Goal: Transaction & Acquisition: Purchase product/service

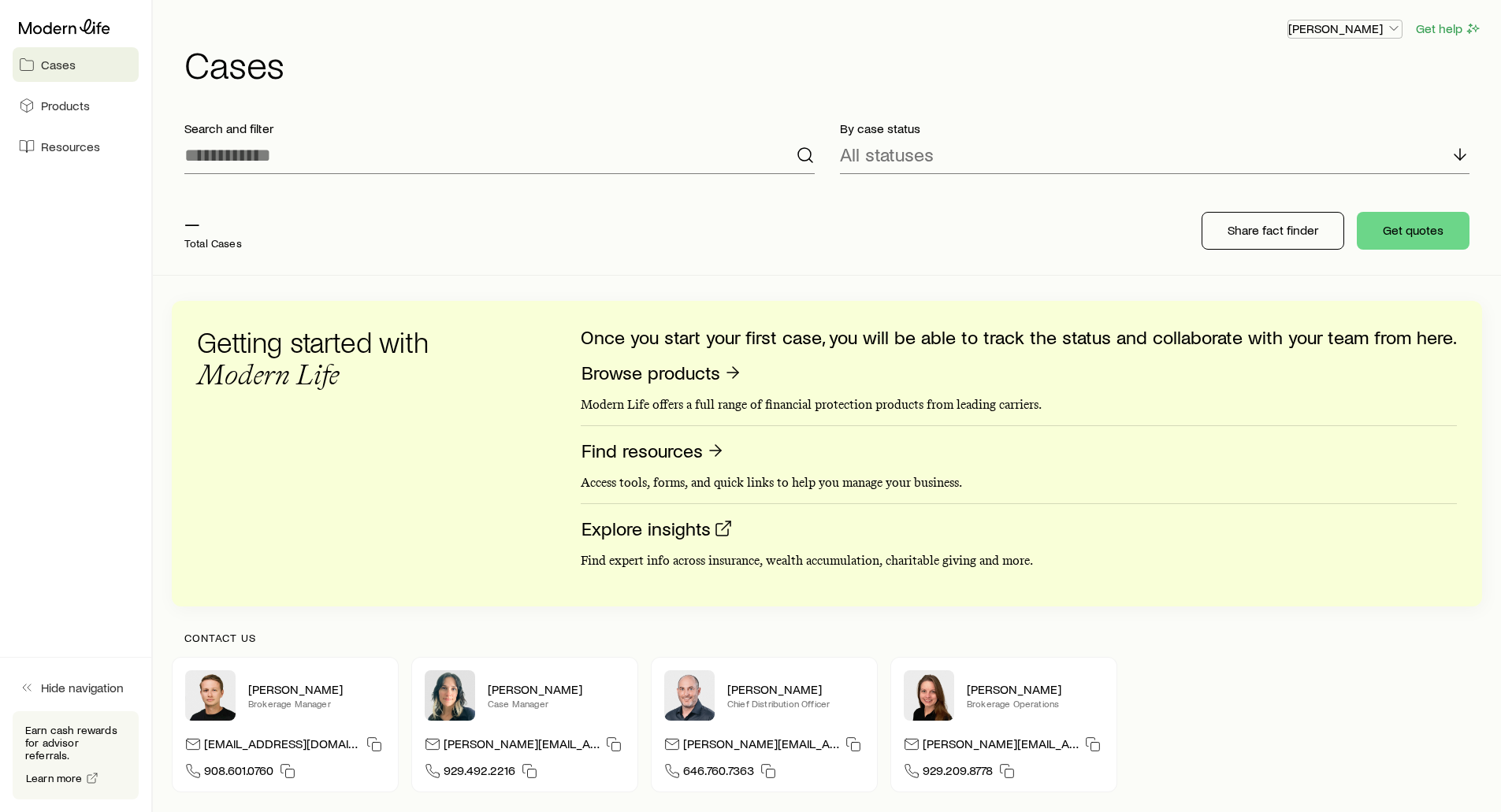
click at [1355, 30] on p "[PERSON_NAME]" at bounding box center [1345, 28] width 114 height 16
click at [1272, 191] on span "Sign out" at bounding box center [1271, 189] width 44 height 16
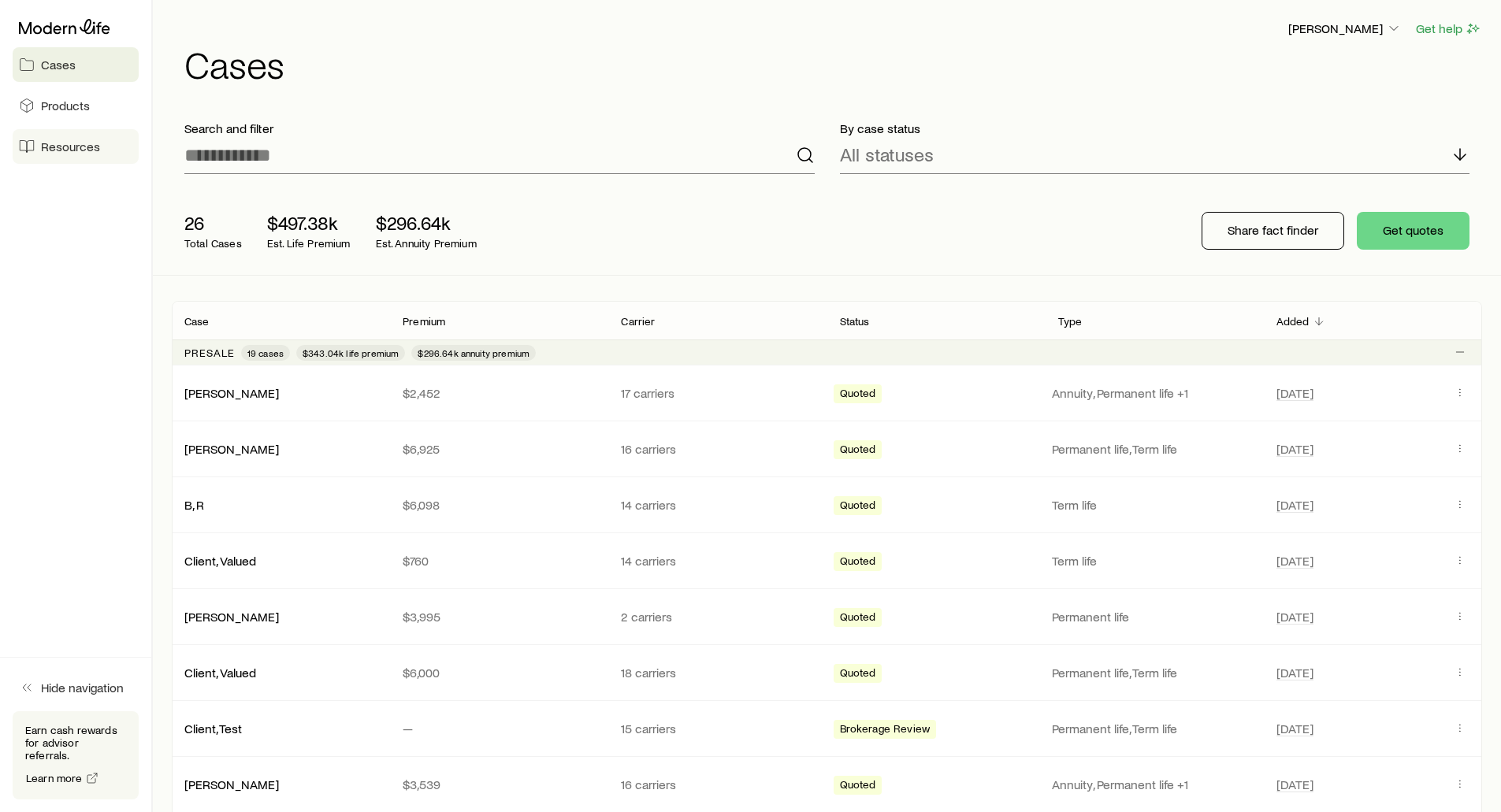
click at [47, 149] on span "Resources" at bounding box center [70, 147] width 59 height 16
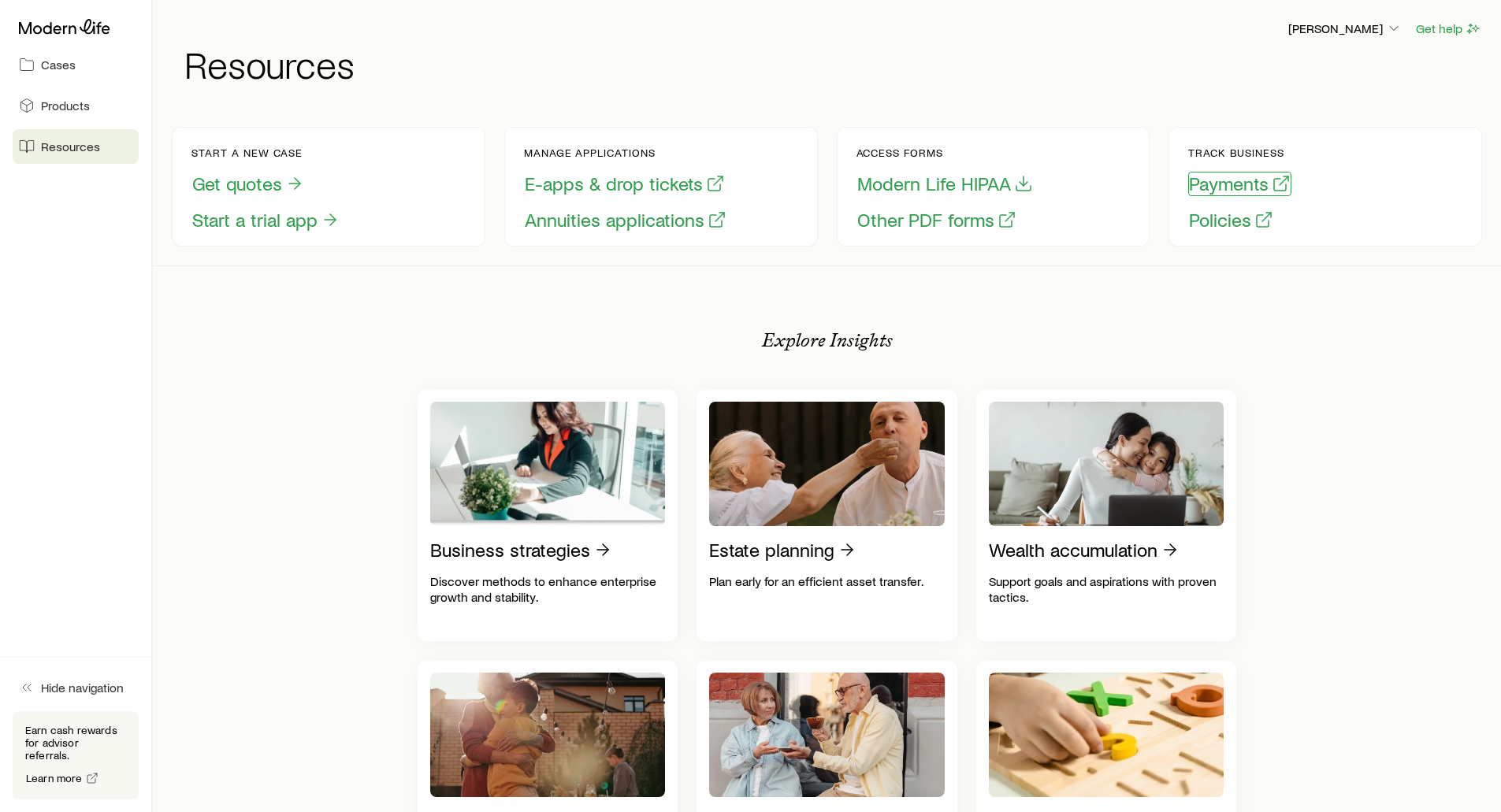
click at [1213, 182] on button "Payments" at bounding box center [1240, 185] width 103 height 25
click at [53, 61] on span "Cases" at bounding box center [58, 64] width 35 height 16
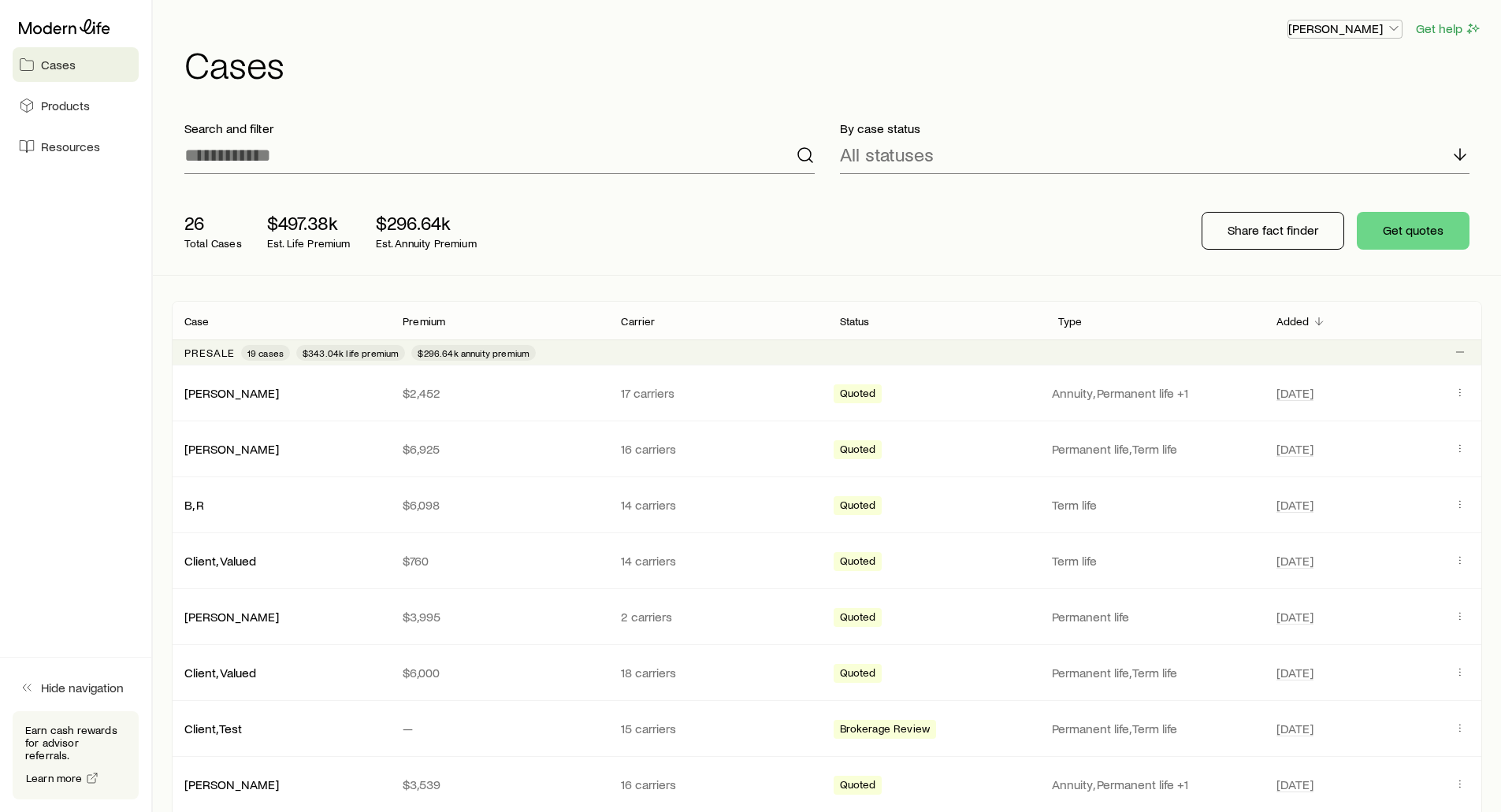
click at [1349, 26] on p "[PERSON_NAME]" at bounding box center [1345, 28] width 114 height 16
click at [1279, 69] on span "Licenses and contracts" at bounding box center [1314, 71] width 130 height 16
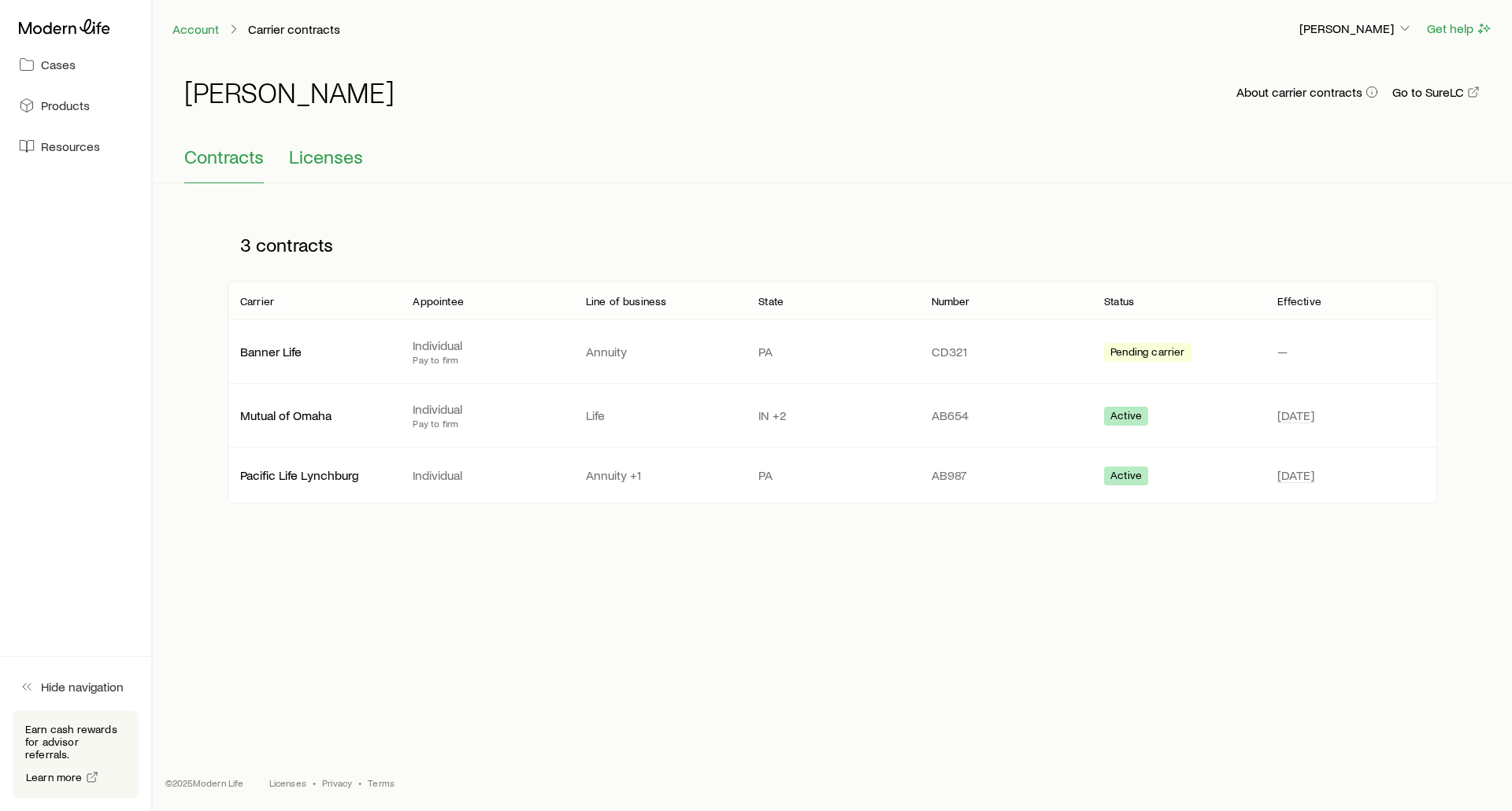
click at [332, 161] on span "Licenses" at bounding box center [326, 156] width 74 height 22
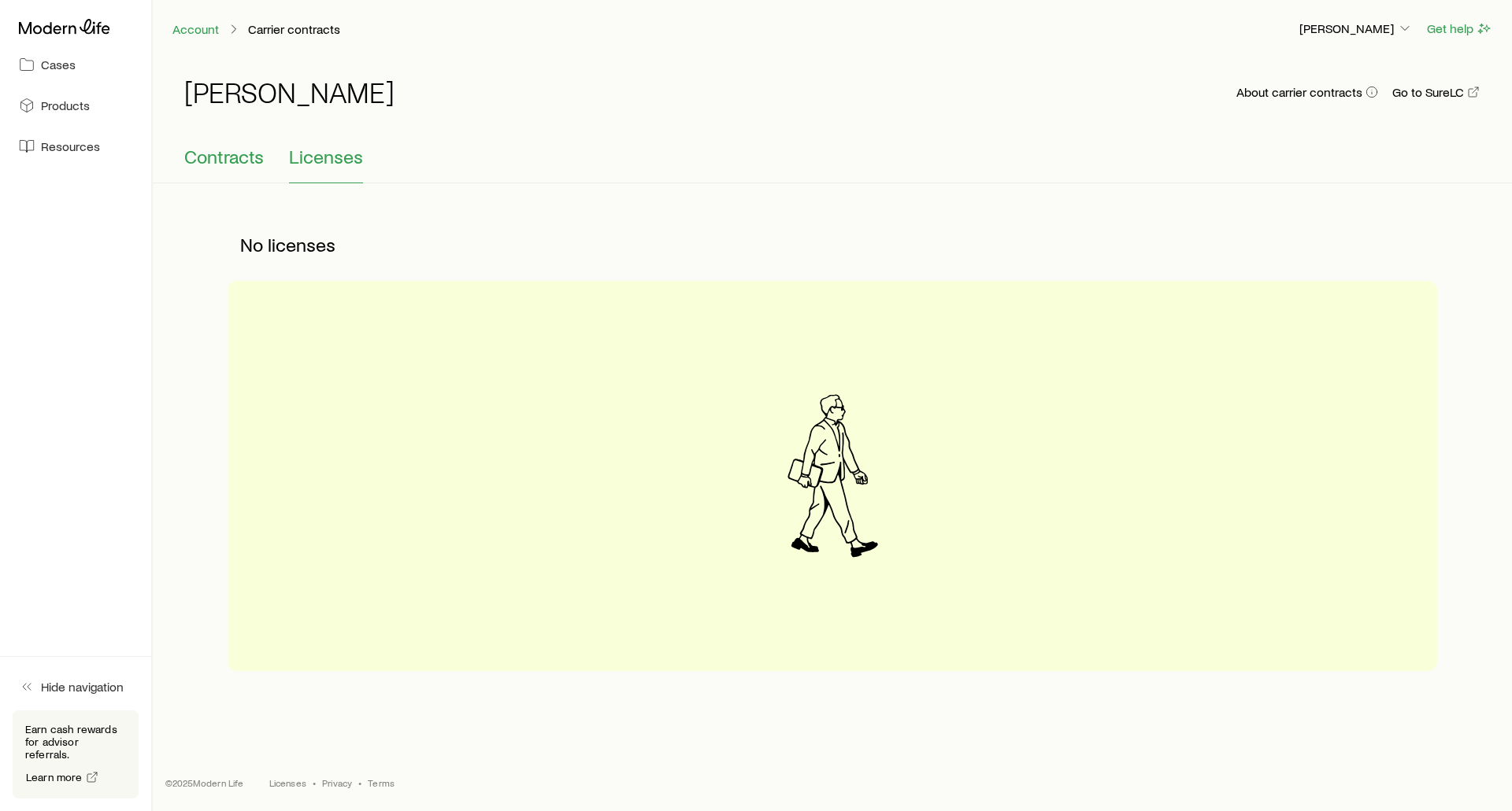
click at [238, 157] on span "Contracts" at bounding box center [224, 156] width 79 height 22
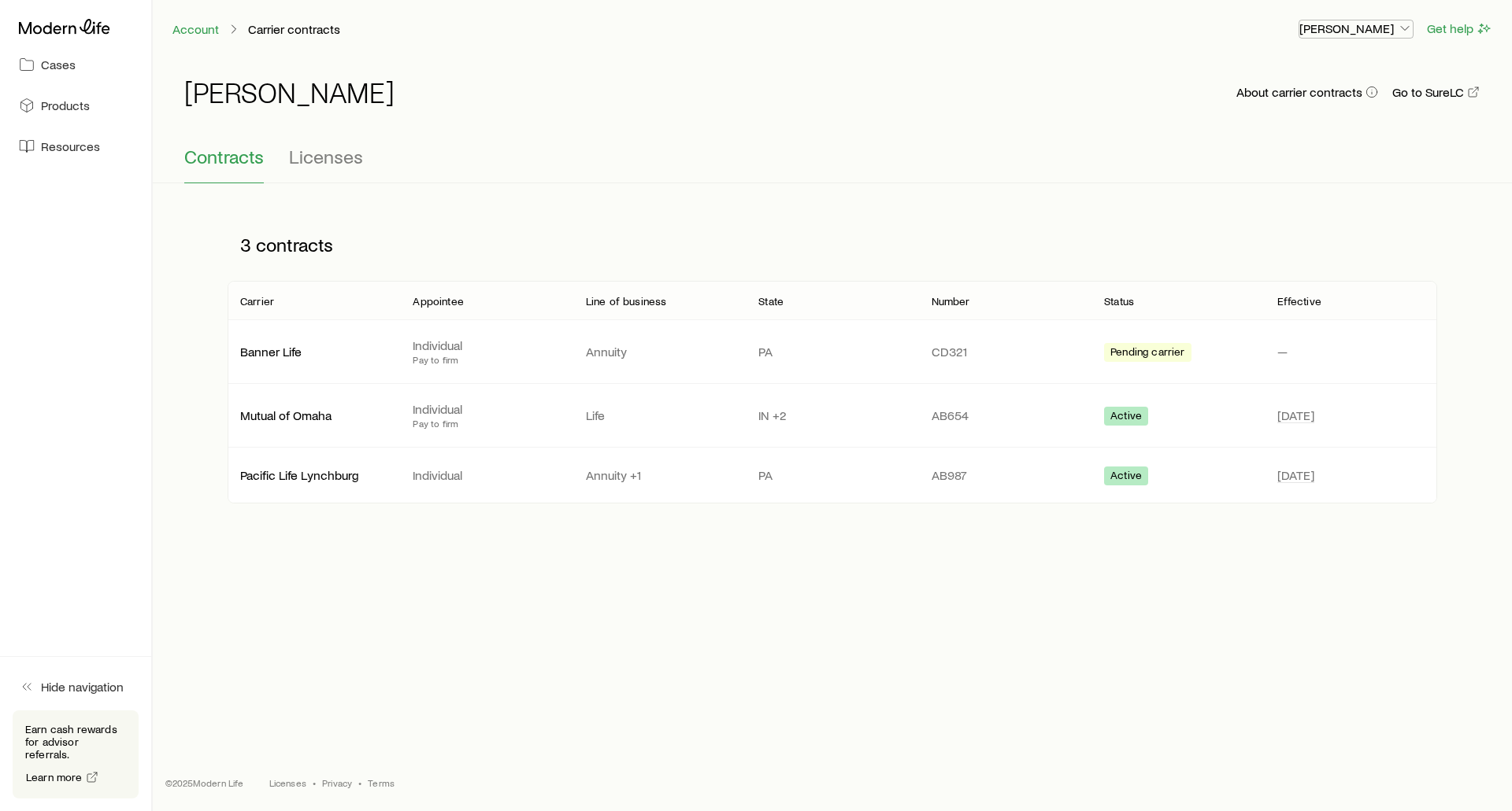
click at [1340, 27] on p "[PERSON_NAME]" at bounding box center [1356, 28] width 113 height 16
click at [178, 34] on link "Account" at bounding box center [196, 29] width 48 height 15
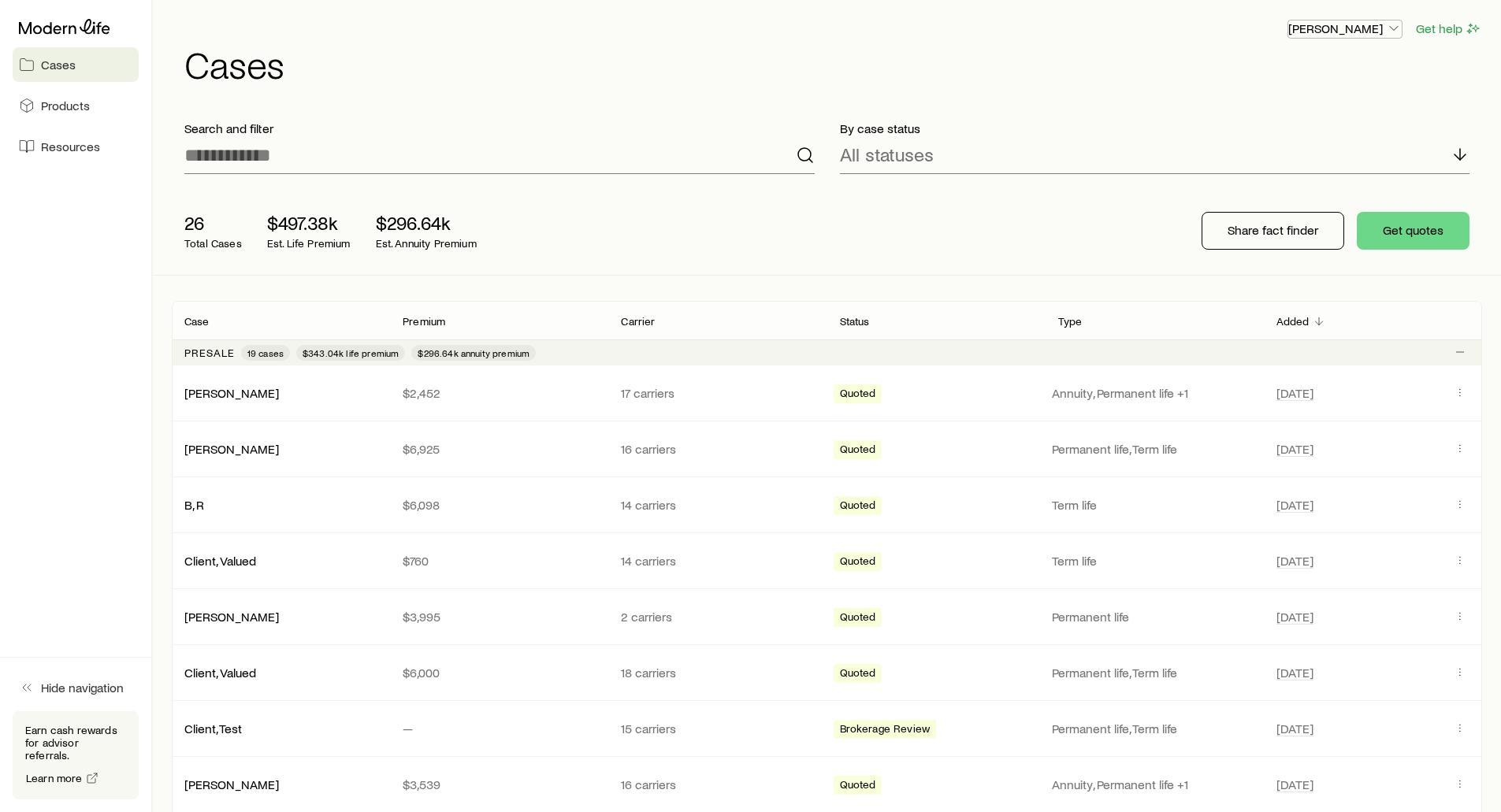
click at [1313, 33] on p "[PERSON_NAME]" at bounding box center [1345, 28] width 114 height 16
click at [1270, 71] on span "Licenses and contracts" at bounding box center [1314, 71] width 130 height 16
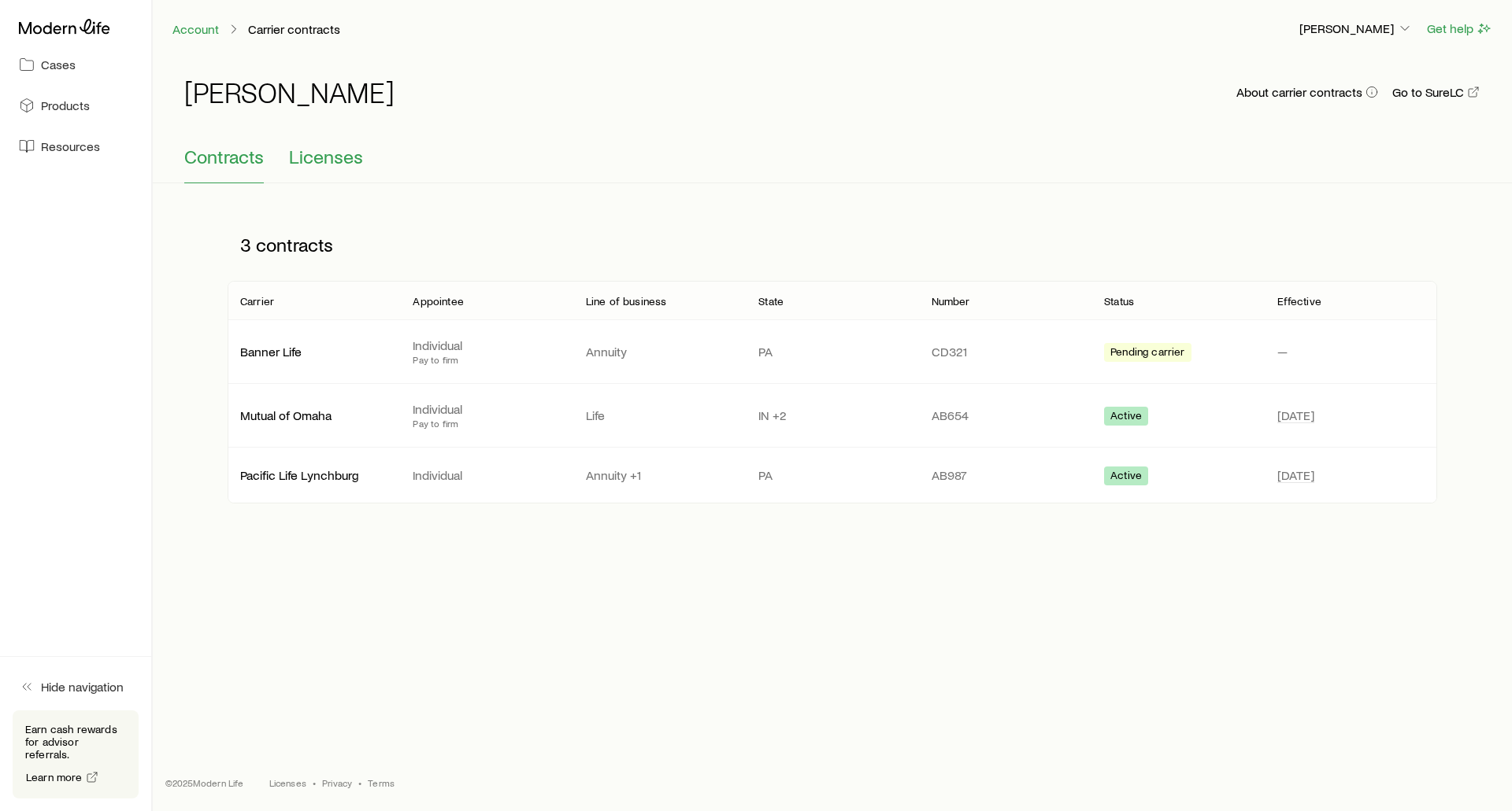
click at [291, 158] on span "Licenses" at bounding box center [326, 156] width 74 height 22
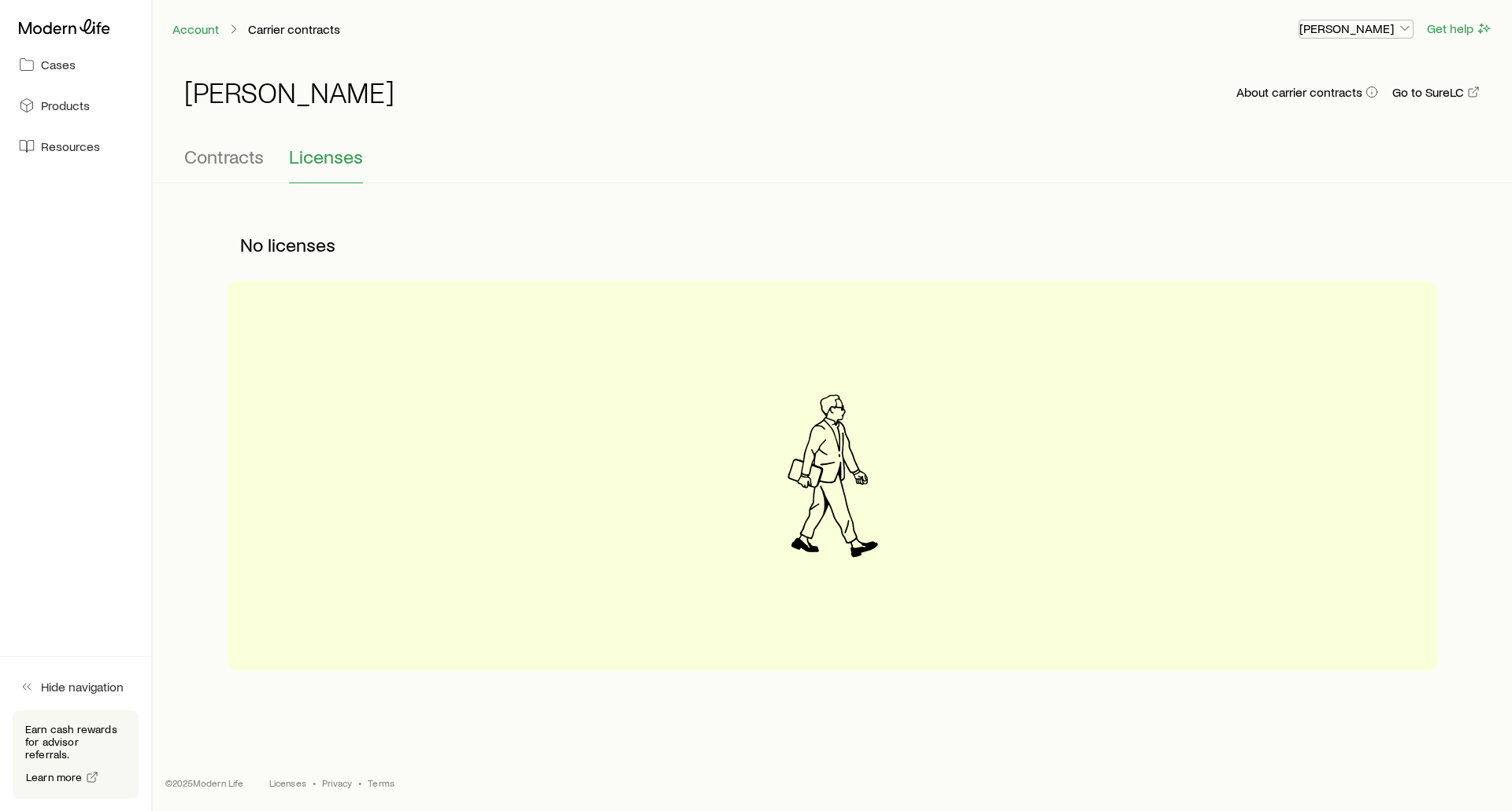
click at [1339, 26] on p "[PERSON_NAME]" at bounding box center [1356, 28] width 113 height 16
click at [1301, 102] on span "Commission schedule" at bounding box center [1320, 106] width 121 height 16
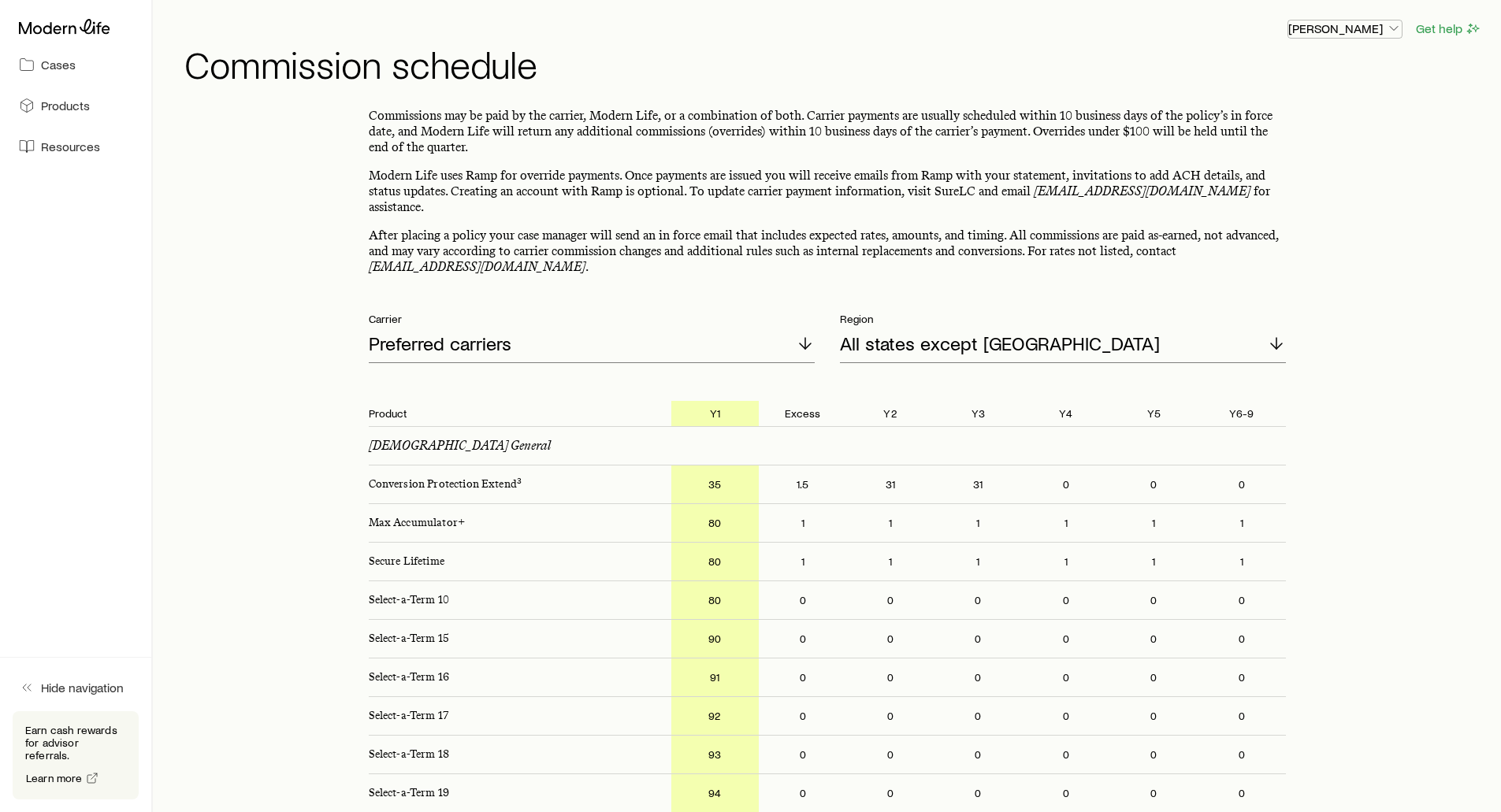
click at [1343, 30] on p "[PERSON_NAME]" at bounding box center [1345, 28] width 114 height 16
click at [1147, 46] on h1 "Commission schedule" at bounding box center [833, 63] width 1298 height 38
click at [51, 26] on icon at bounding box center [64, 26] width 92 height 15
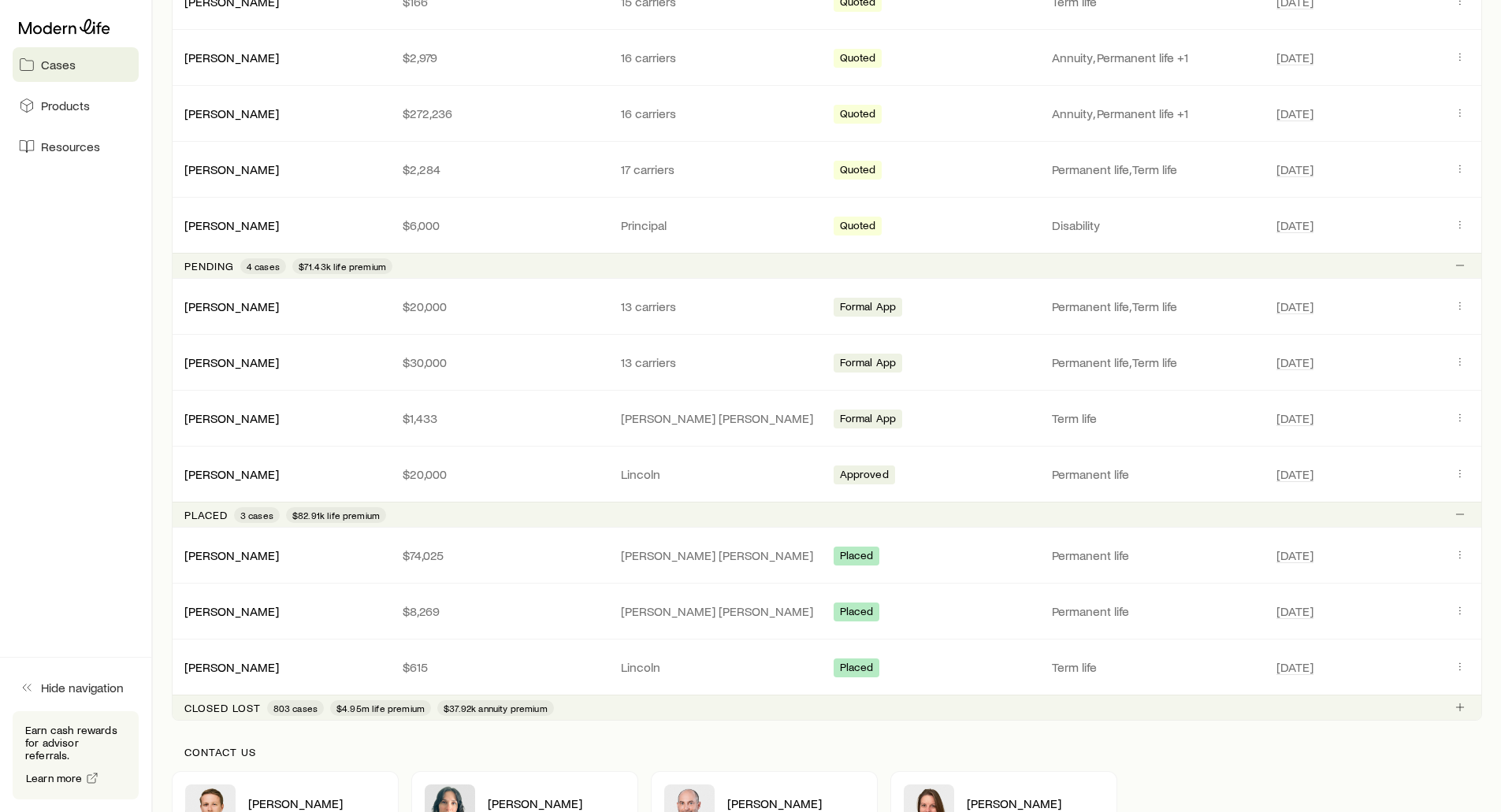
scroll to position [1182, 0]
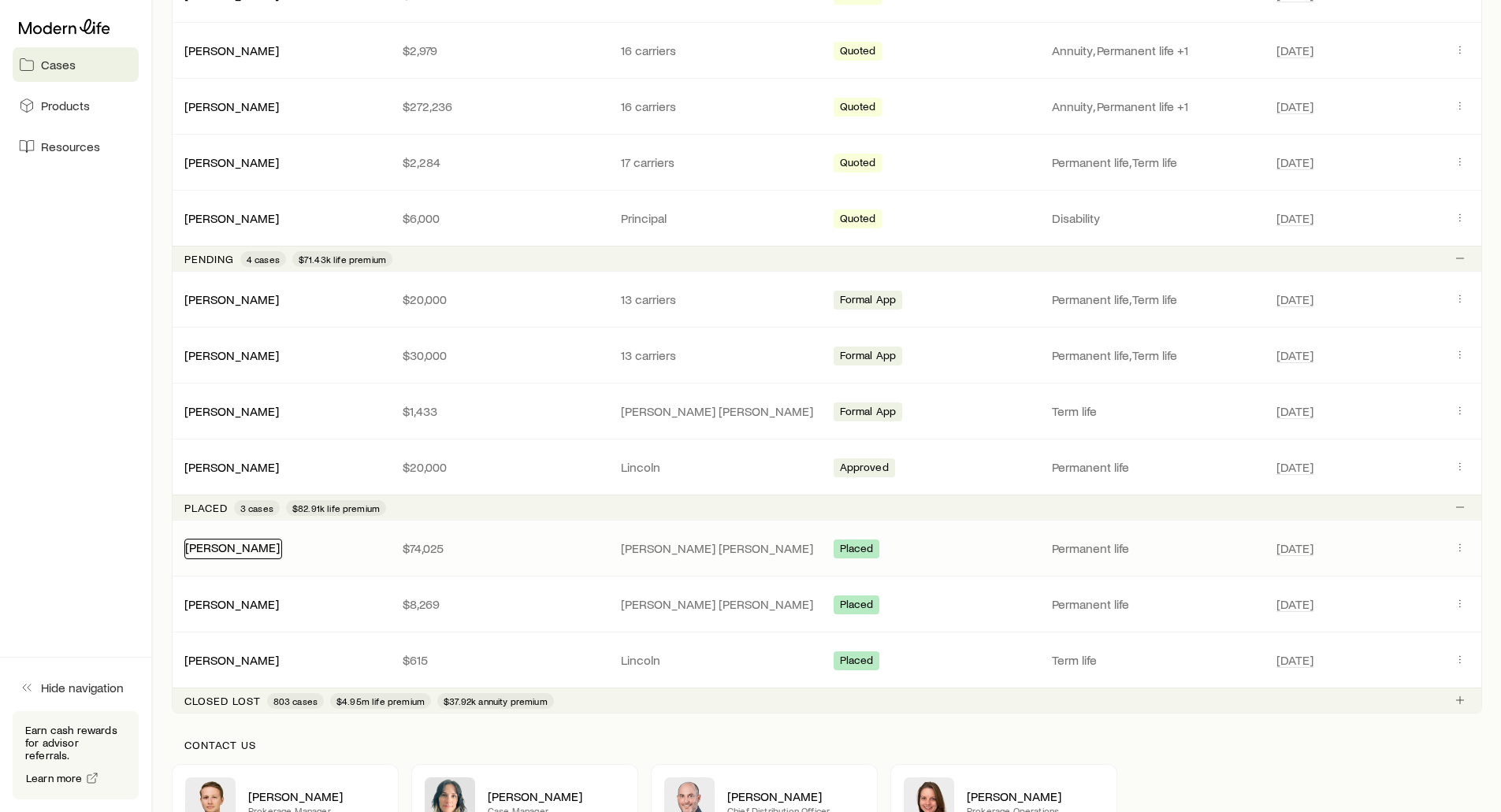
click at [219, 551] on link "Hazelwood, Scott" at bounding box center [233, 547] width 95 height 15
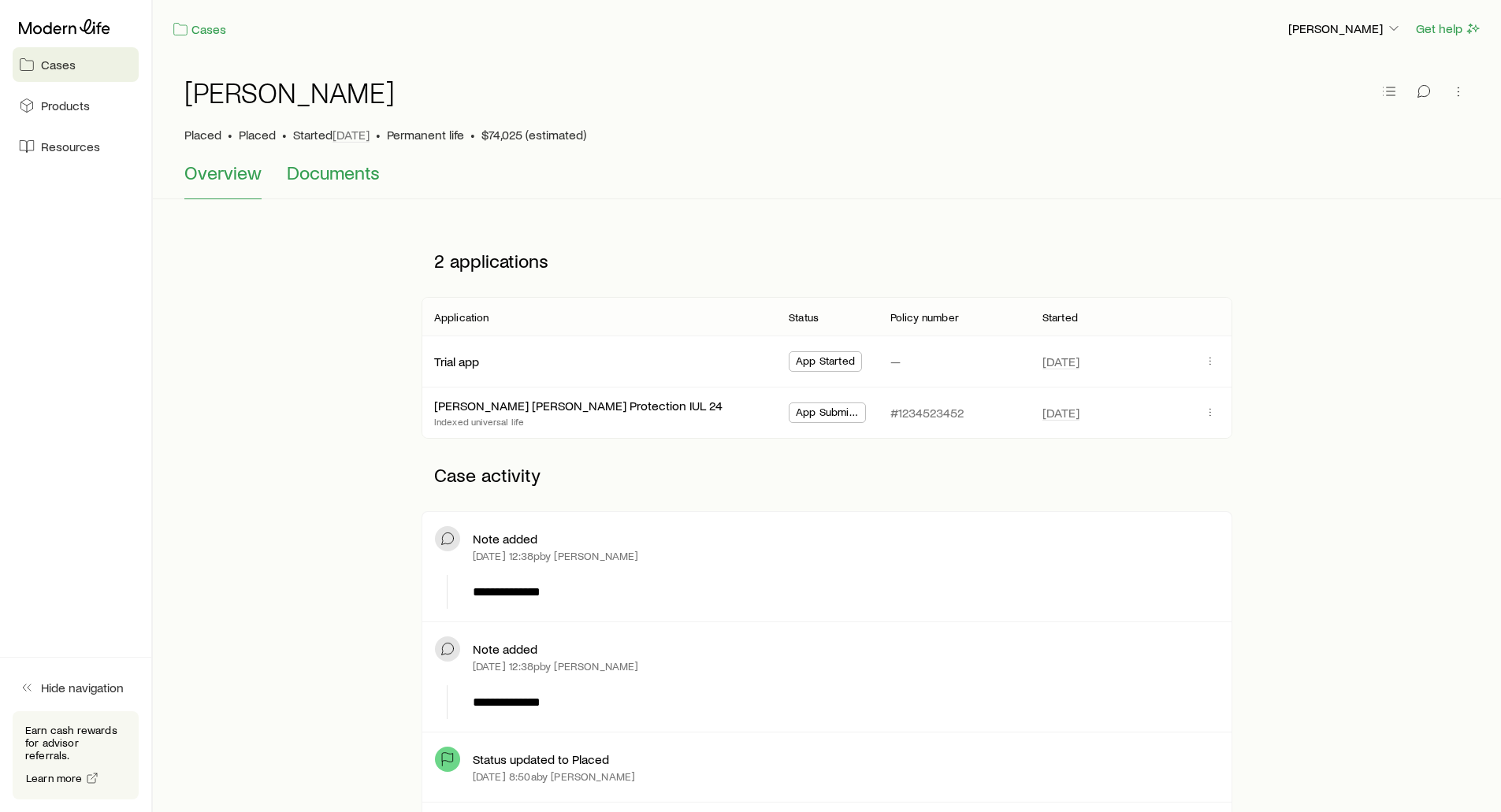
click at [315, 180] on span "Documents" at bounding box center [333, 172] width 93 height 22
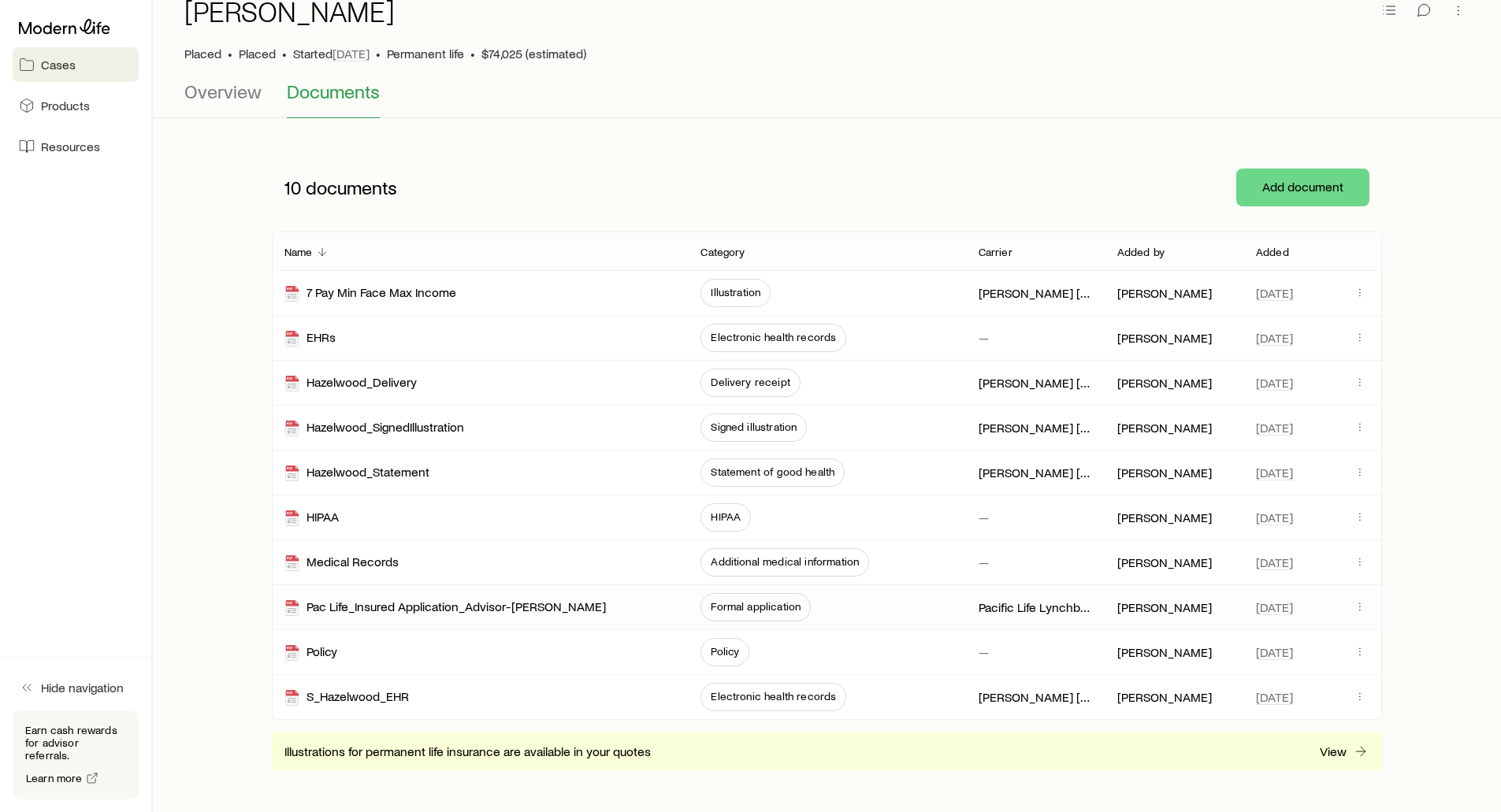
scroll to position [79, 0]
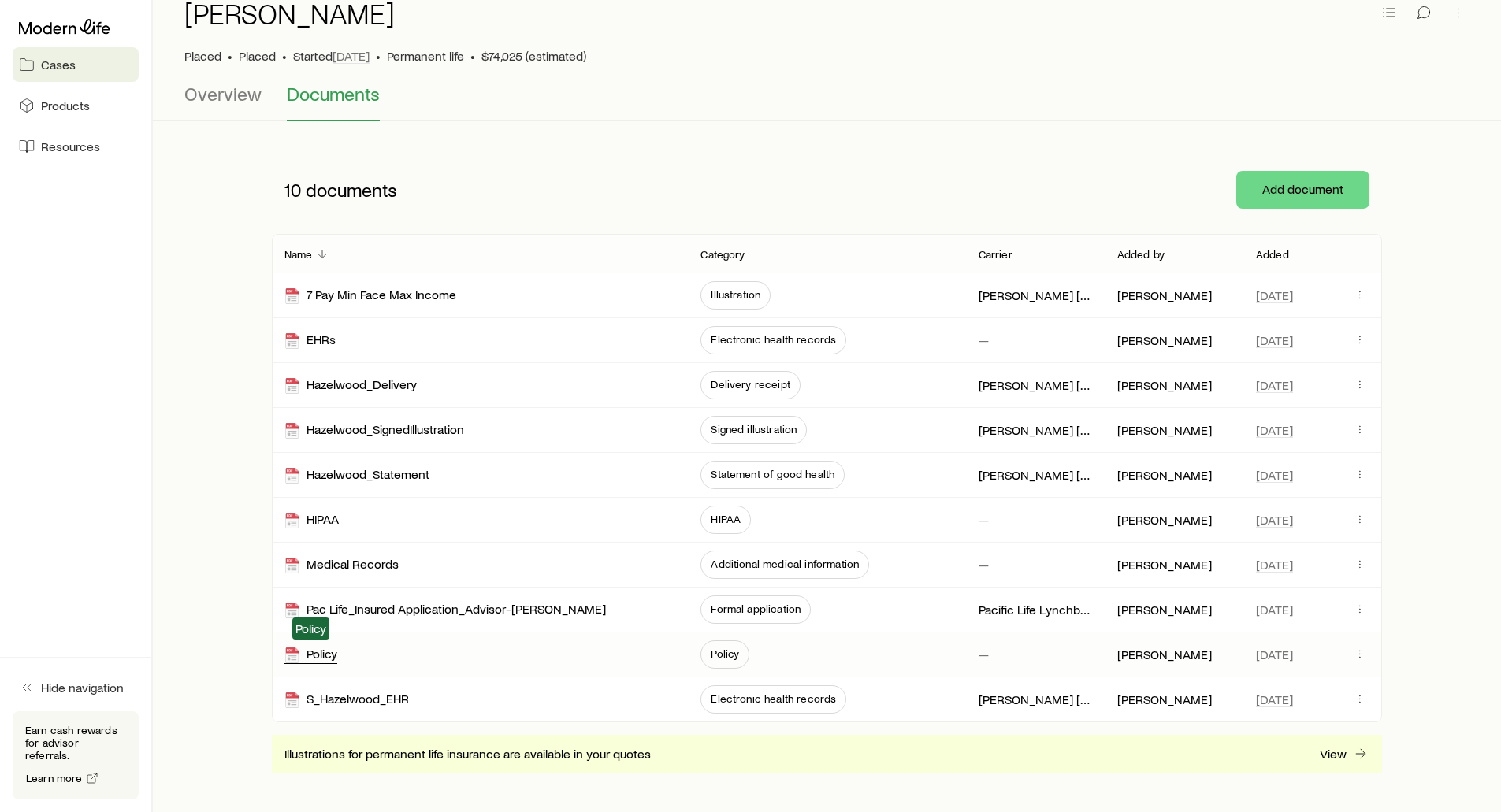
click at [318, 650] on div "Policy" at bounding box center [311, 655] width 53 height 18
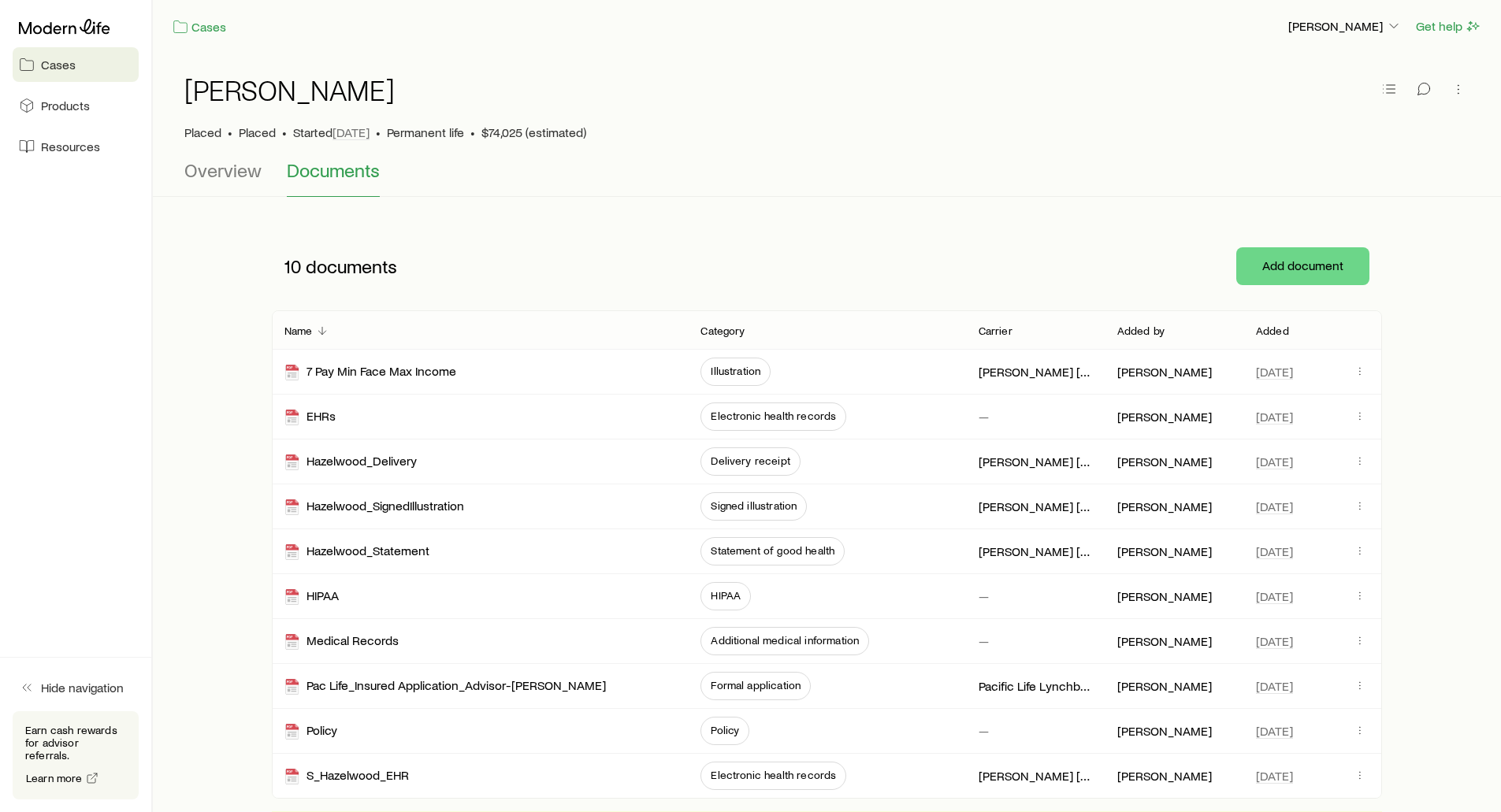
scroll to position [0, 0]
click at [79, 30] on icon at bounding box center [64, 26] width 92 height 16
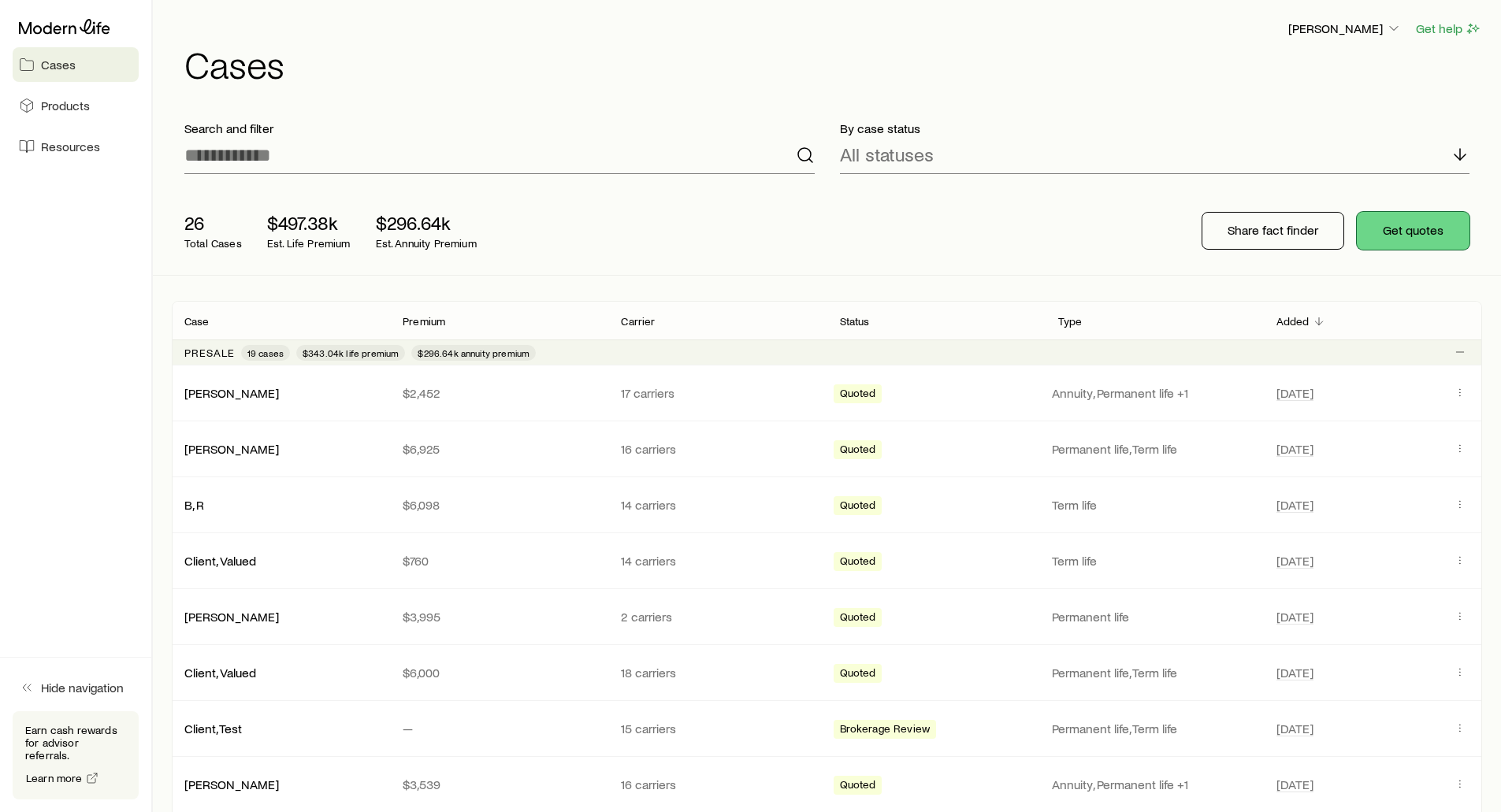
click at [1372, 230] on button "Get quotes" at bounding box center [1413, 231] width 113 height 38
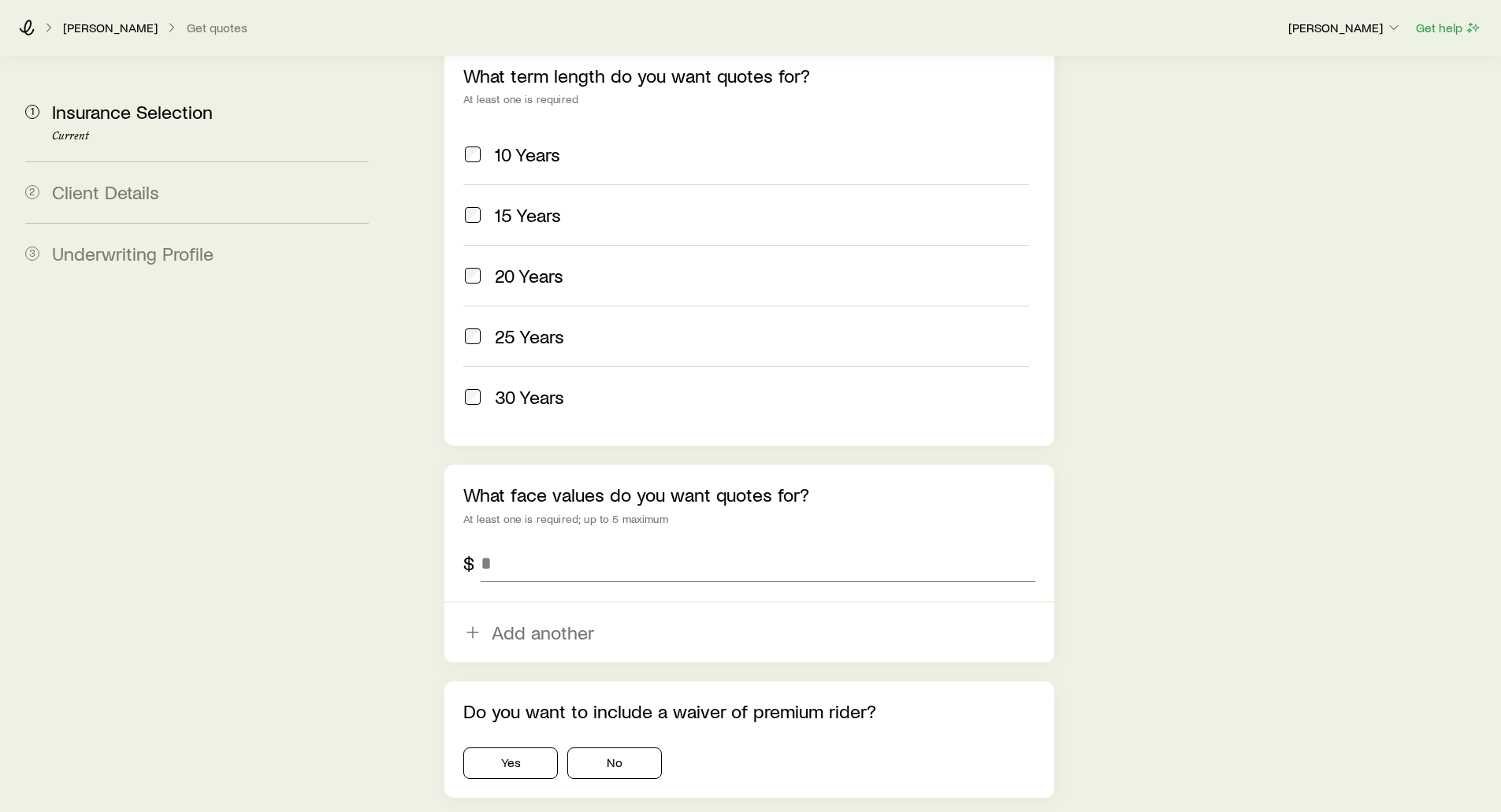
scroll to position [709, 0]
click at [518, 543] on input "tel" at bounding box center [757, 562] width 554 height 38
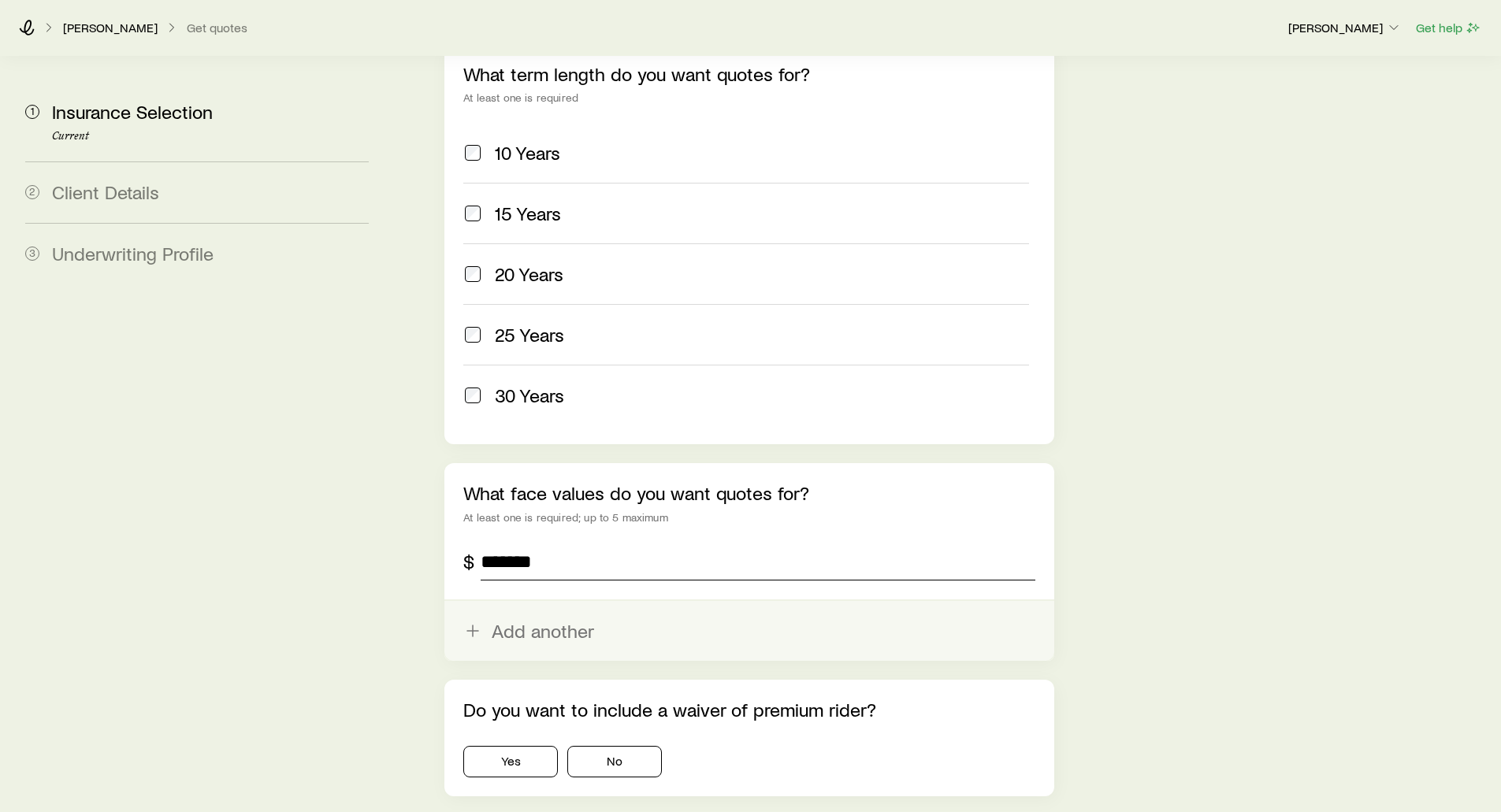
type input "*******"
click at [519, 601] on button "Add another" at bounding box center [750, 630] width 609 height 60
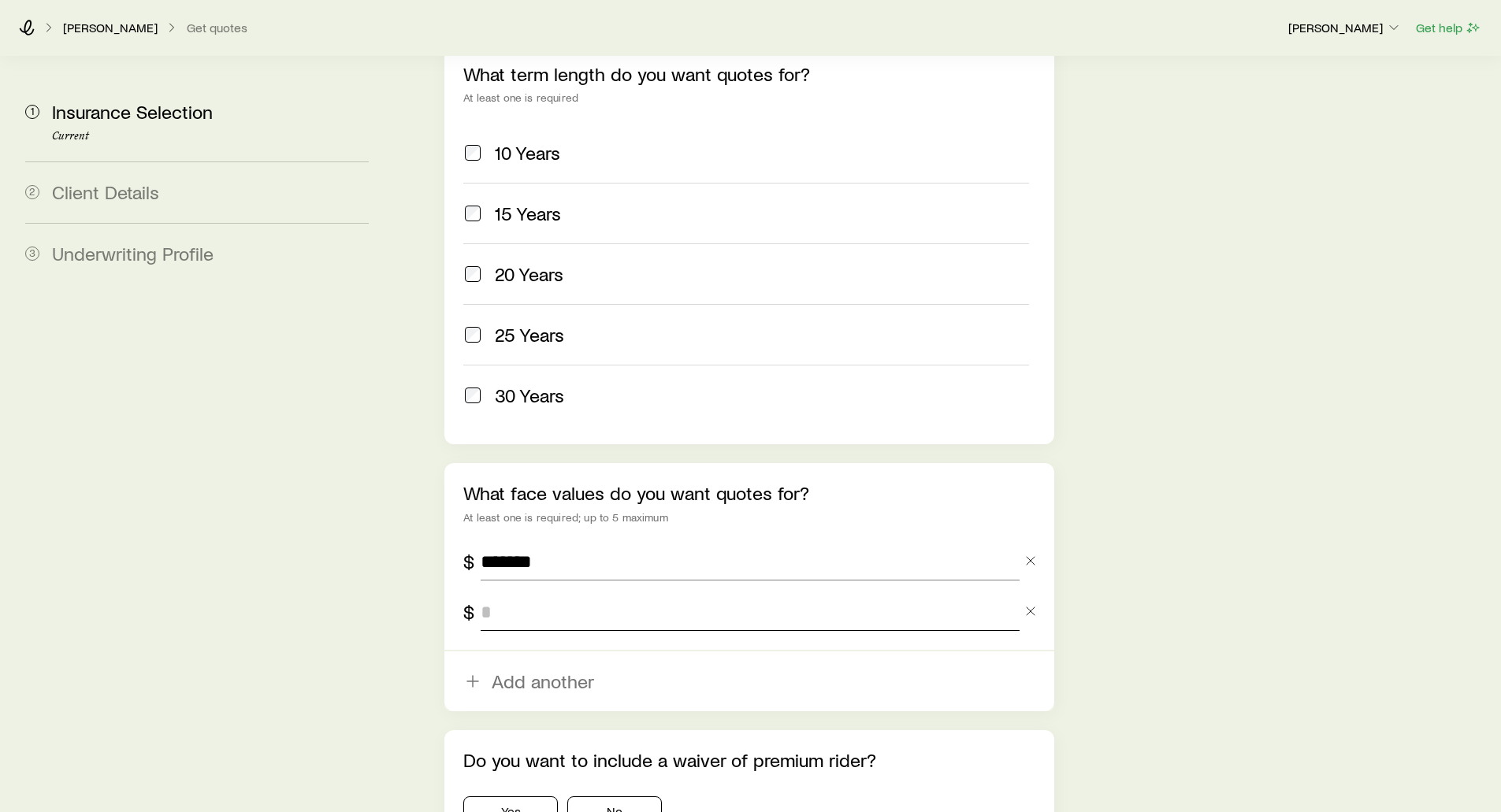
click at [519, 593] on input "tel" at bounding box center [750, 612] width 539 height 38
type input "*******"
click at [450, 537] on div "What face values do you want quotes for? At least one is required; up to 5 maxi…" at bounding box center [750, 588] width 609 height 248
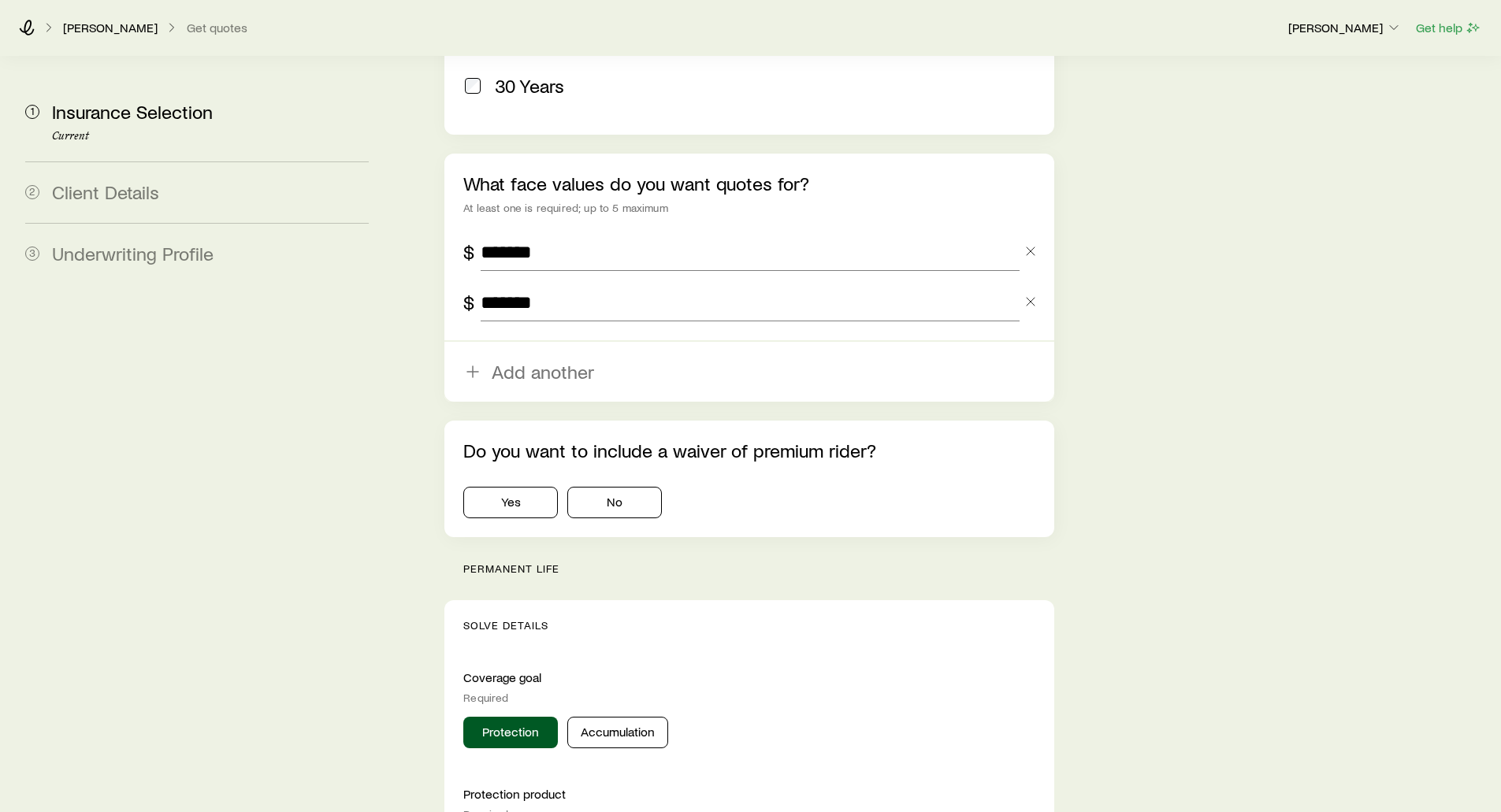
scroll to position [1024, 0]
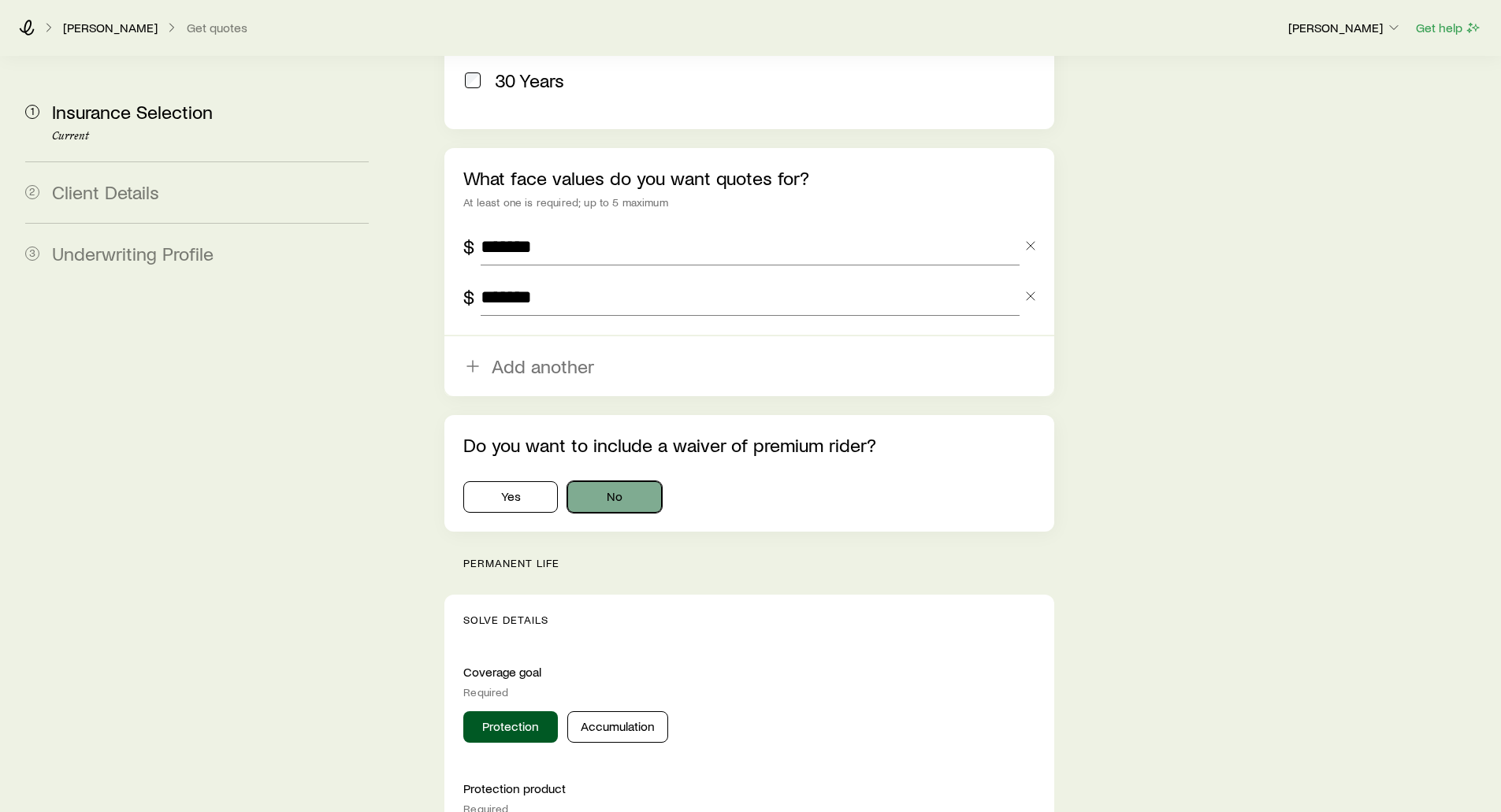
click at [612, 482] on button "No" at bounding box center [615, 497] width 95 height 31
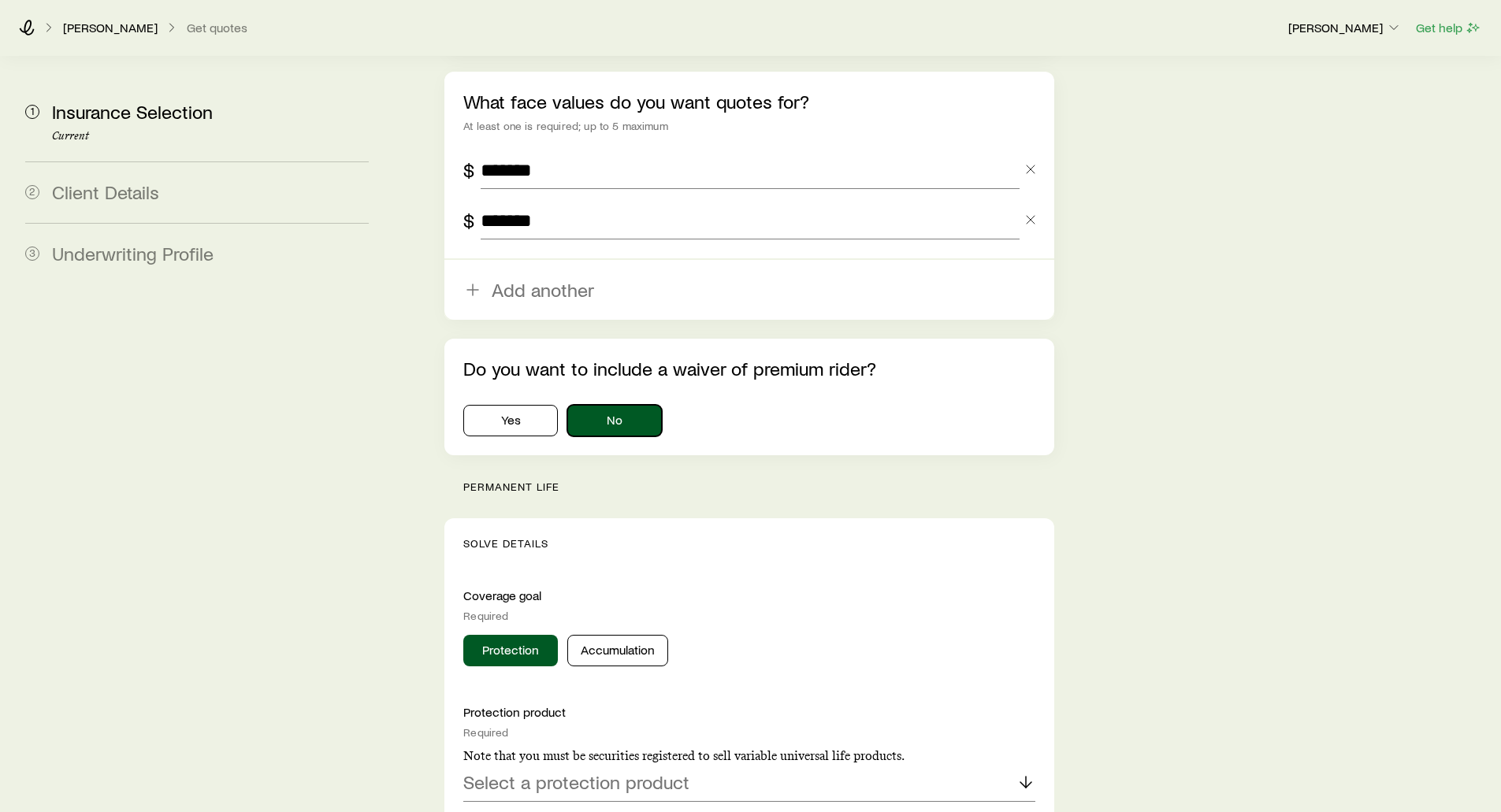
scroll to position [1103, 0]
drag, startPoint x: 563, startPoint y: 445, endPoint x: 470, endPoint y: 441, distance: 93.1
click at [470, 478] on p "permanent life" at bounding box center [759, 484] width 591 height 12
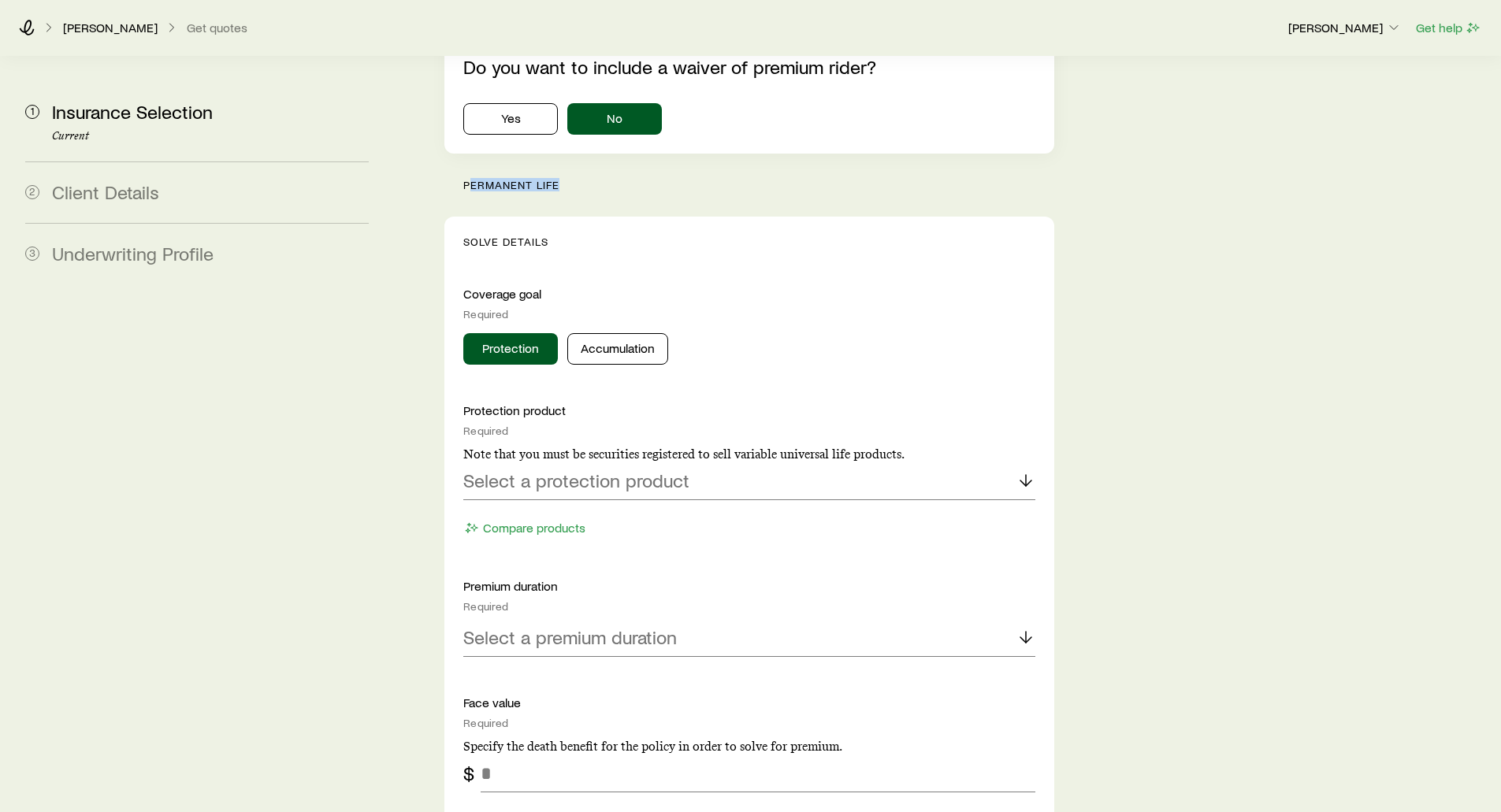
scroll to position [1419, 0]
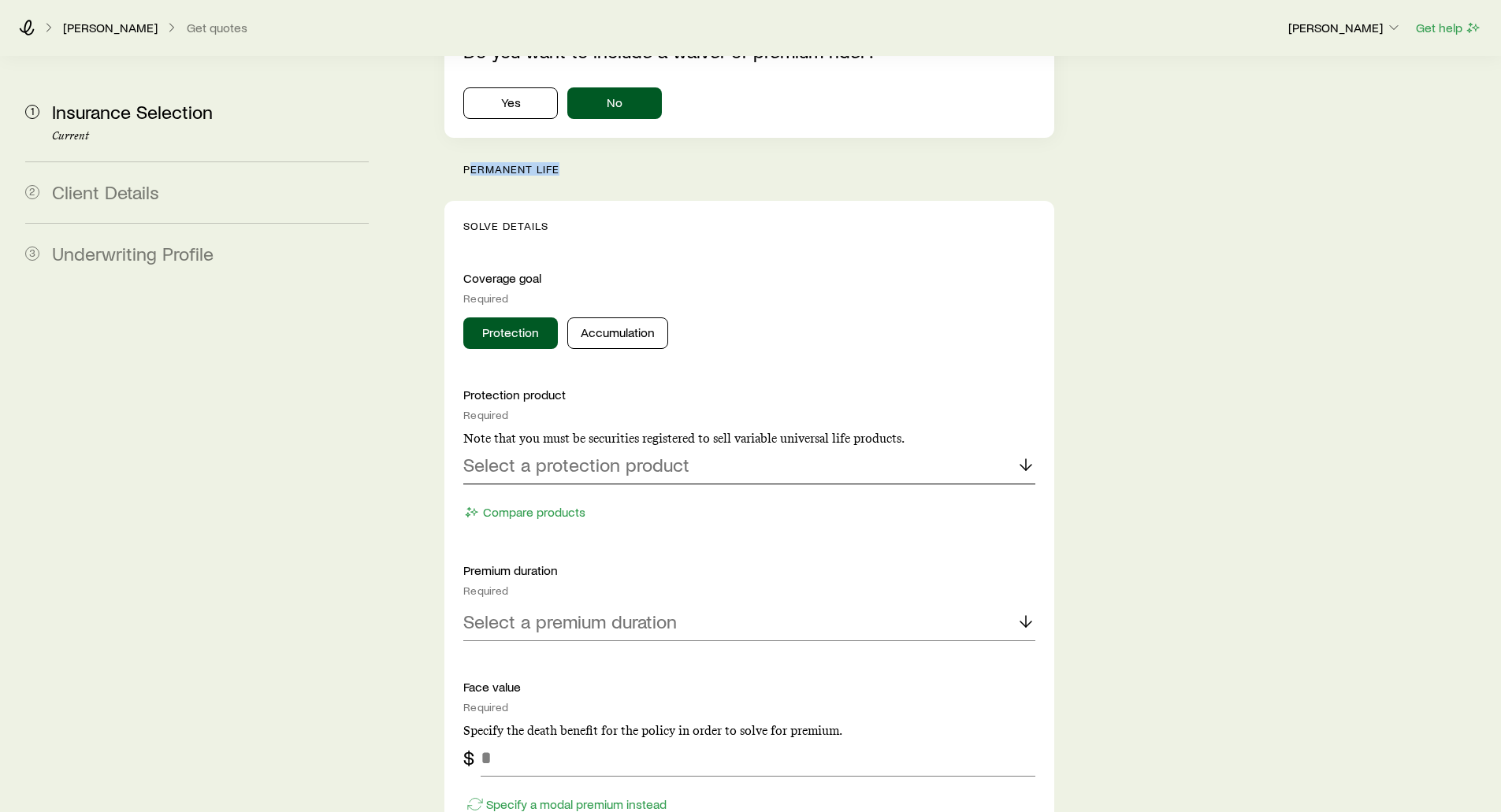
click at [533, 454] on p "Select a protection product" at bounding box center [576, 465] width 226 height 22
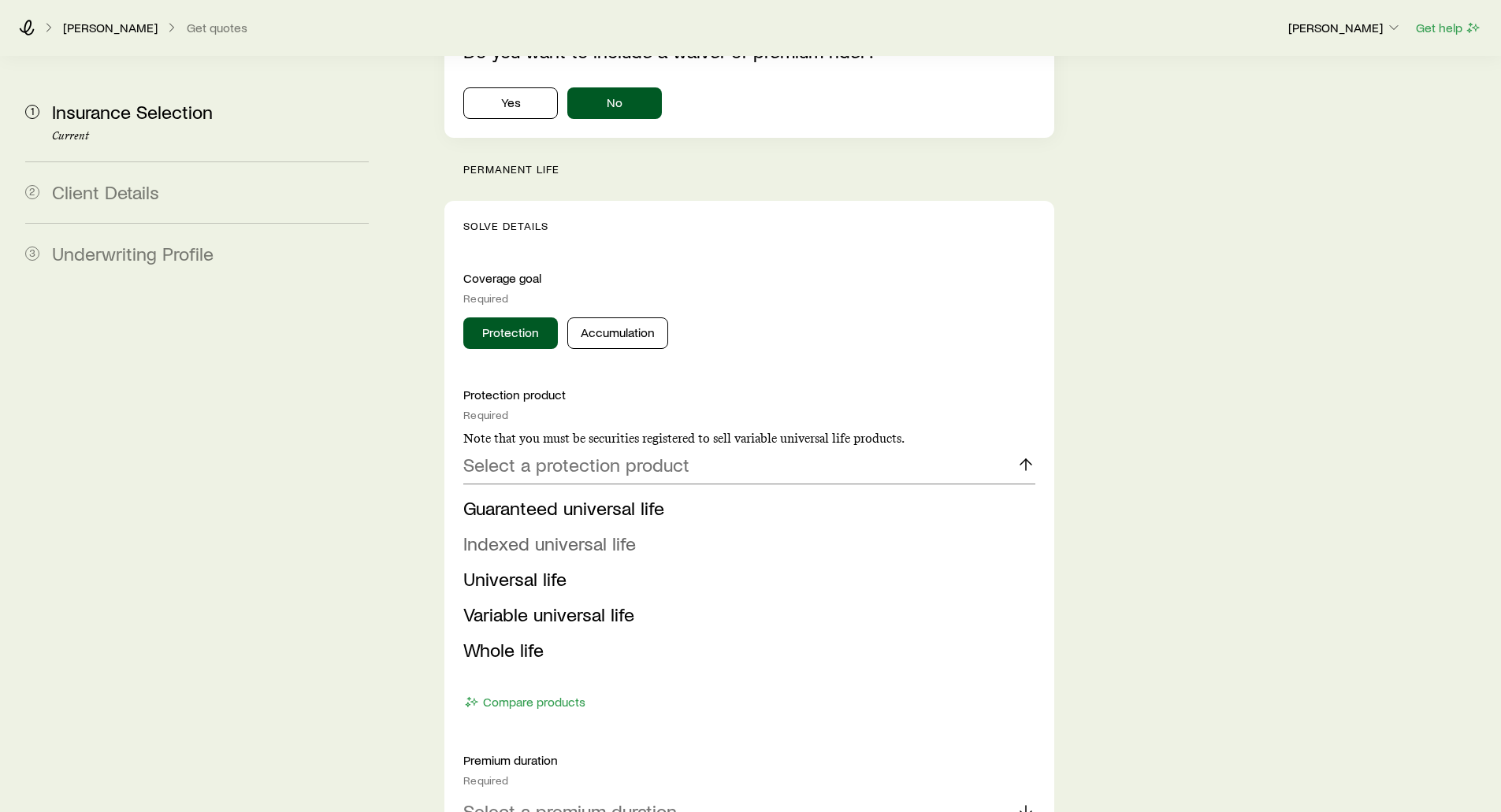
click at [530, 532] on span "Indexed universal life" at bounding box center [550, 543] width 172 height 23
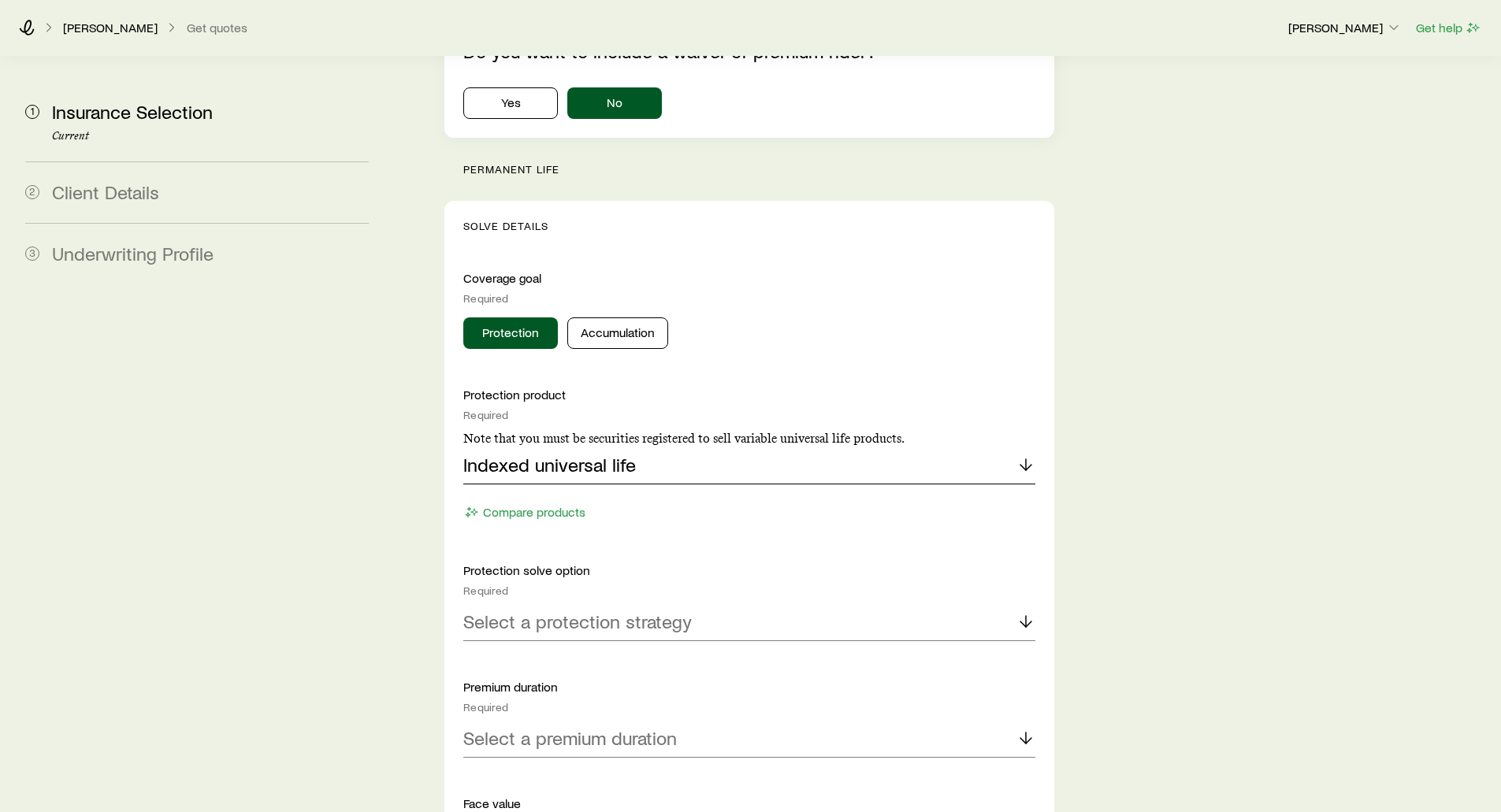
click at [673, 447] on div "Indexed universal life" at bounding box center [750, 466] width 572 height 38
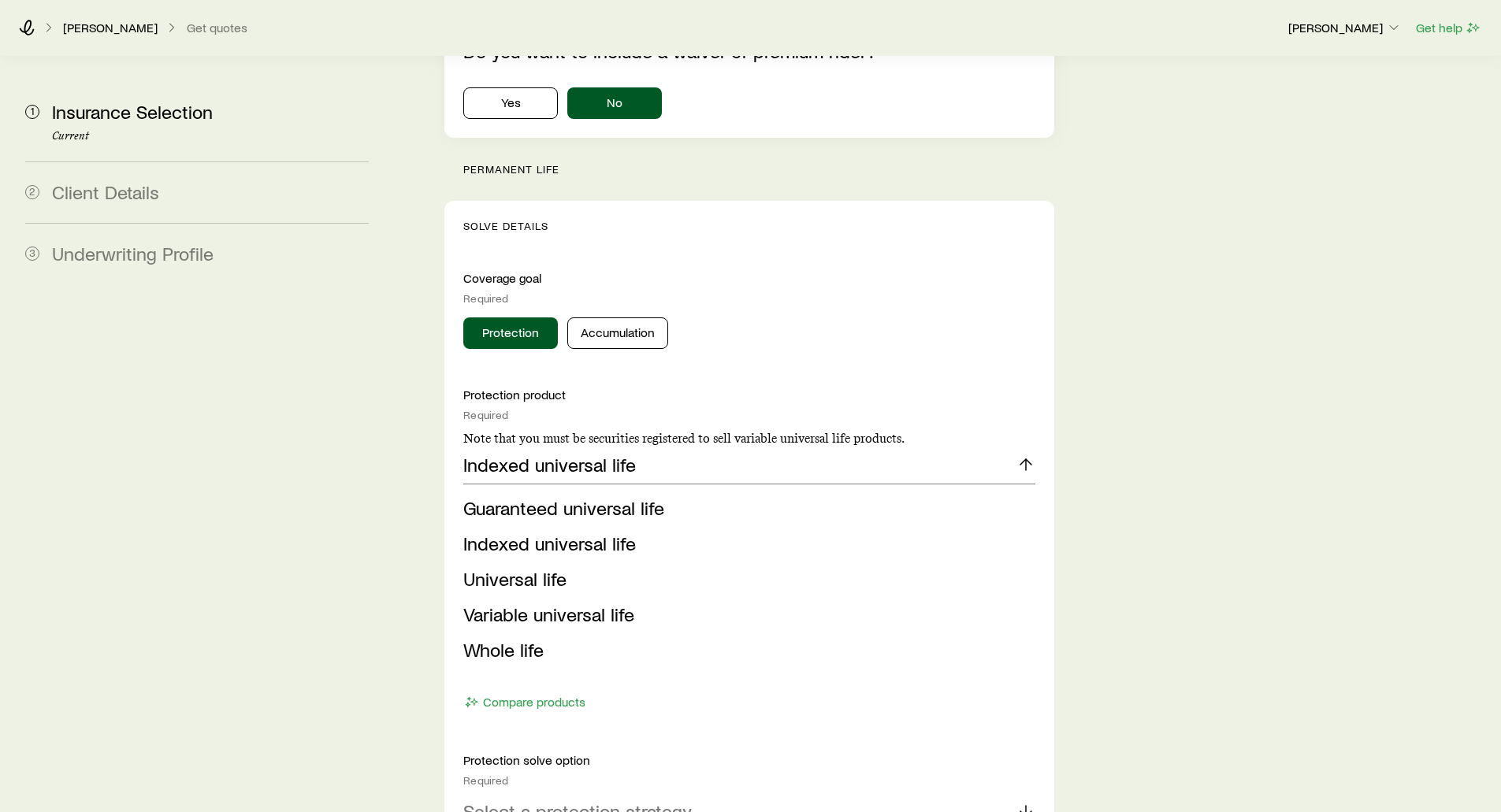
click at [393, 419] on section "1 Insurance Selection Current 2 Client Details 3 Underwriting Profile Insurance…" at bounding box center [750, 521] width 1476 height 3767
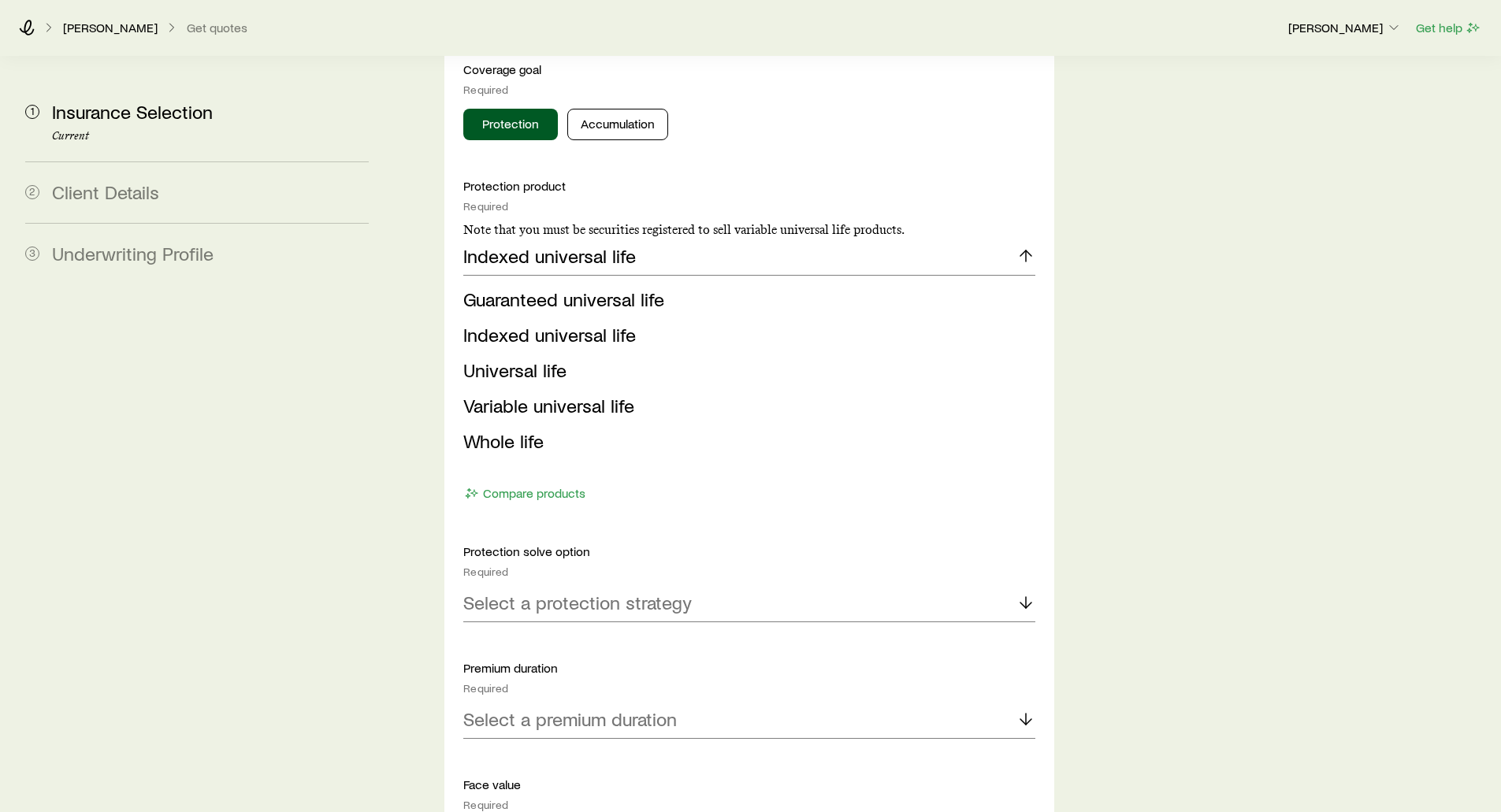
scroll to position [1655, 0]
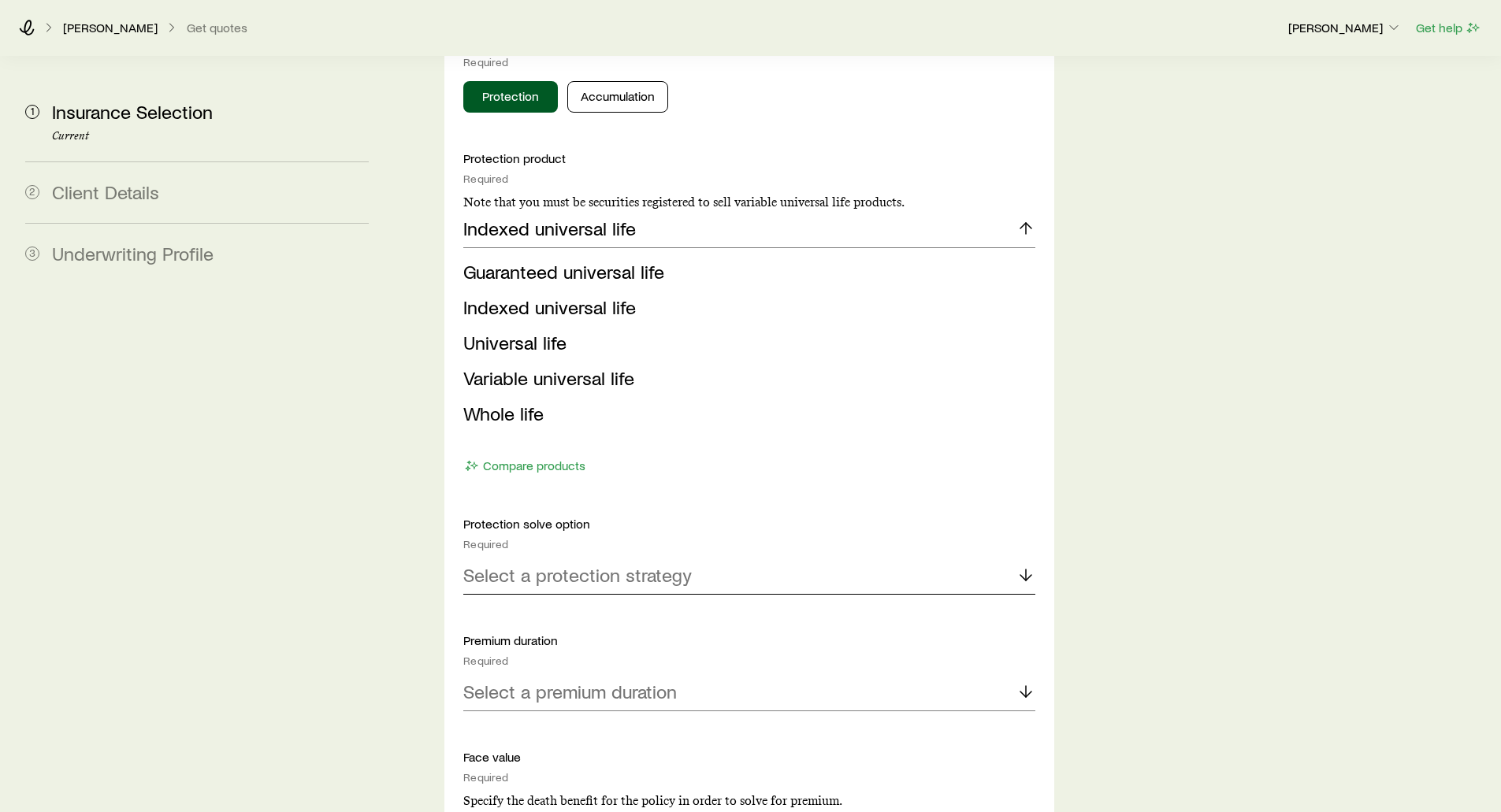
click at [523, 564] on p "Select a protection strategy" at bounding box center [577, 574] width 228 height 22
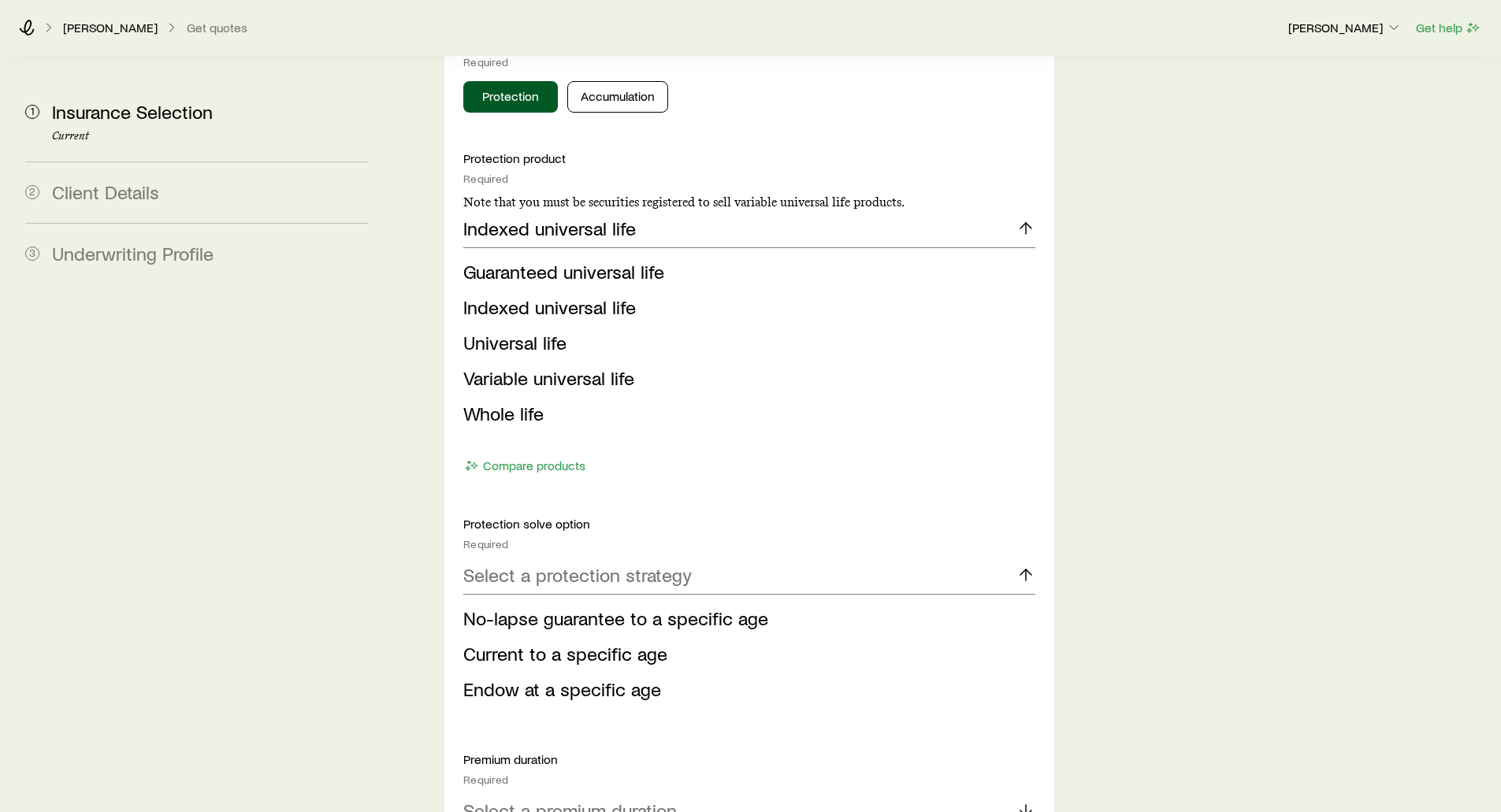
click at [496, 607] on span "No-lapse guarantee to a specific age" at bounding box center [616, 618] width 305 height 23
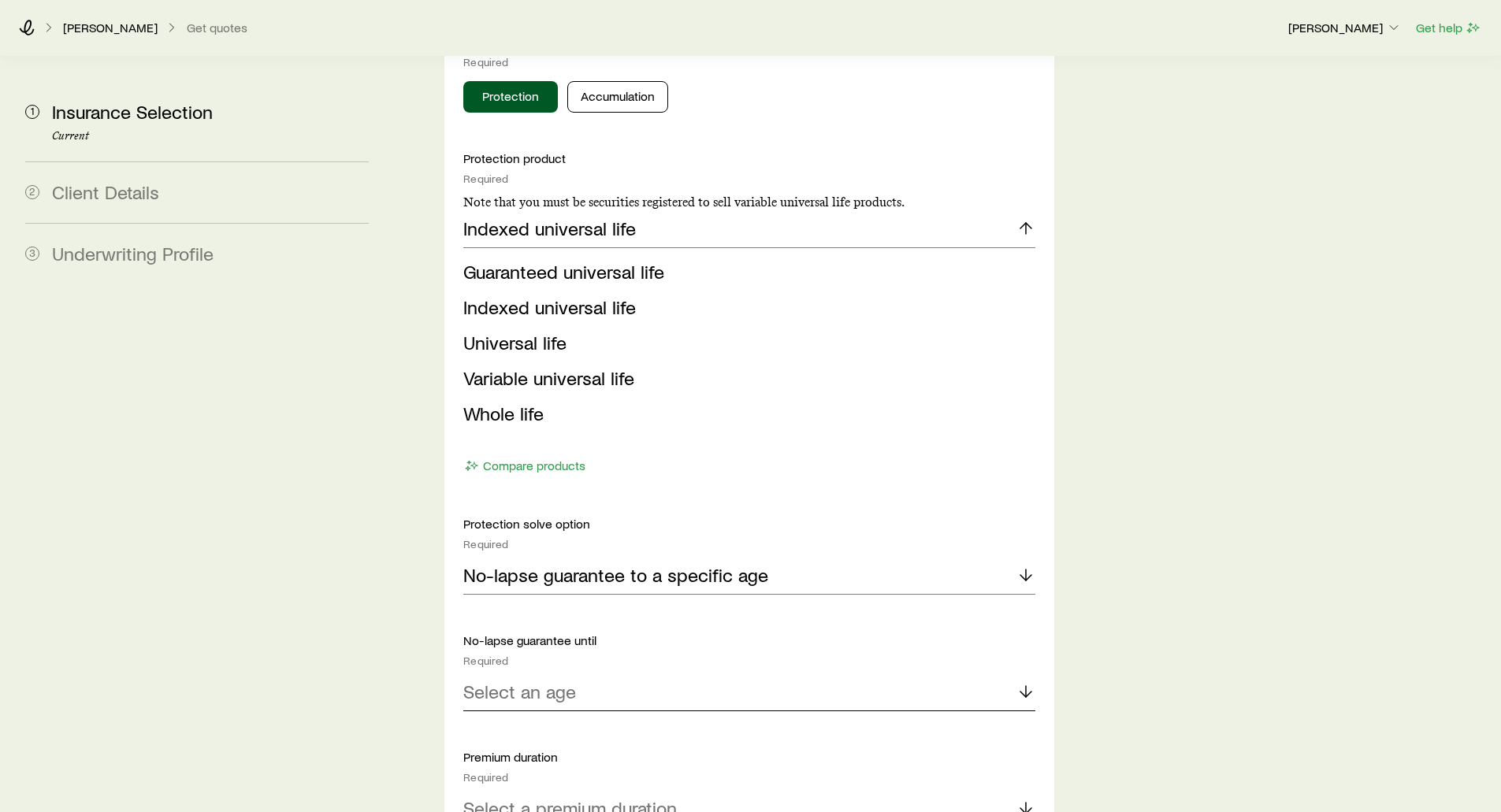
click at [503, 680] on p "Select an age" at bounding box center [520, 691] width 113 height 22
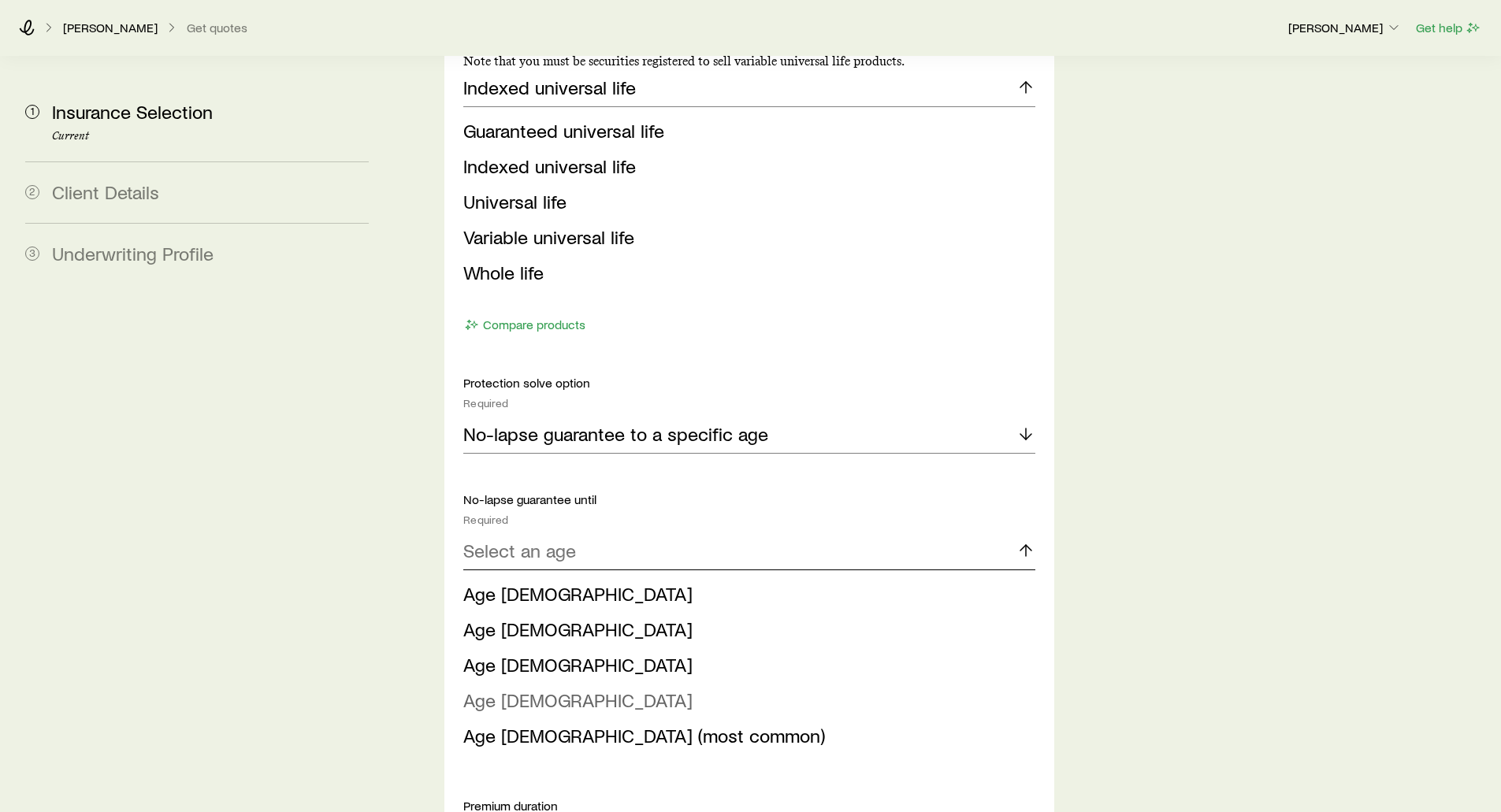
scroll to position [1812, 0]
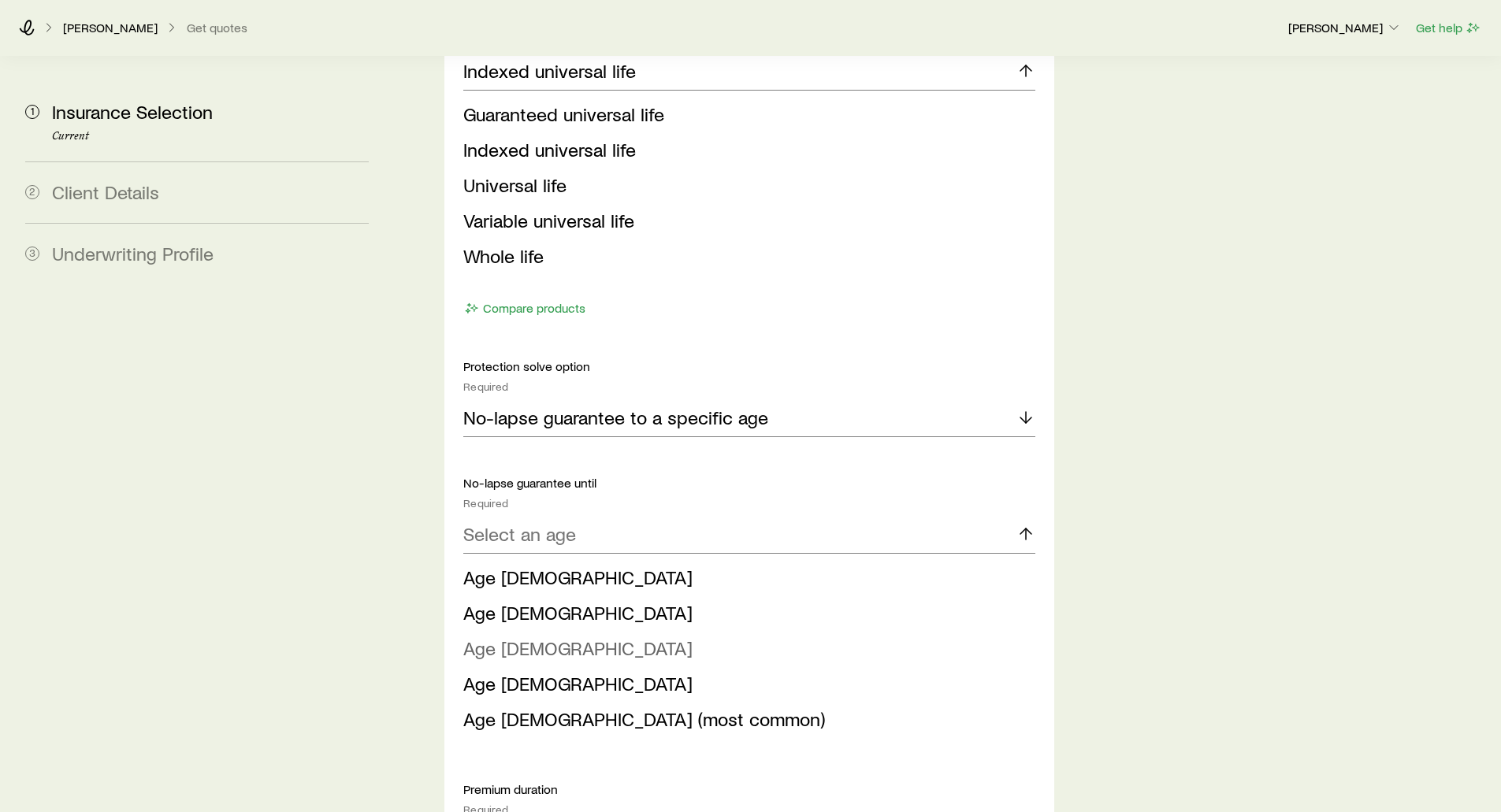
click at [483, 637] on span "Age 95" at bounding box center [578, 648] width 229 height 23
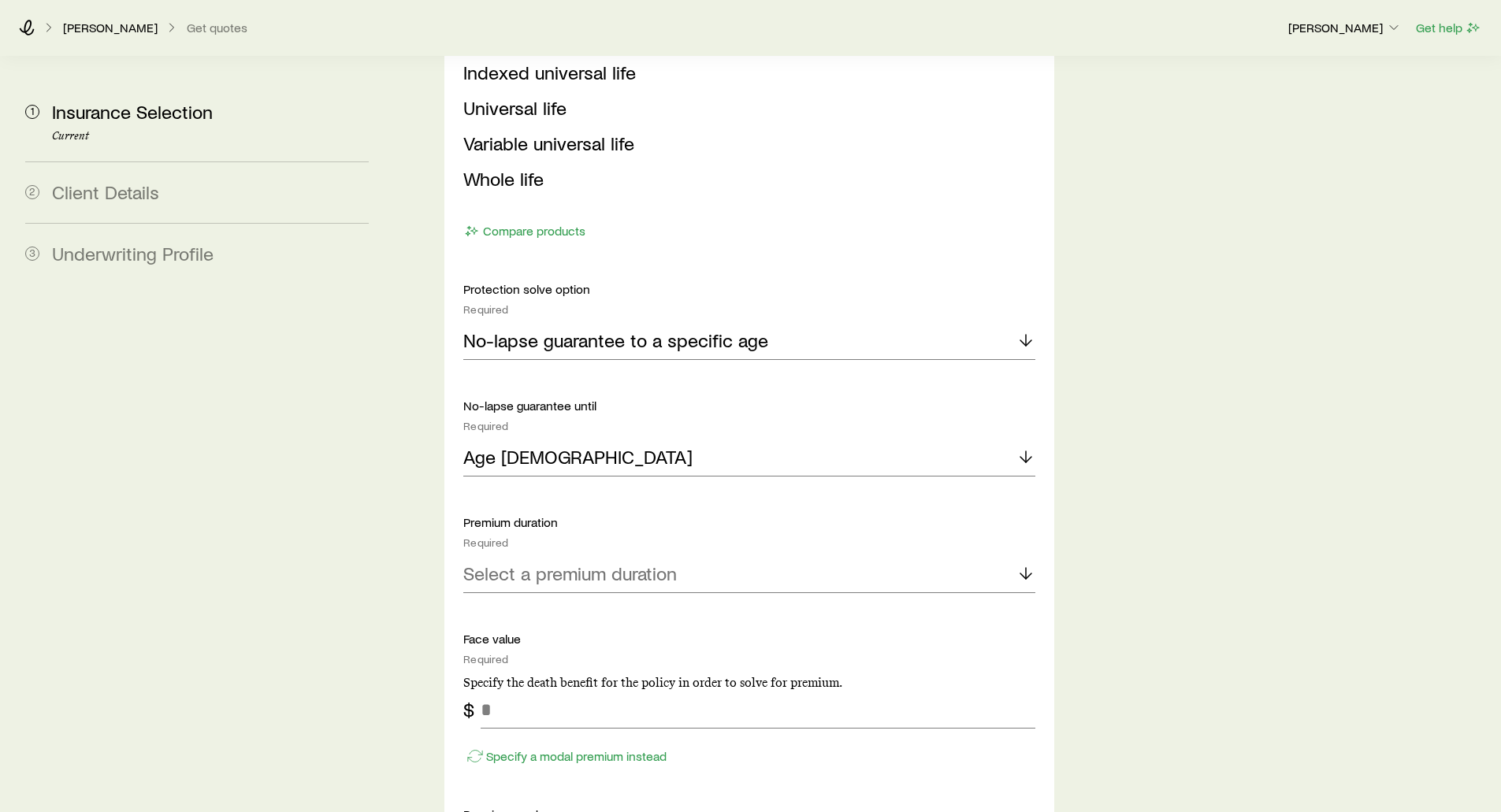
scroll to position [1891, 0]
click at [626, 437] on div "Age 95" at bounding box center [750, 456] width 572 height 38
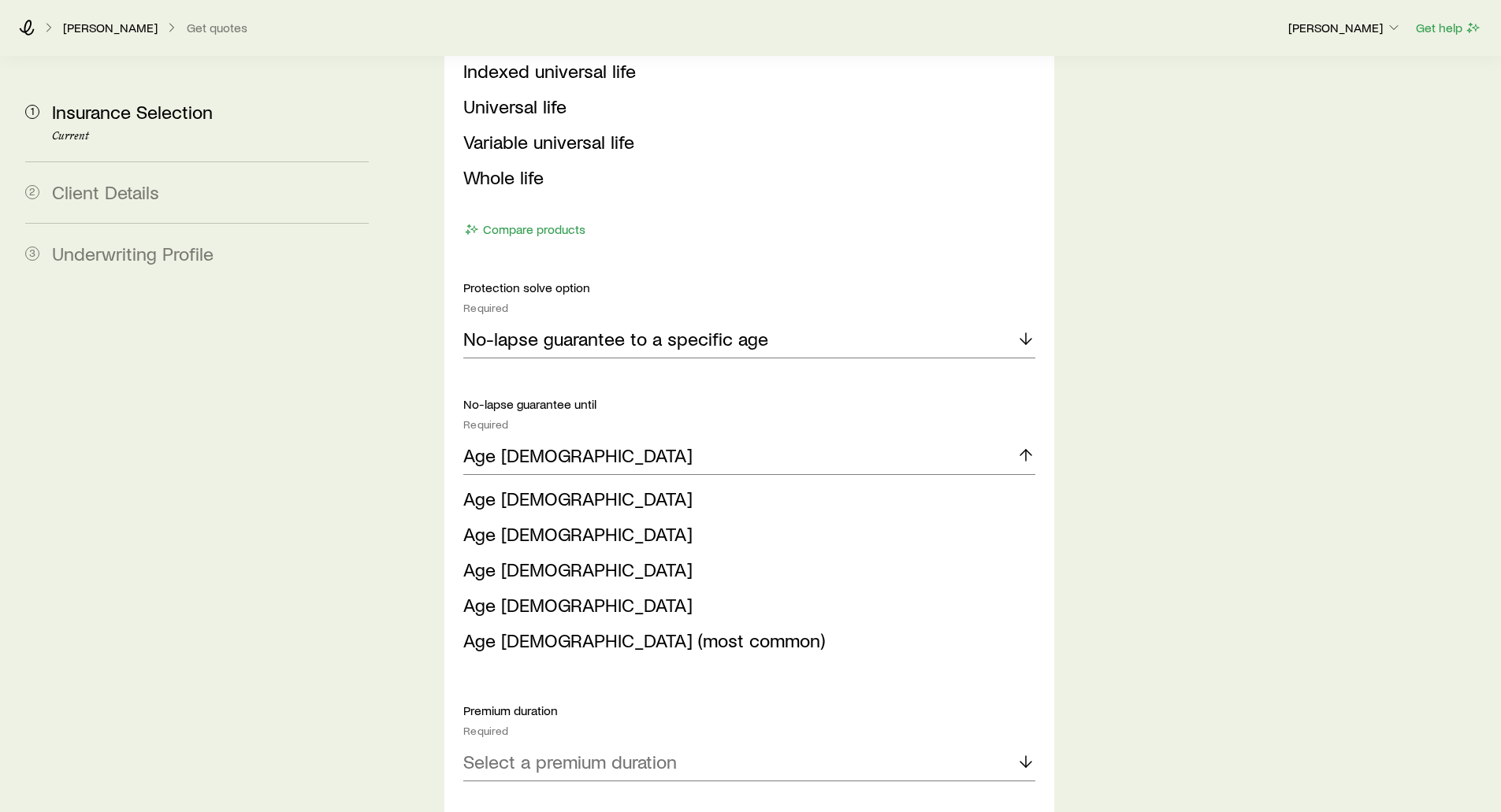
click at [288, 388] on aside "1 Insurance Selection Current 2 Client Details 3 Underwriting Profile" at bounding box center [197, 203] width 369 height 4073
click at [455, 365] on div "Solve Details Coverage goal Required Protection Accumulation Protection product…" at bounding box center [750, 763] width 609 height 2069
click at [500, 558] on span "Age 95" at bounding box center [578, 570] width 229 height 23
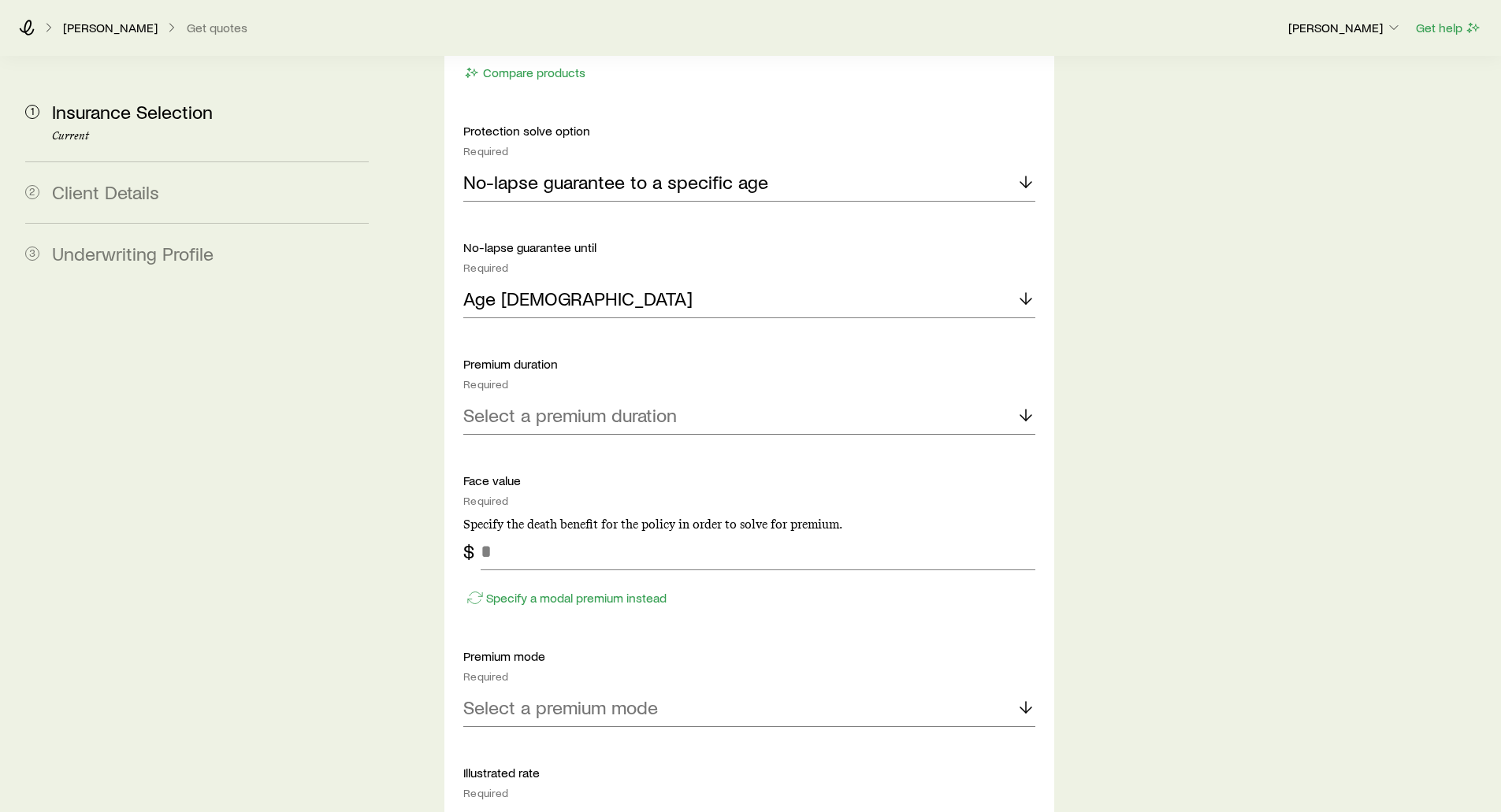
scroll to position [2049, 0]
click at [519, 403] on p "Select a premium duration" at bounding box center [571, 414] width 214 height 22
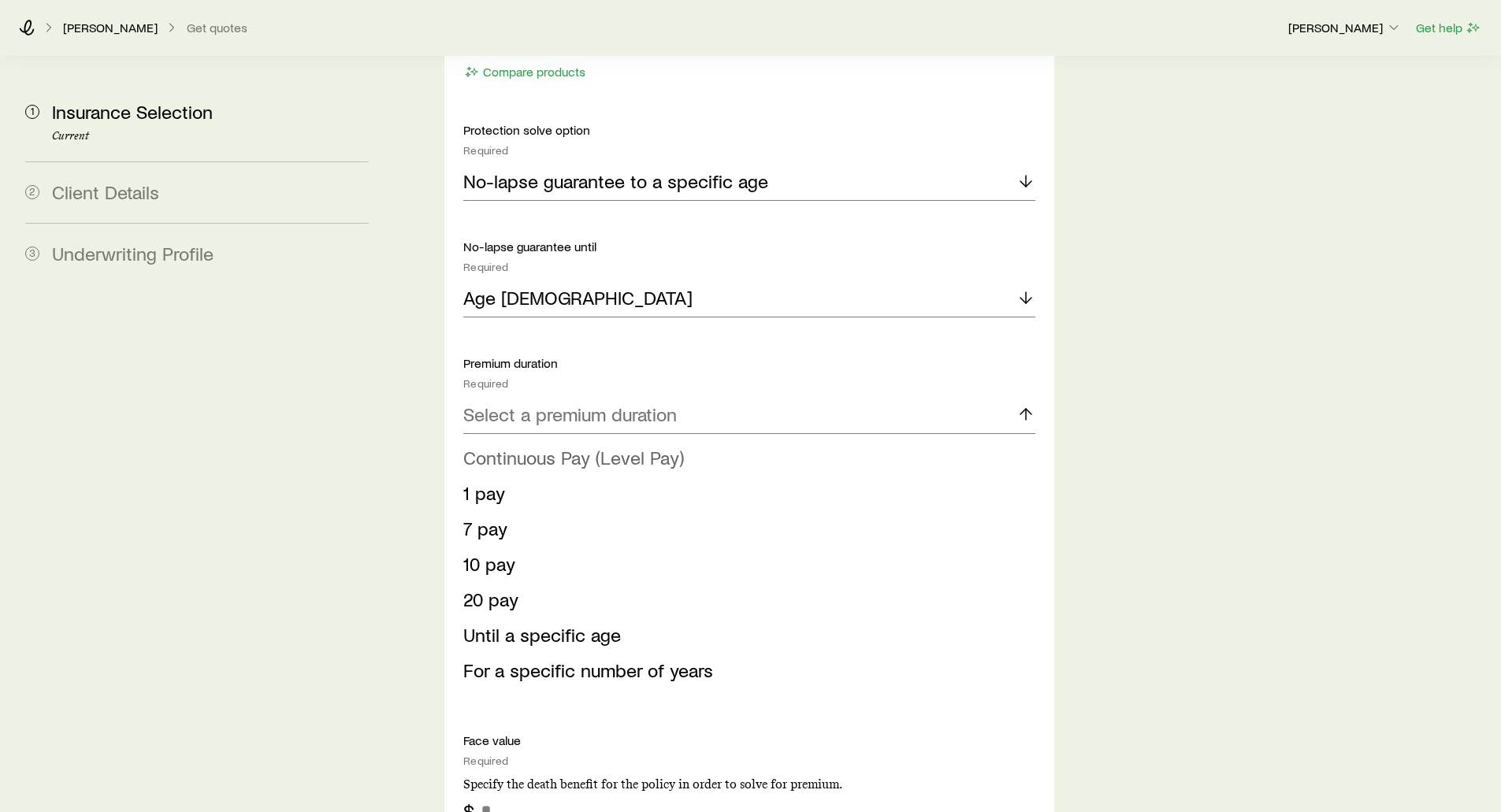
click at [506, 446] on span "Continuous Pay (Level Pay)" at bounding box center [574, 457] width 221 height 23
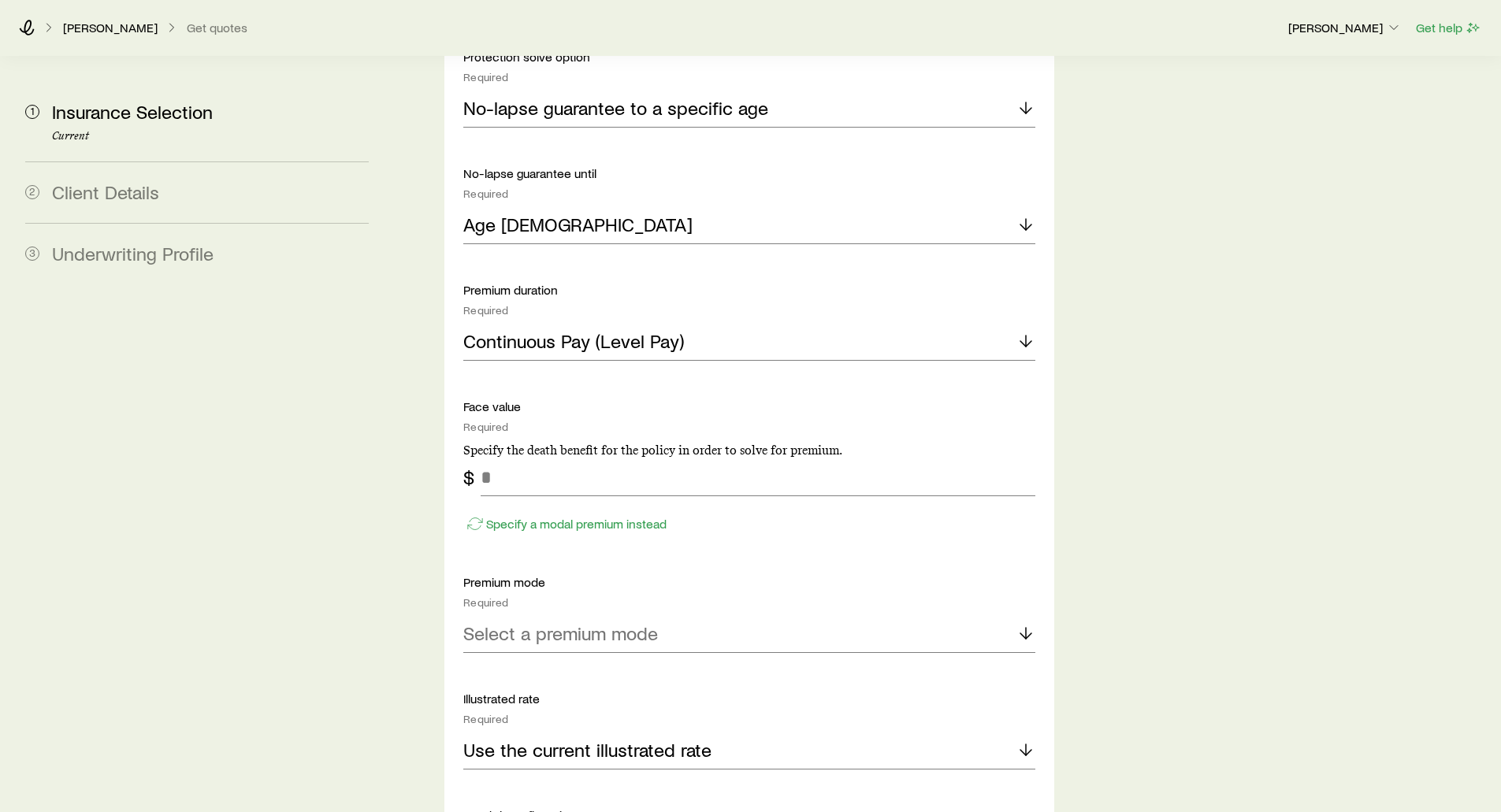
scroll to position [2127, 0]
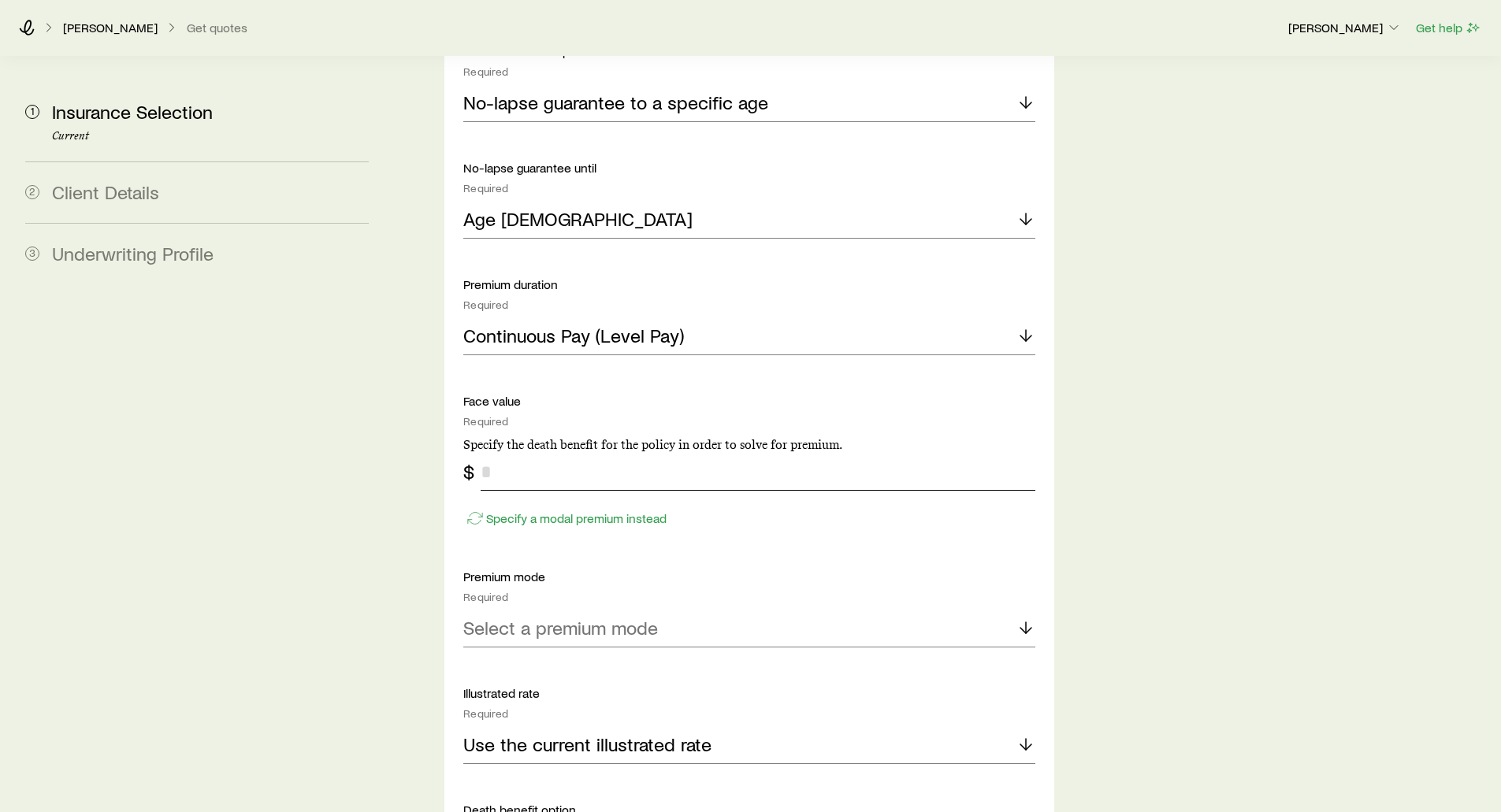
click at [505, 453] on input "tel" at bounding box center [757, 472] width 554 height 38
type input "*******"
click at [498, 511] on p "Specify a modal premium instead" at bounding box center [576, 519] width 181 height 16
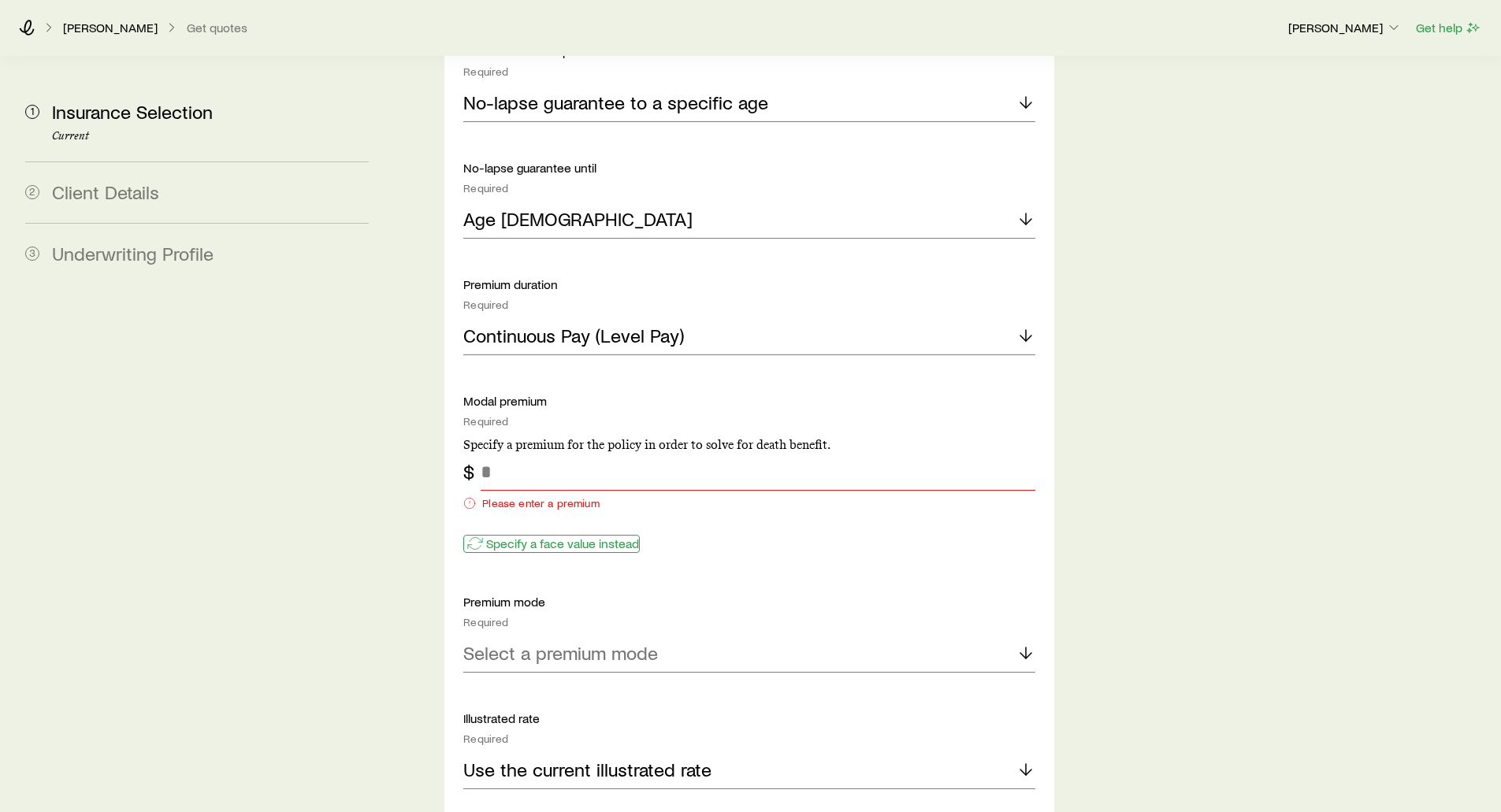
click at [502, 536] on p "Specify a face value instead" at bounding box center [563, 543] width 153 height 16
click at [511, 453] on input "tel" at bounding box center [757, 472] width 554 height 38
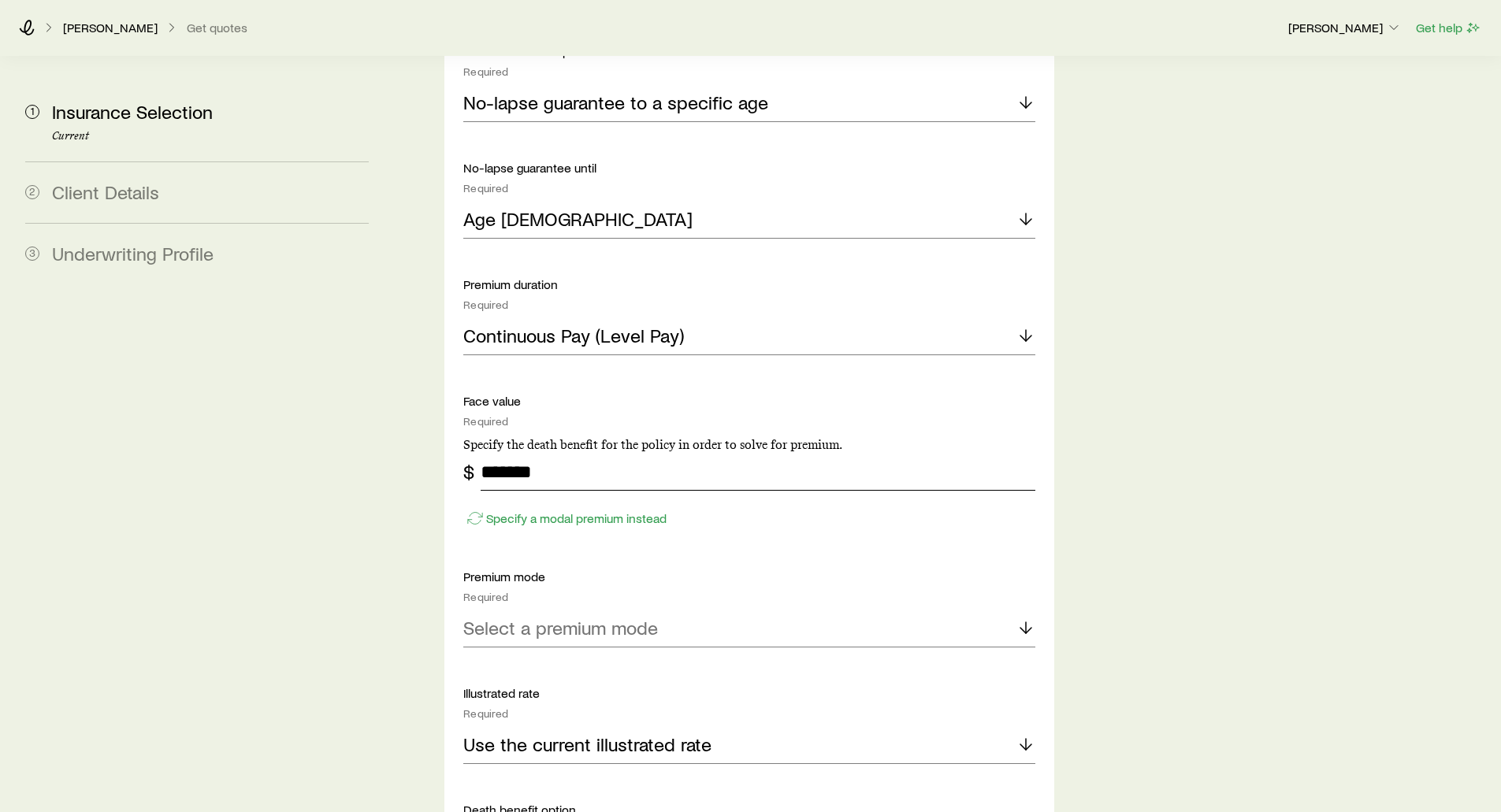
type input "*******"
click at [448, 435] on div "Solve Details Coverage goal Required Protection Accumulation Protection product…" at bounding box center [750, 431] width 609 height 1879
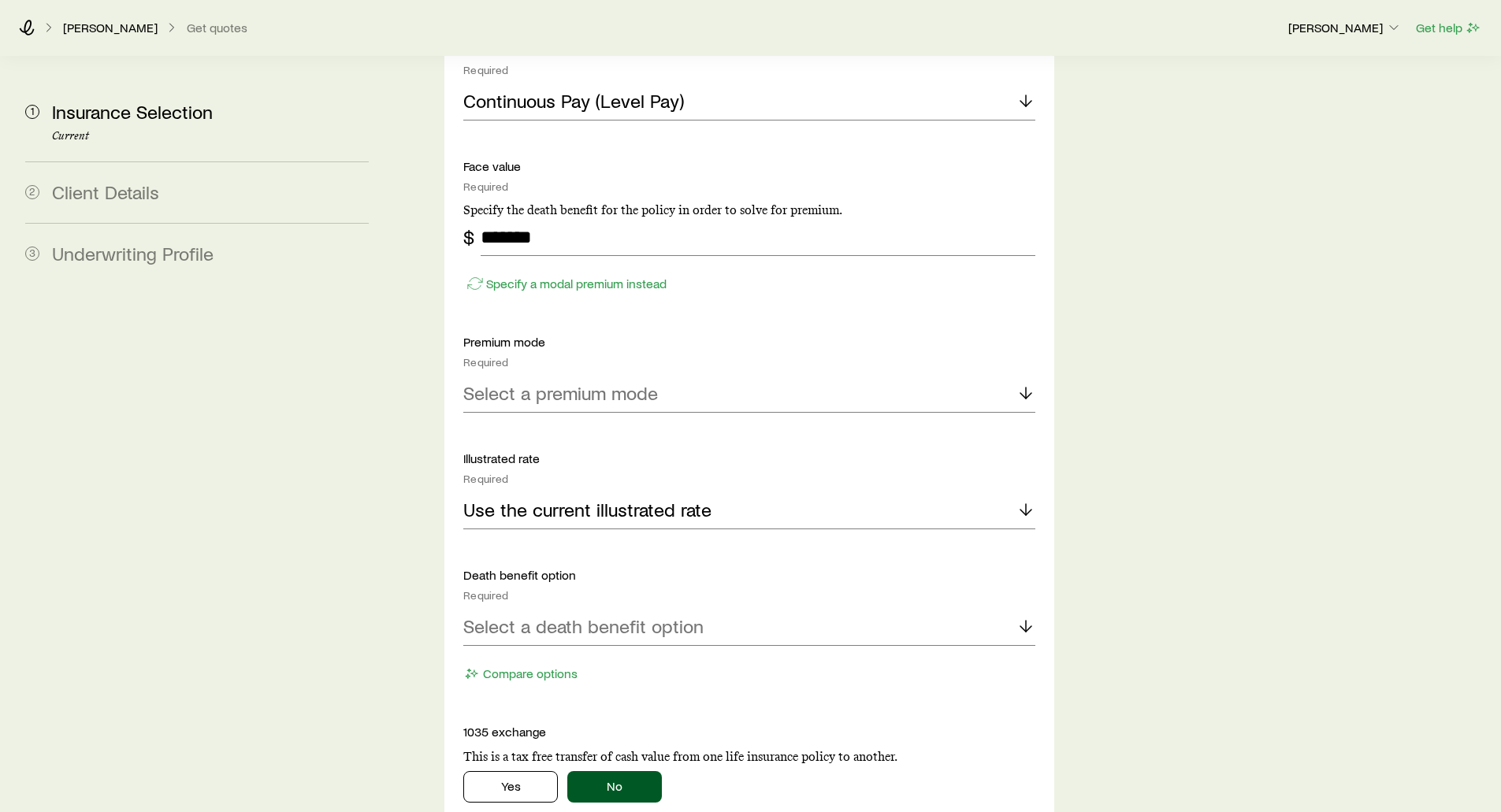
scroll to position [2364, 0]
click at [474, 380] on p "Select a premium mode" at bounding box center [561, 391] width 195 height 22
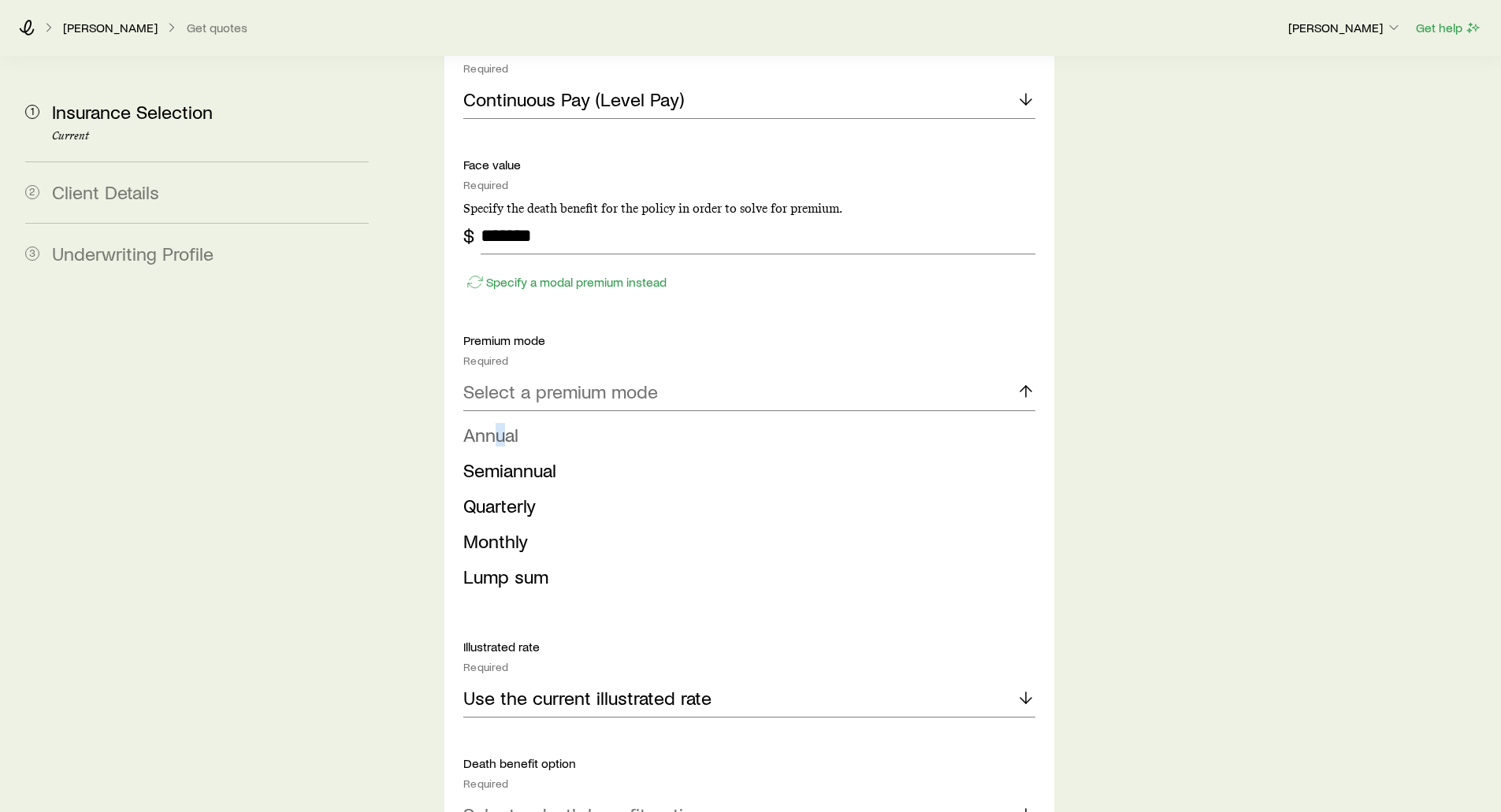
click at [502, 423] on span "Annual" at bounding box center [491, 434] width 55 height 23
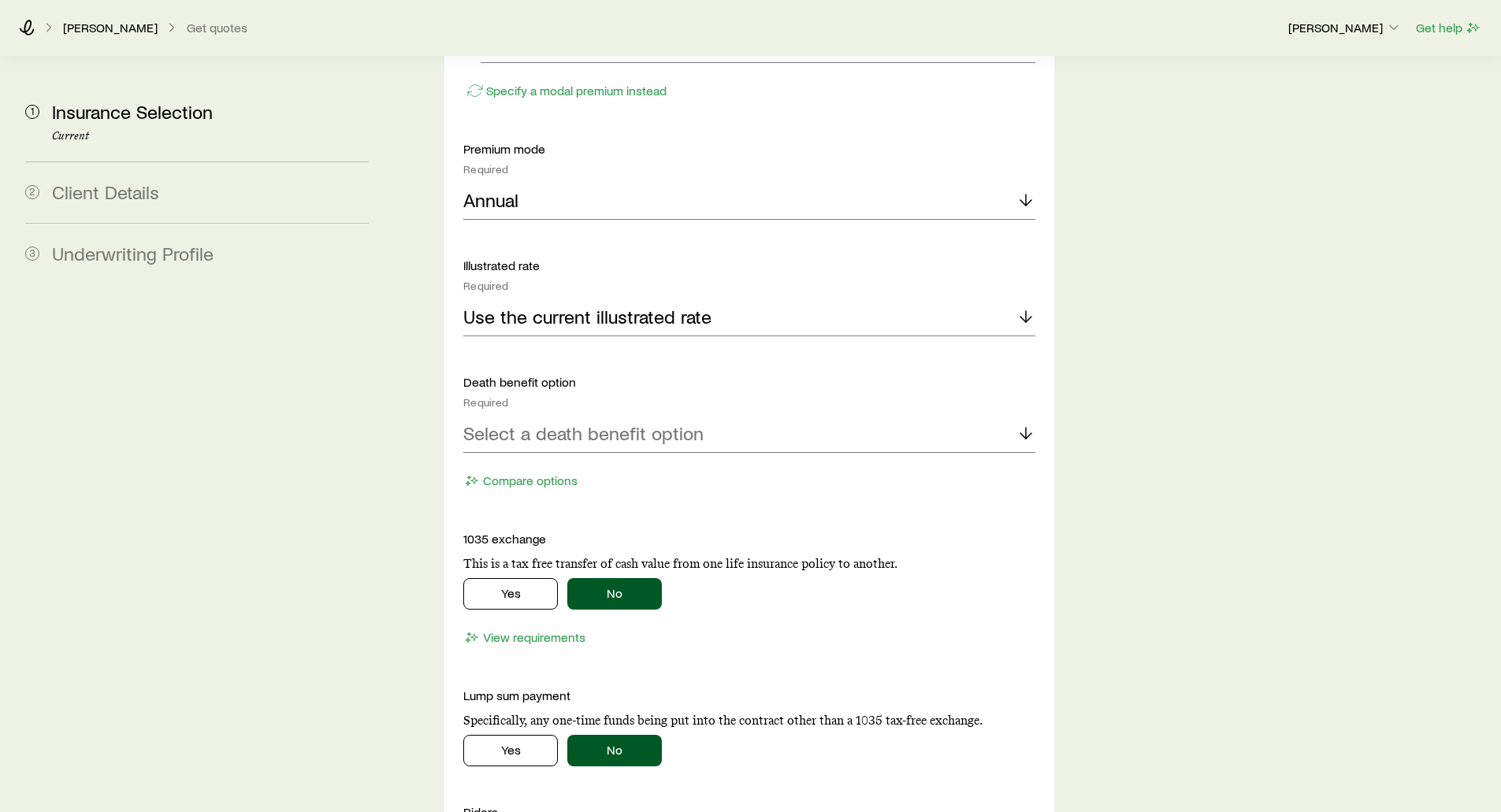
scroll to position [2601, 0]
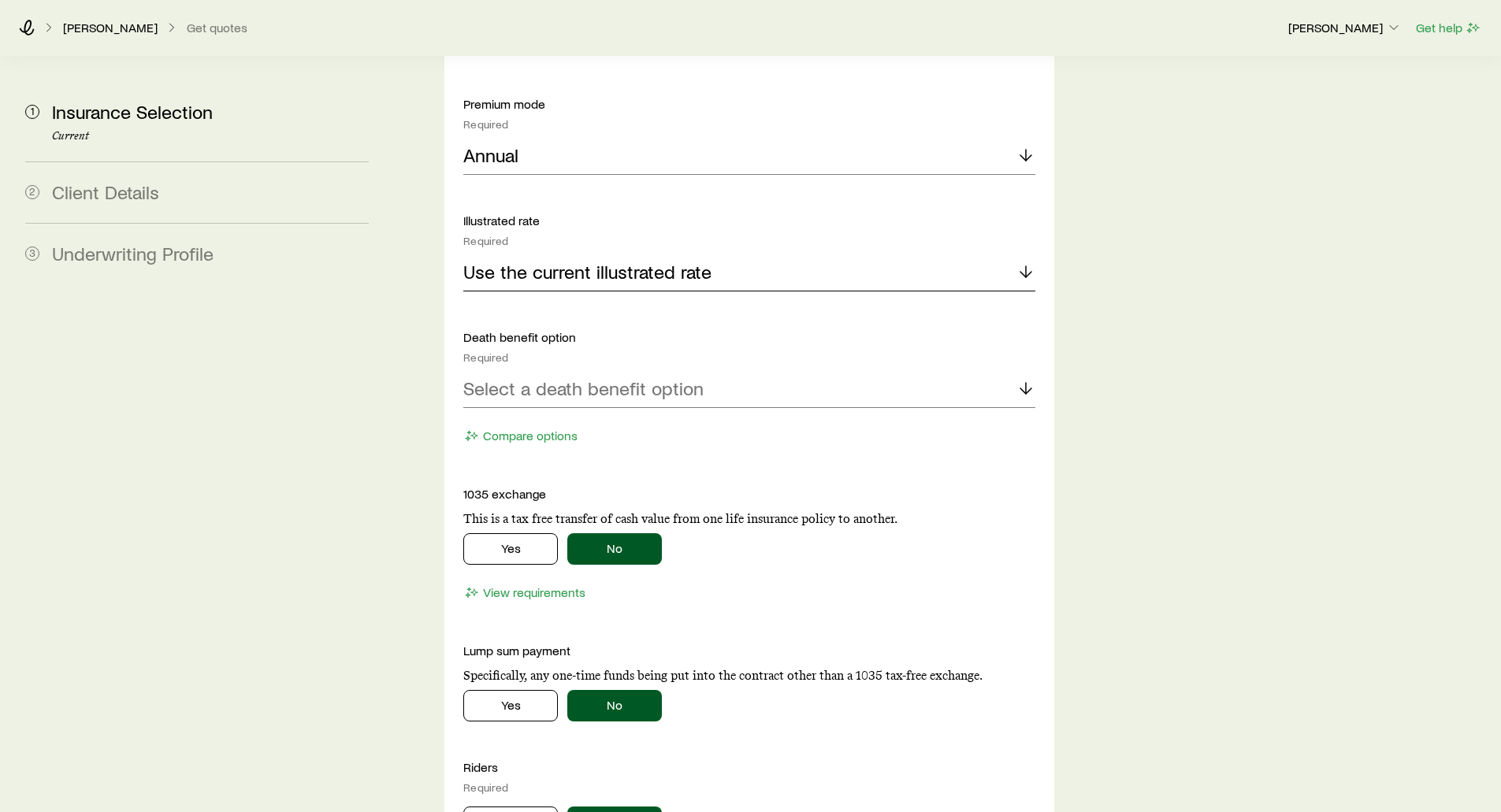
click at [573, 254] on div "Use the current illustrated rate" at bounding box center [750, 273] width 572 height 38
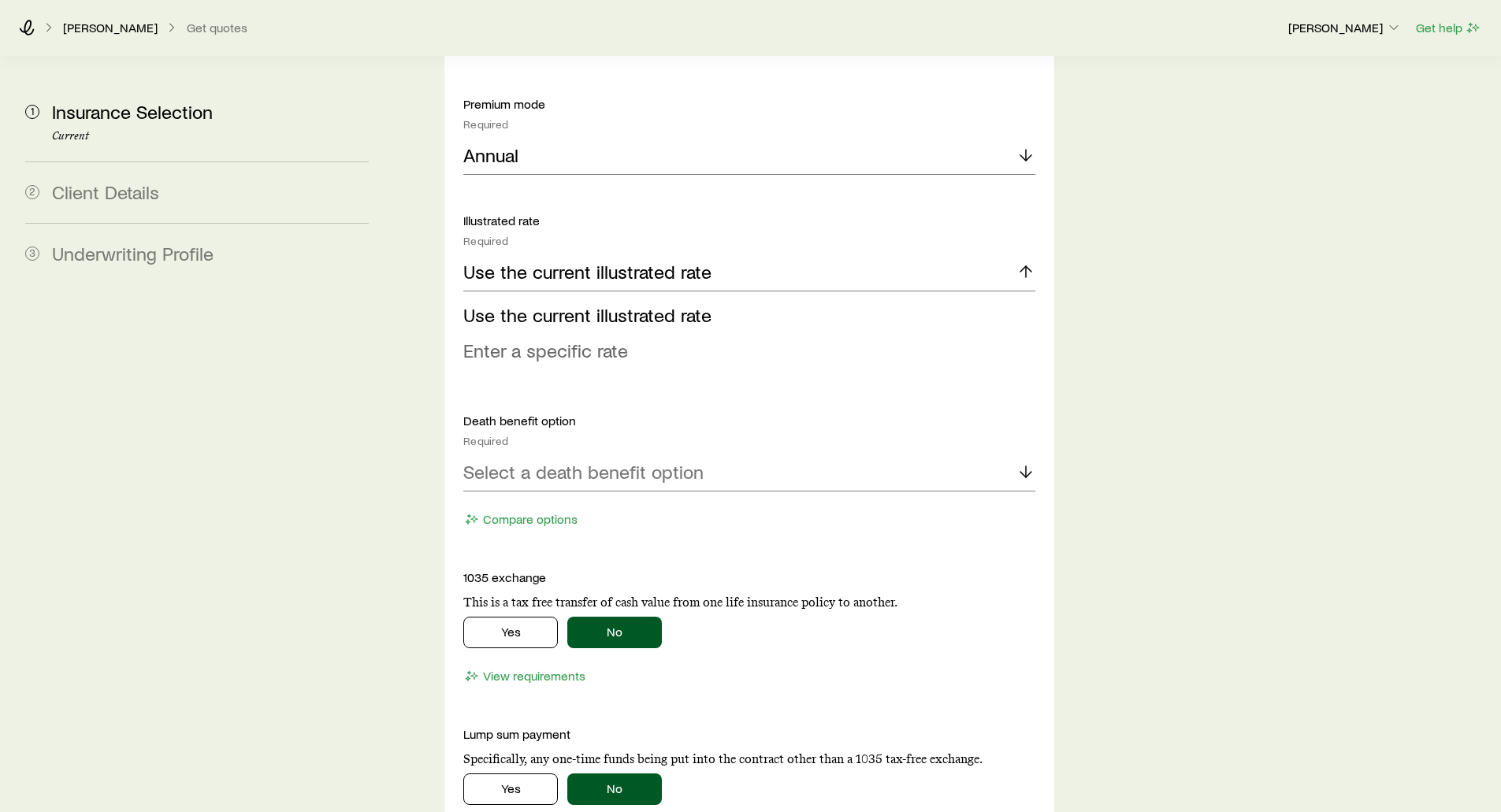
click at [546, 339] on span "Enter a specific rate" at bounding box center [546, 350] width 165 height 23
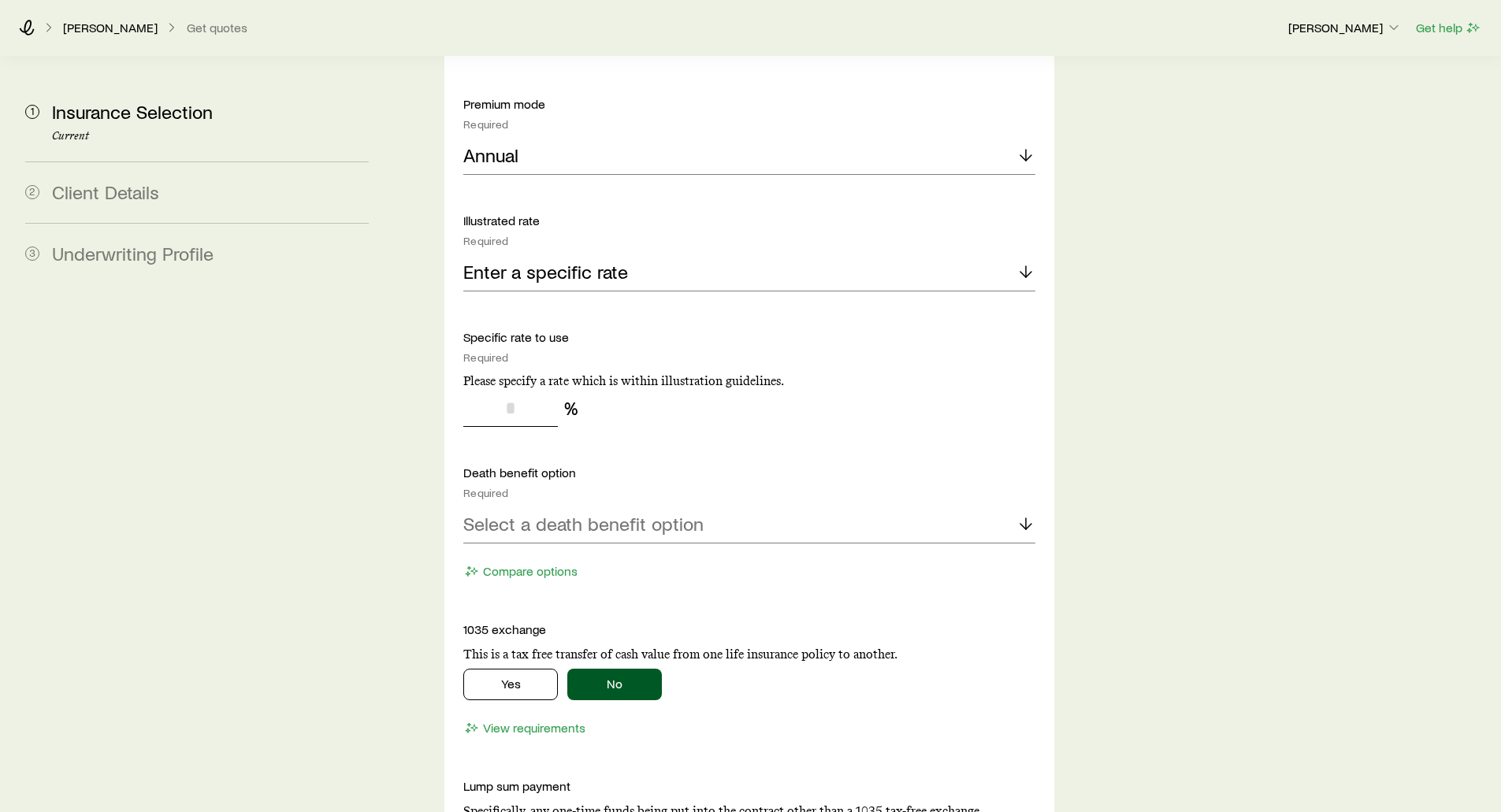
click at [516, 389] on input "tel" at bounding box center [511, 408] width 95 height 38
type input "*"
click at [557, 261] on p "Enter a specific rate" at bounding box center [546, 272] width 165 height 22
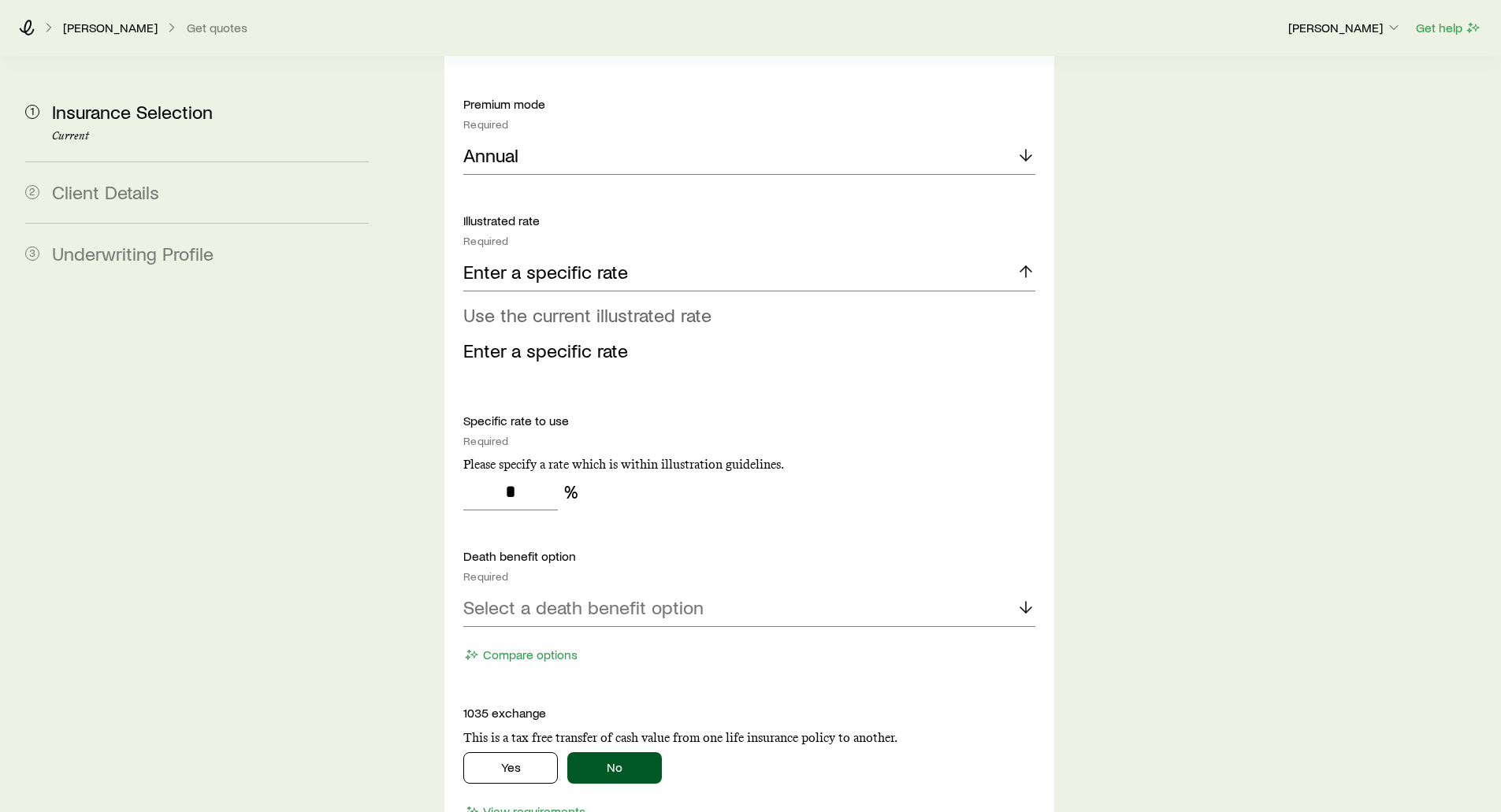
click at [539, 304] on span "Use the current illustrated rate" at bounding box center [588, 315] width 248 height 23
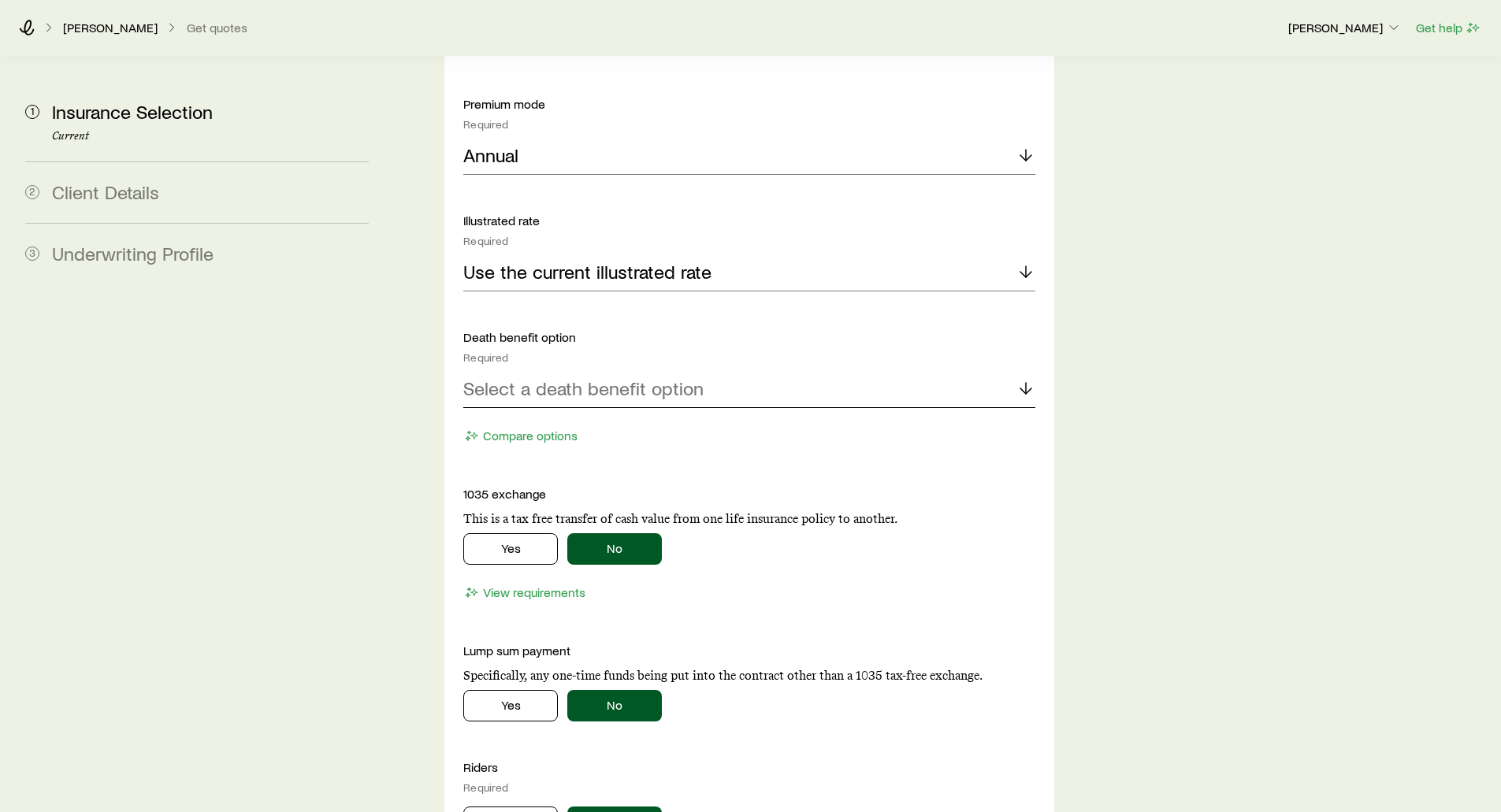
click at [505, 378] on p "Select a death benefit option" at bounding box center [584, 388] width 240 height 22
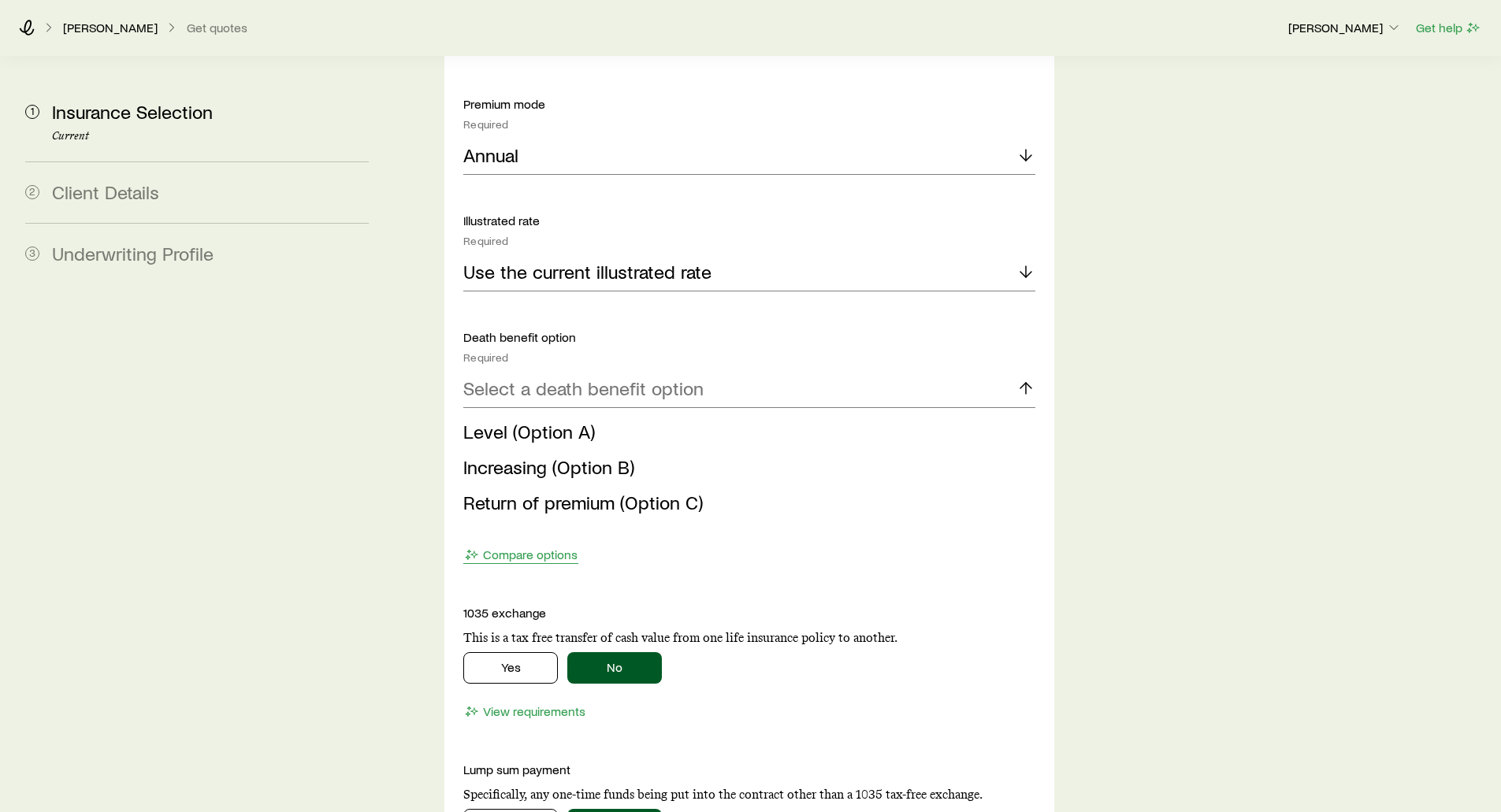
click at [504, 420] on span "Level (Option A)" at bounding box center [529, 432] width 132 height 23
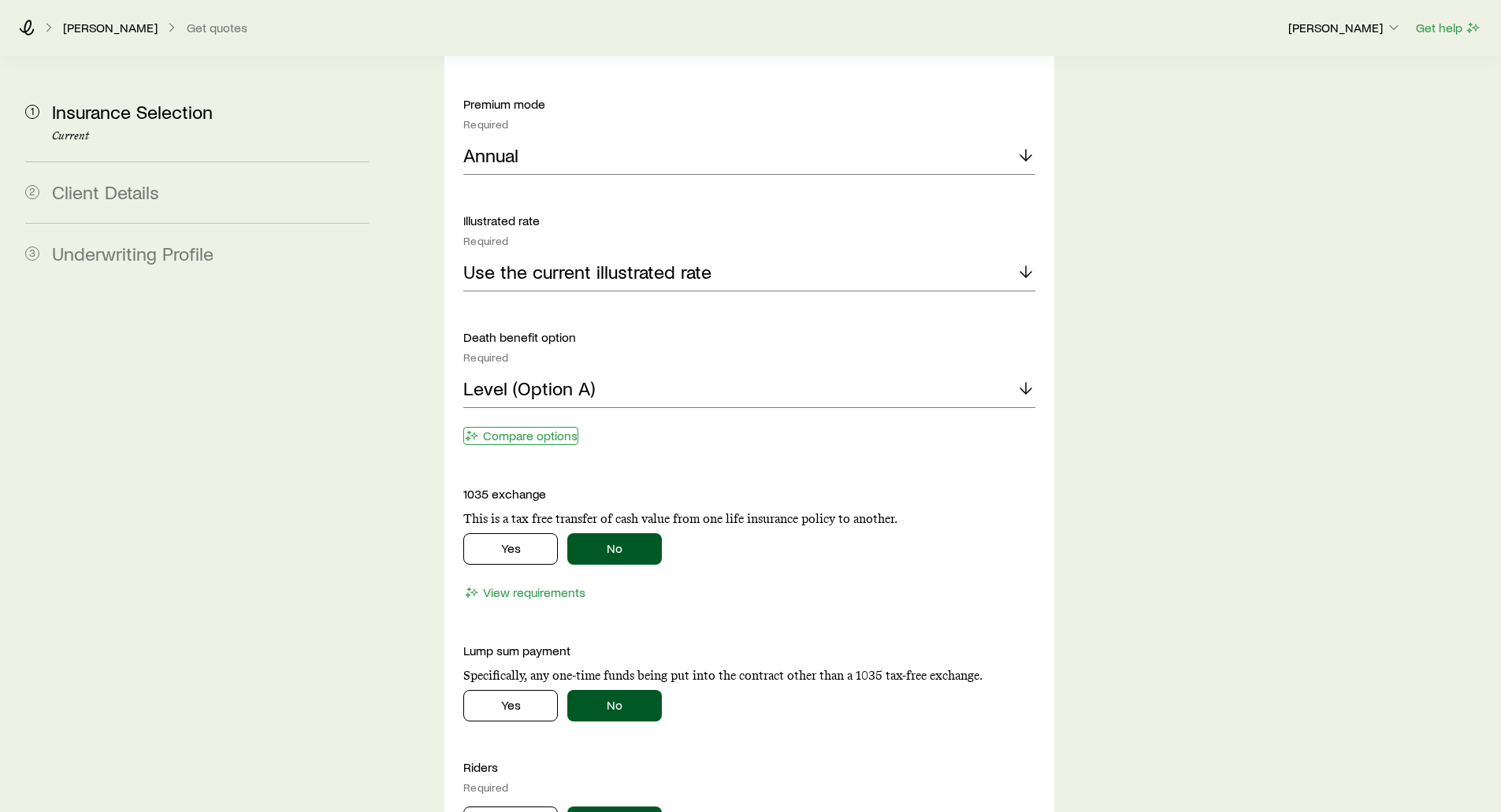
click at [513, 427] on button "Compare options" at bounding box center [521, 435] width 115 height 18
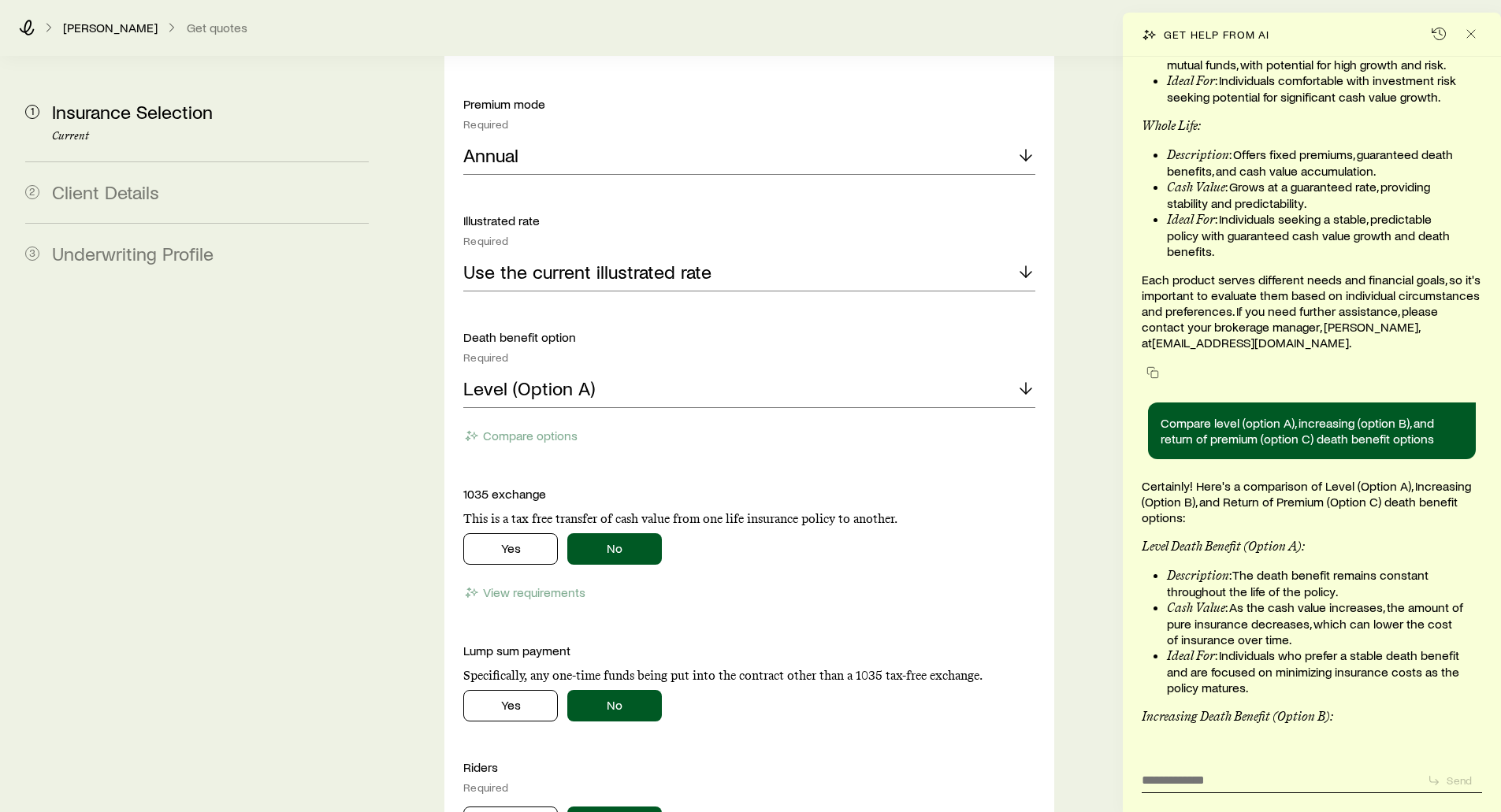
scroll to position [194887, 0]
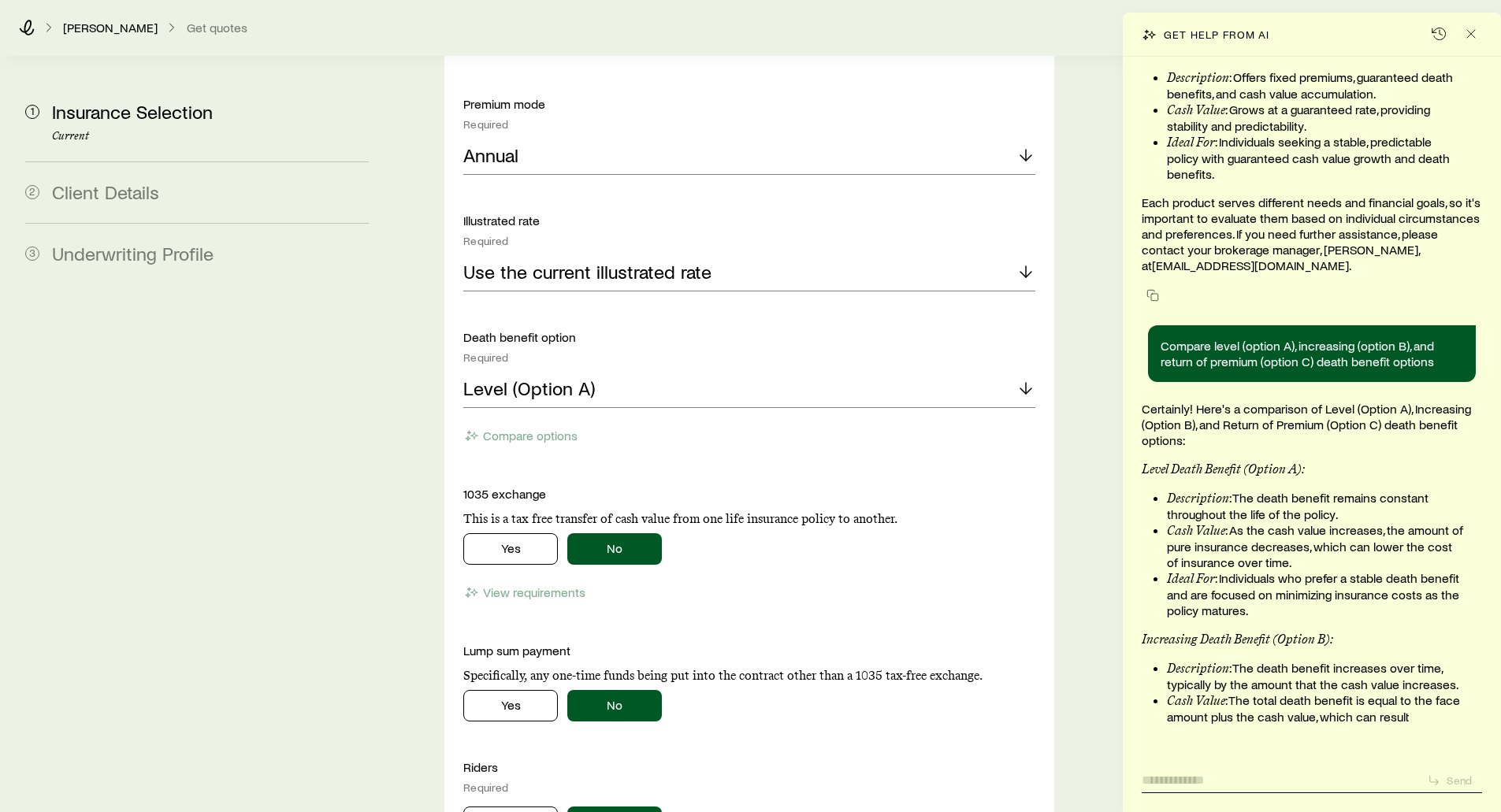
click at [1161, 783] on textarea at bounding box center [1279, 776] width 273 height 25
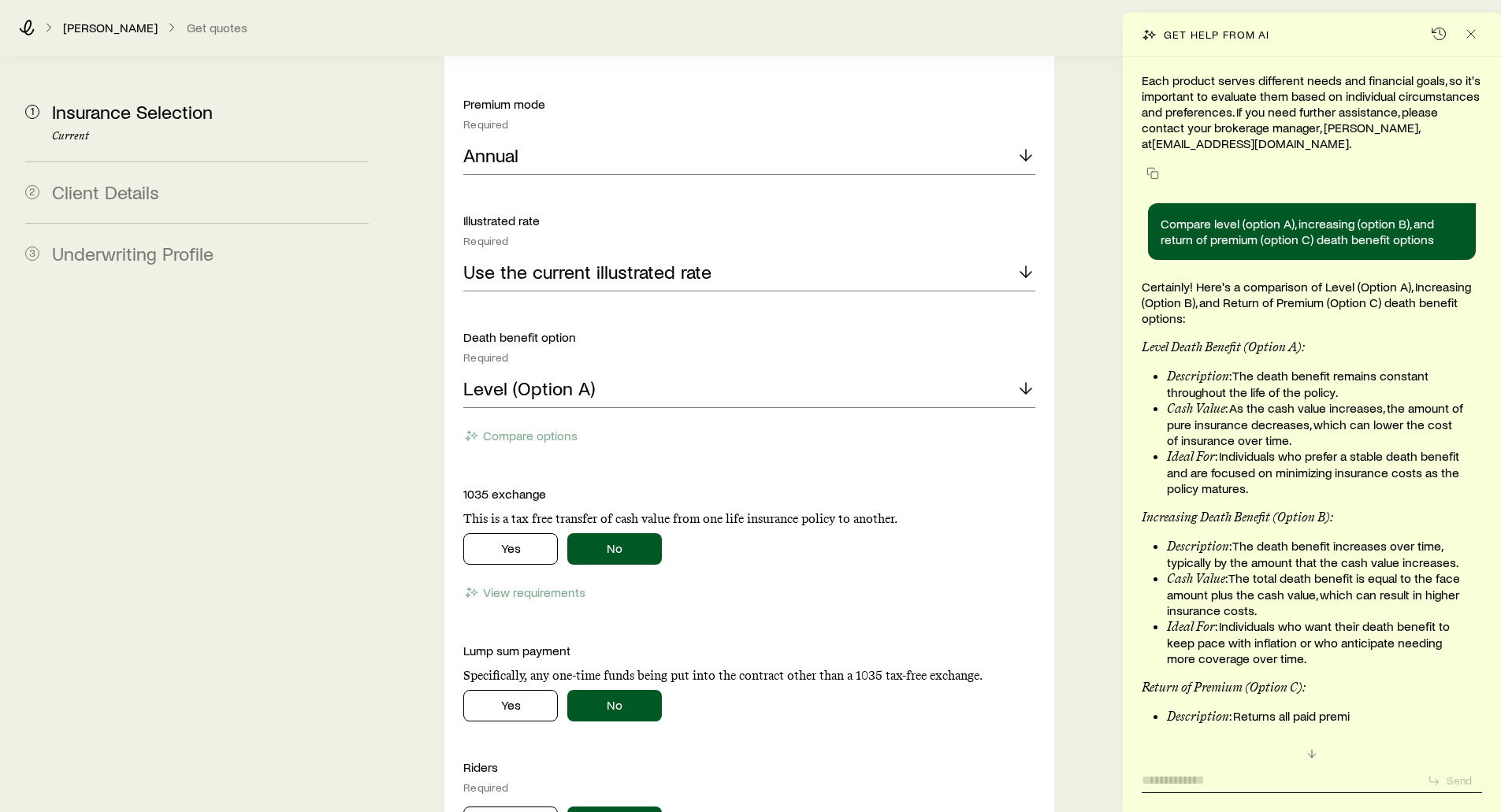
scroll to position [194836, 0]
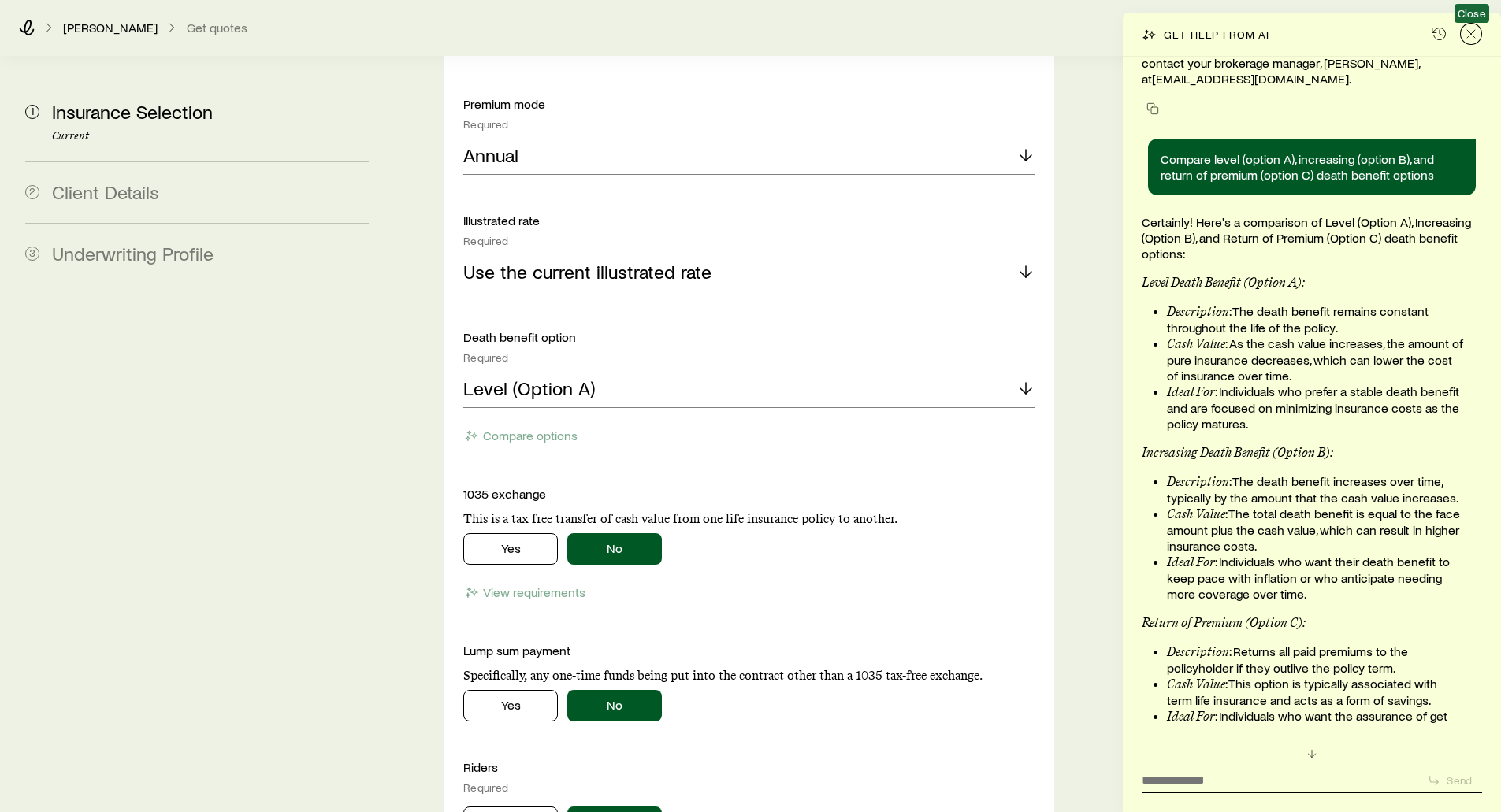
click at [1470, 32] on line "Close" at bounding box center [1471, 34] width 8 height 8
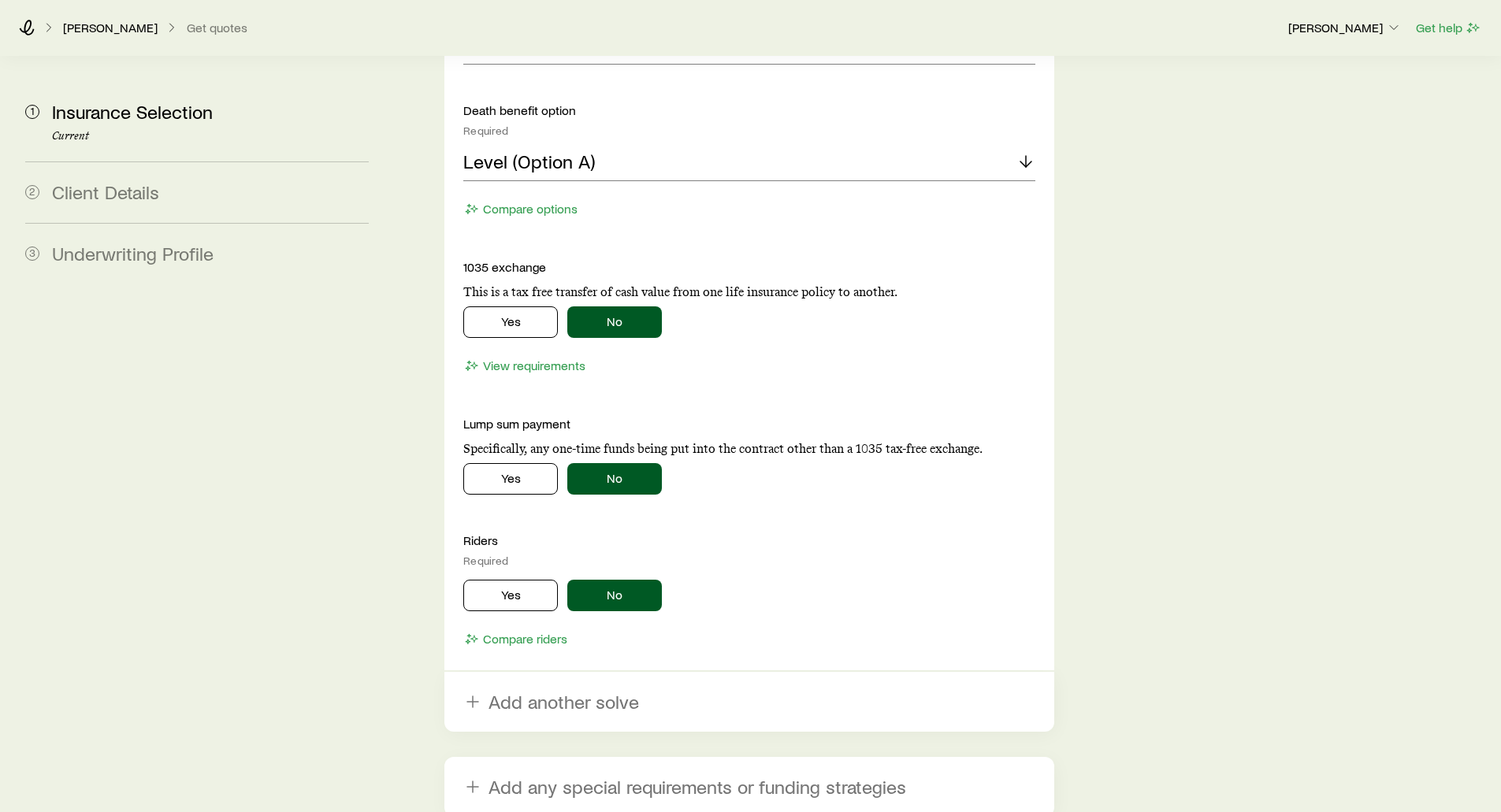
scroll to position [2837, 0]
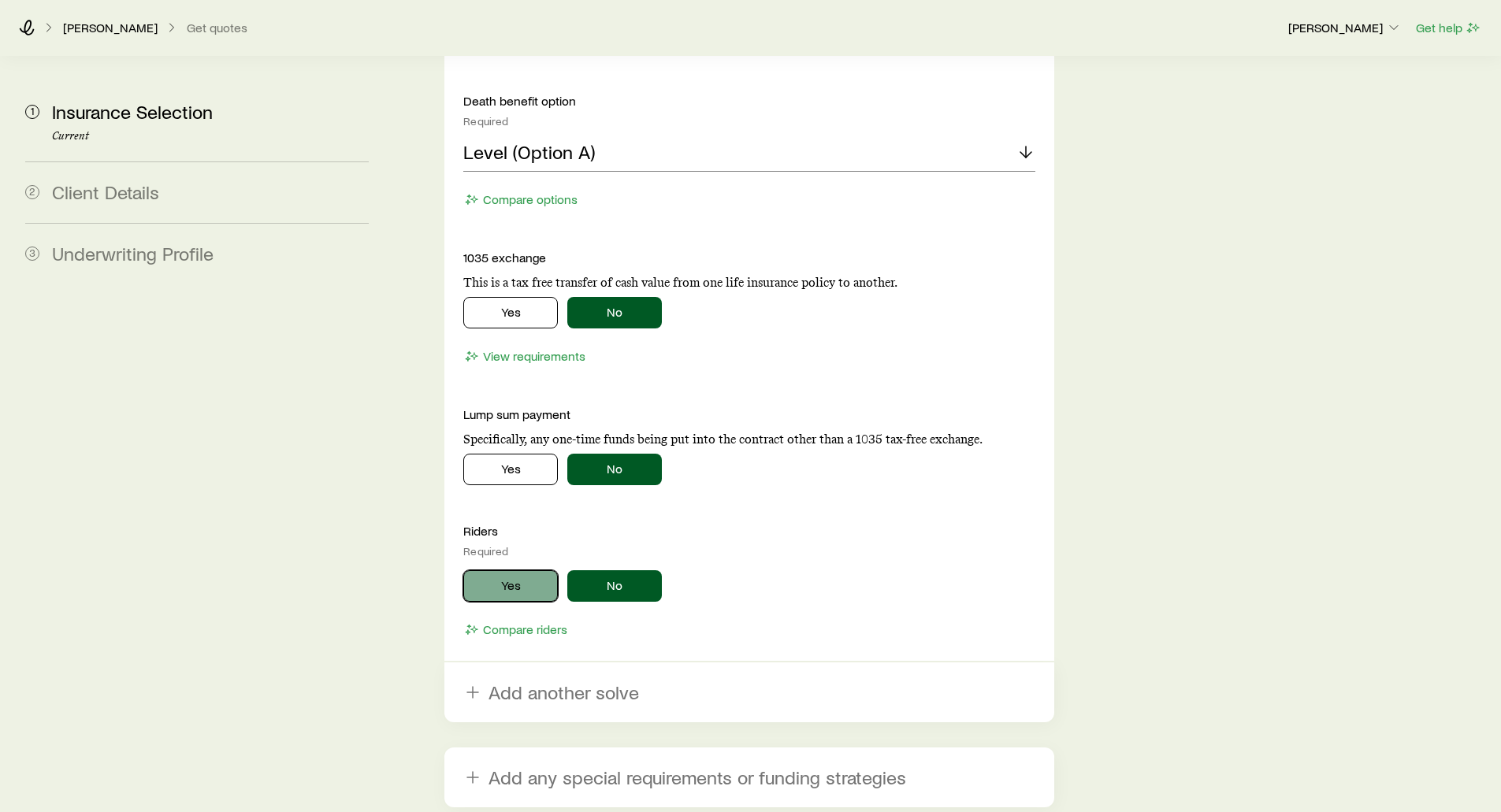
click at [513, 571] on button "Yes" at bounding box center [511, 586] width 95 height 31
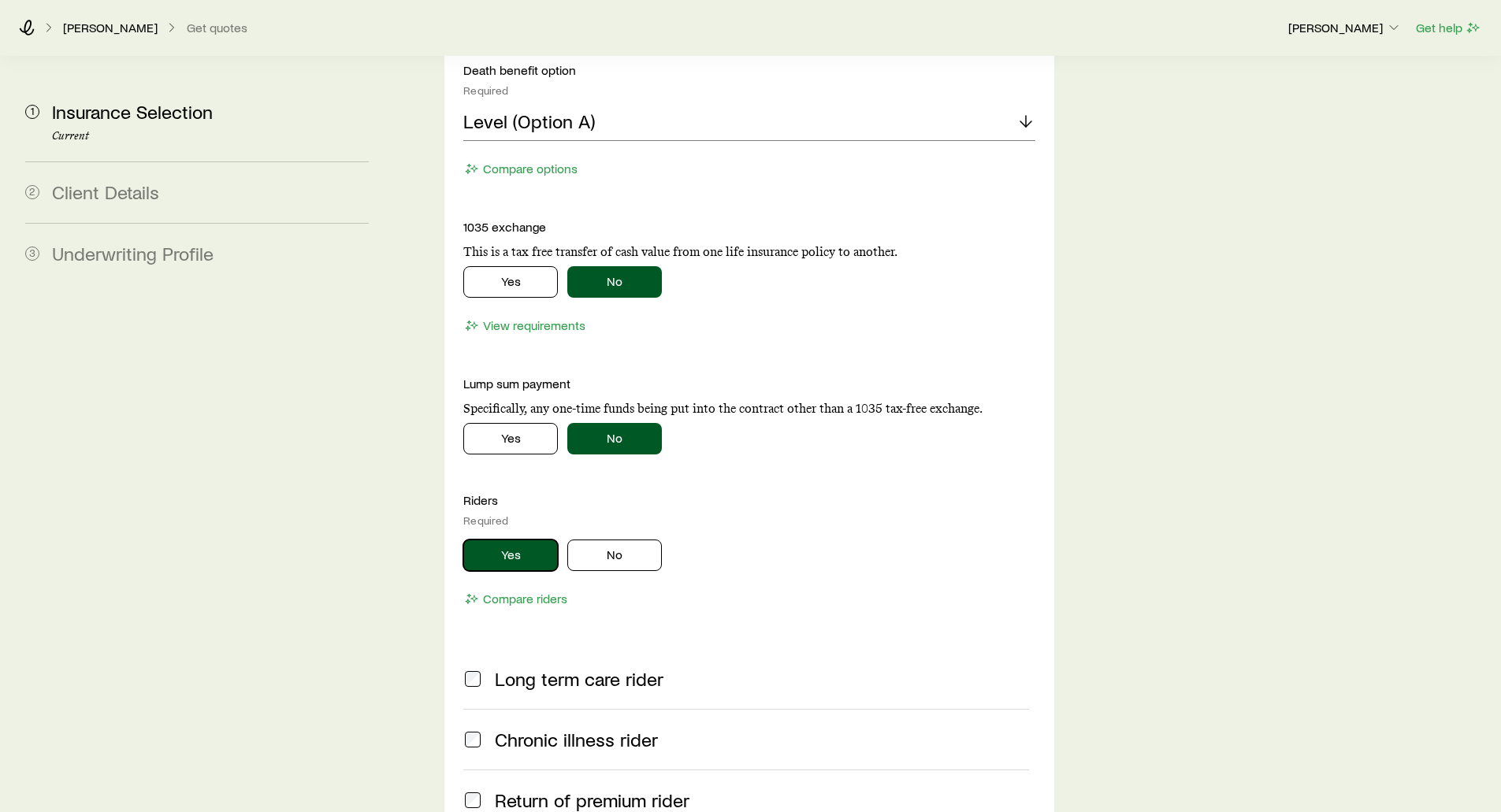
scroll to position [2994, 0]
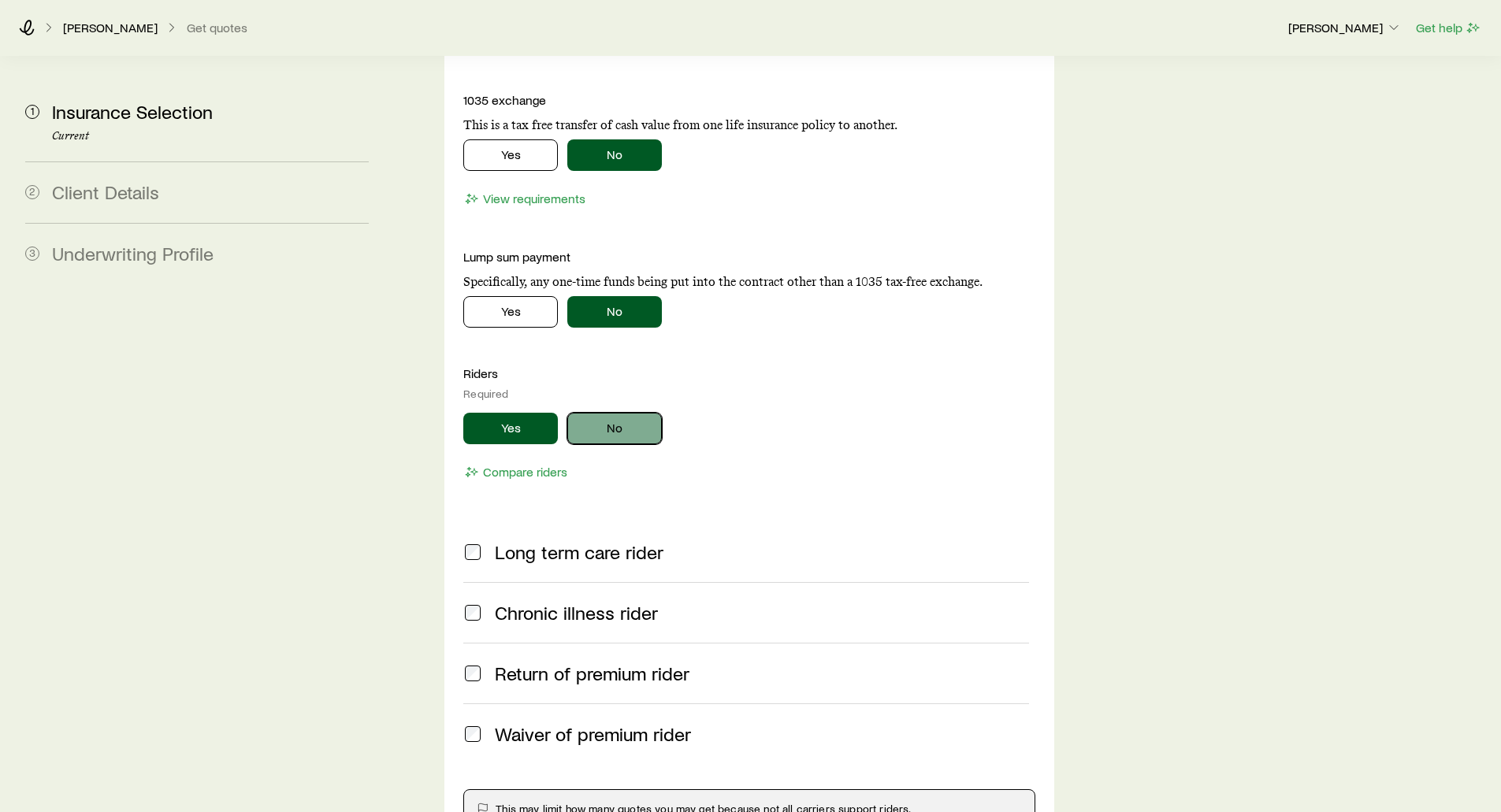
click at [592, 413] on button "No" at bounding box center [615, 428] width 95 height 31
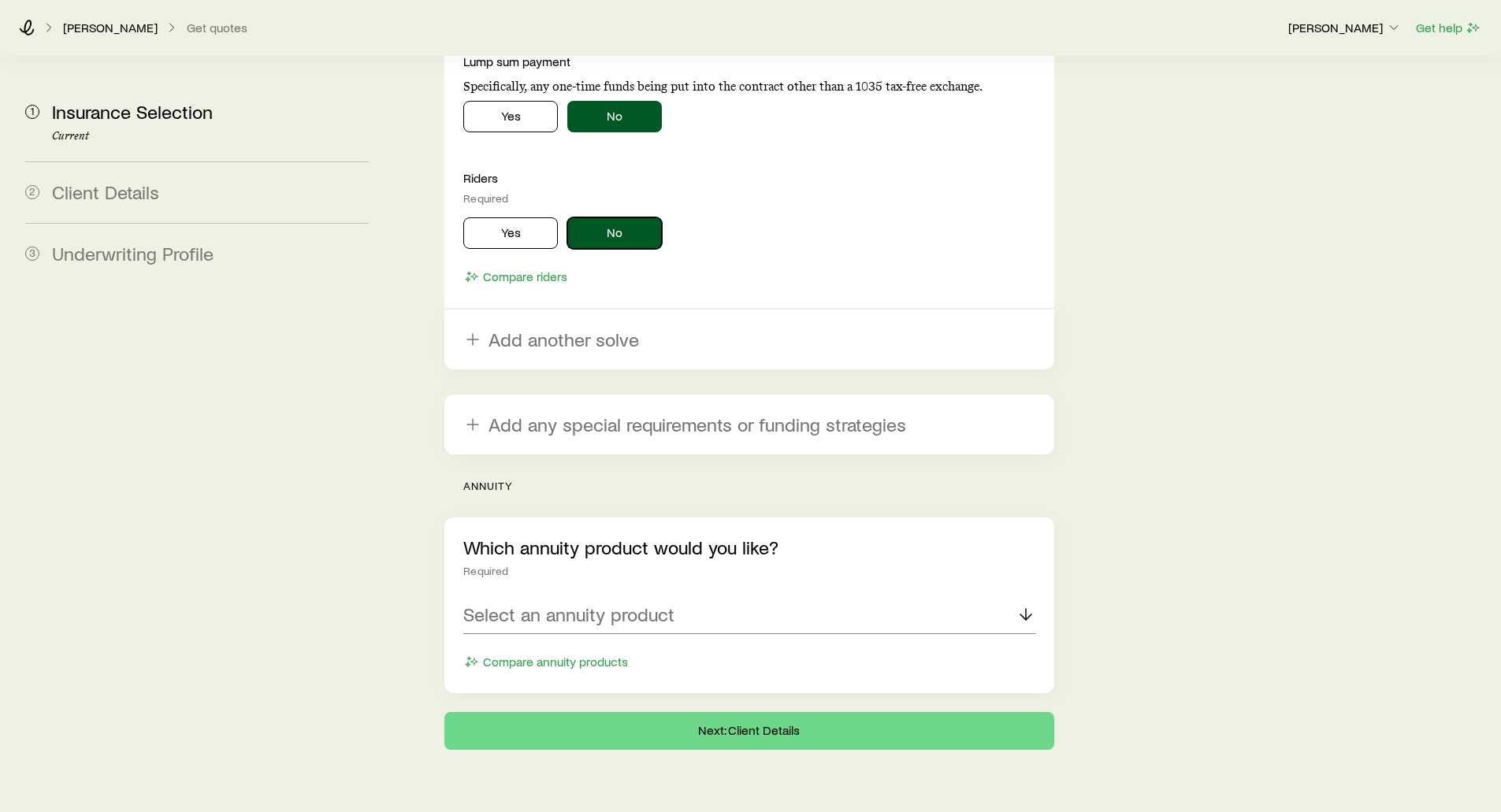
scroll to position [3190, 0]
click at [556, 603] on p "Select an annuity product" at bounding box center [569, 613] width 211 height 22
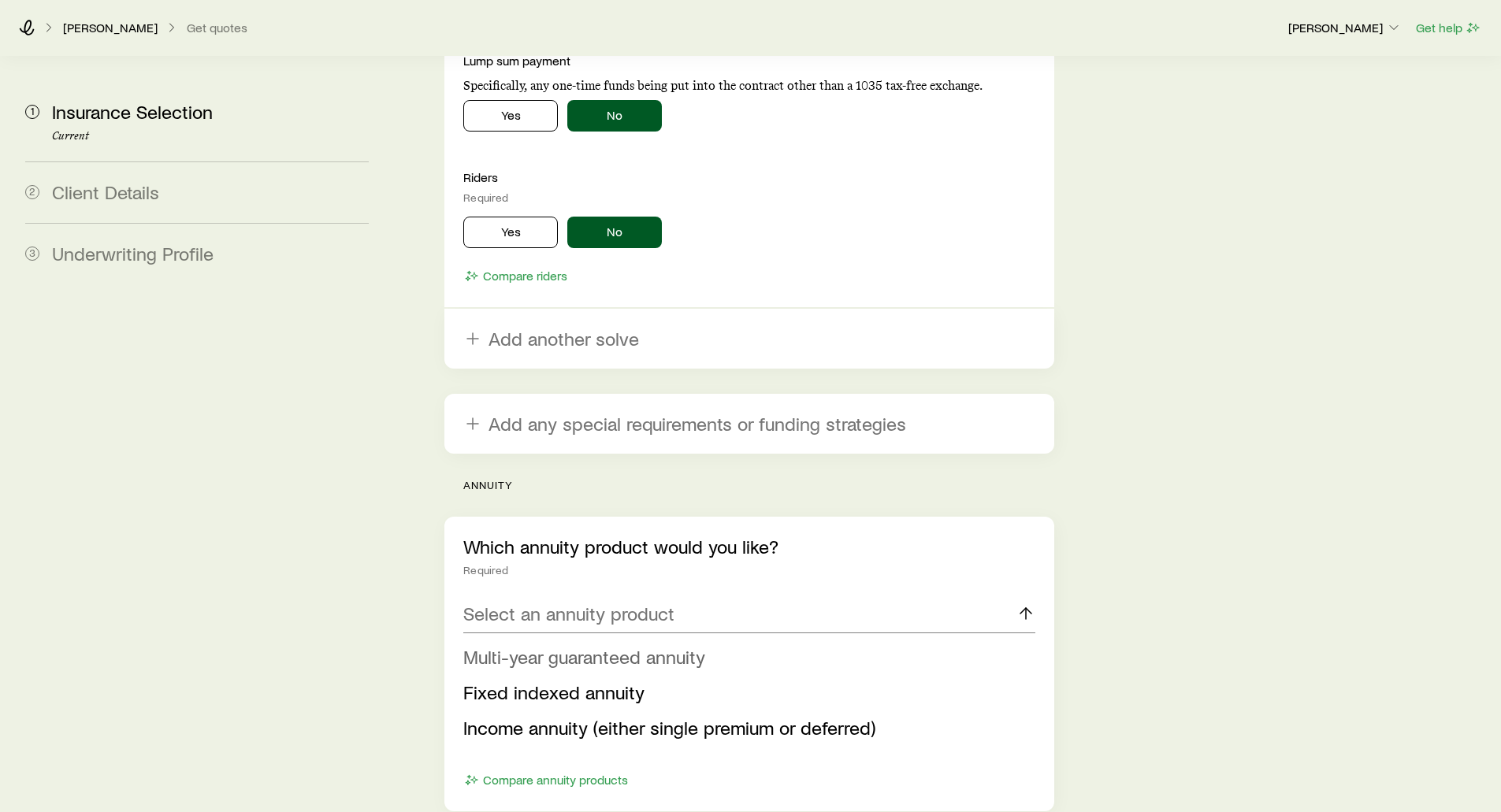
click at [539, 645] on span "Multi-year guaranteed annuity" at bounding box center [585, 657] width 242 height 23
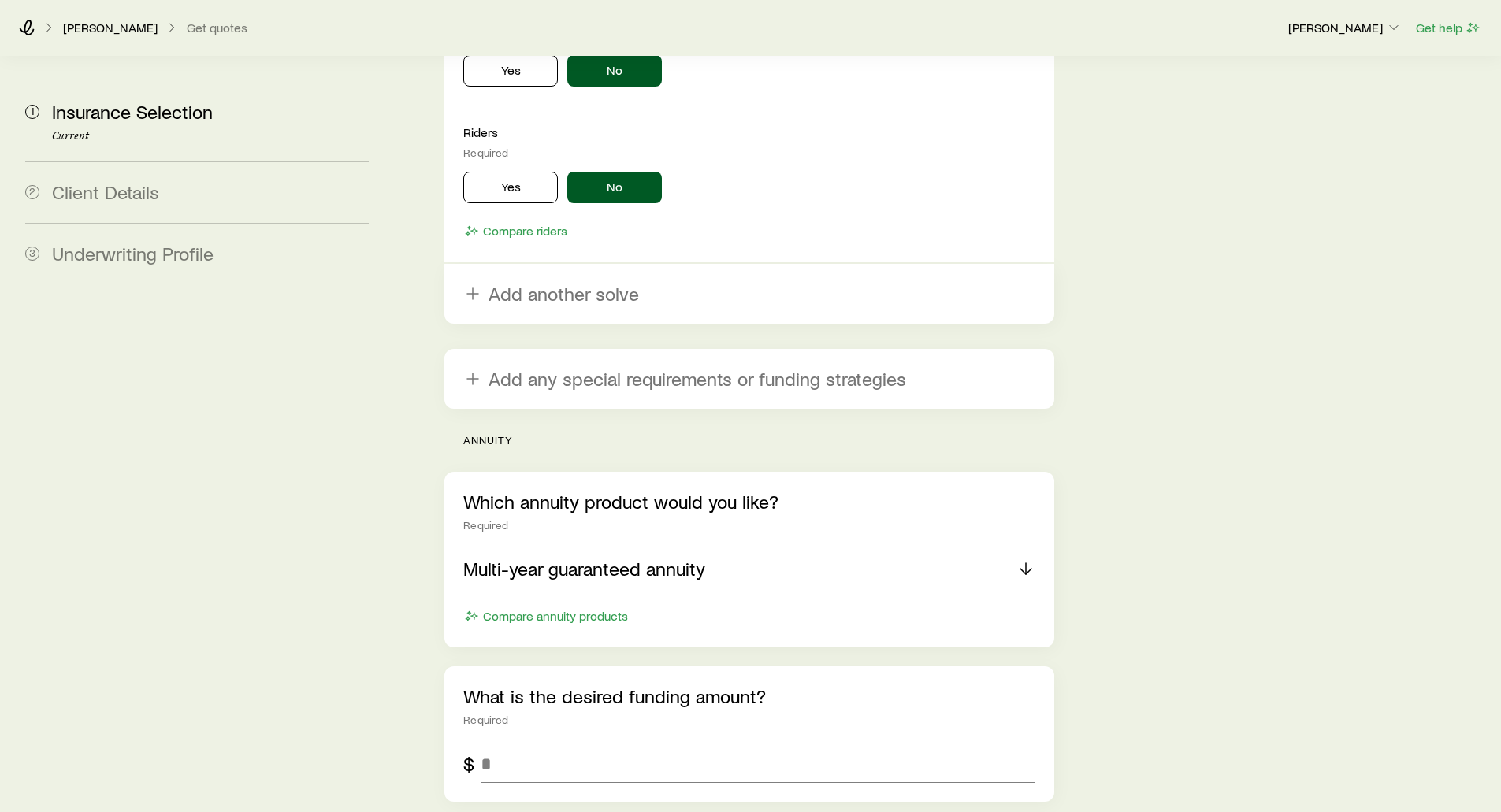
scroll to position [3427, 0]
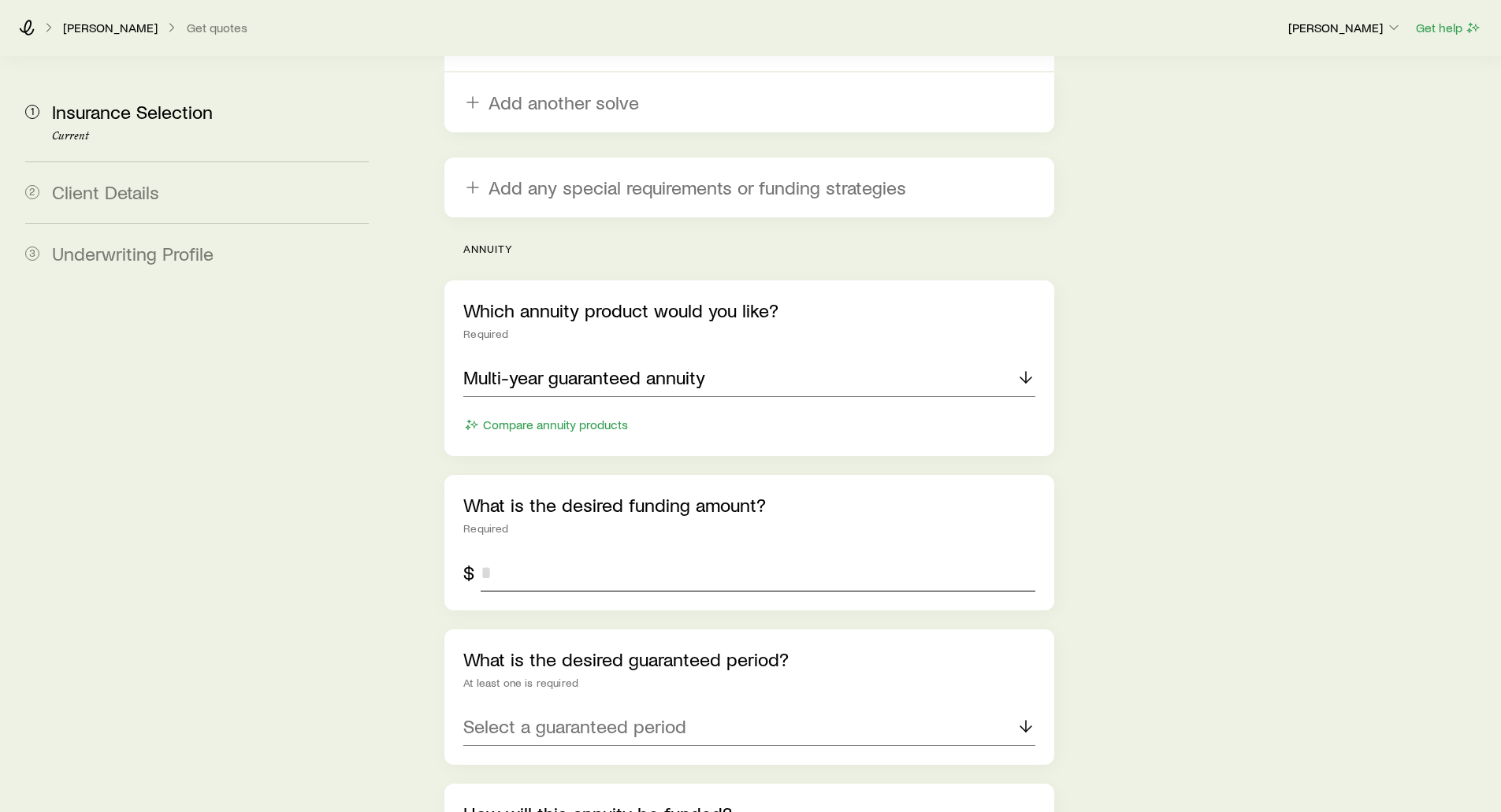
click at [516, 554] on input "tel" at bounding box center [757, 573] width 554 height 38
type input "*******"
click at [508, 715] on p "Select a guaranteed period" at bounding box center [575, 726] width 223 height 22
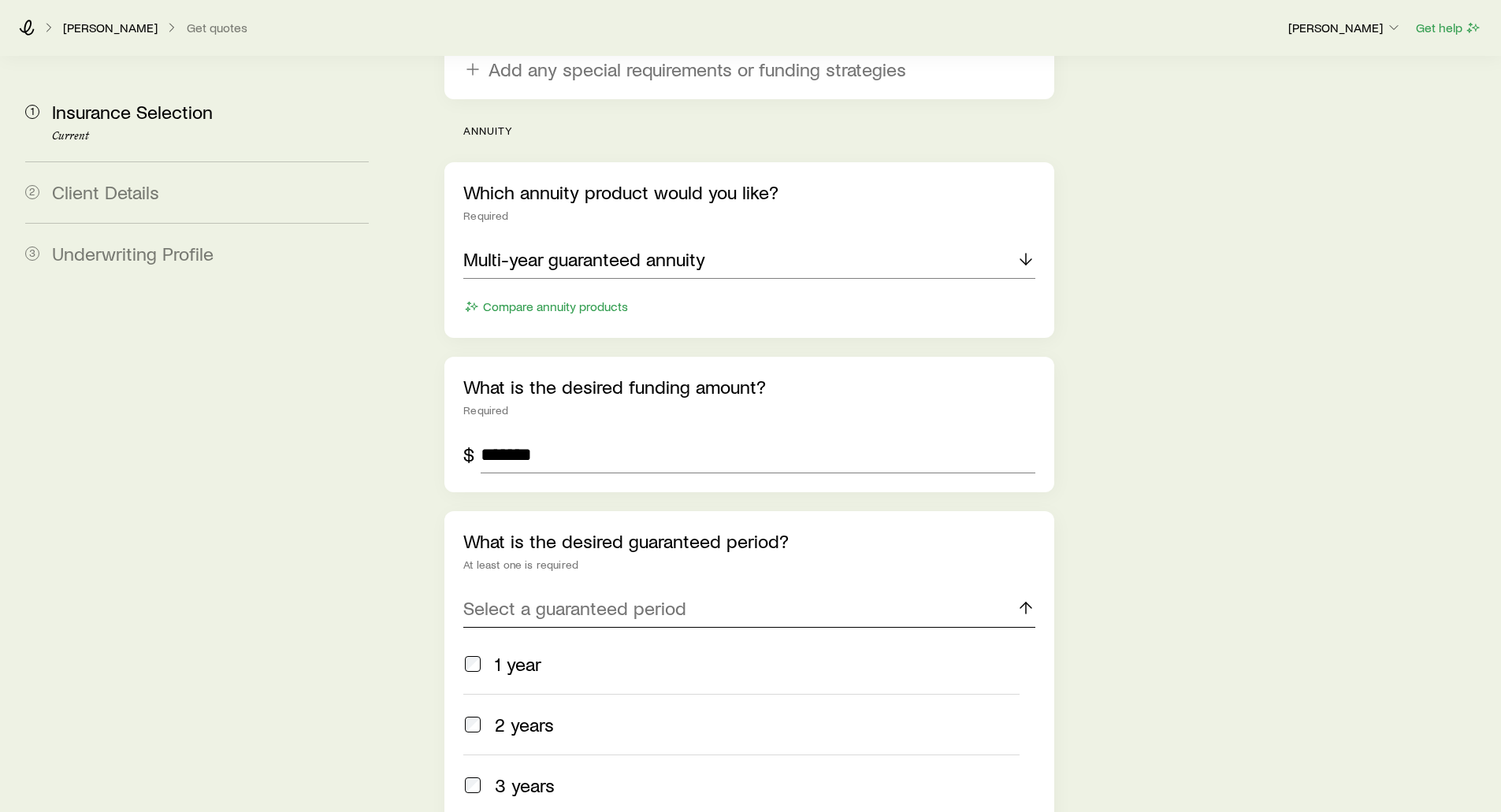
scroll to position [3585, 0]
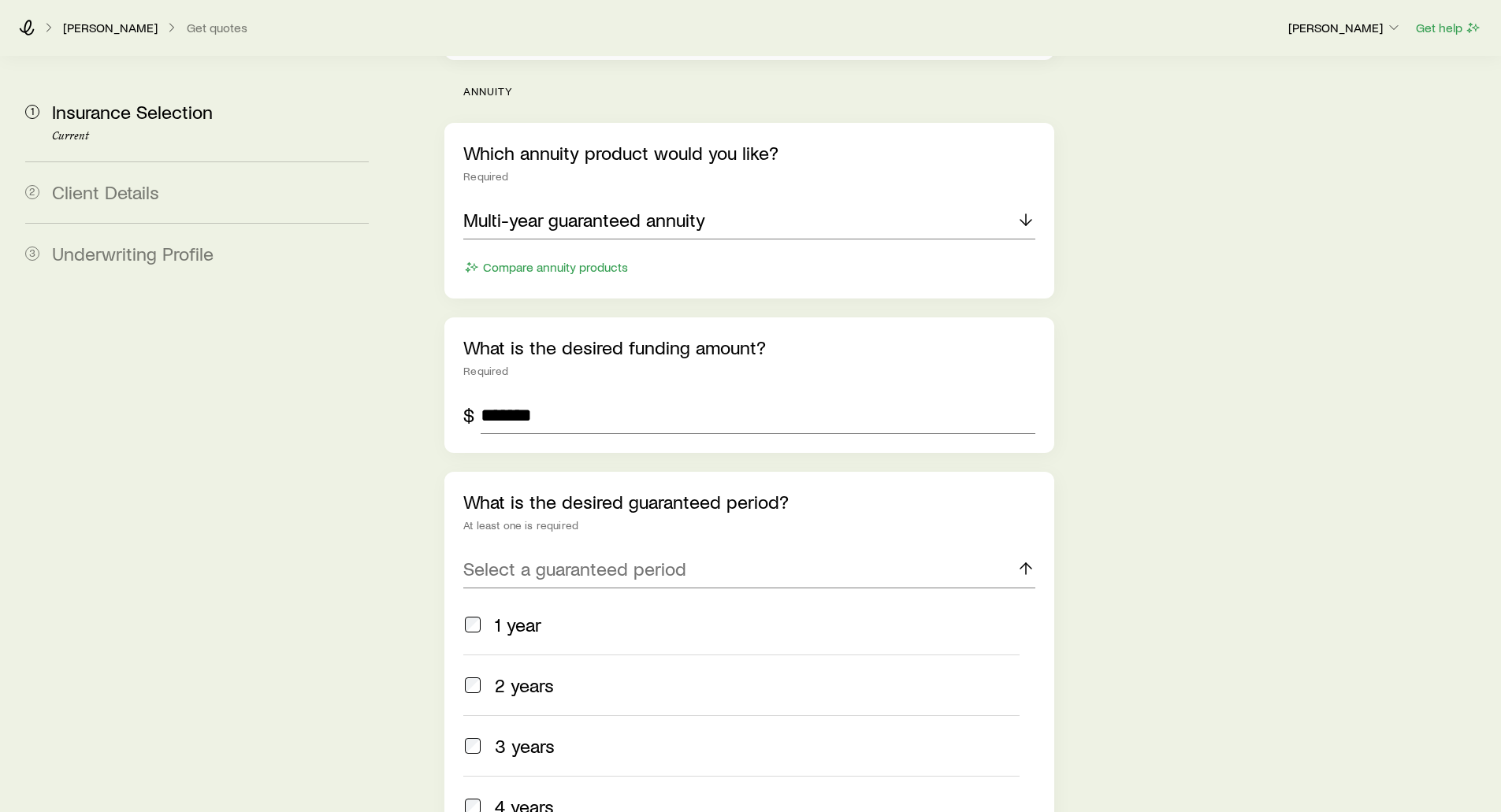
click at [458, 709] on div "Which annuity product would you like? Required Multi-year guaranteed annuity Co…" at bounding box center [750, 803] width 609 height 1359
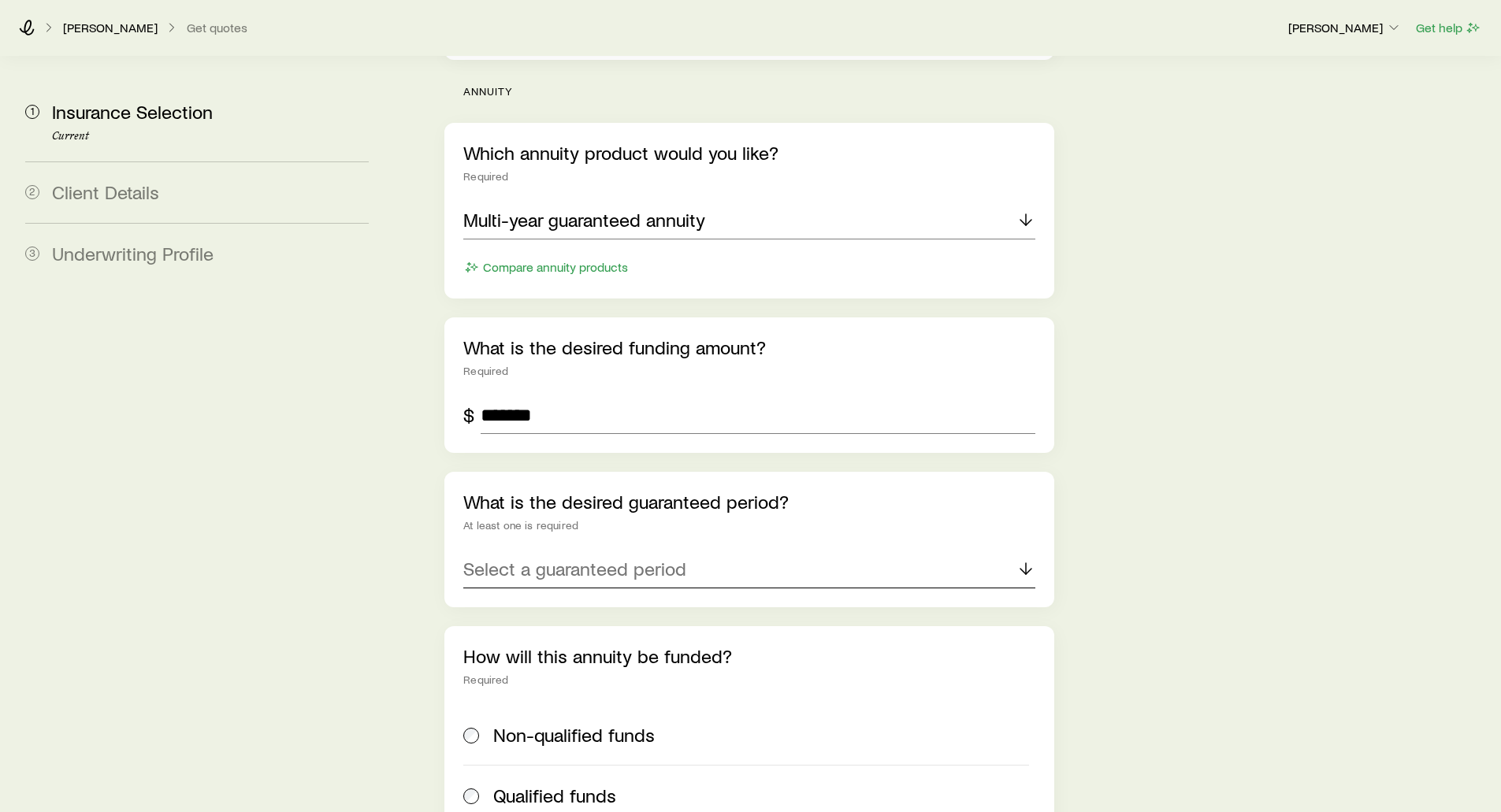
click at [472, 551] on div "Select a guaranteed period" at bounding box center [750, 570] width 572 height 38
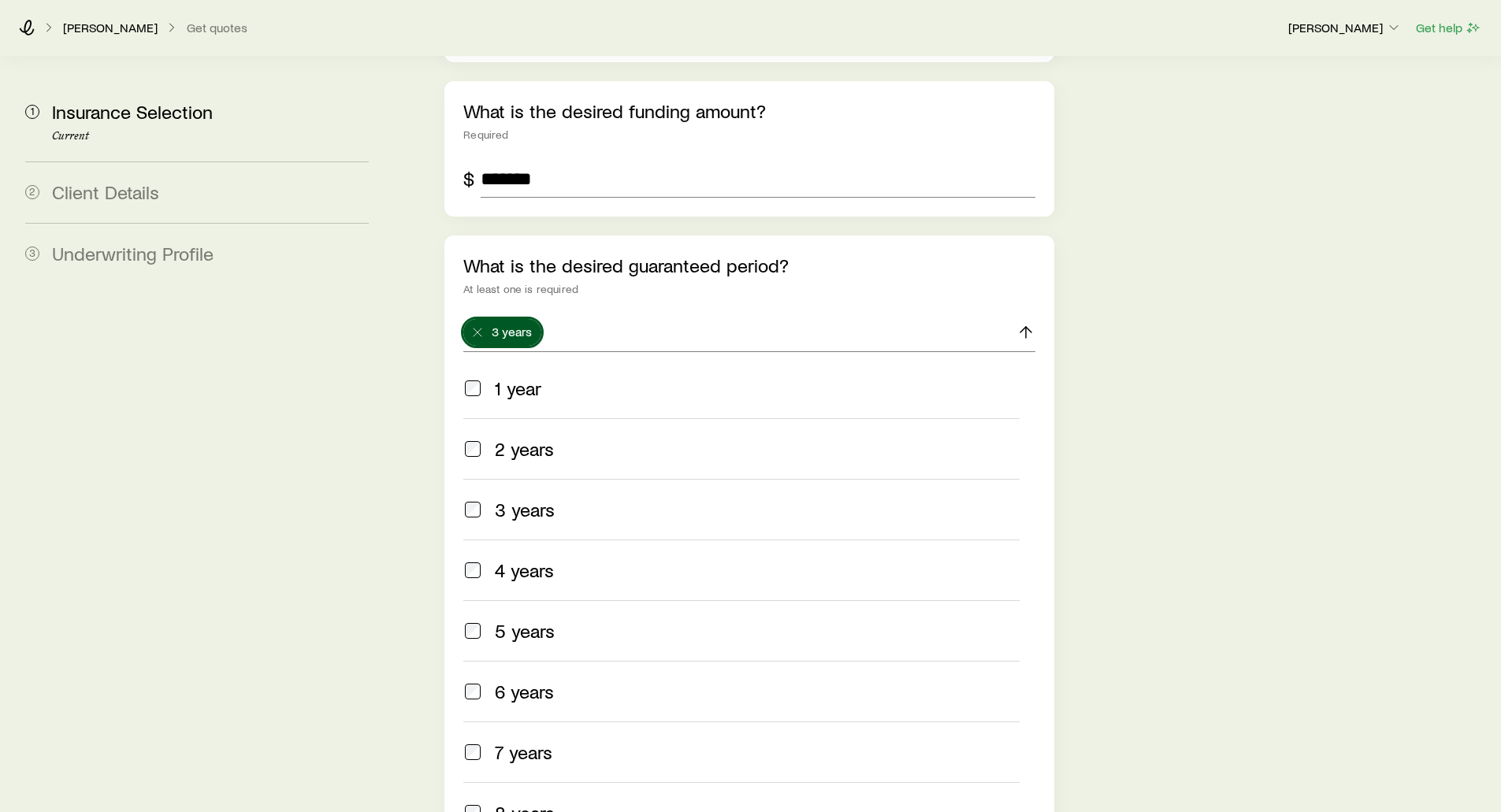
scroll to position [3755, 0]
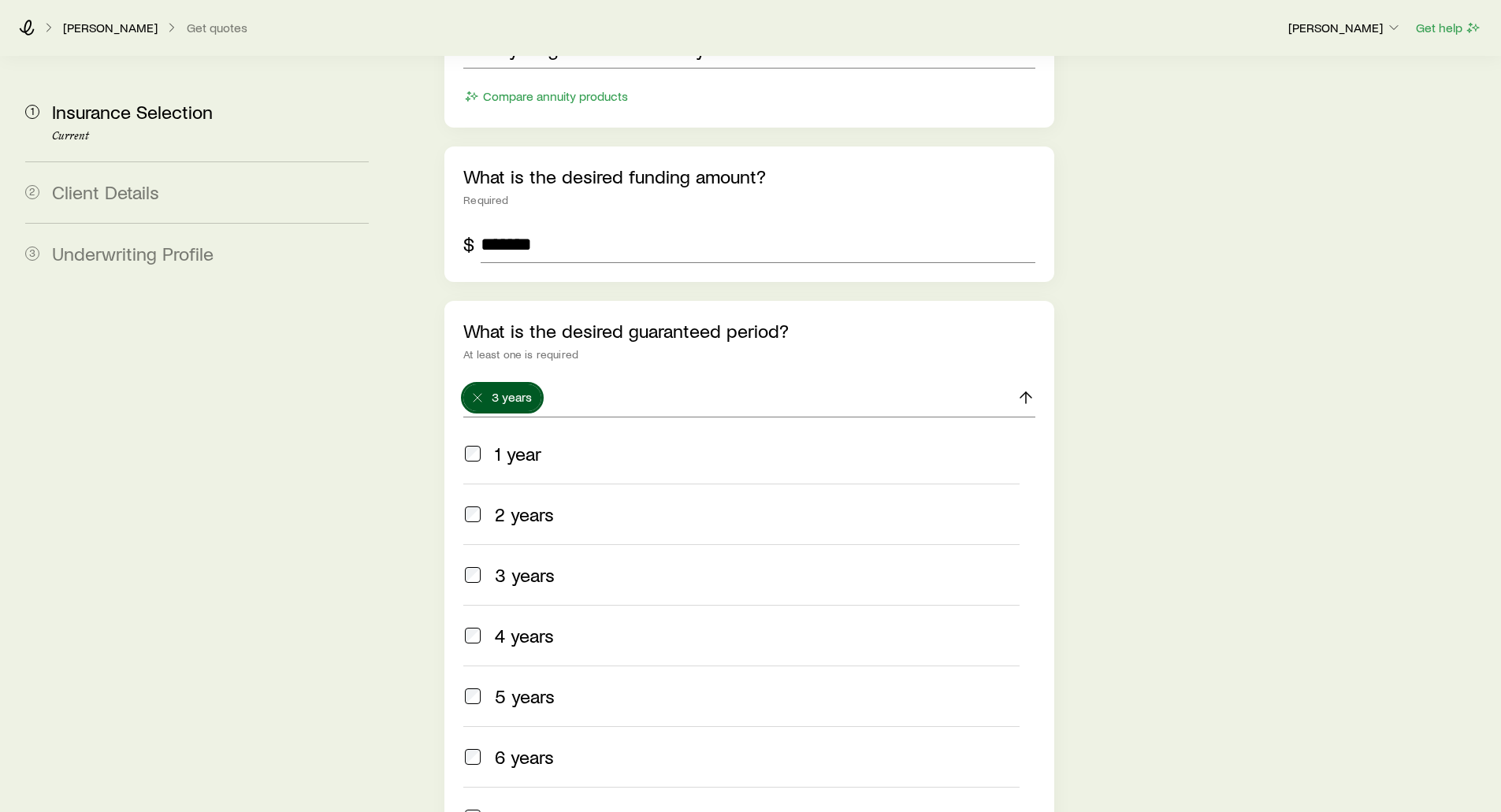
click at [935, 301] on div "What is the desired guaranteed period? At least one is required 3 years 1 year …" at bounding box center [750, 678] width 609 height 754
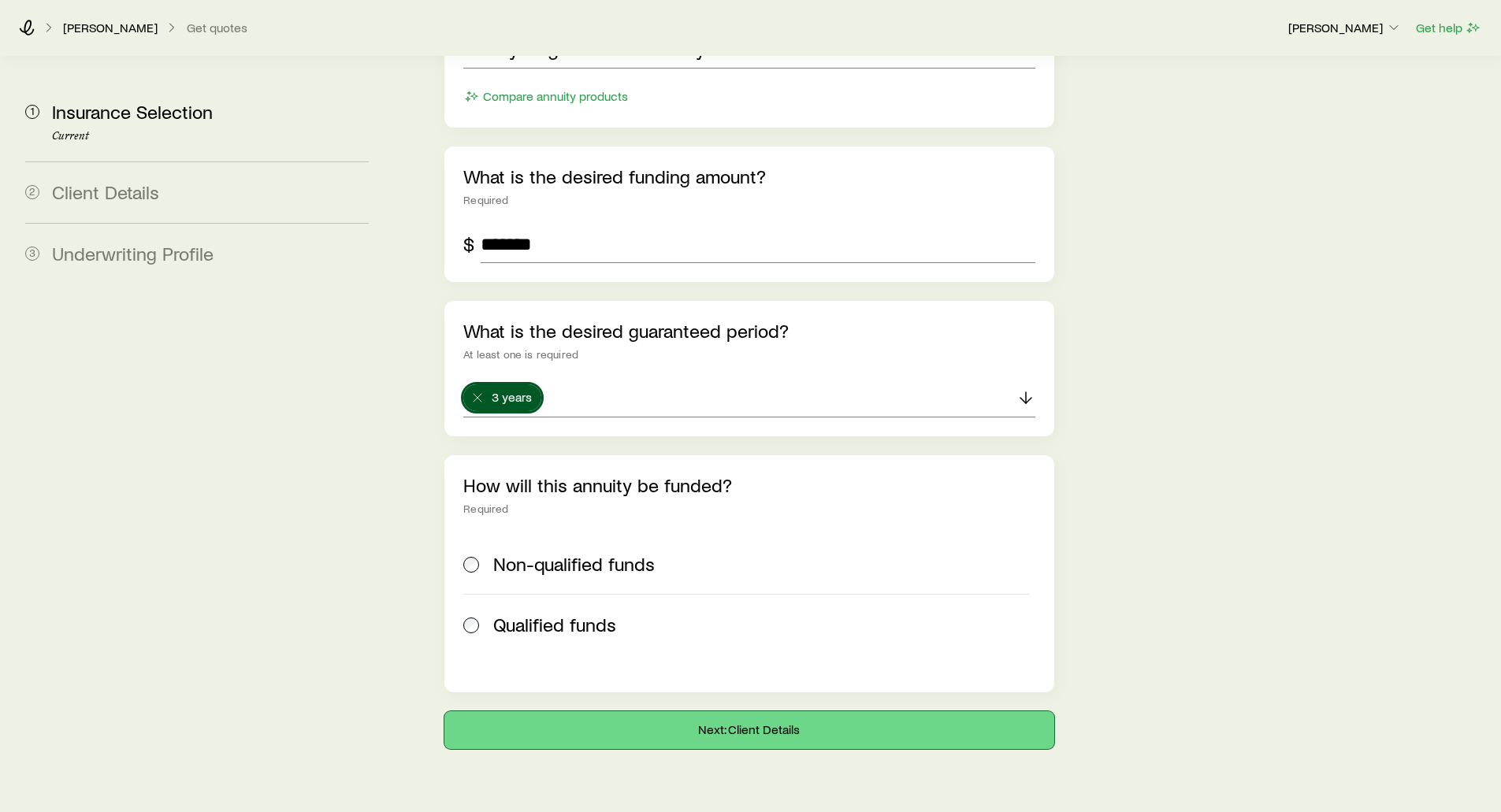
click at [715, 712] on button "Next: Client Details" at bounding box center [750, 731] width 609 height 38
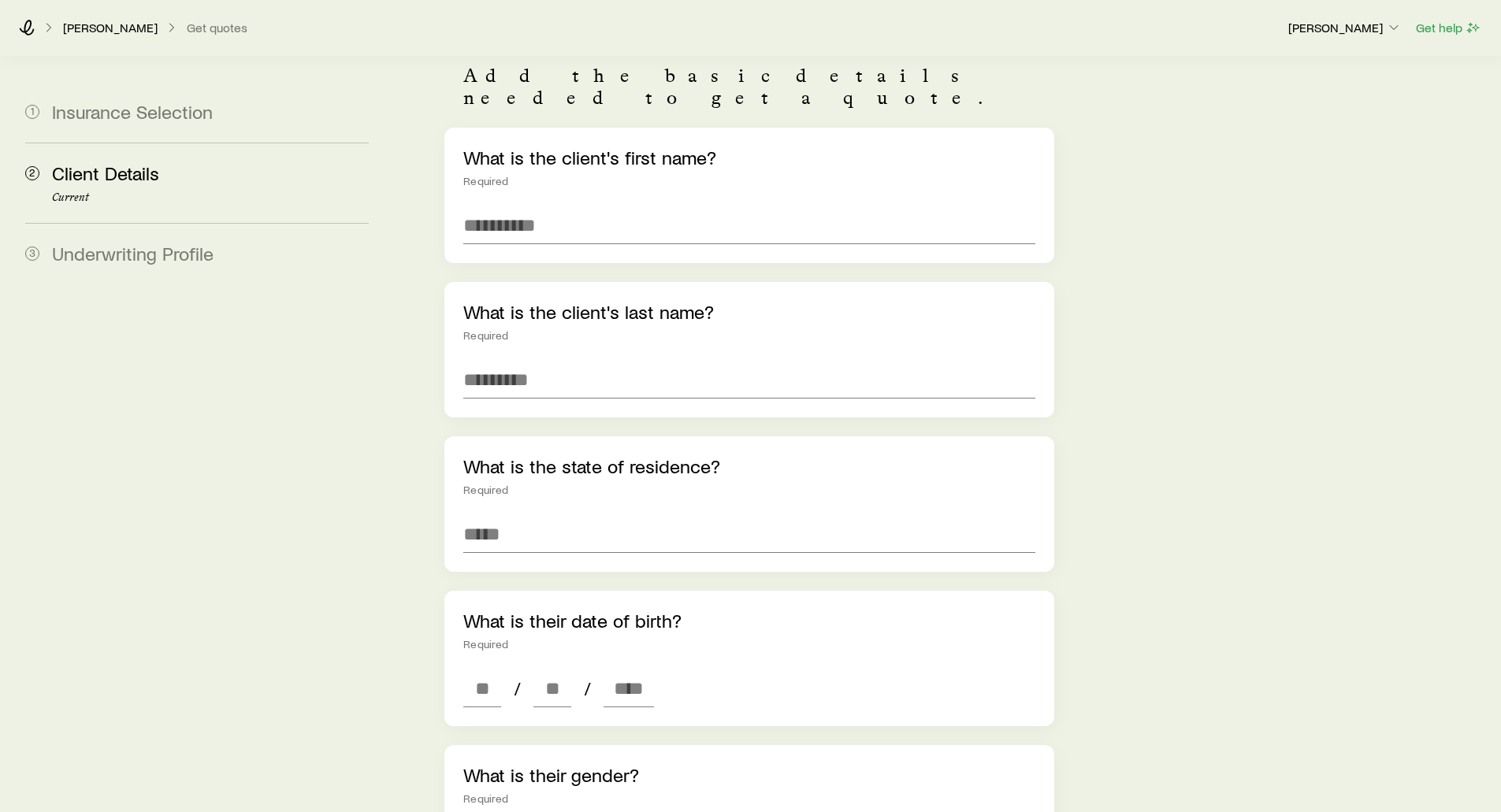
scroll to position [158, 0]
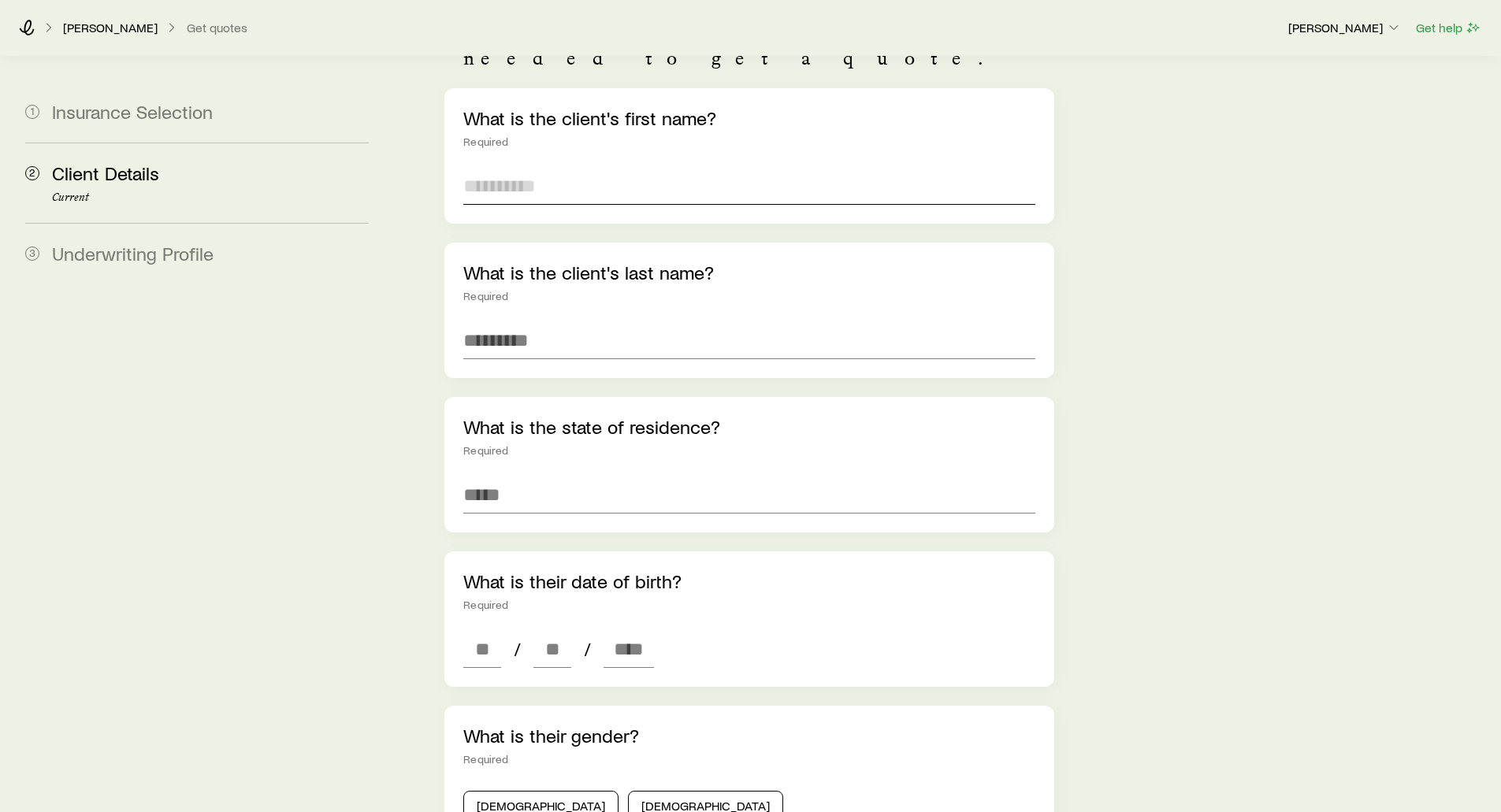
click at [493, 168] on input "text" at bounding box center [750, 186] width 572 height 38
type input "***"
type input "*****"
click at [489, 476] on input at bounding box center [750, 495] width 572 height 38
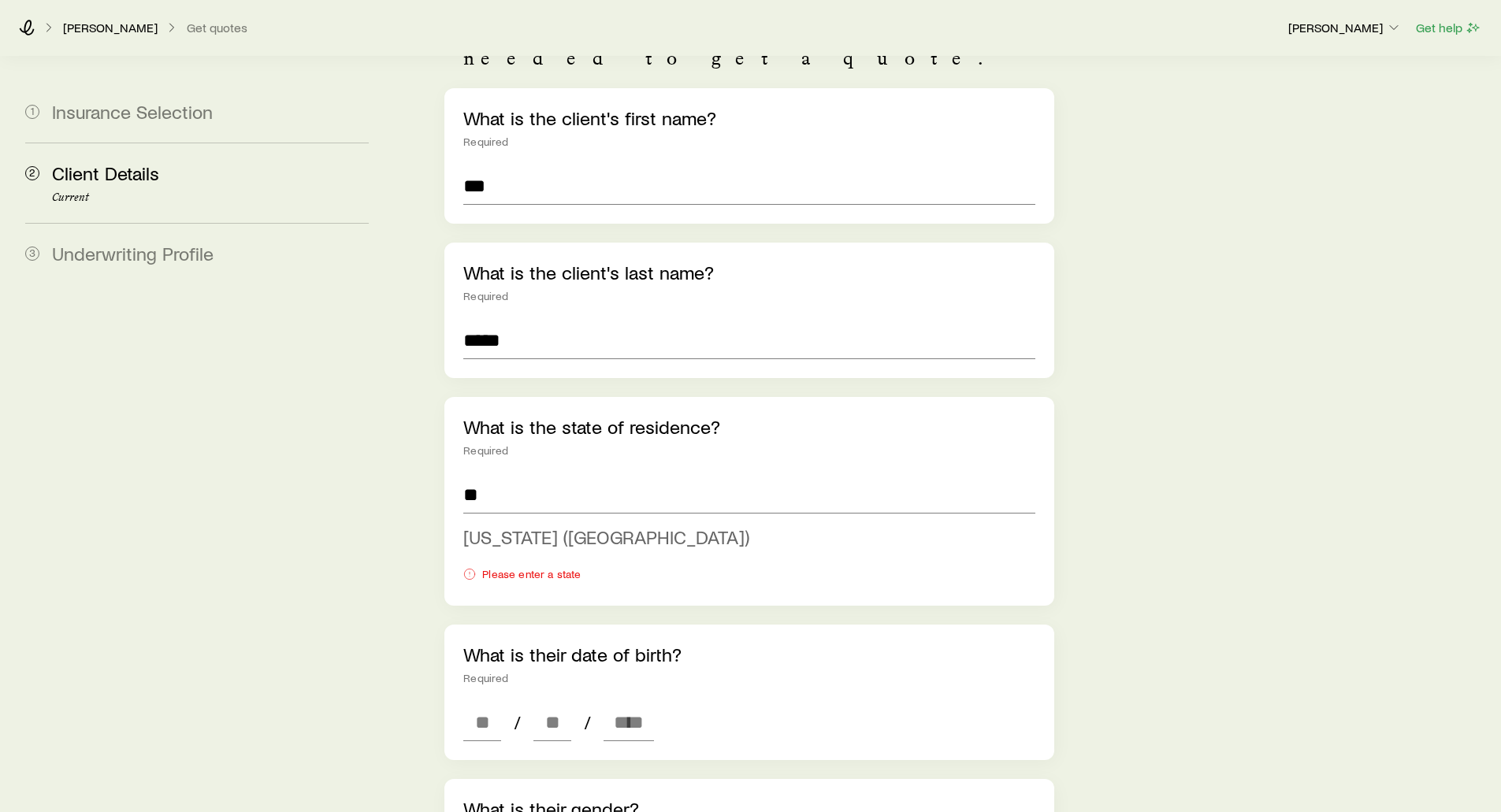
click at [475, 525] on span "Wisconsin (WI)" at bounding box center [607, 537] width 286 height 23
type input "**********"
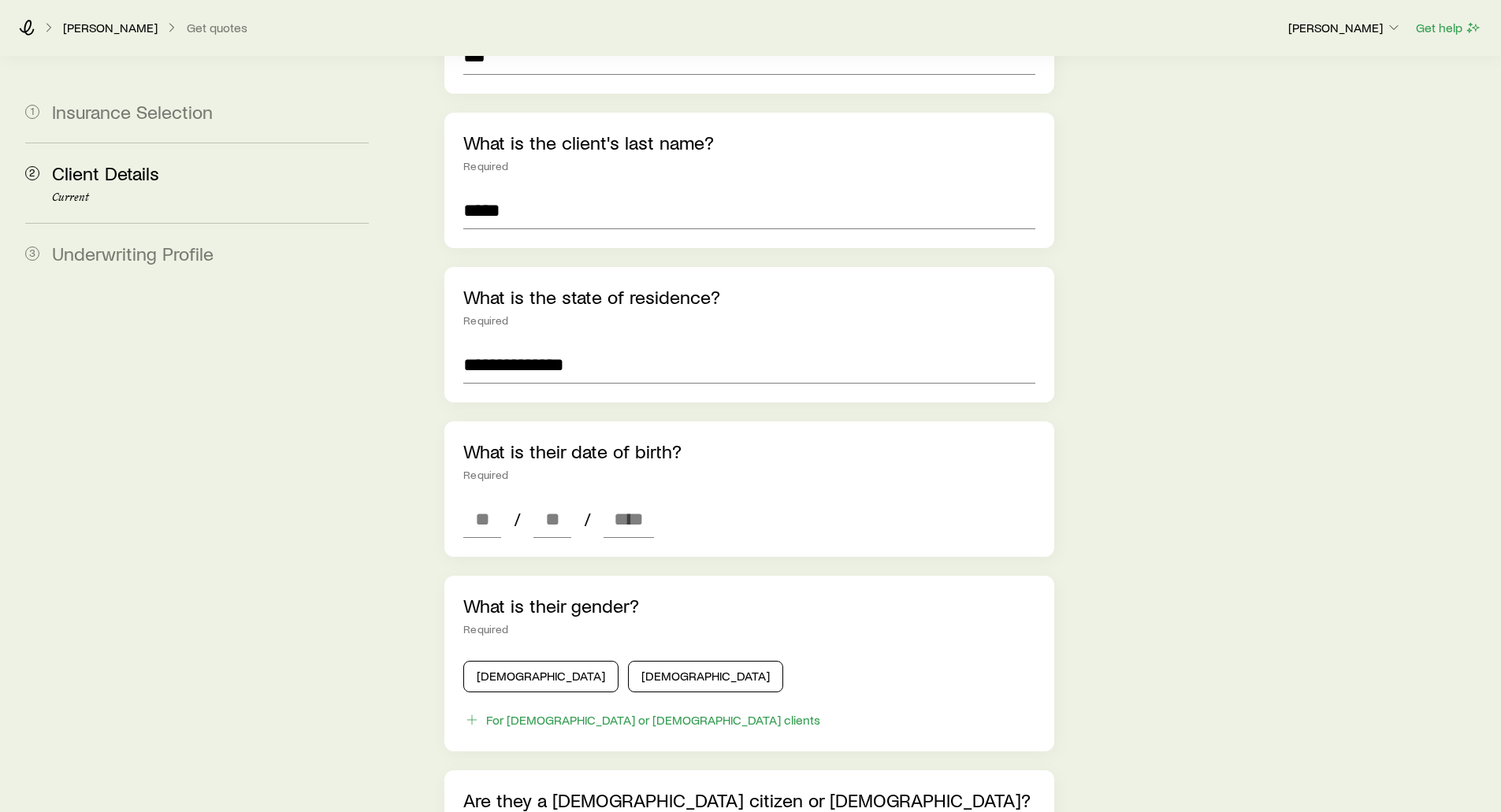
scroll to position [315, 0]
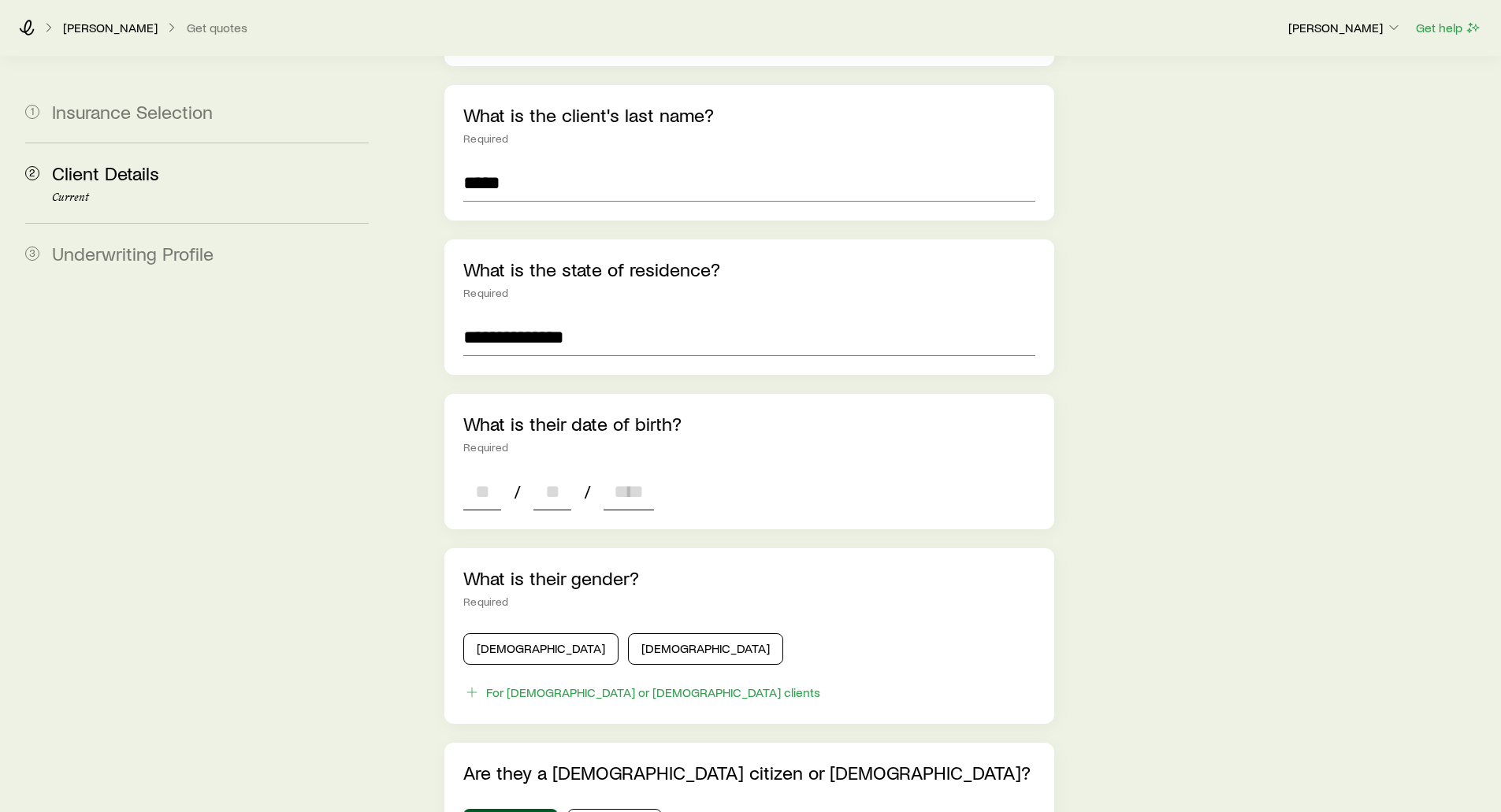
click at [486, 473] on input at bounding box center [483, 492] width 38 height 38
type input "**"
type input "****"
type input "*"
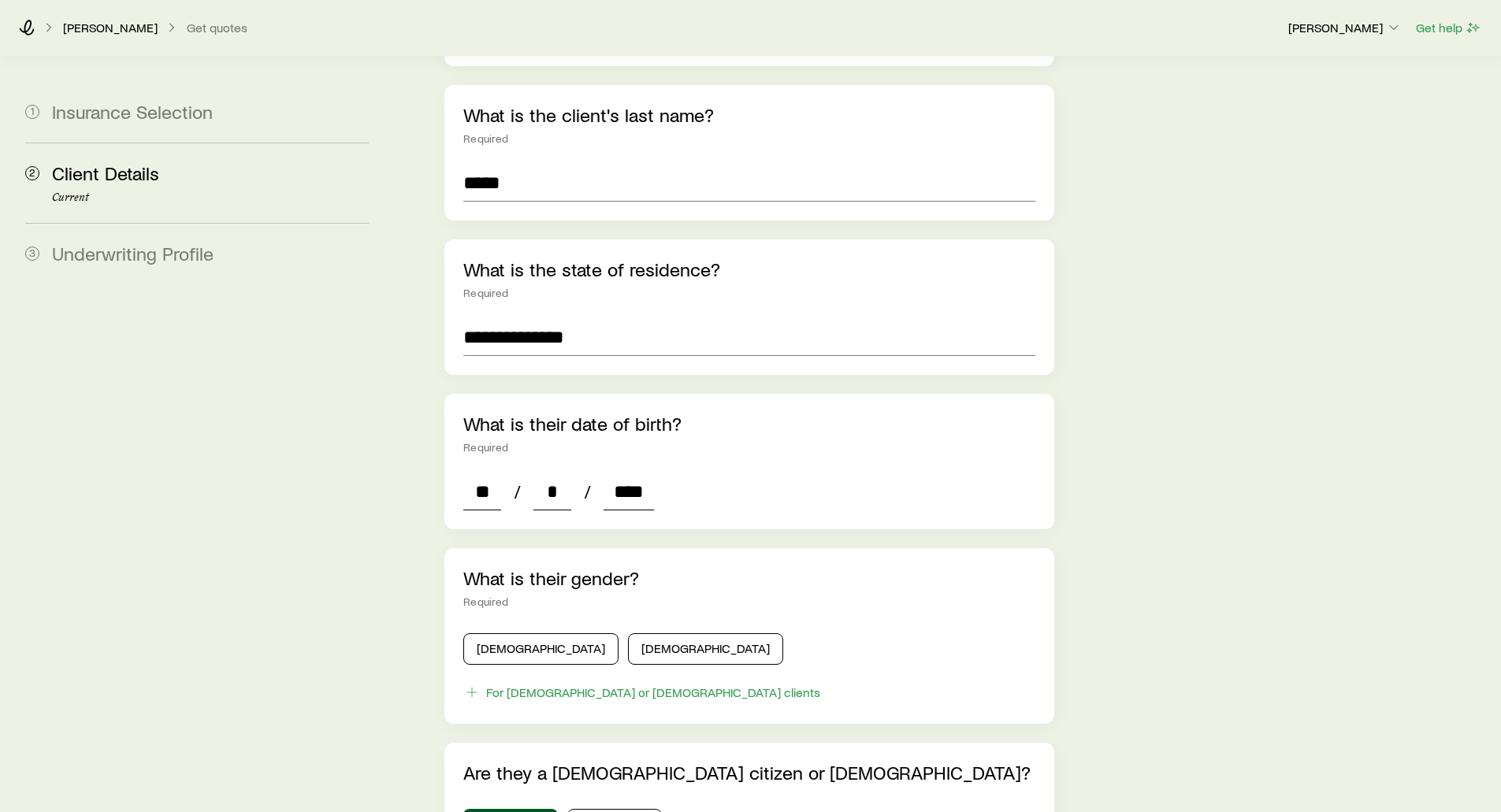
type input "****"
click at [365, 429] on aside "1 Insurance Selection 2 Client Details Current 3 Underwriting Profile" at bounding box center [197, 498] width 369 height 1512
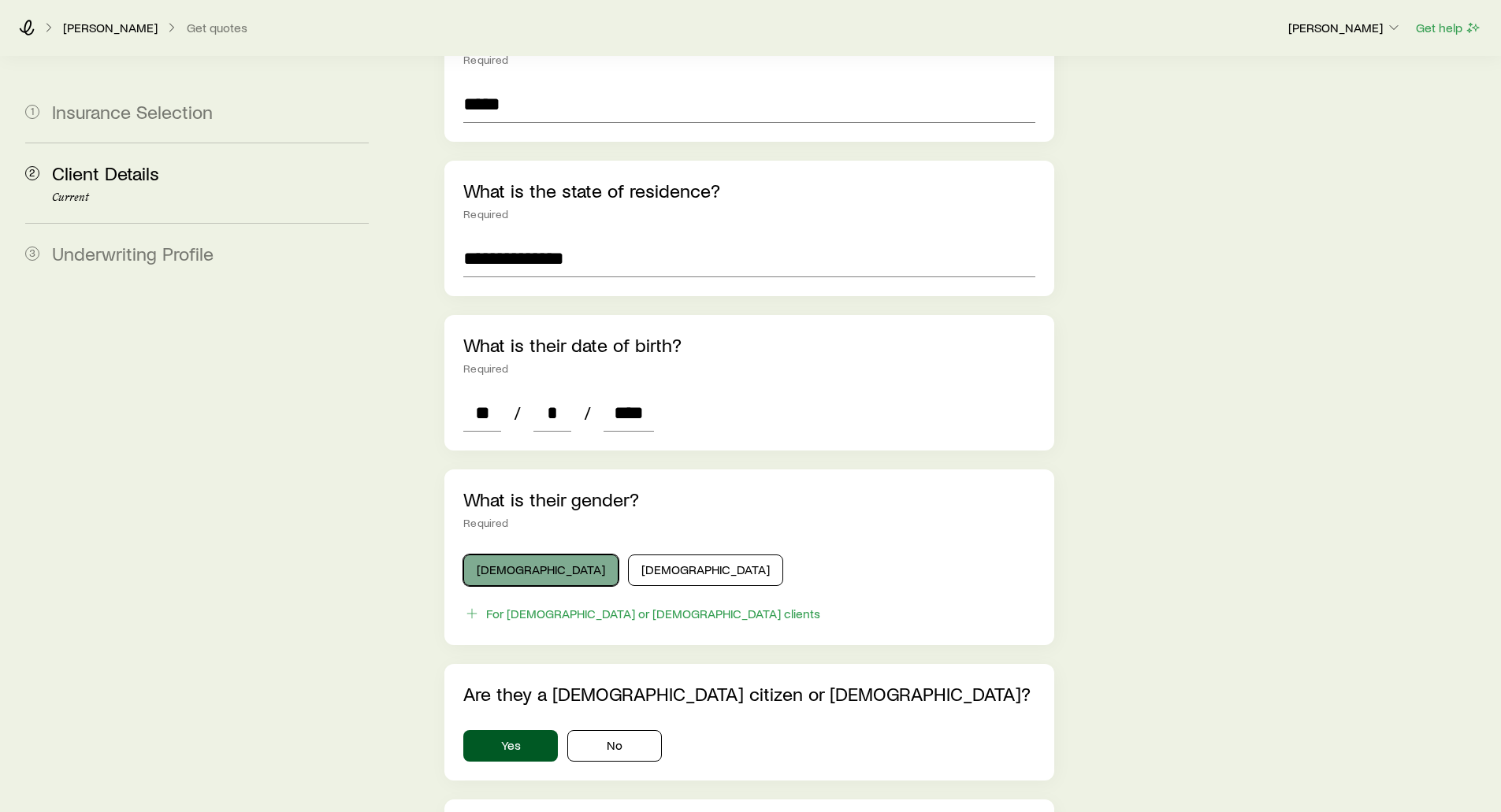
click at [489, 555] on button "Male" at bounding box center [541, 570] width 155 height 31
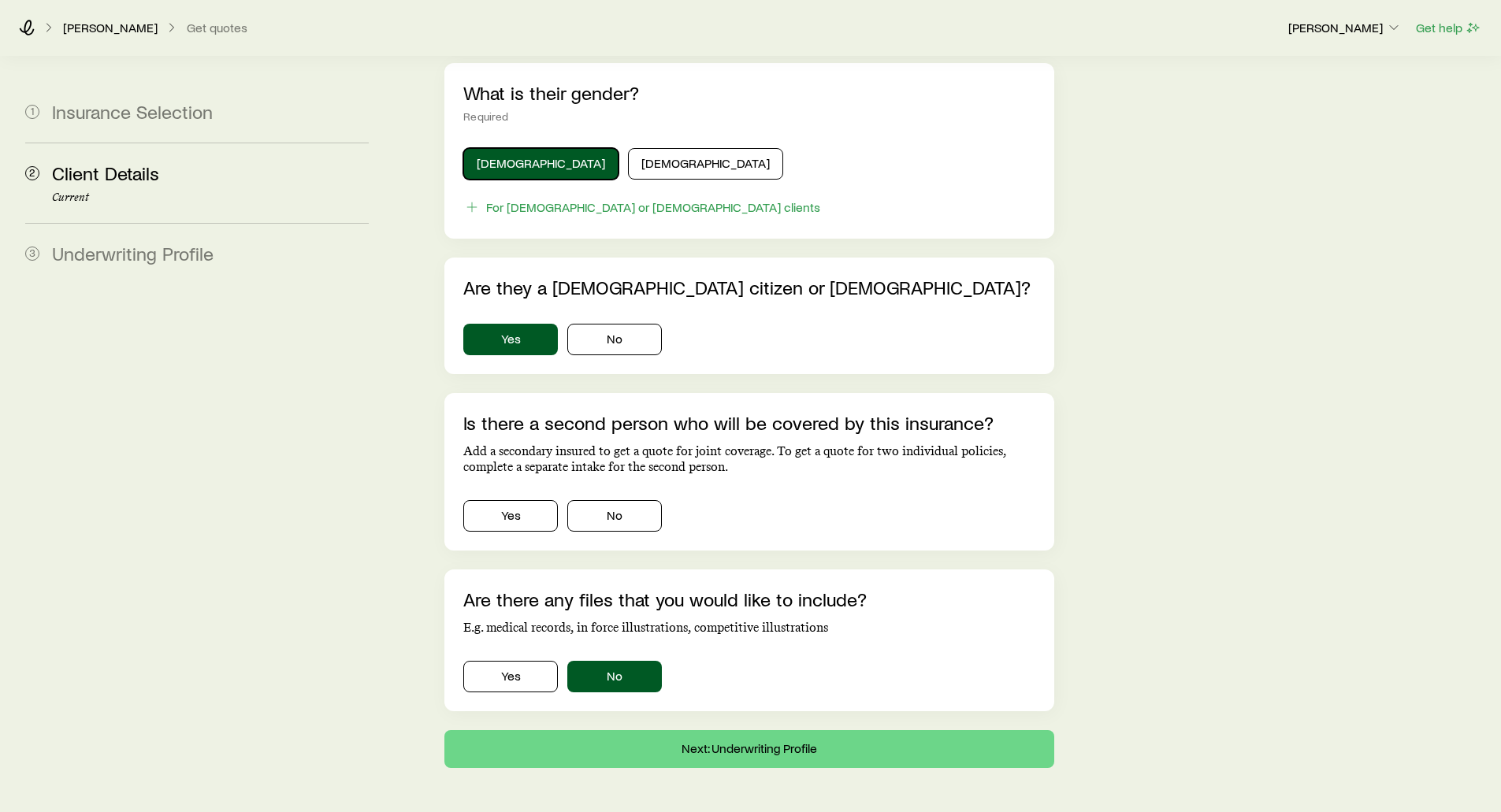
scroll to position [841, 0]
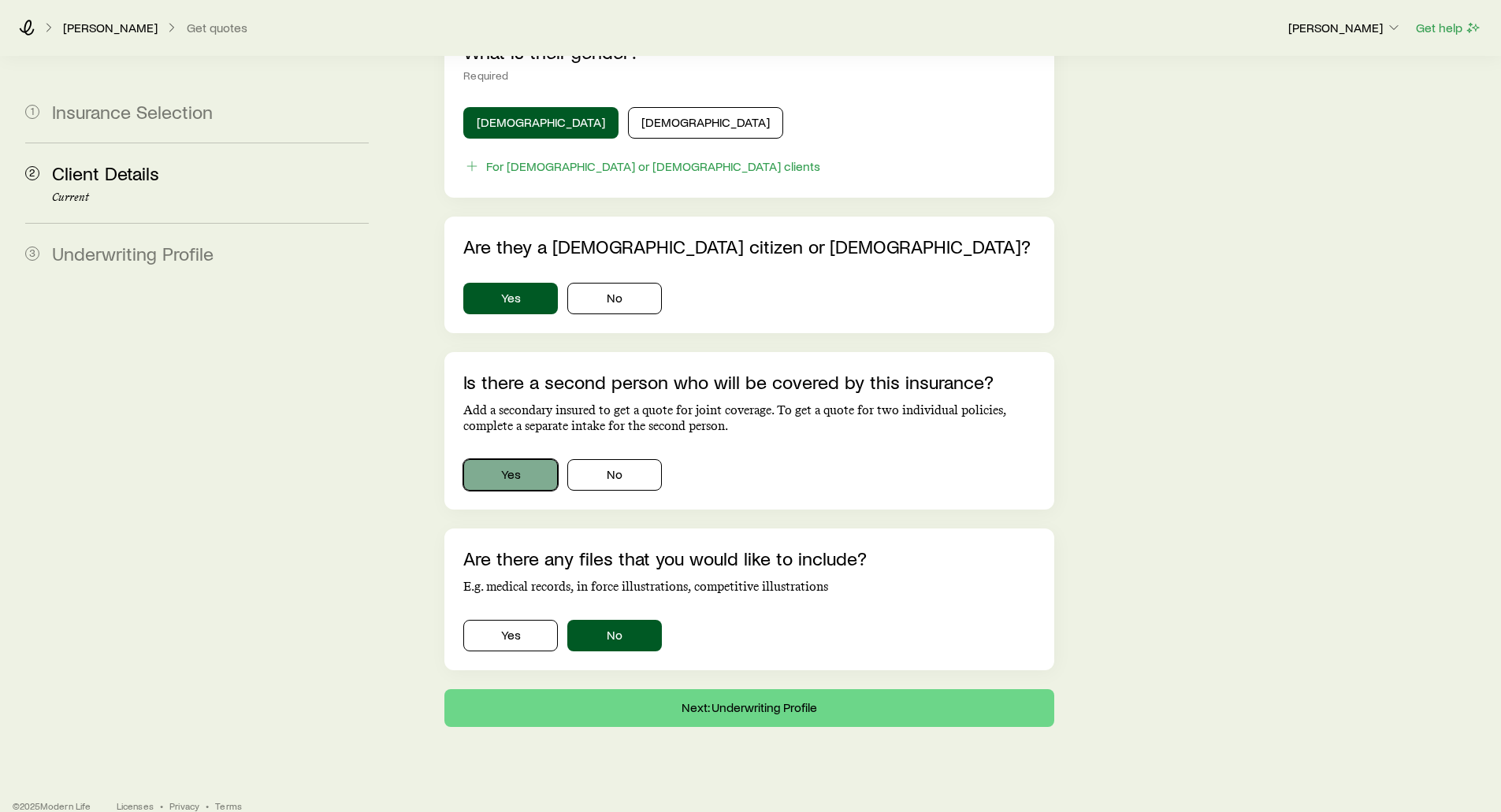
click at [501, 463] on button "Yes" at bounding box center [511, 474] width 95 height 31
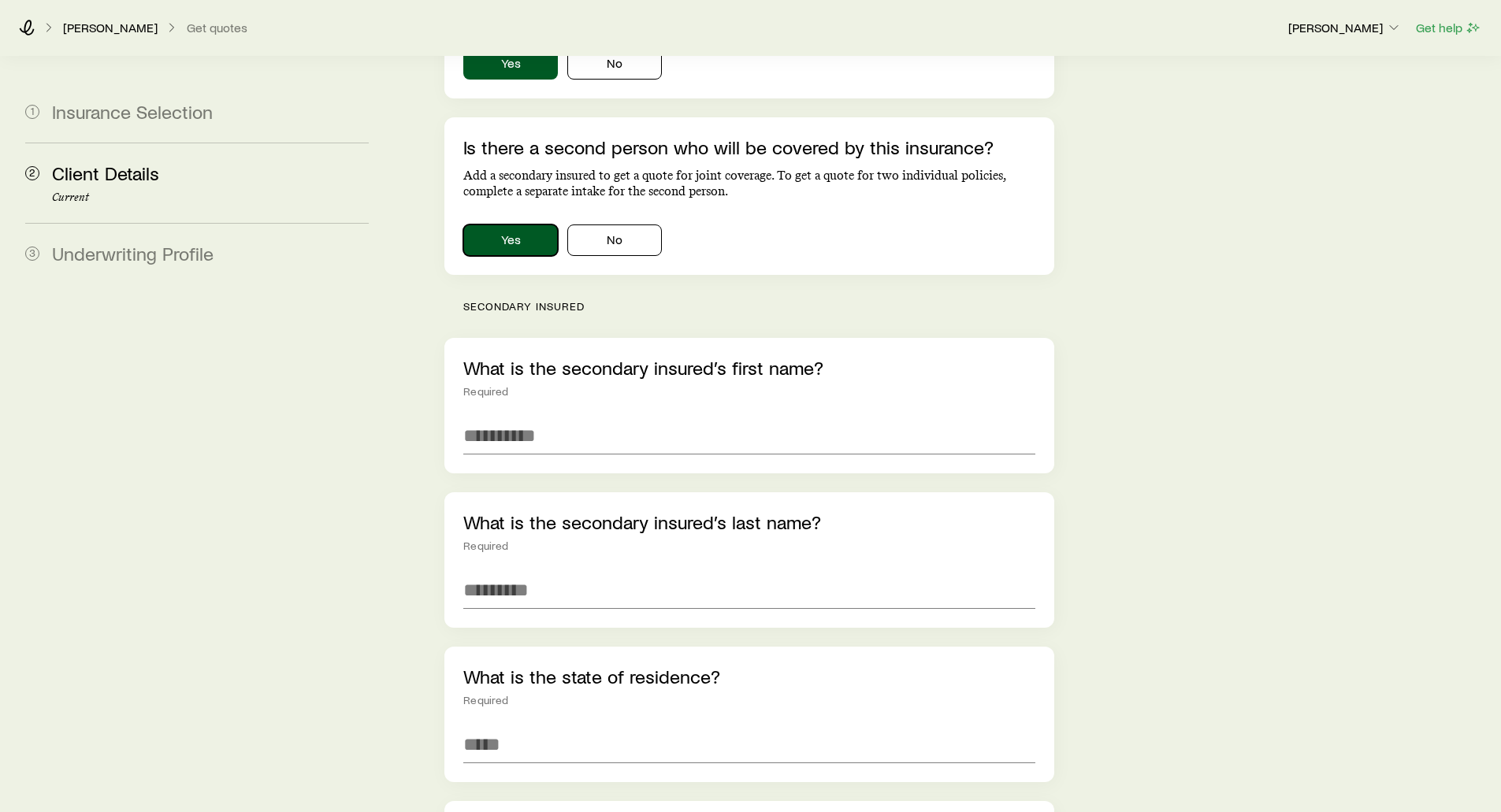
scroll to position [1078, 0]
click at [627, 224] on button "No" at bounding box center [615, 238] width 95 height 31
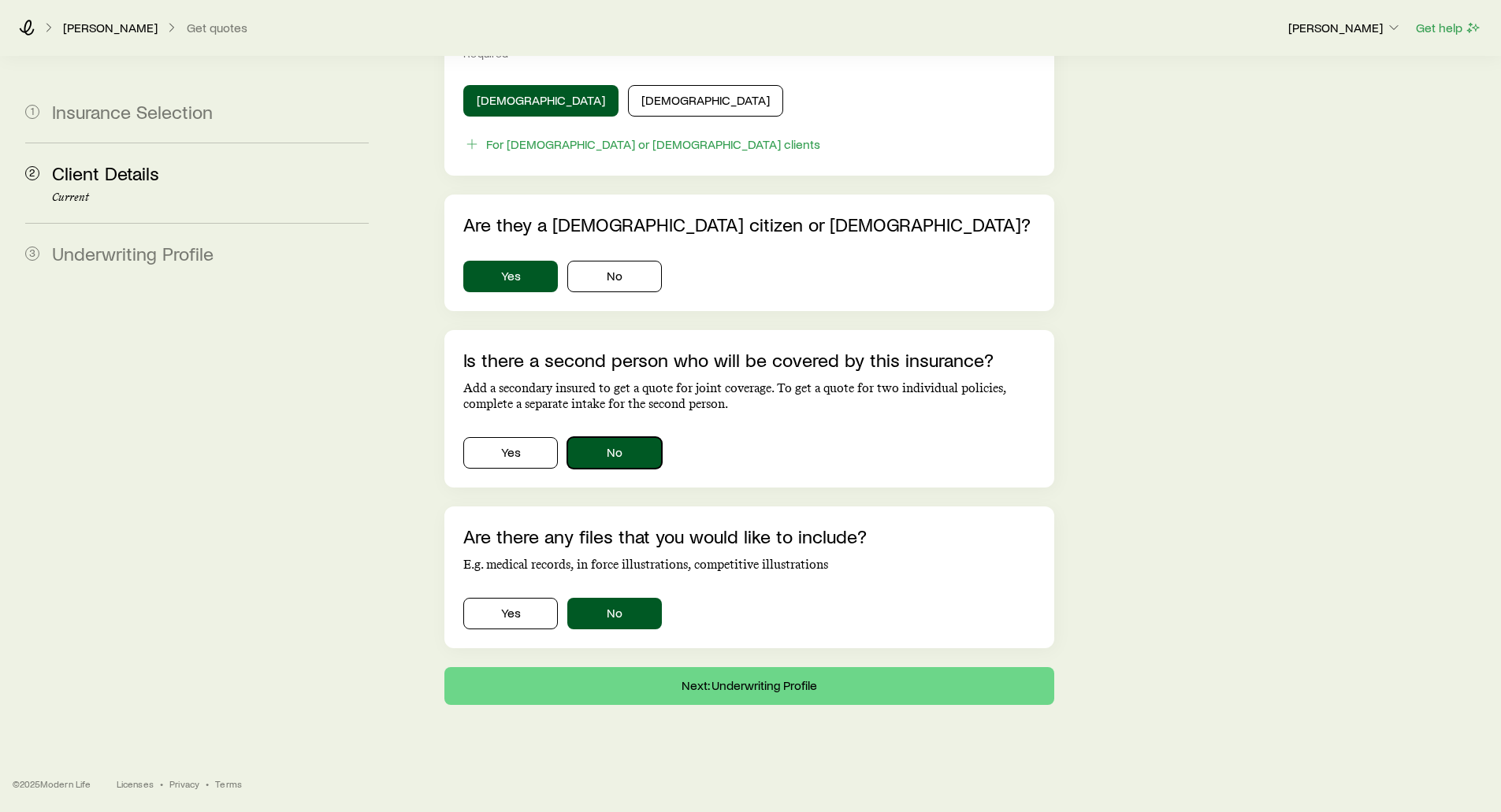
scroll to position [841, 0]
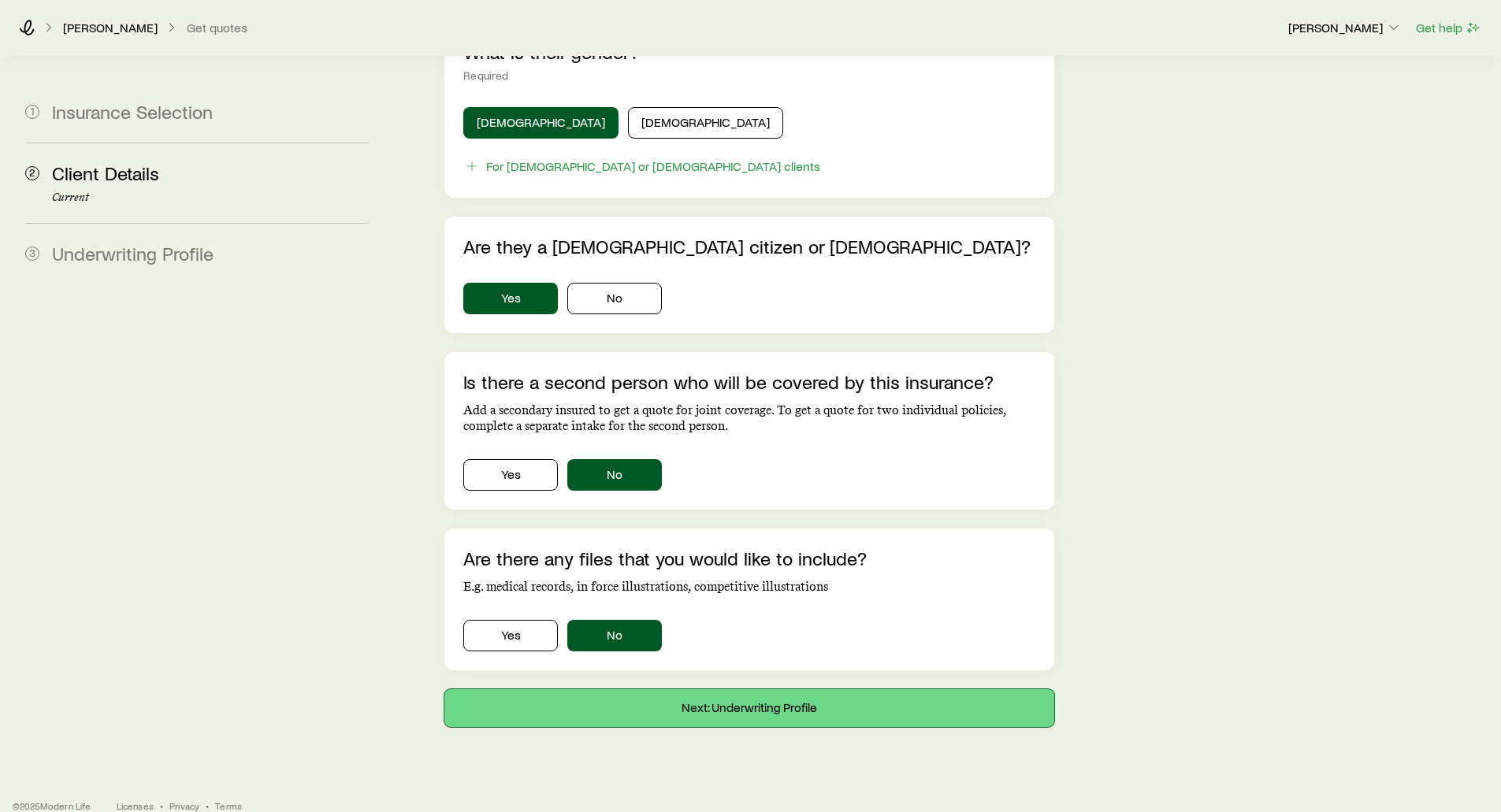
click at [658, 690] on button "Next: Underwriting Profile" at bounding box center [750, 709] width 609 height 38
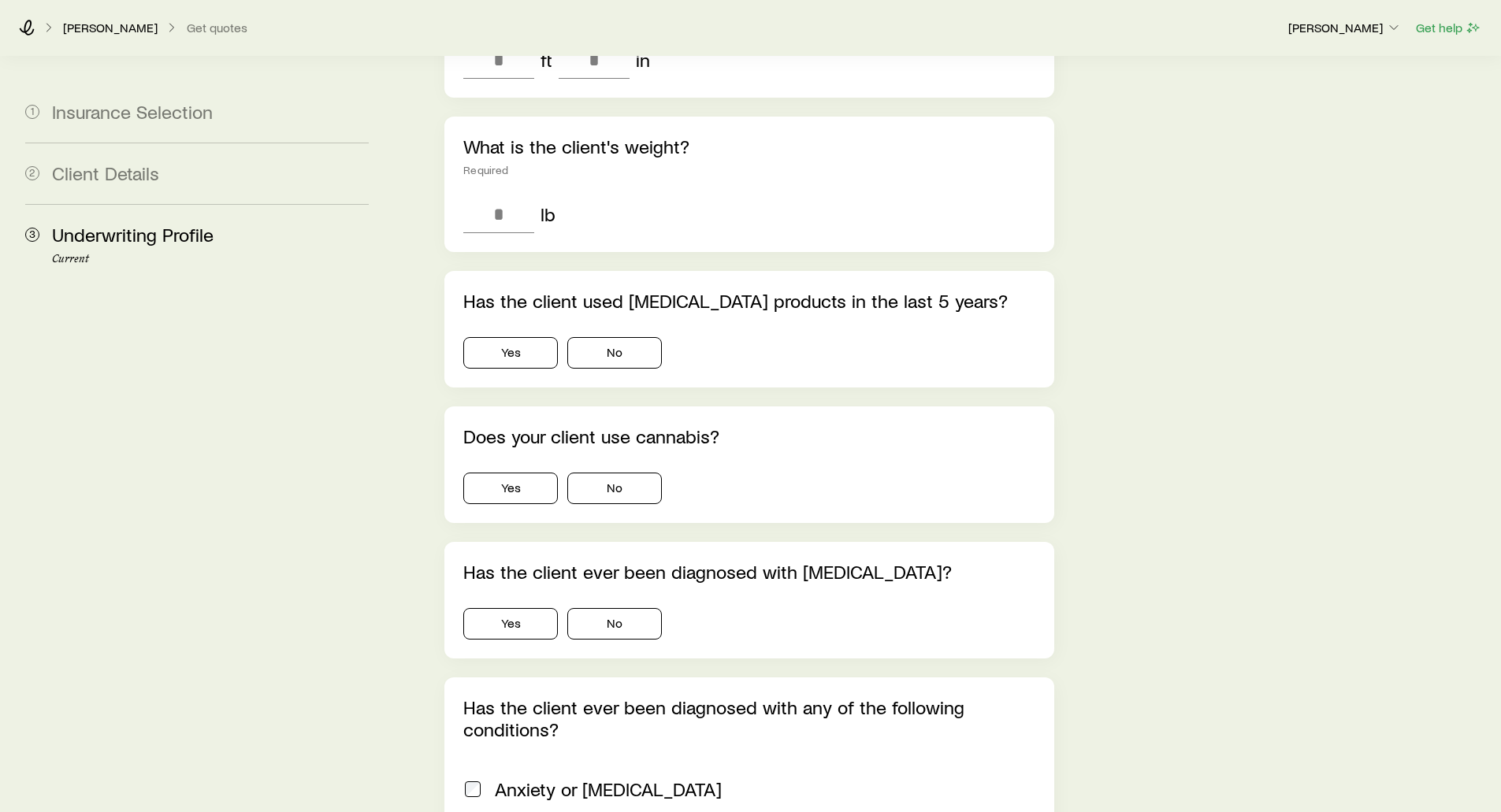
scroll to position [630, 0]
click at [501, 335] on button "Yes" at bounding box center [511, 350] width 95 height 31
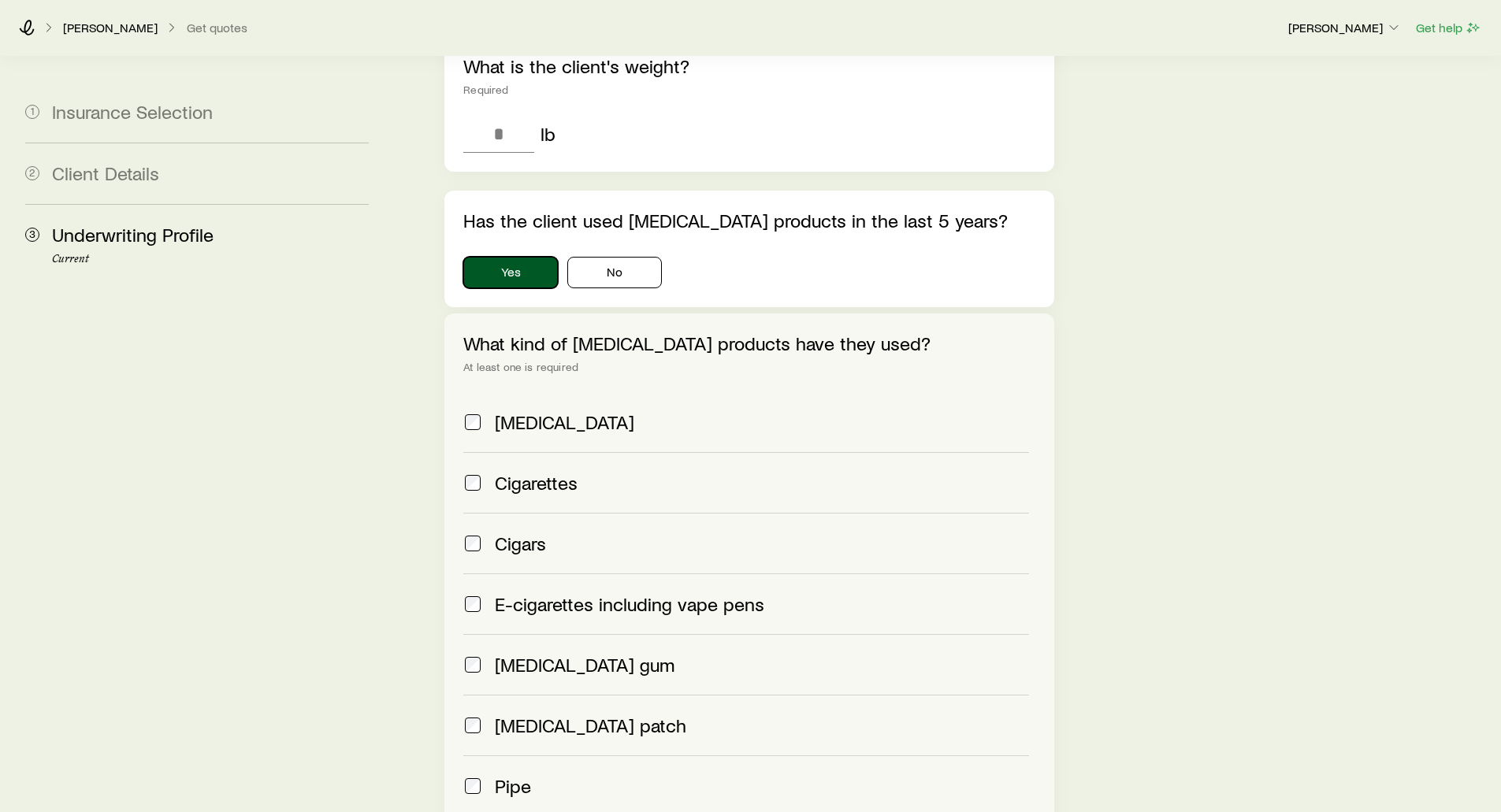
scroll to position [709, 0]
click at [615, 256] on button "No" at bounding box center [615, 272] width 95 height 31
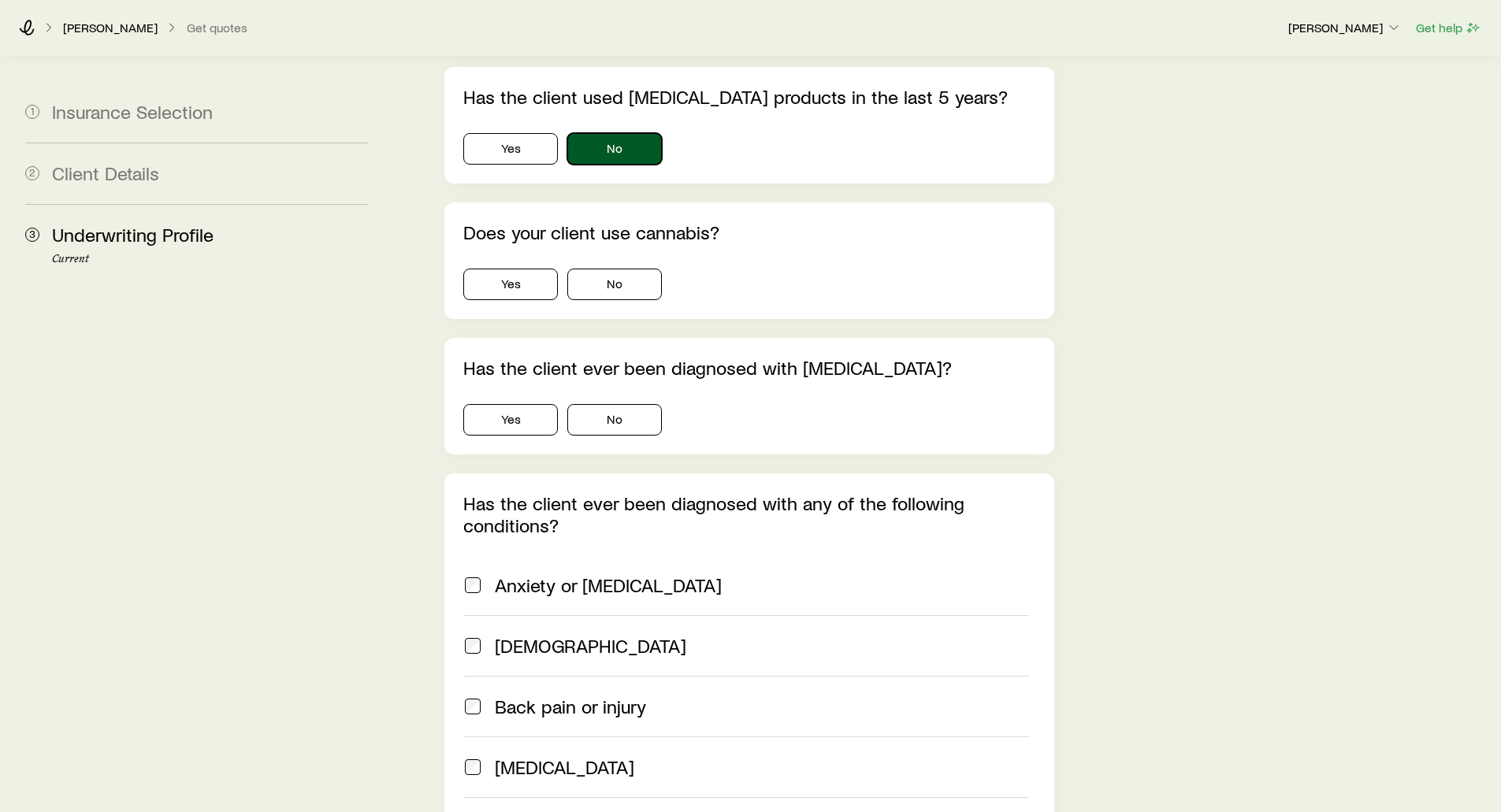
scroll to position [788, 0]
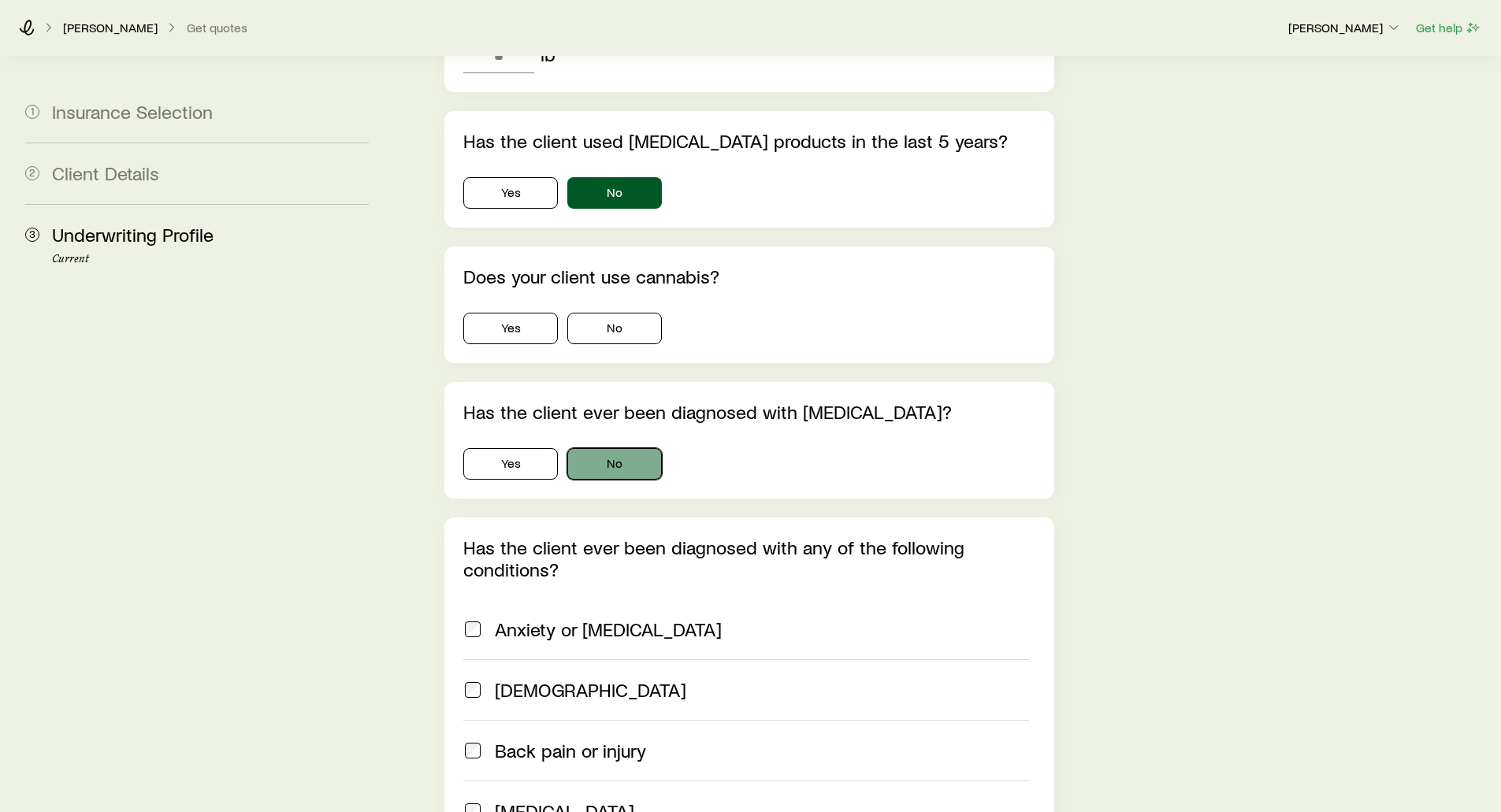
click at [596, 449] on button "No" at bounding box center [615, 464] width 95 height 31
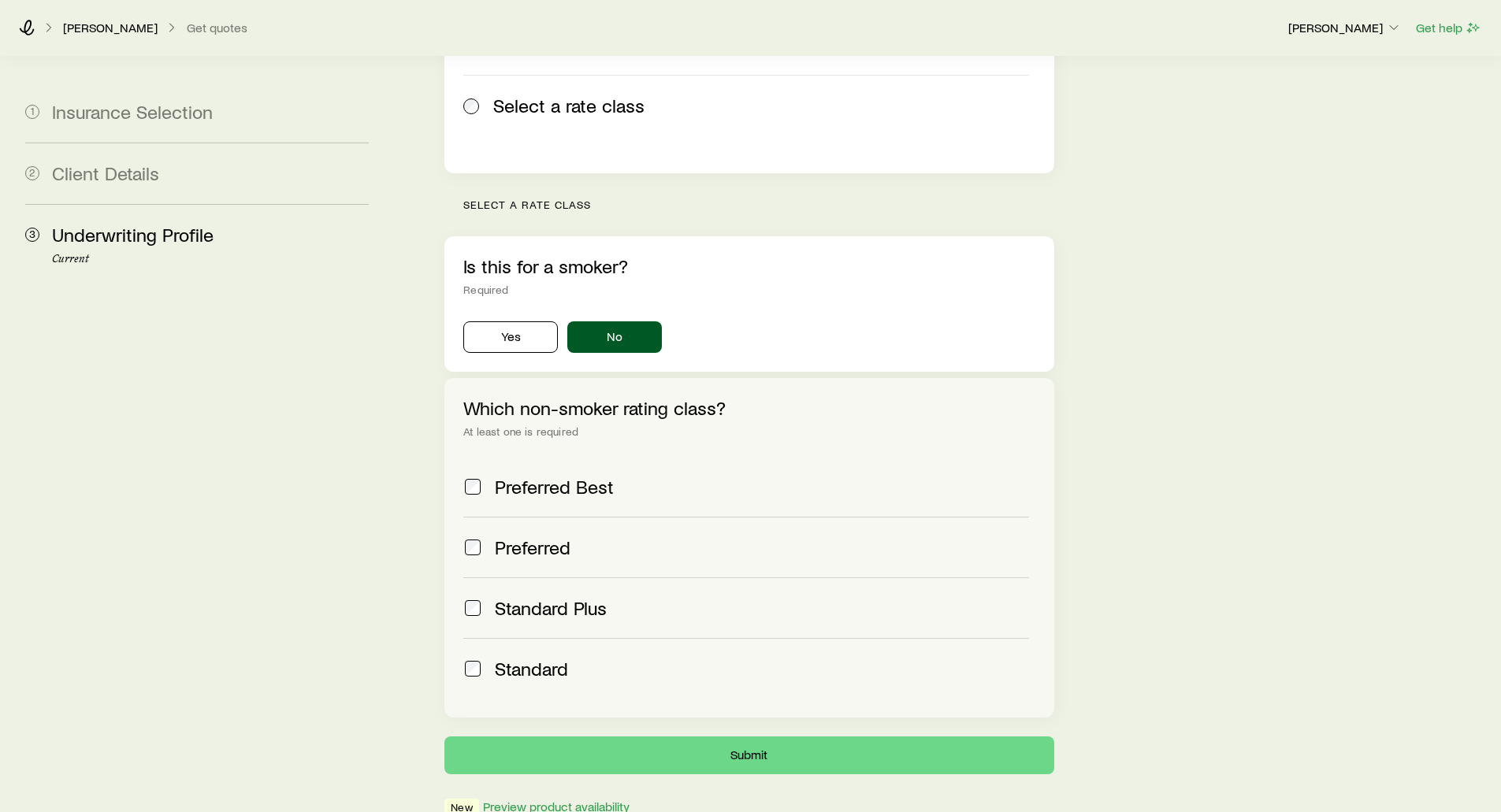
scroll to position [394, 0]
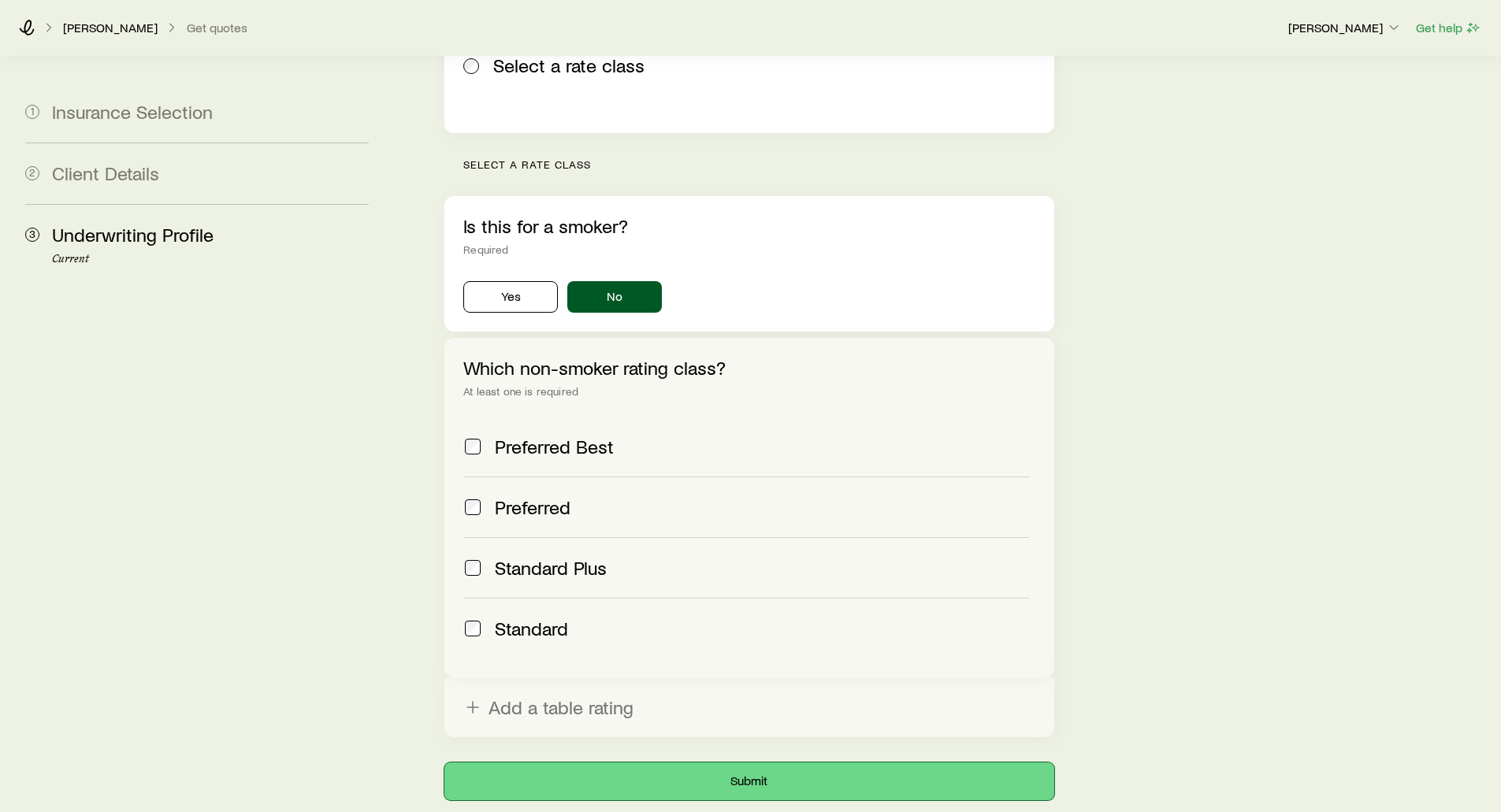
click at [729, 763] on button "Submit" at bounding box center [750, 782] width 609 height 38
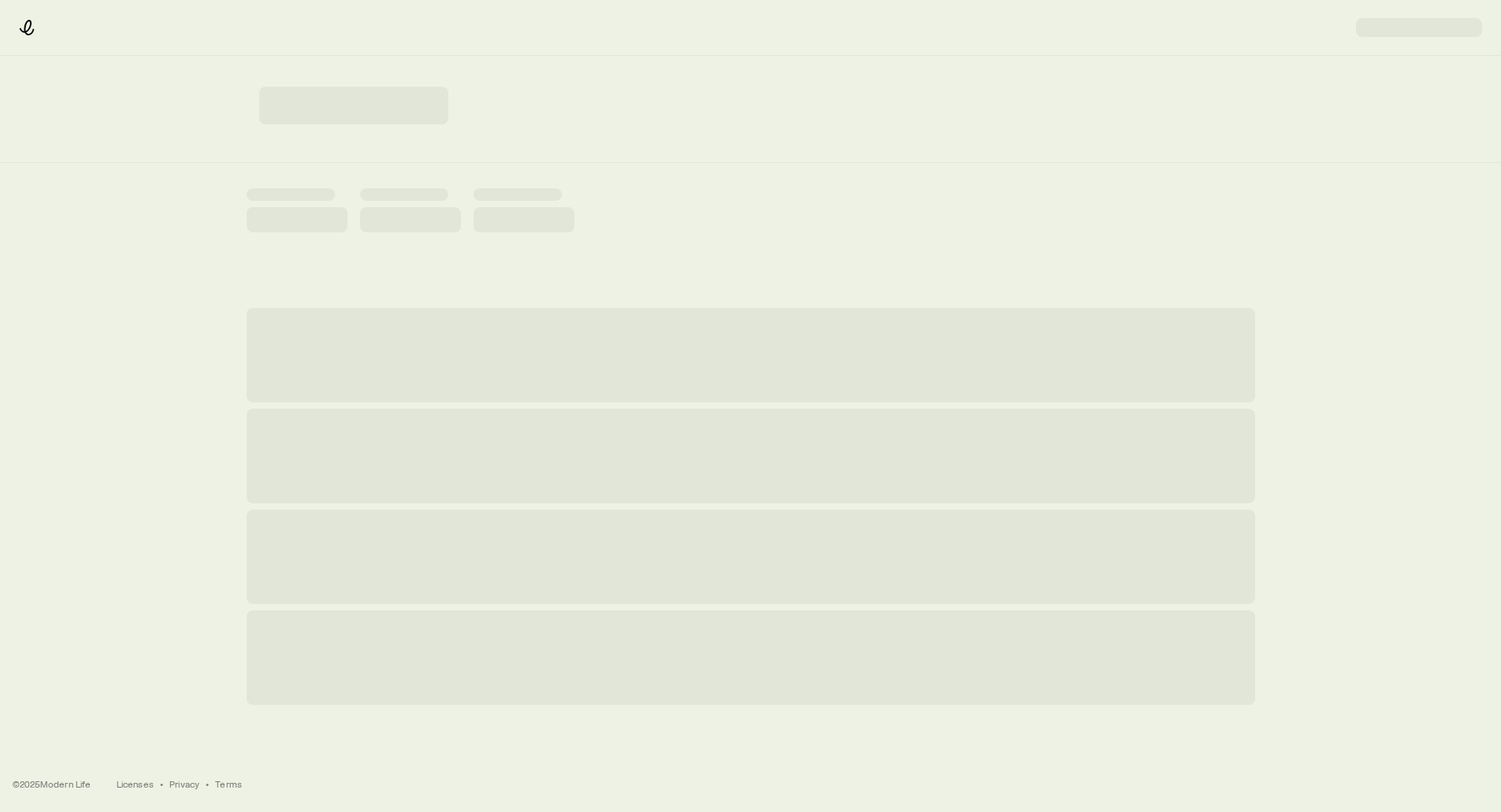
scroll to position [0, 0]
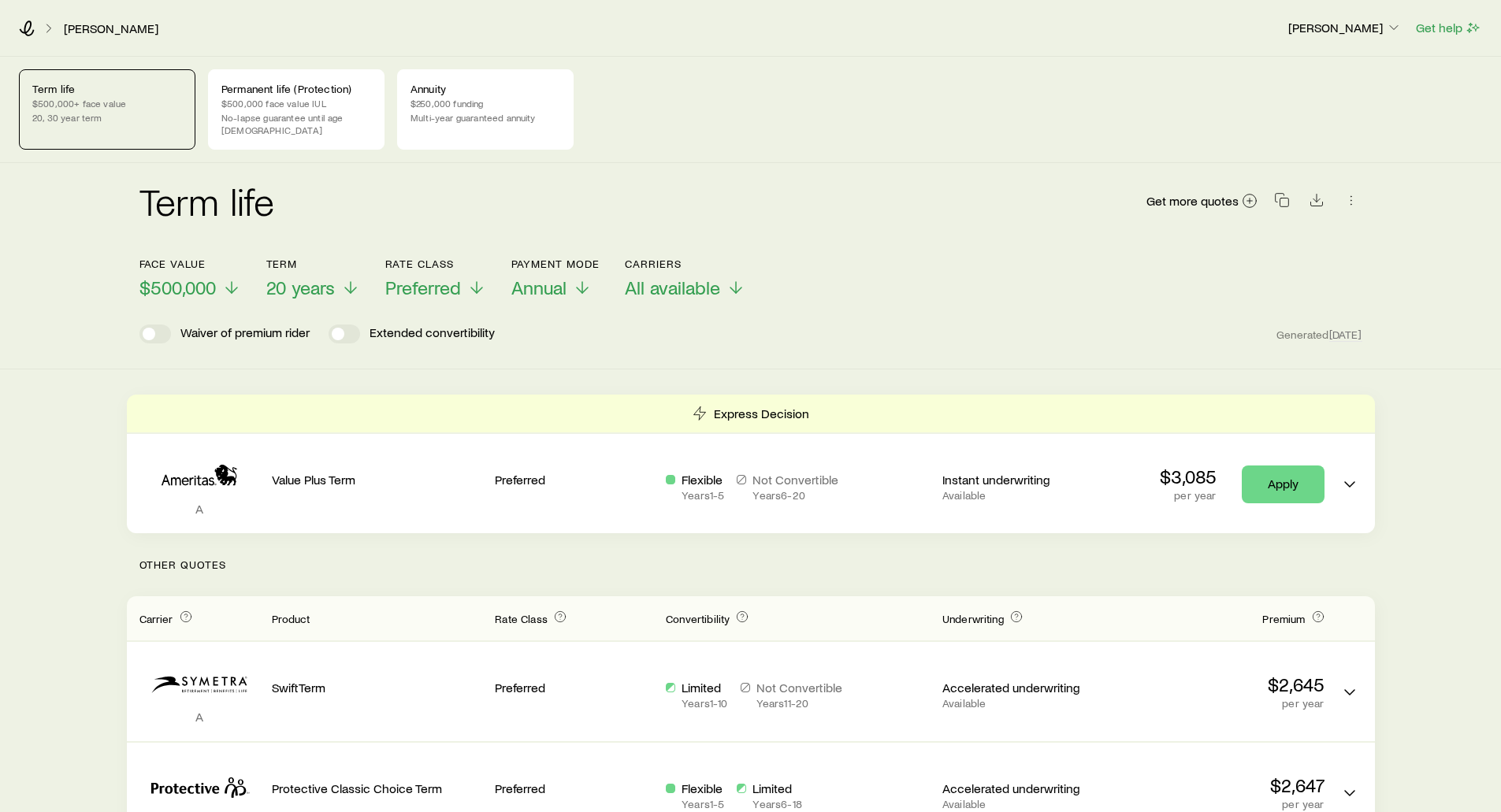
click at [102, 195] on div "Term life Get more quotes Face value $500,000 Term 20 years Rate Class Preferre…" at bounding box center [750, 266] width 1501 height 206
click at [108, 99] on p "$500,000+ face value" at bounding box center [107, 102] width 150 height 12
click at [306, 106] on p "$500,000 face value IUL" at bounding box center [296, 102] width 150 height 12
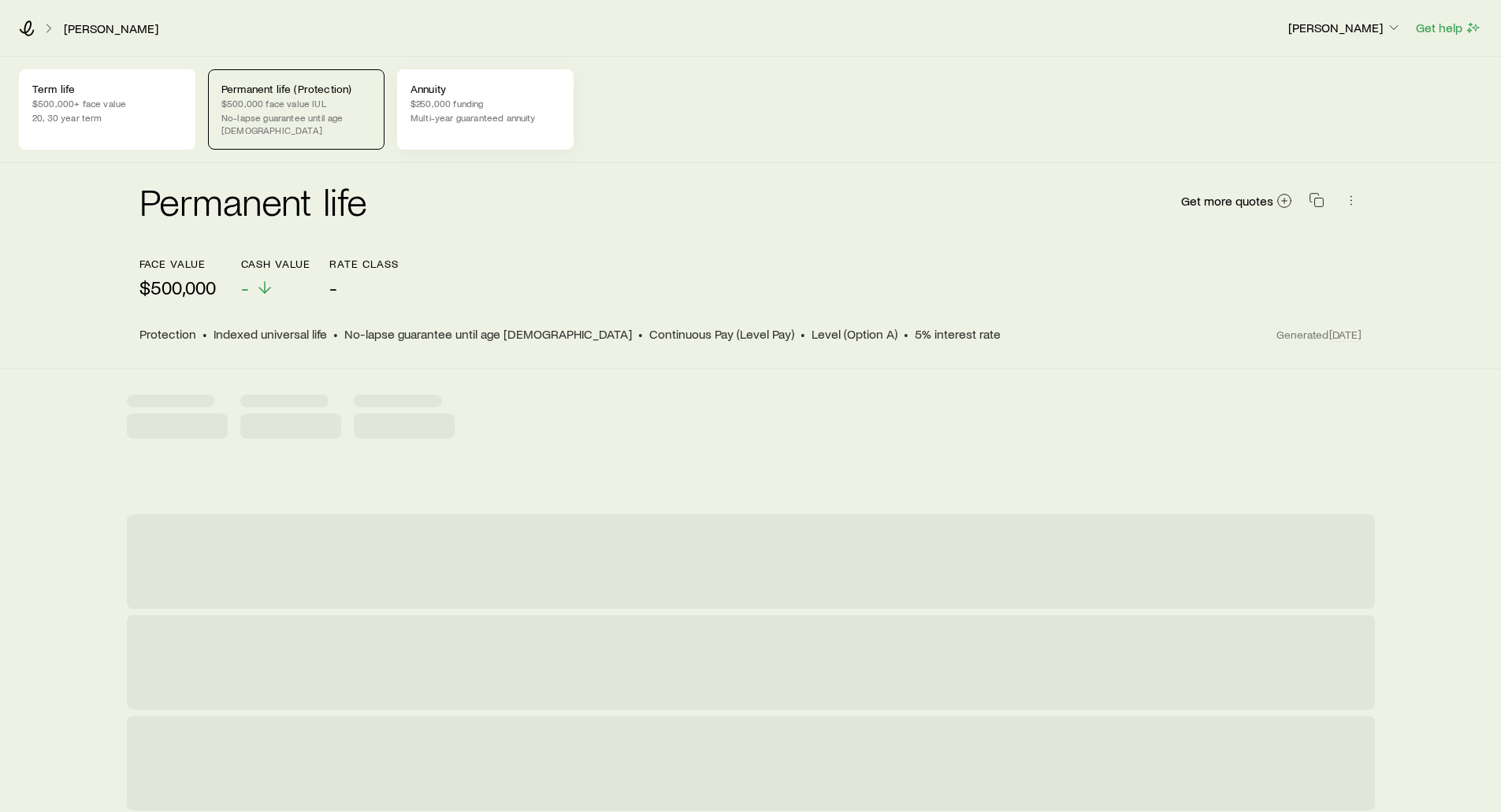
click at [496, 101] on p "$250,000 funding" at bounding box center [486, 102] width 150 height 12
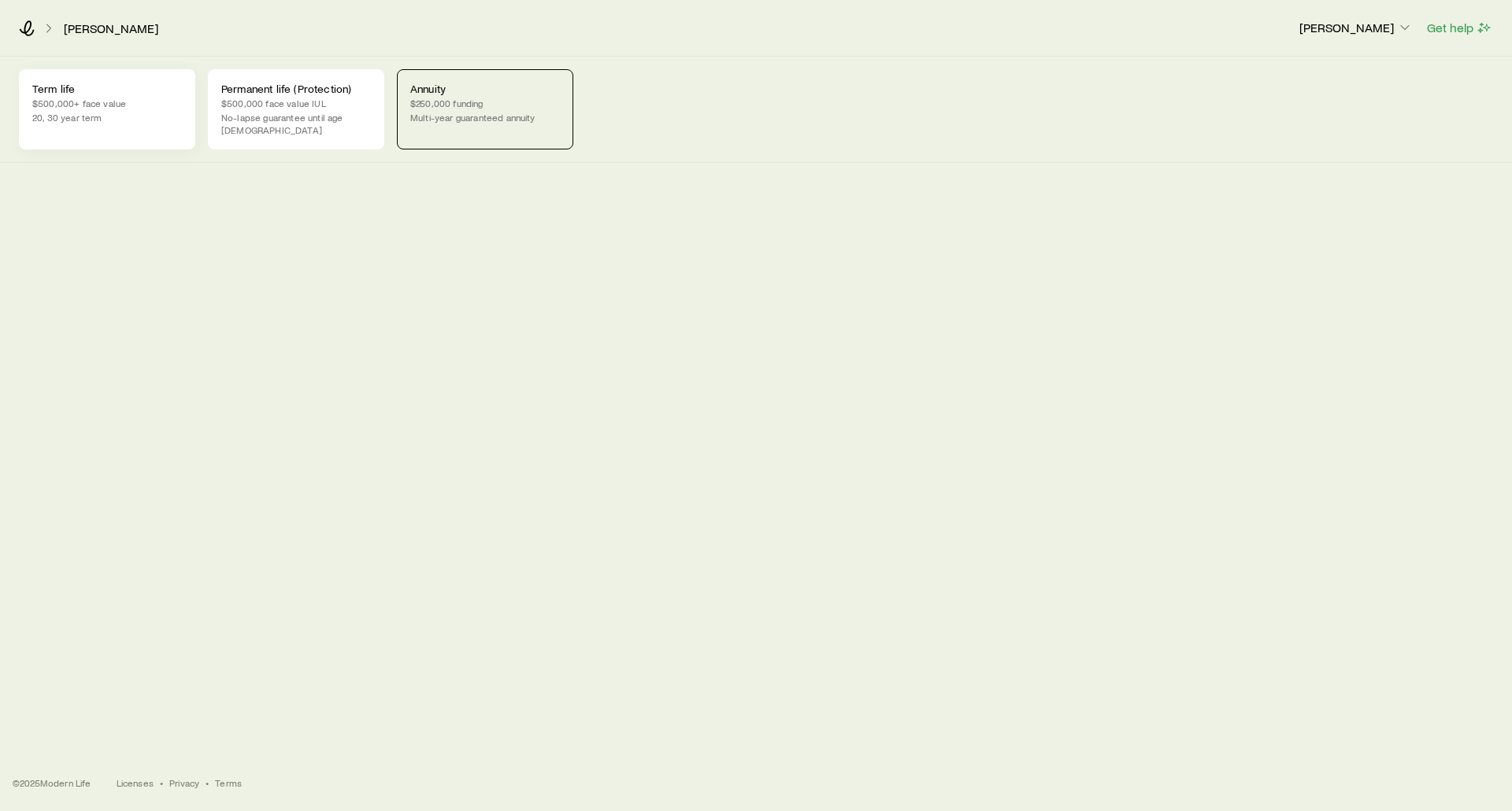
click at [99, 104] on p "$500,000+ face value" at bounding box center [107, 102] width 149 height 12
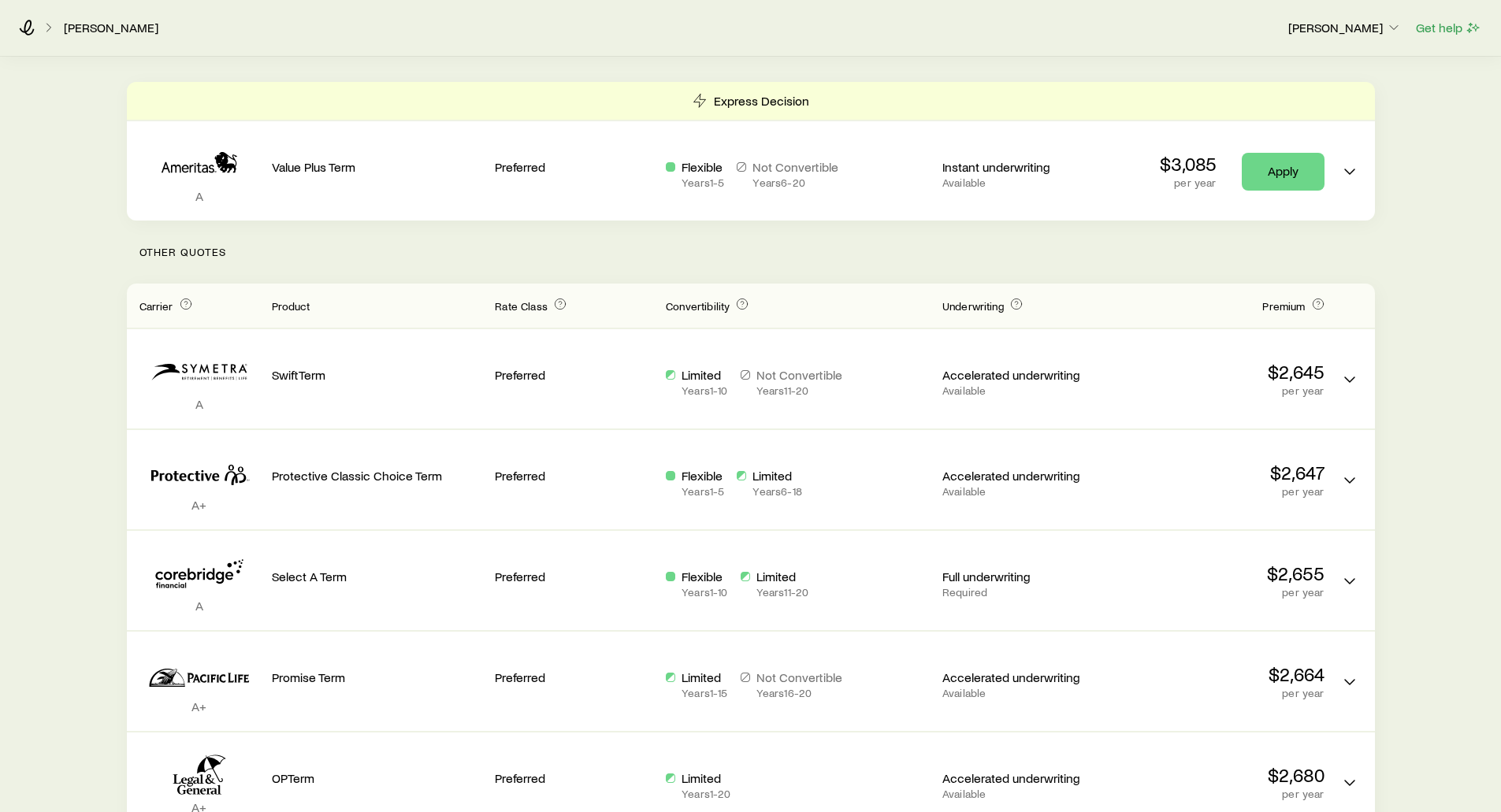
scroll to position [315, 0]
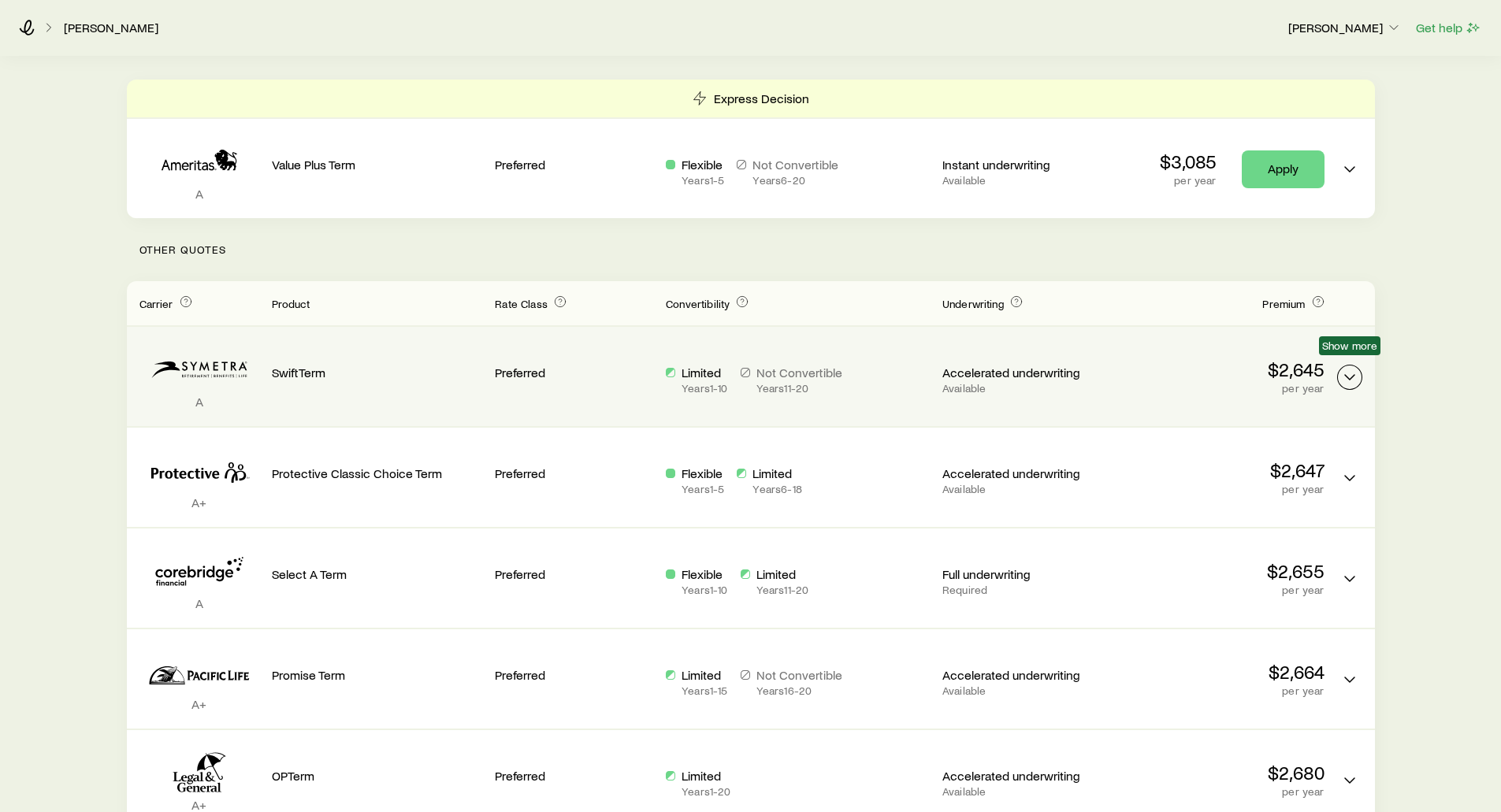
click at [1347, 368] on icon "Term quotes" at bounding box center [1350, 378] width 19 height 19
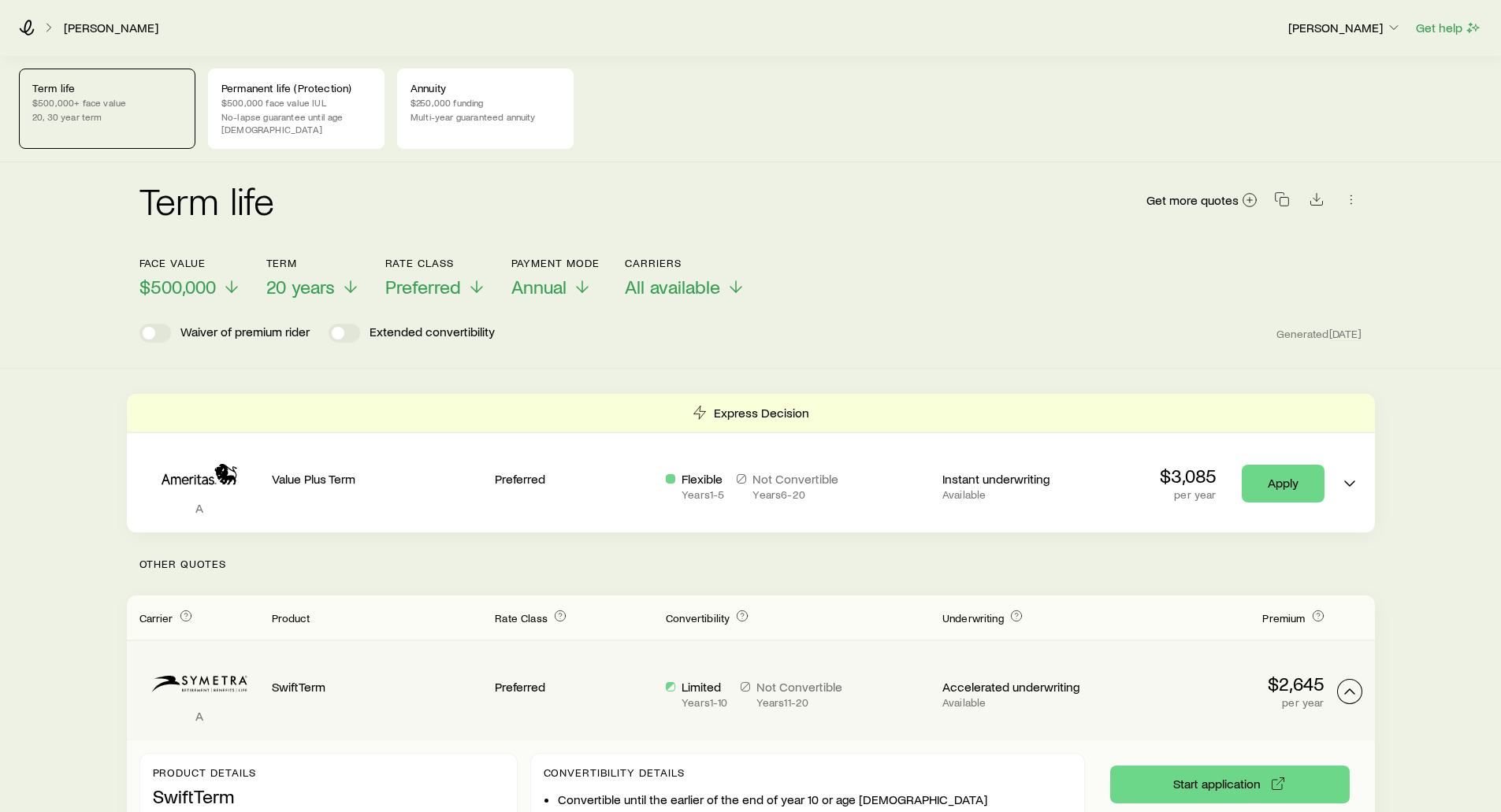
scroll to position [0, 0]
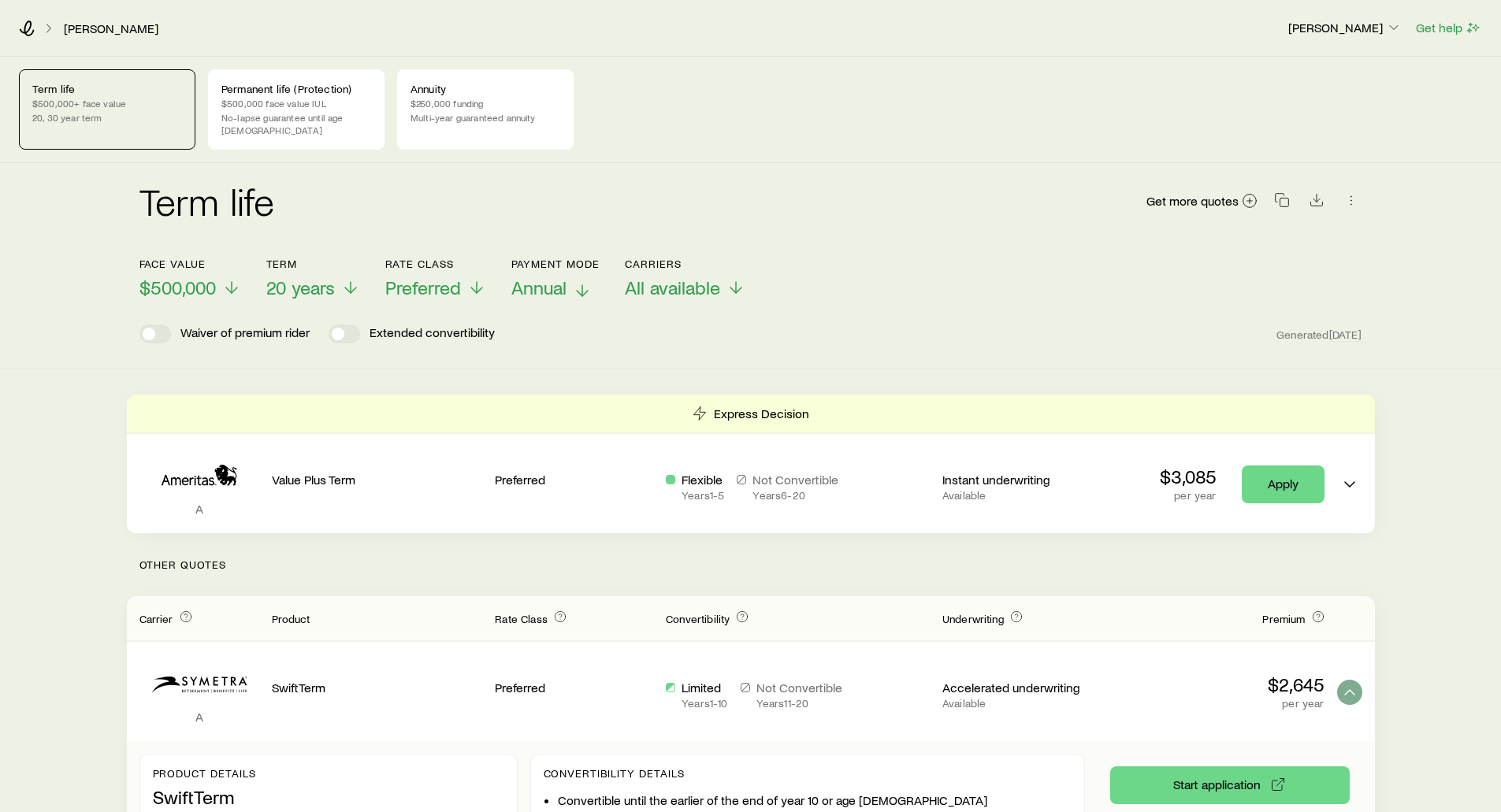
click at [558, 279] on span "Annual" at bounding box center [539, 287] width 55 height 22
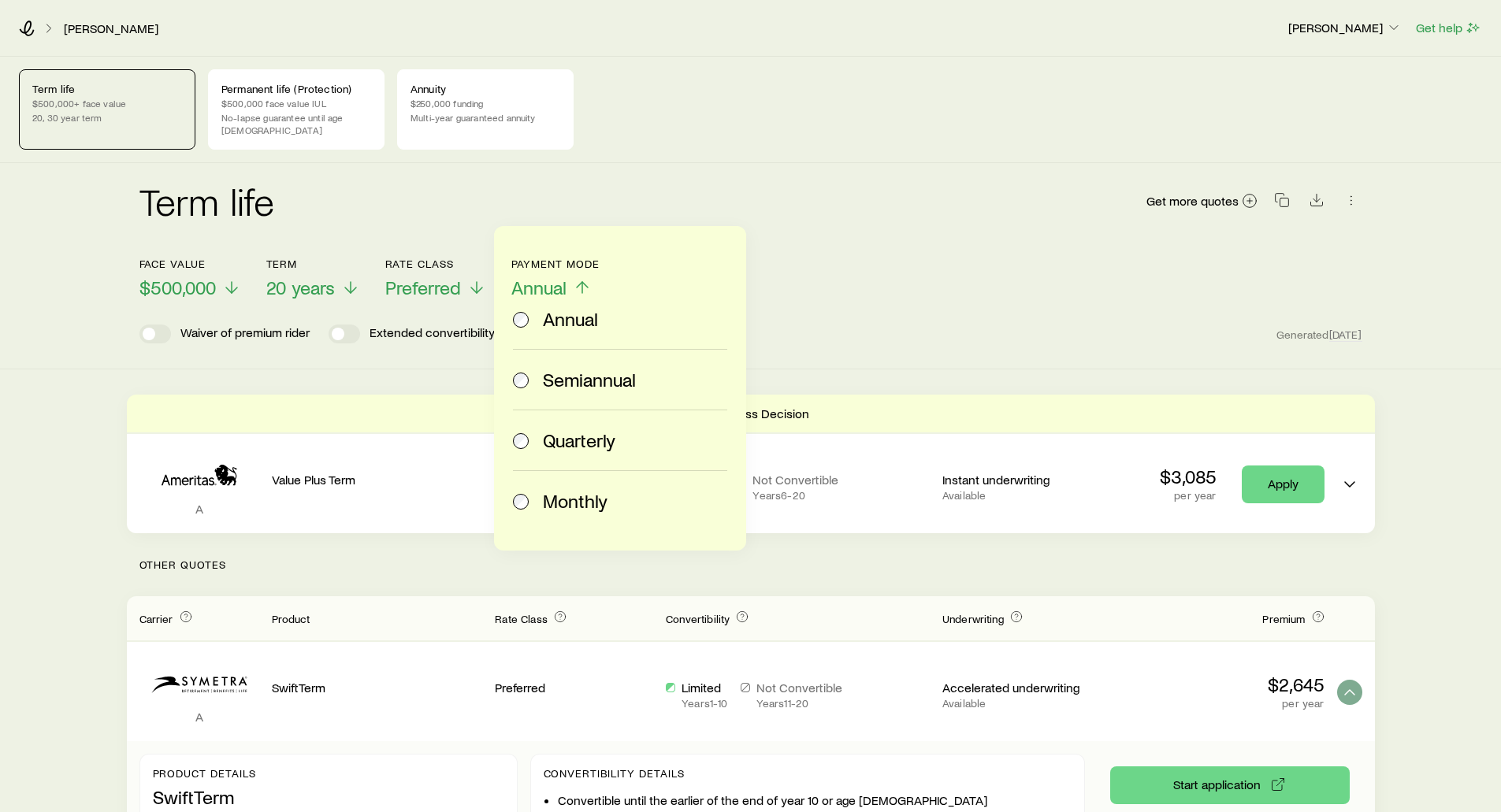
click at [642, 201] on div "Term life Get more quotes" at bounding box center [750, 210] width 1223 height 57
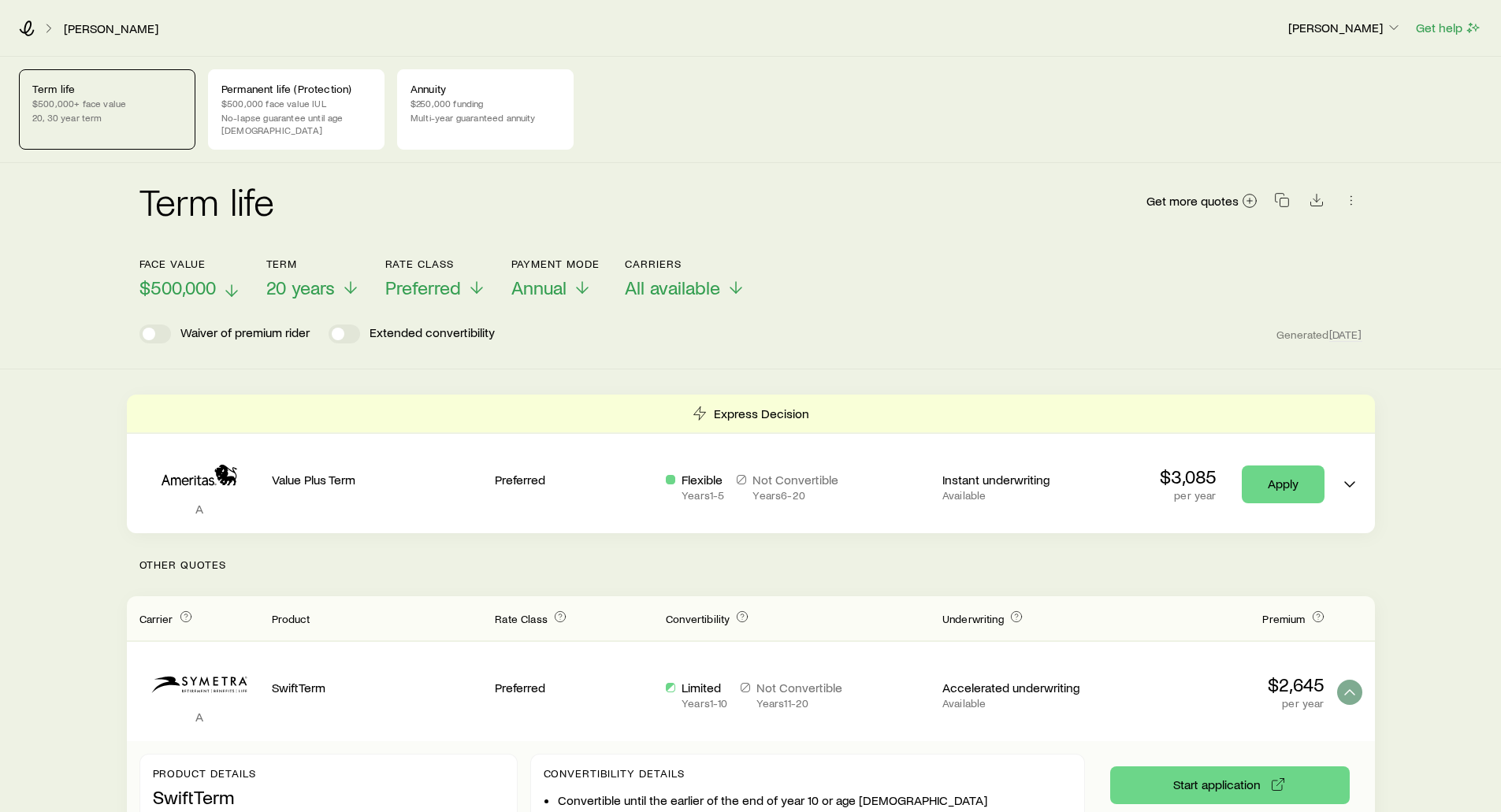
click at [162, 280] on span "$500,000" at bounding box center [177, 287] width 77 height 22
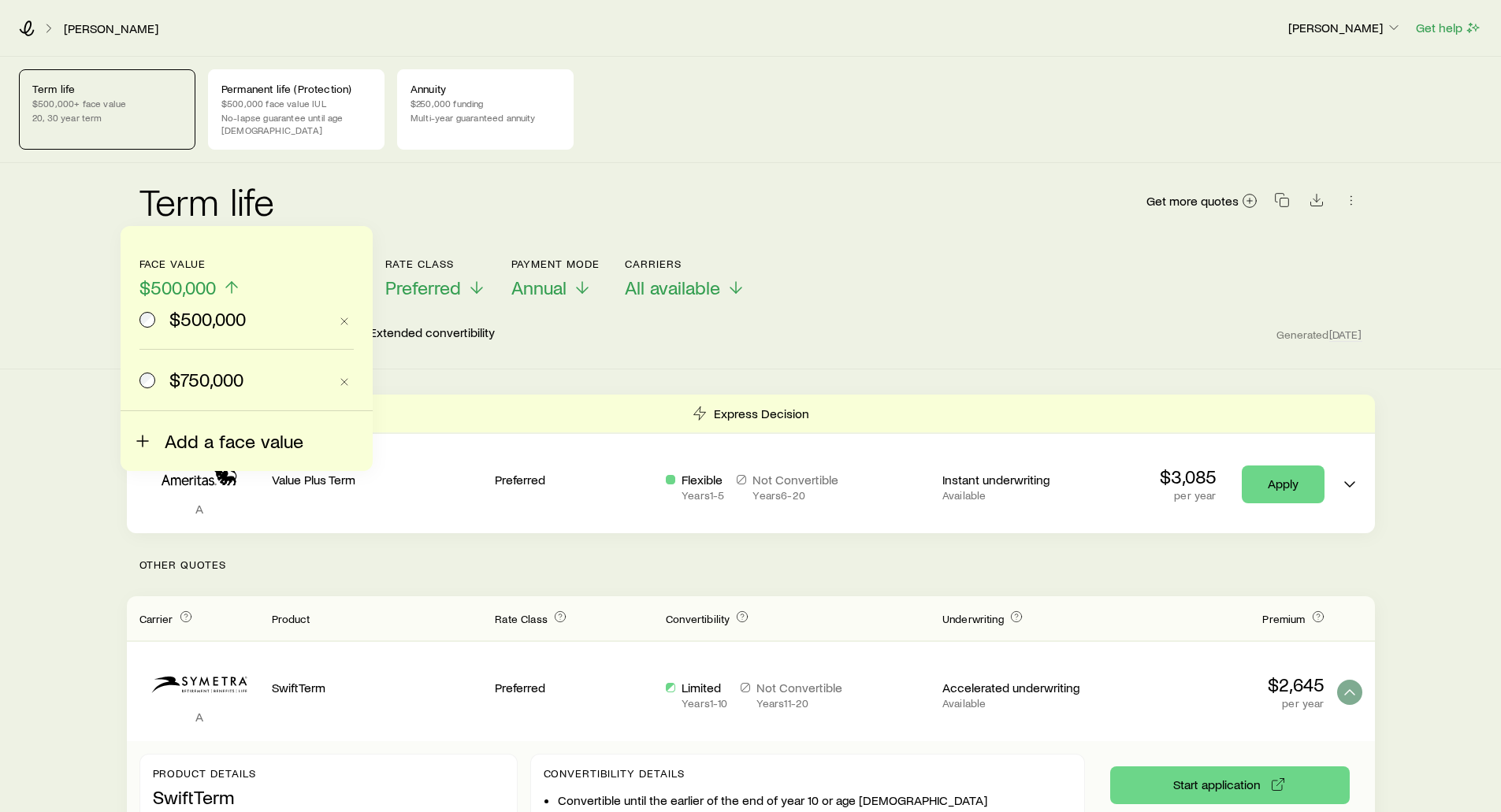
click at [210, 445] on span "Add a face value" at bounding box center [234, 441] width 139 height 22
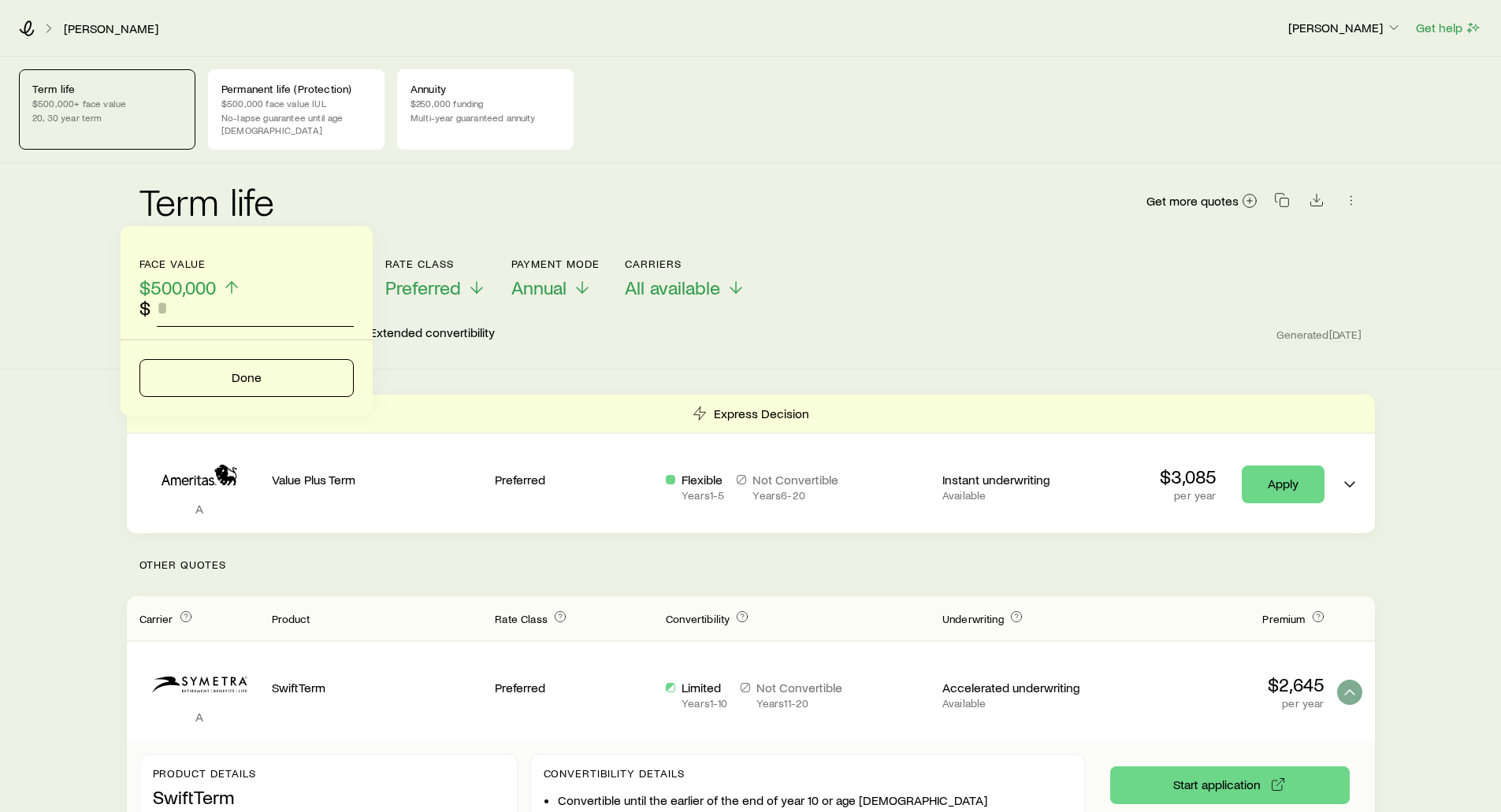
click at [188, 320] on input "faceAmount" at bounding box center [256, 309] width 197 height 38
type input "*********"
click at [223, 380] on button "Done" at bounding box center [246, 379] width 214 height 38
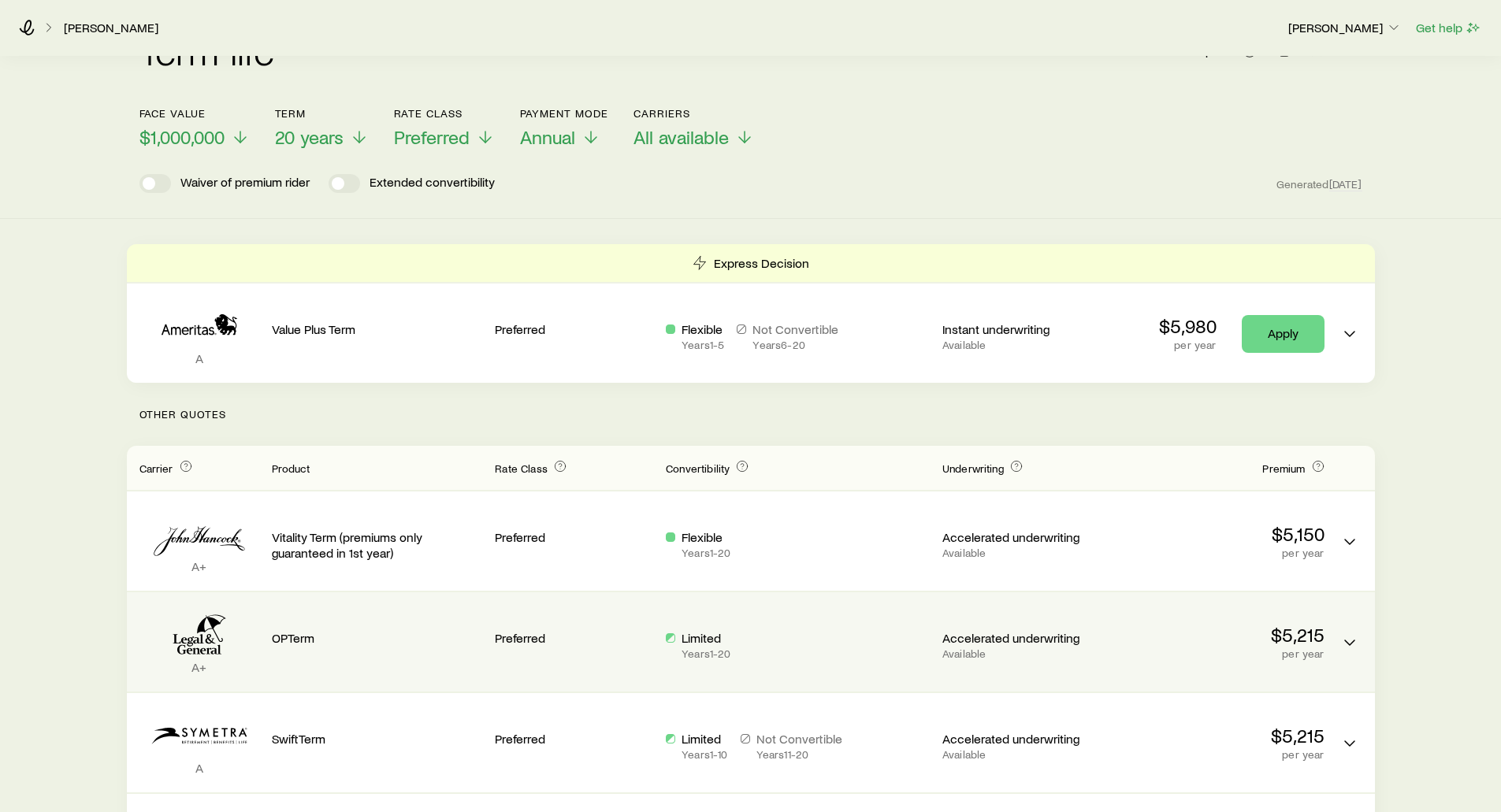
scroll to position [158, 0]
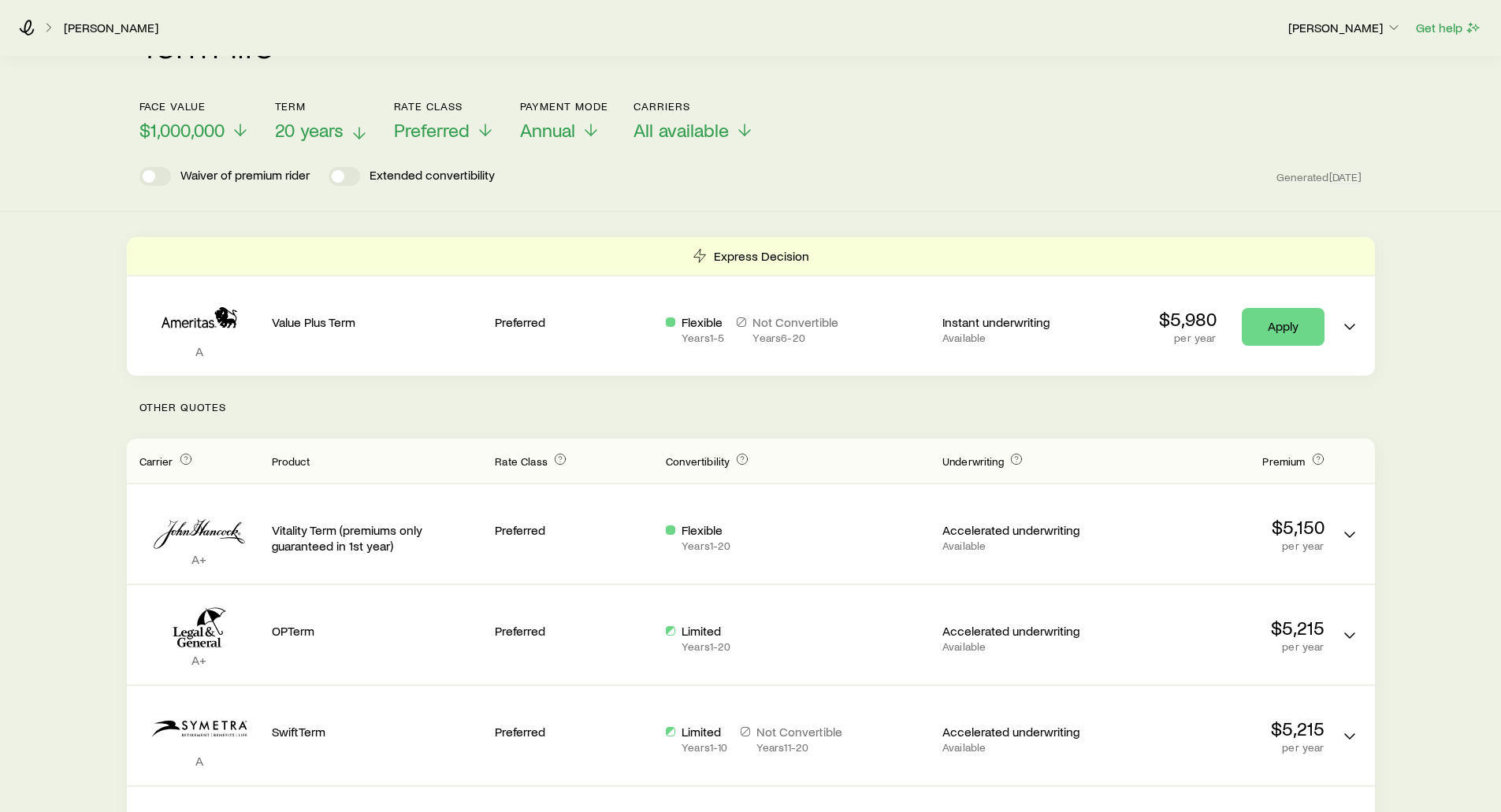
click at [320, 119] on span "20 years" at bounding box center [309, 130] width 68 height 22
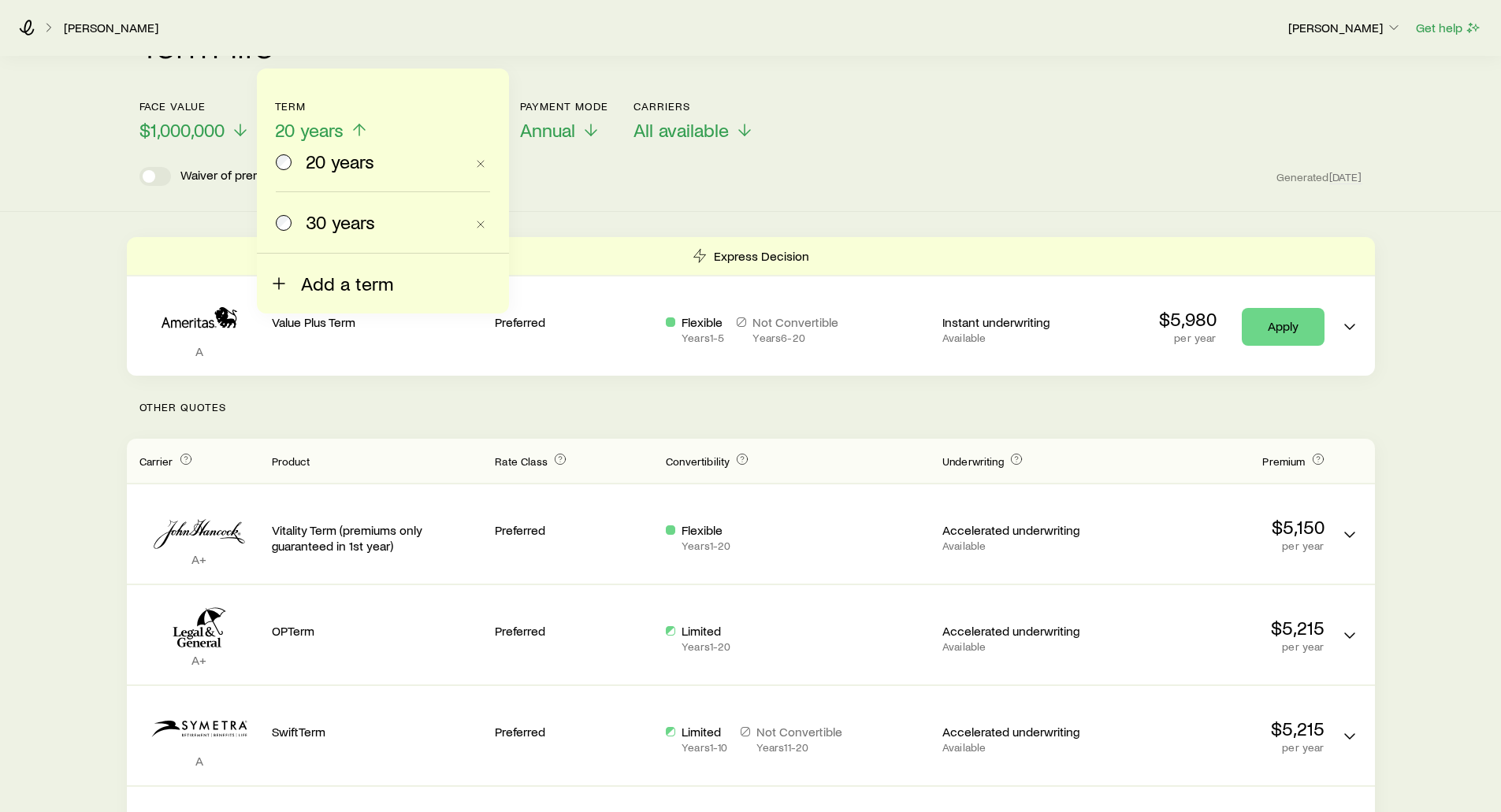
click at [299, 287] on button "Add a term" at bounding box center [331, 274] width 124 height 41
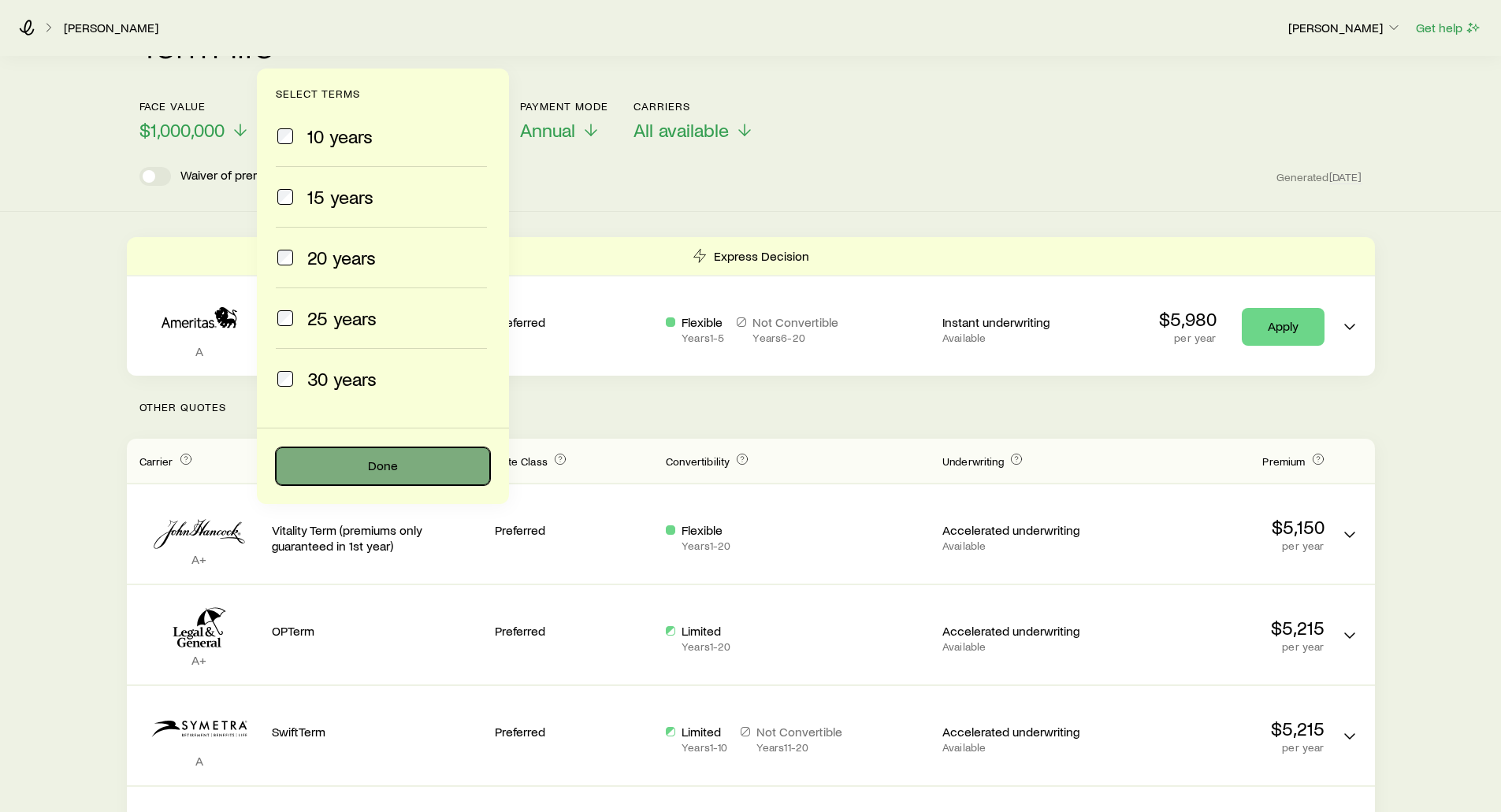
click at [369, 471] on button "Done" at bounding box center [382, 467] width 214 height 38
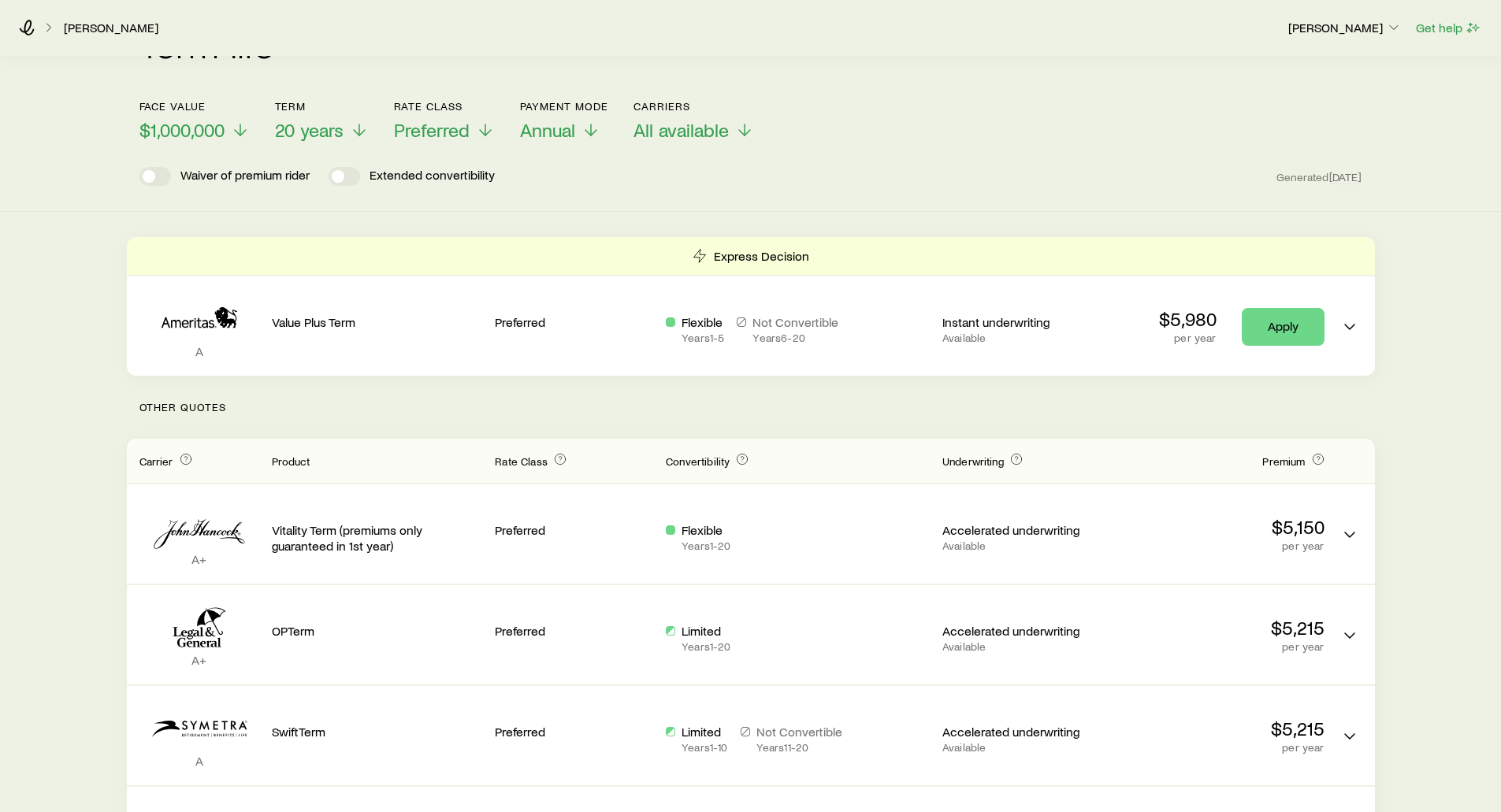
click at [640, 168] on div "Waiver of premium rider Extended convertibility Generated Today" at bounding box center [750, 177] width 1223 height 19
click at [544, 119] on span "Annual" at bounding box center [548, 130] width 55 height 22
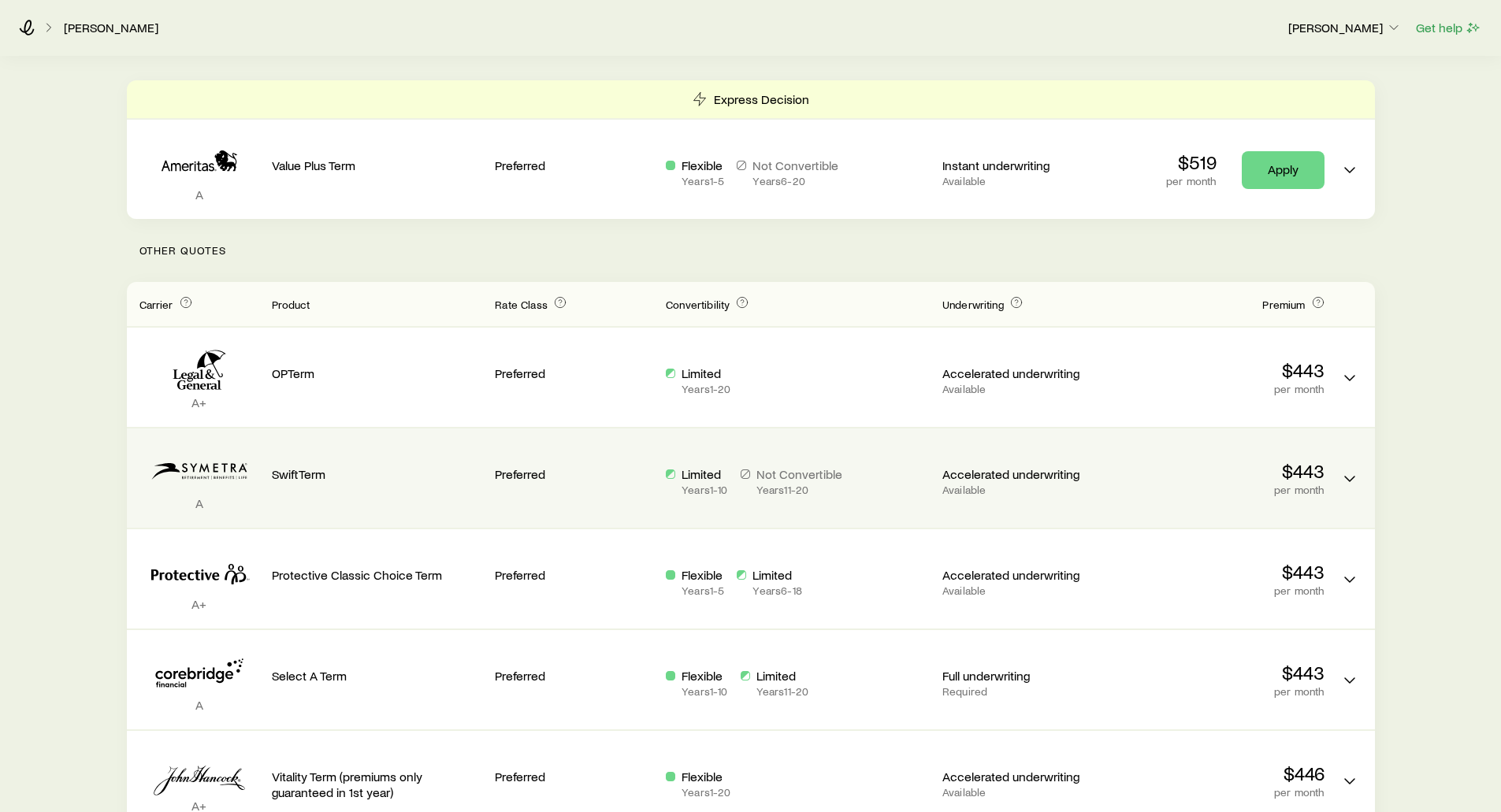
scroll to position [315, 0]
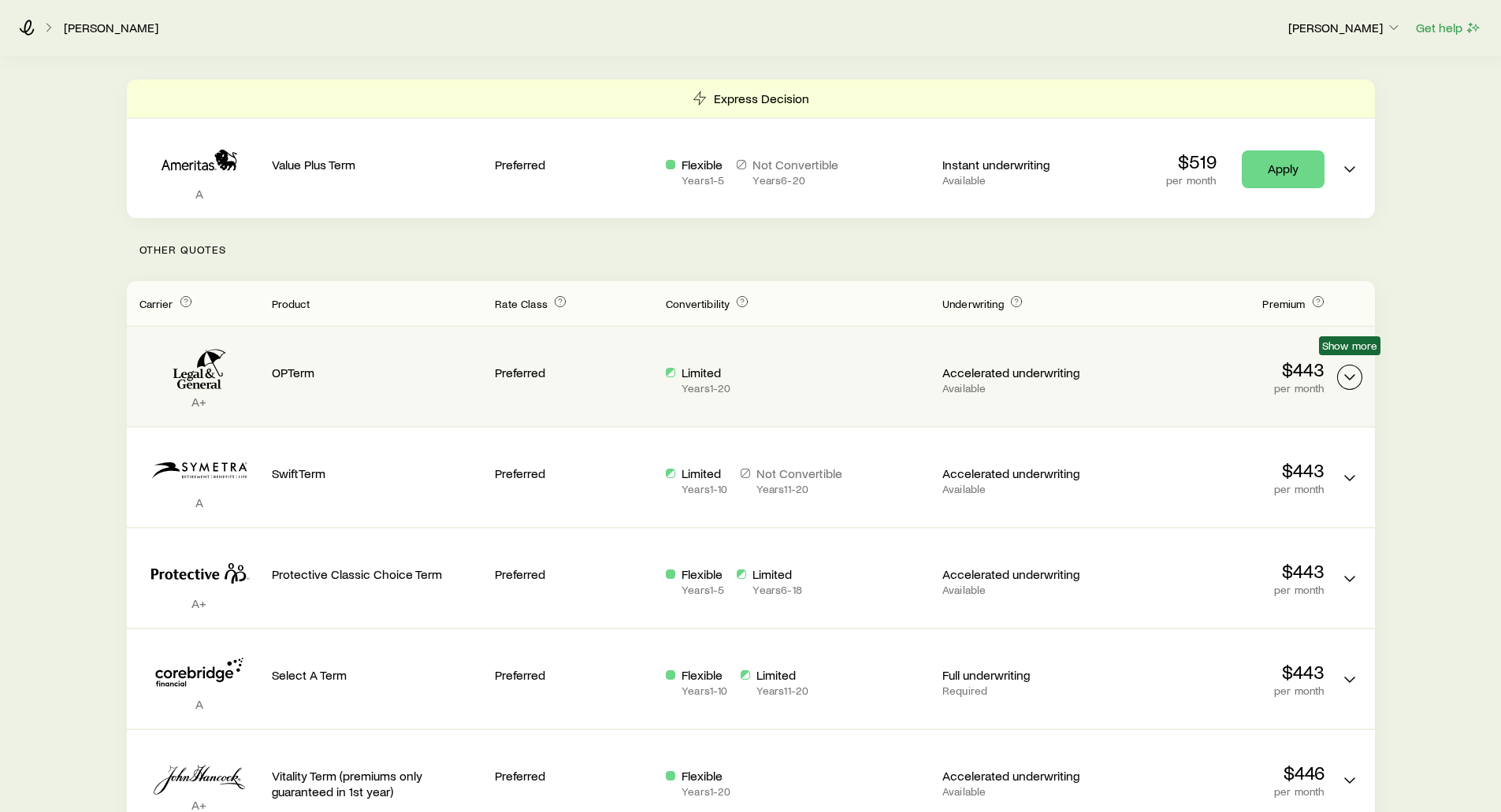
click at [1351, 368] on icon "Term quotes" at bounding box center [1350, 378] width 19 height 19
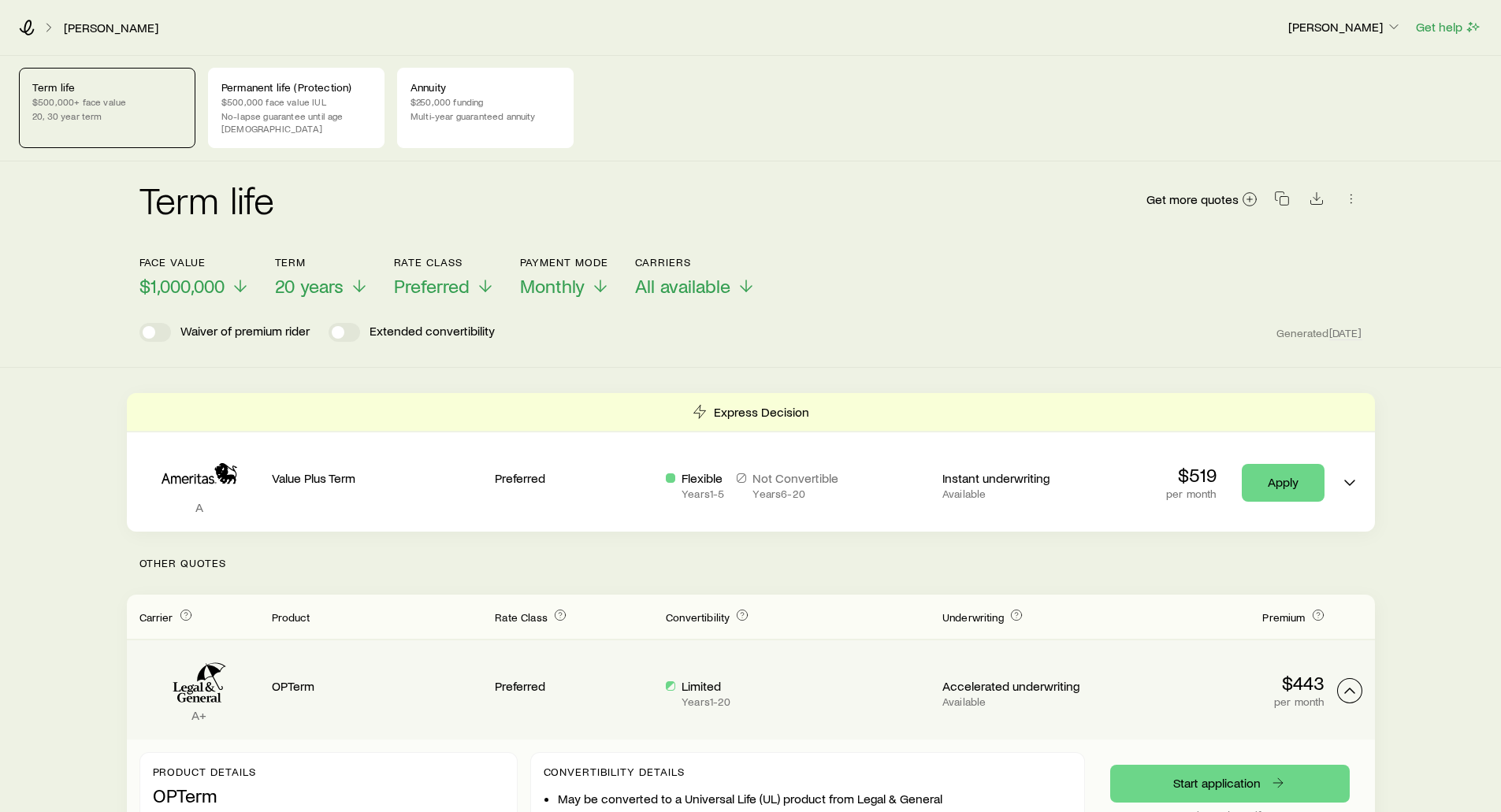
scroll to position [0, 0]
click at [325, 101] on p "$500,000 face value IUL" at bounding box center [296, 102] width 150 height 12
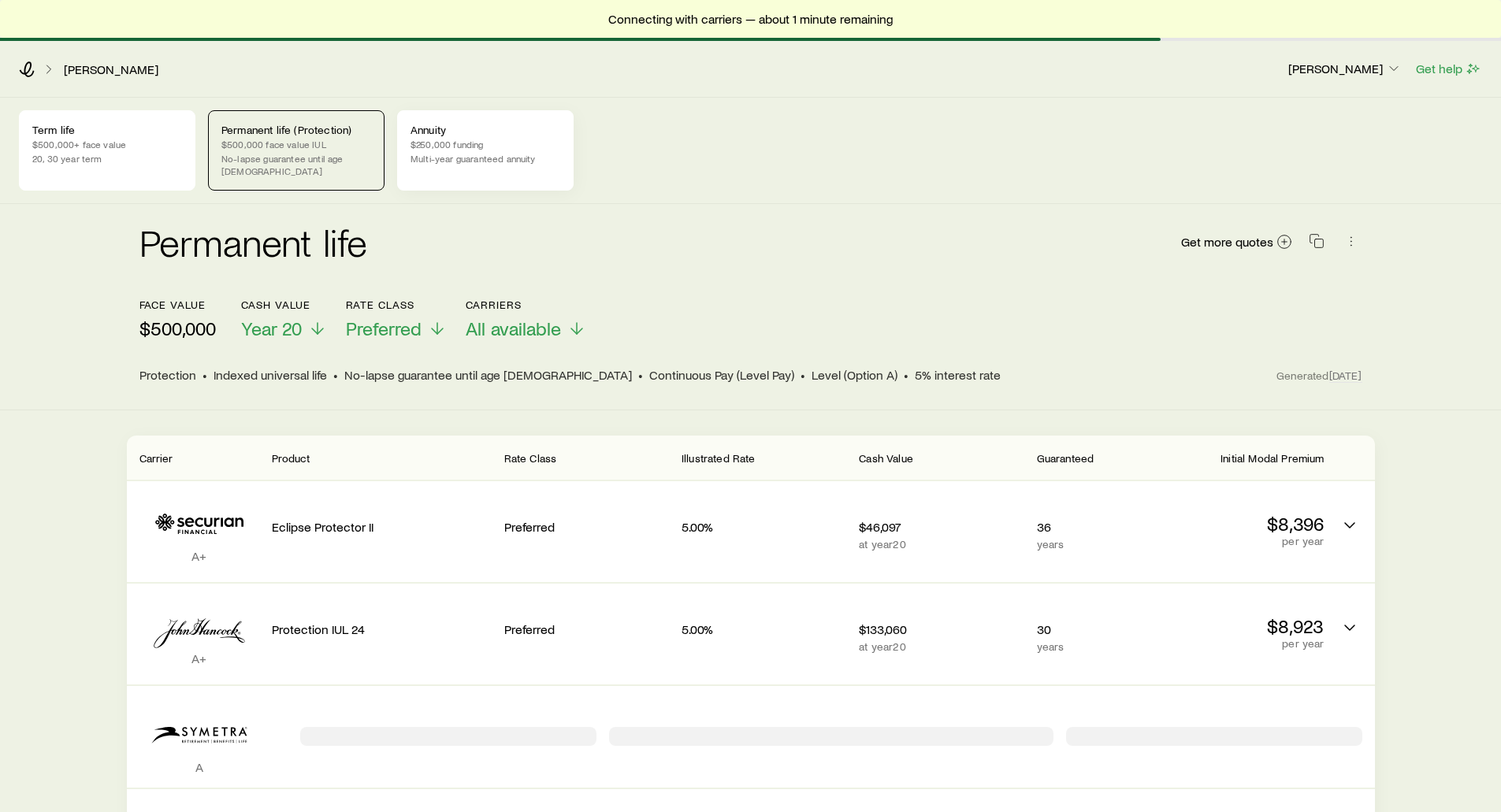
click at [513, 128] on p "Annuity" at bounding box center [486, 130] width 150 height 12
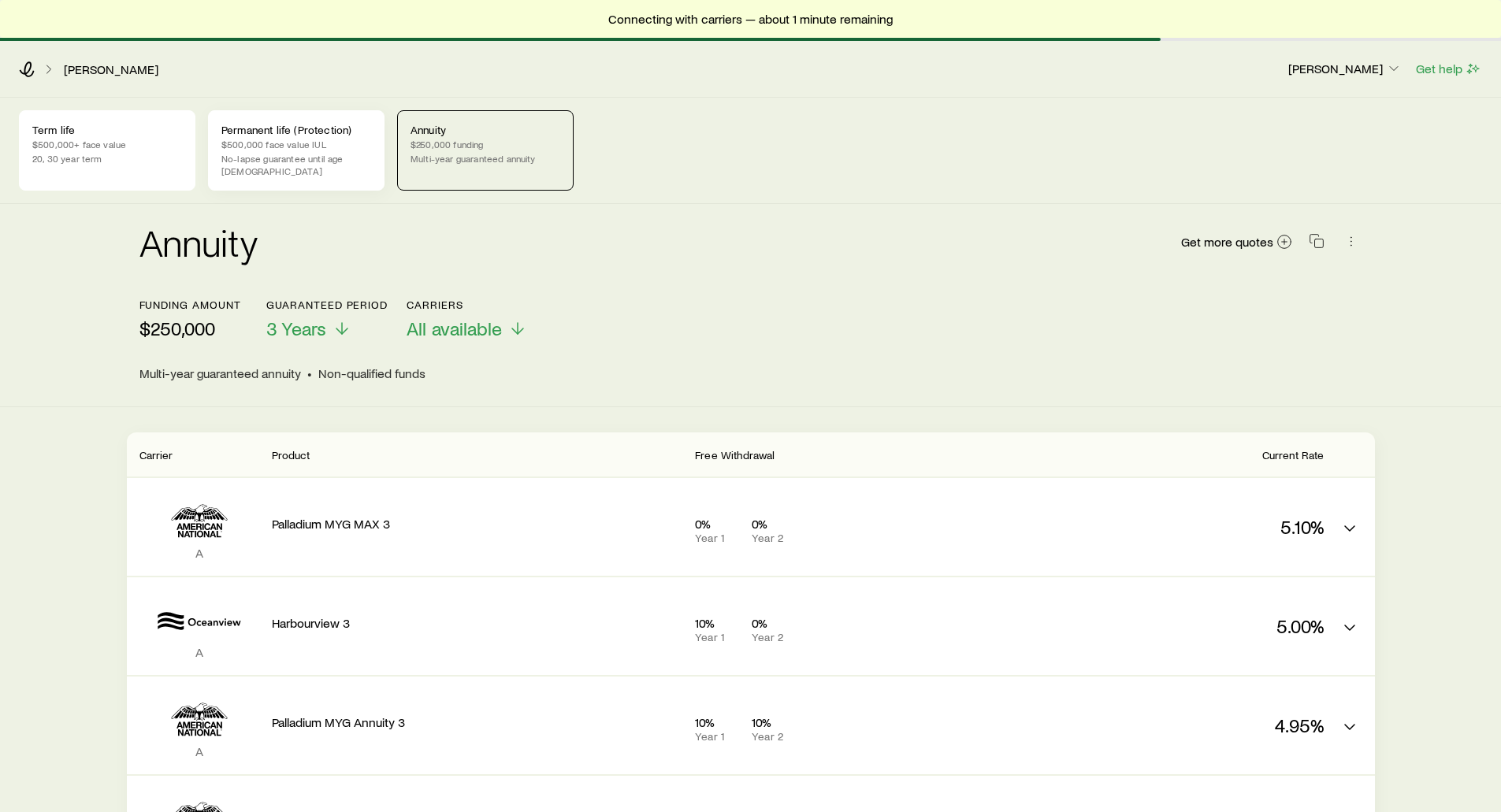
click at [298, 134] on p "Permanent life (Protection)" at bounding box center [296, 130] width 150 height 12
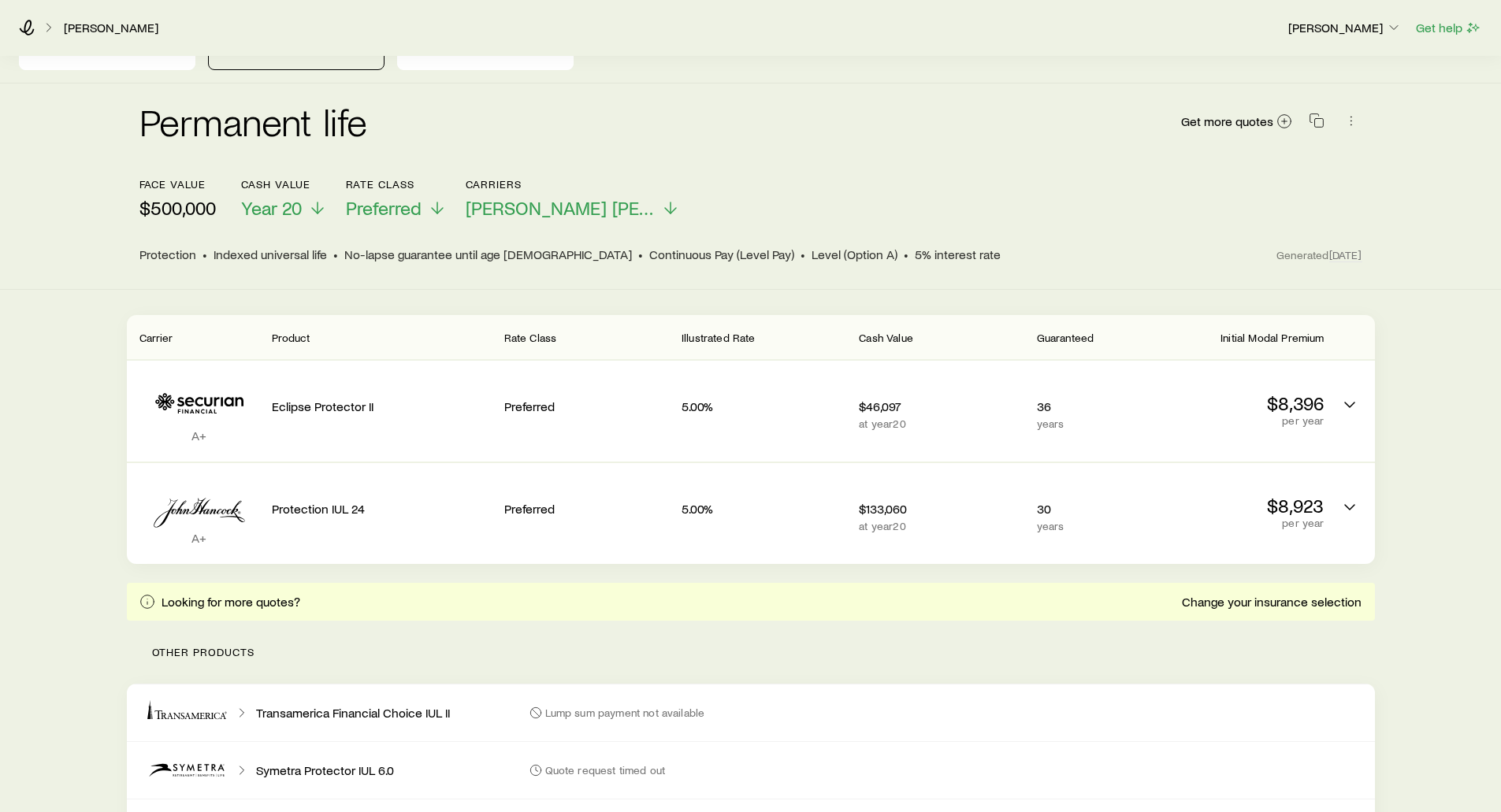
scroll to position [79, 0]
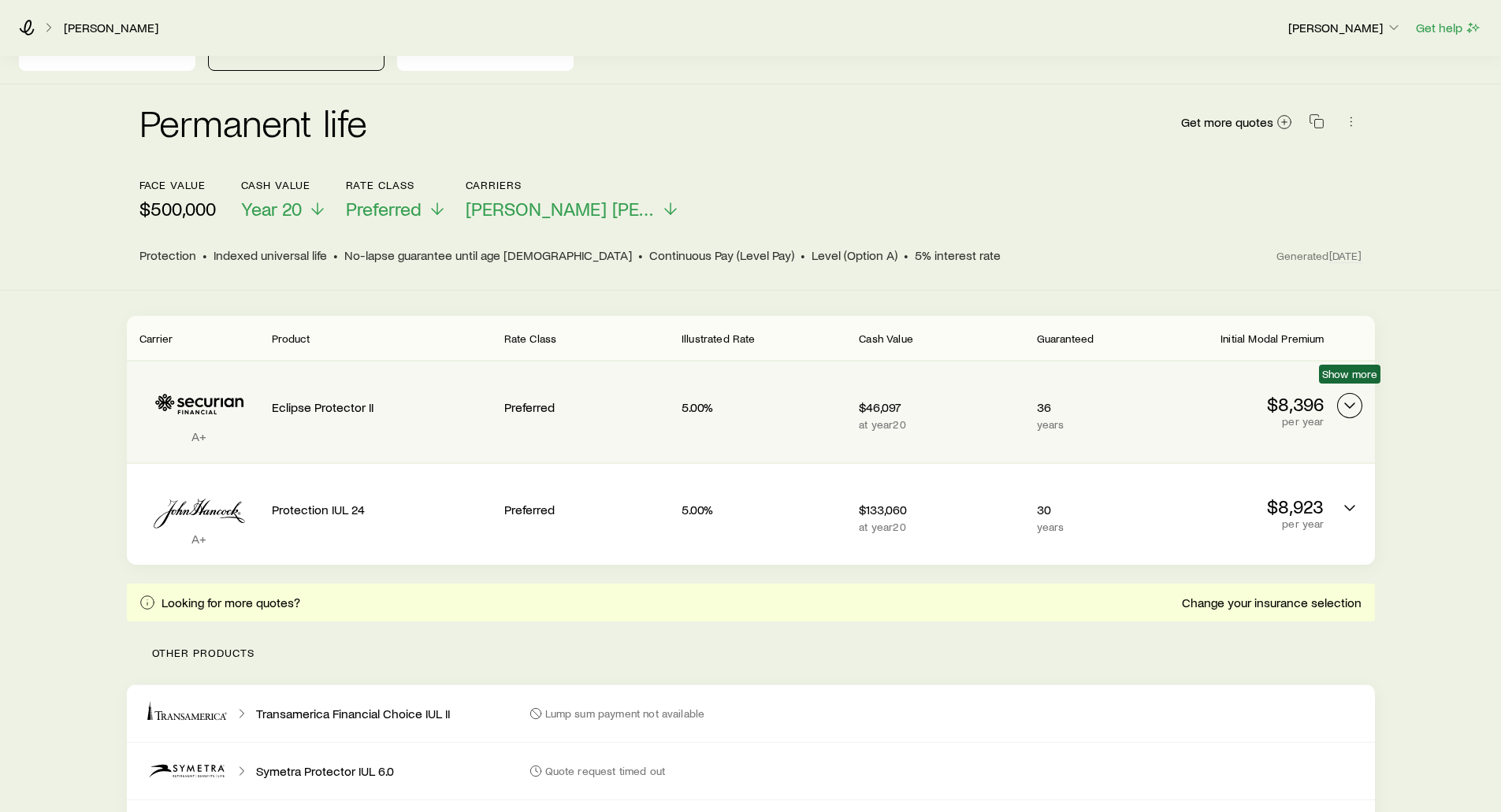
click at [1349, 397] on icon "Permanent quotes" at bounding box center [1350, 406] width 19 height 19
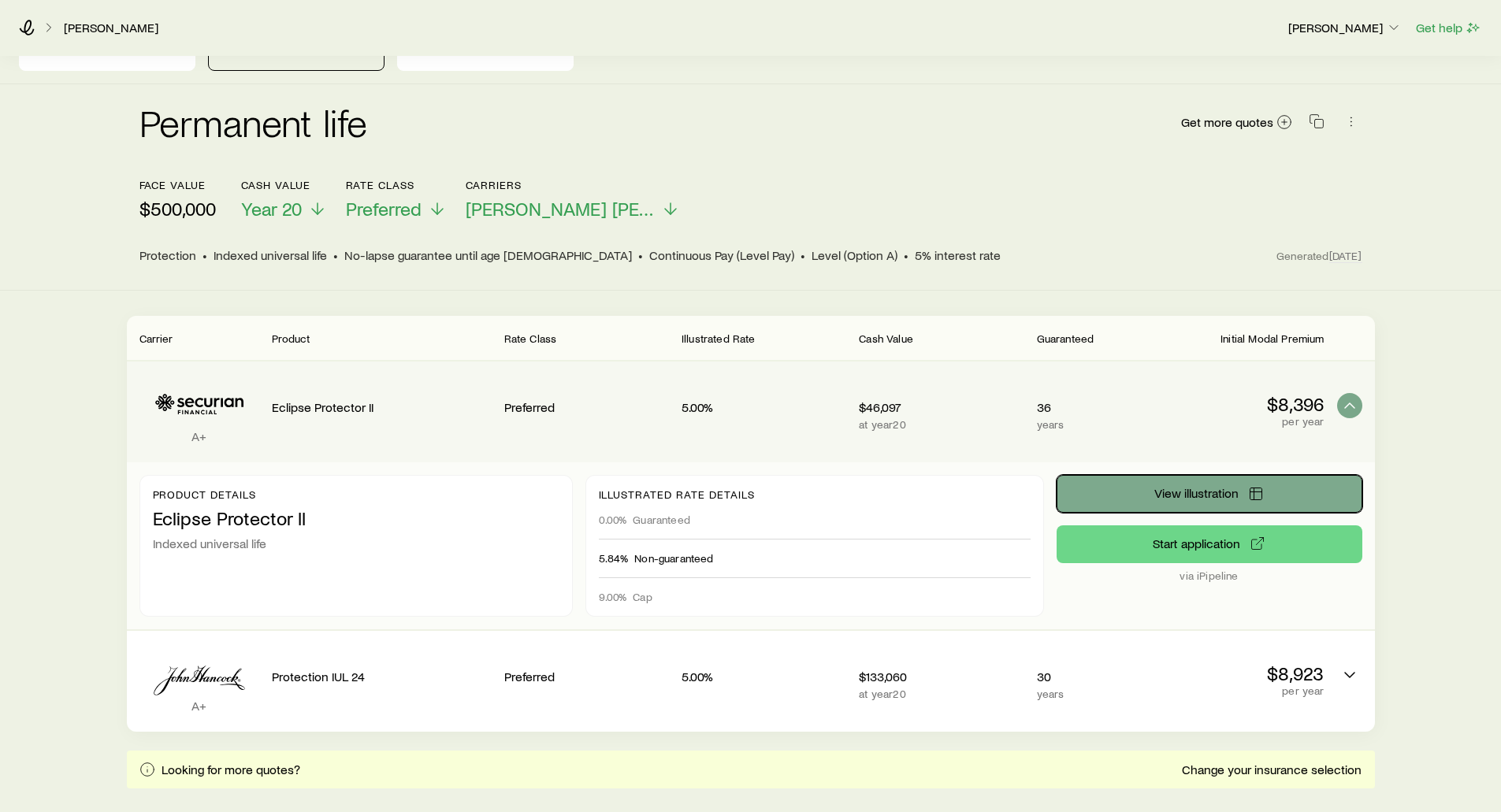
click at [1262, 486] on icon "Permanent quotes" at bounding box center [1256, 494] width 16 height 16
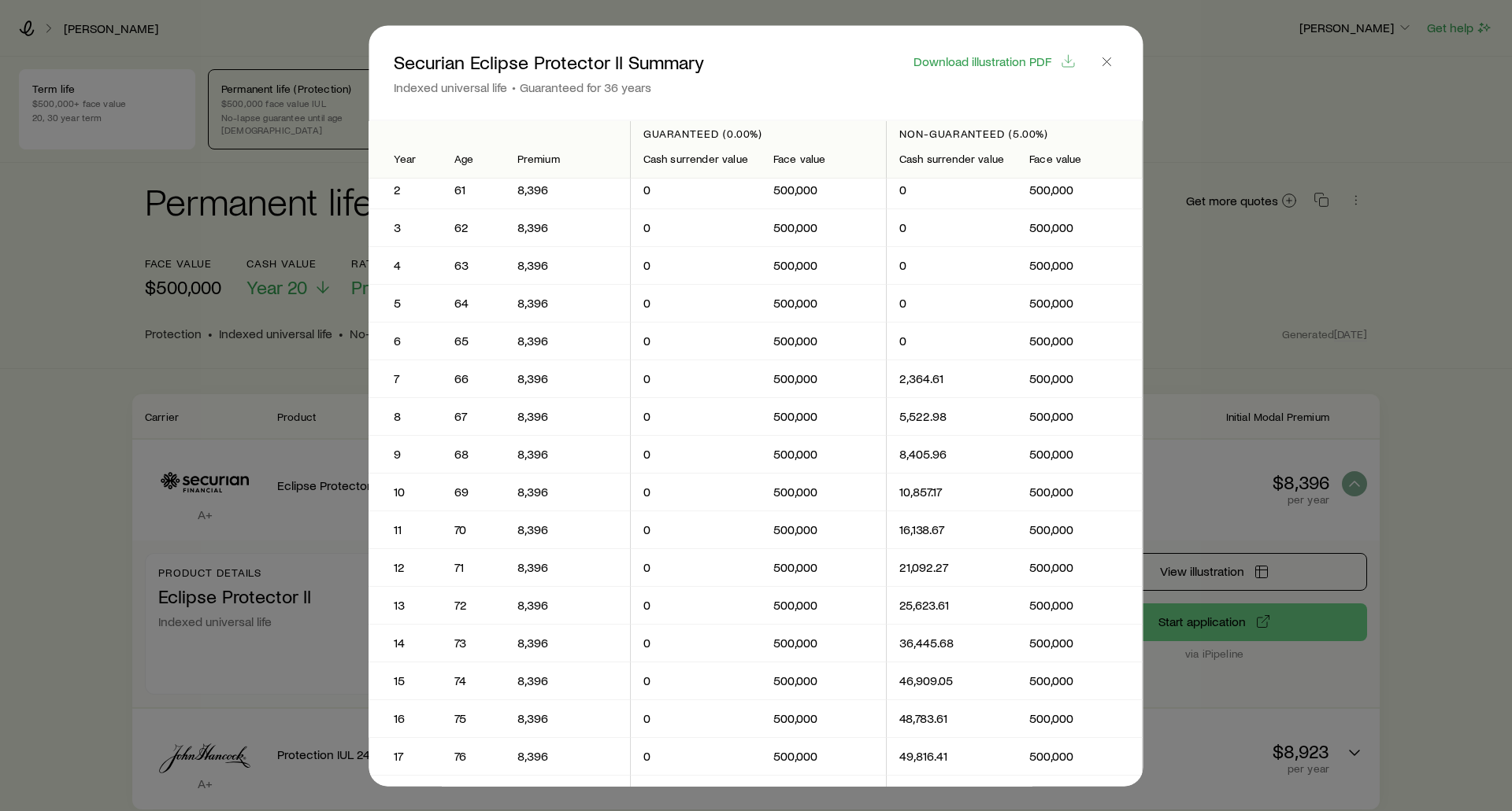
scroll to position [0, 0]
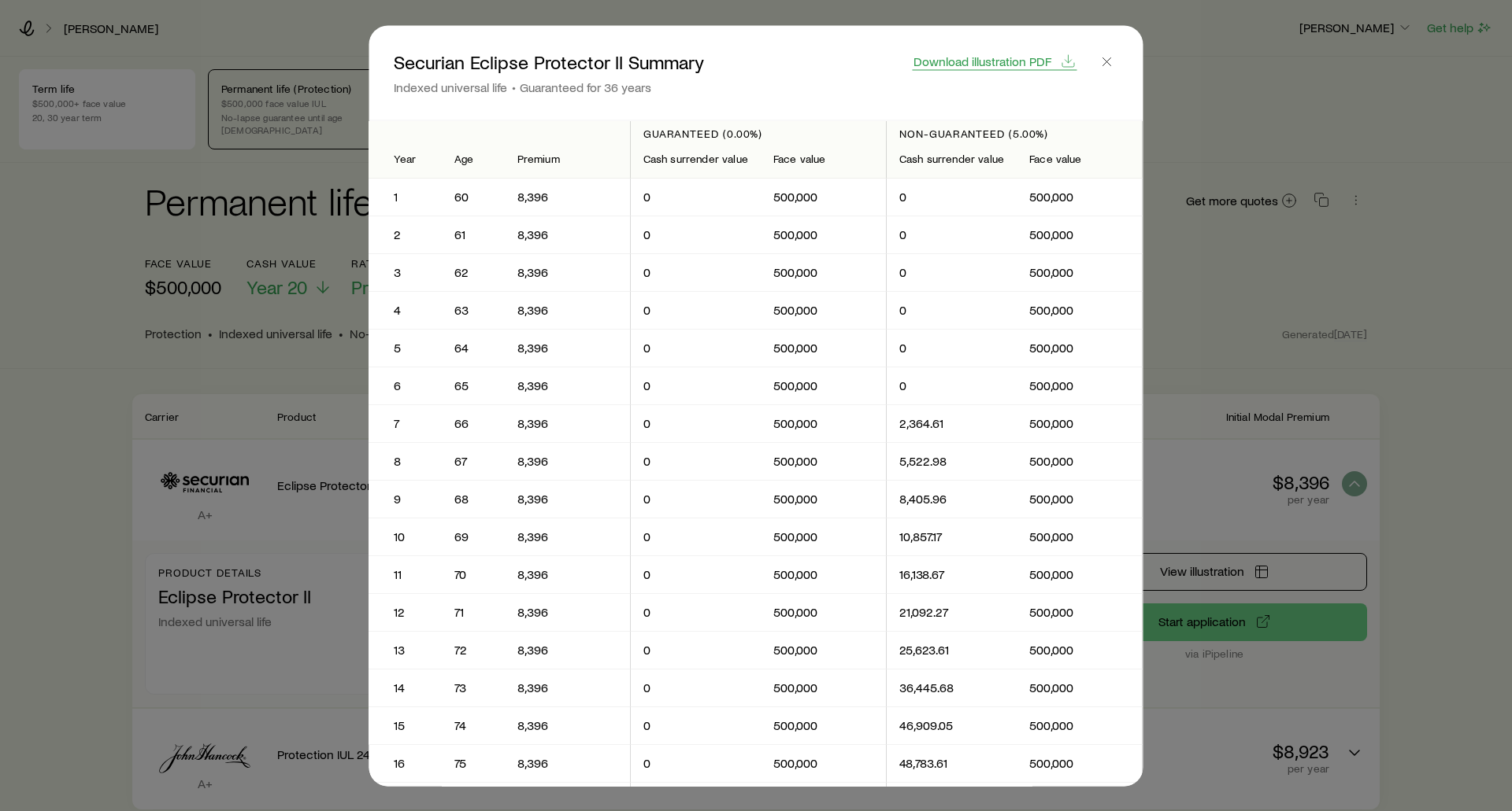
click at [982, 68] on button "Download illustration PDF" at bounding box center [995, 60] width 165 height 18
click at [1111, 59] on line "button" at bounding box center [1107, 61] width 8 height 8
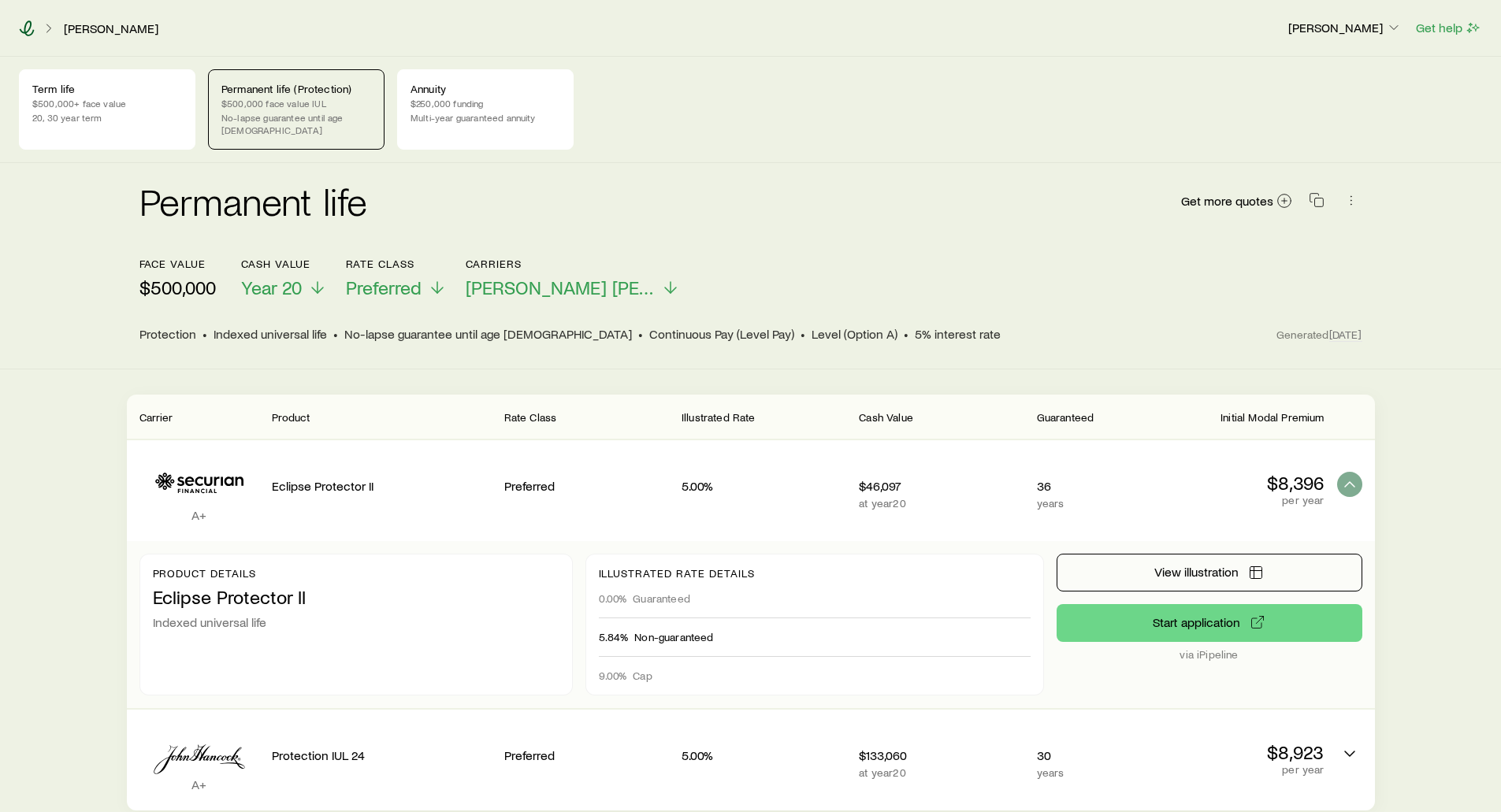
click at [27, 28] on icon at bounding box center [26, 28] width 16 height 16
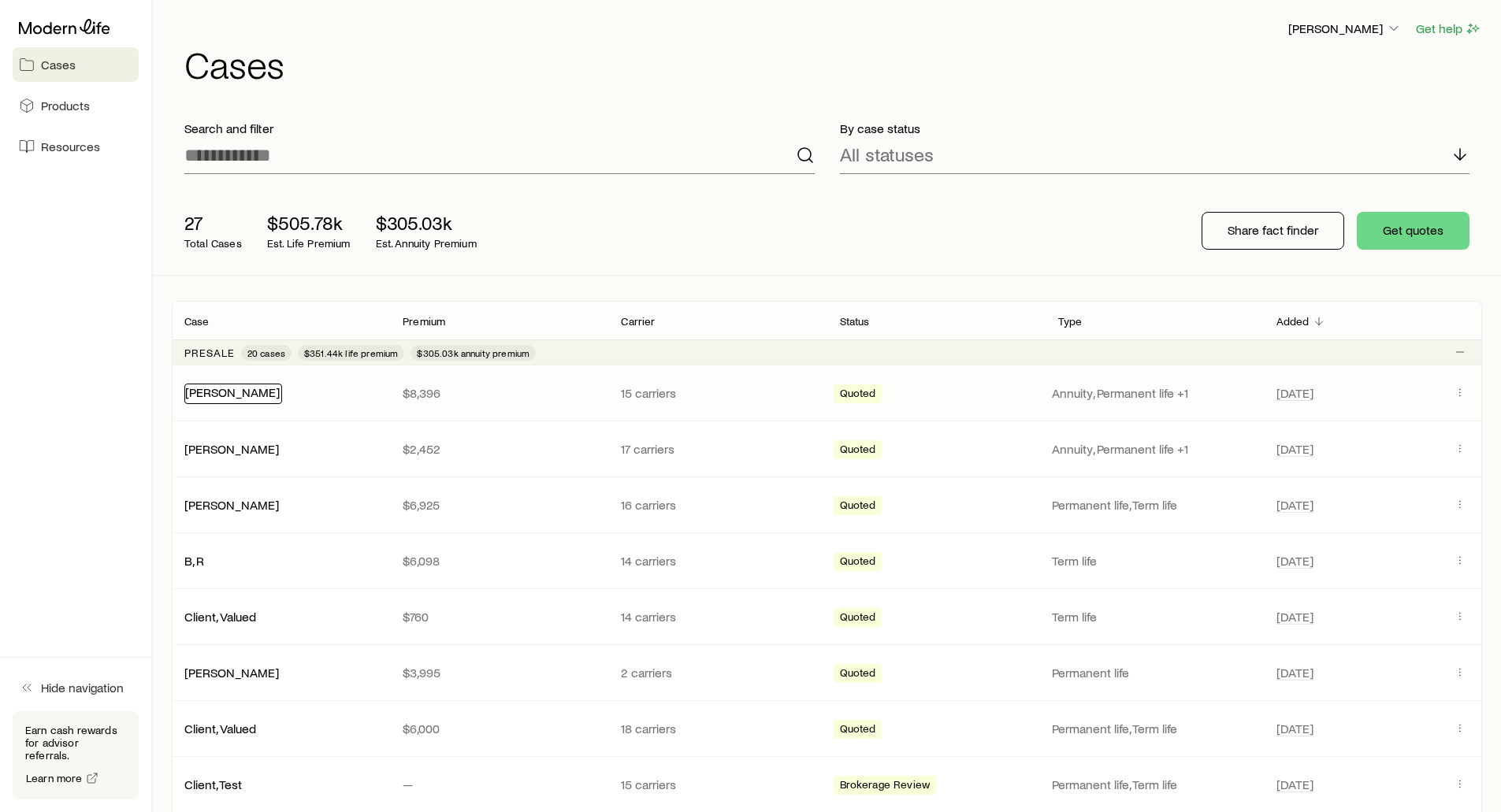
click at [215, 395] on link "Jones, Tom" at bounding box center [233, 392] width 95 height 15
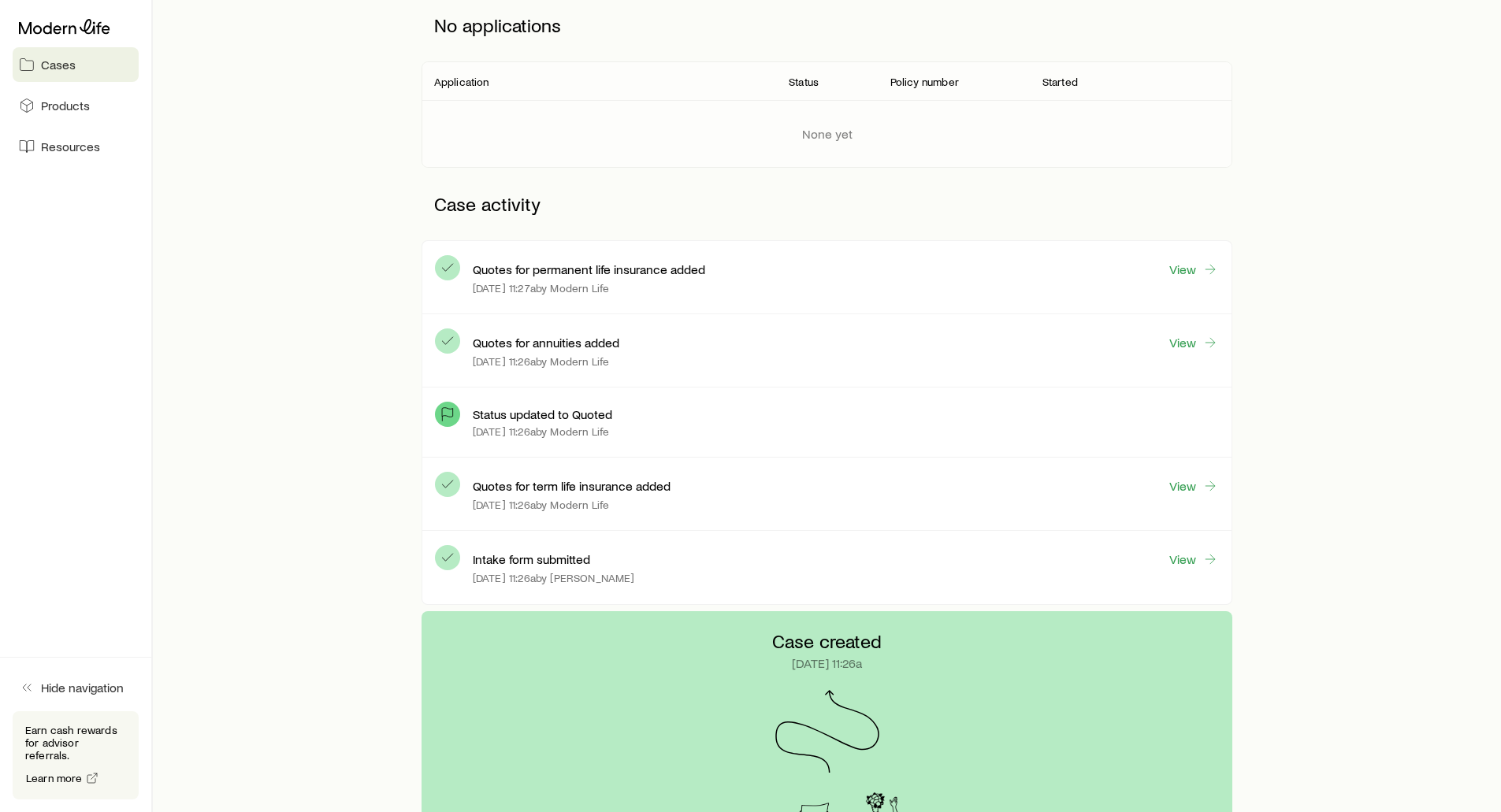
scroll to position [237, 0]
click at [1192, 489] on link "View" at bounding box center [1193, 485] width 50 height 18
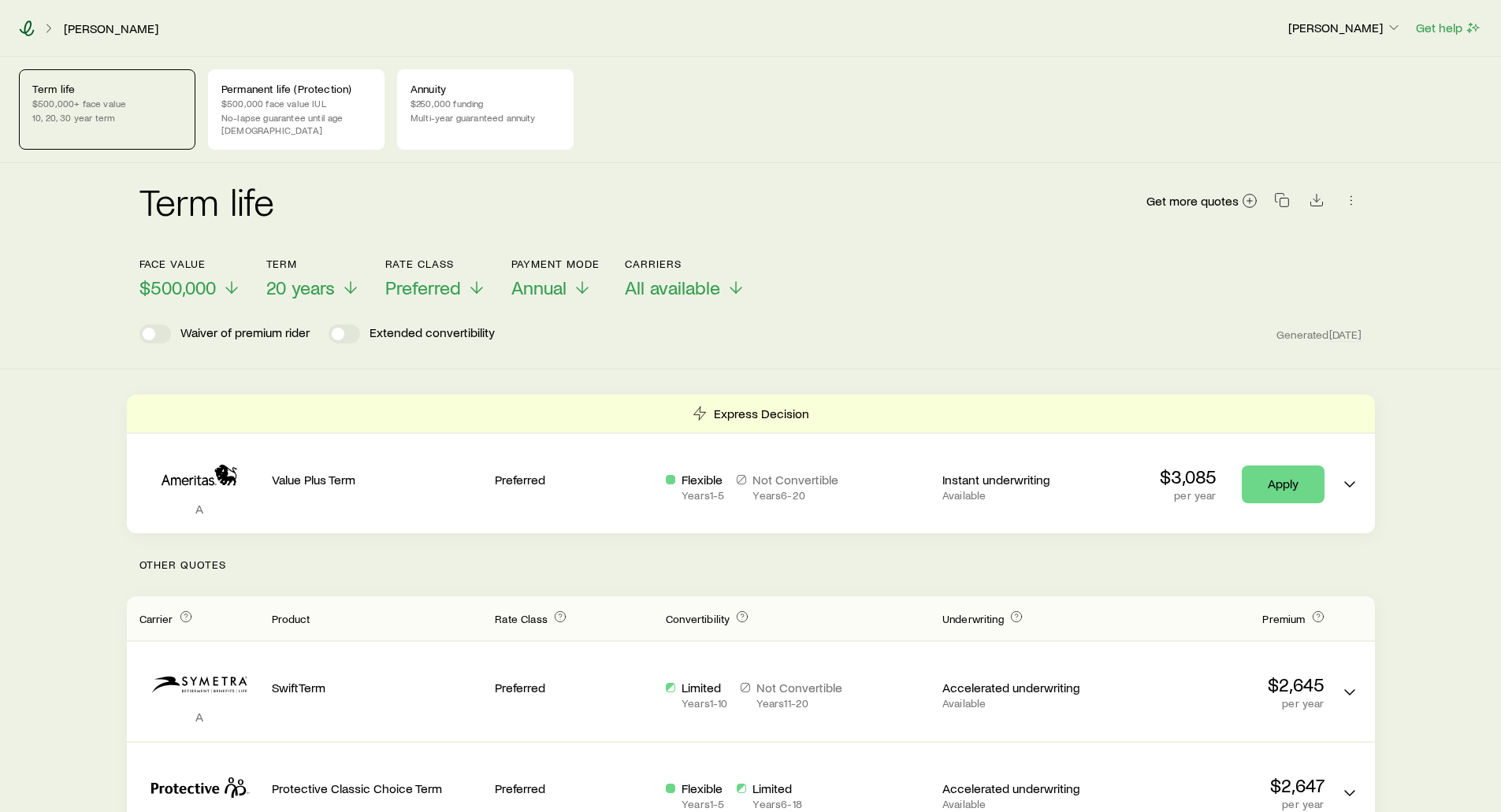
click at [28, 25] on icon at bounding box center [26, 28] width 16 height 16
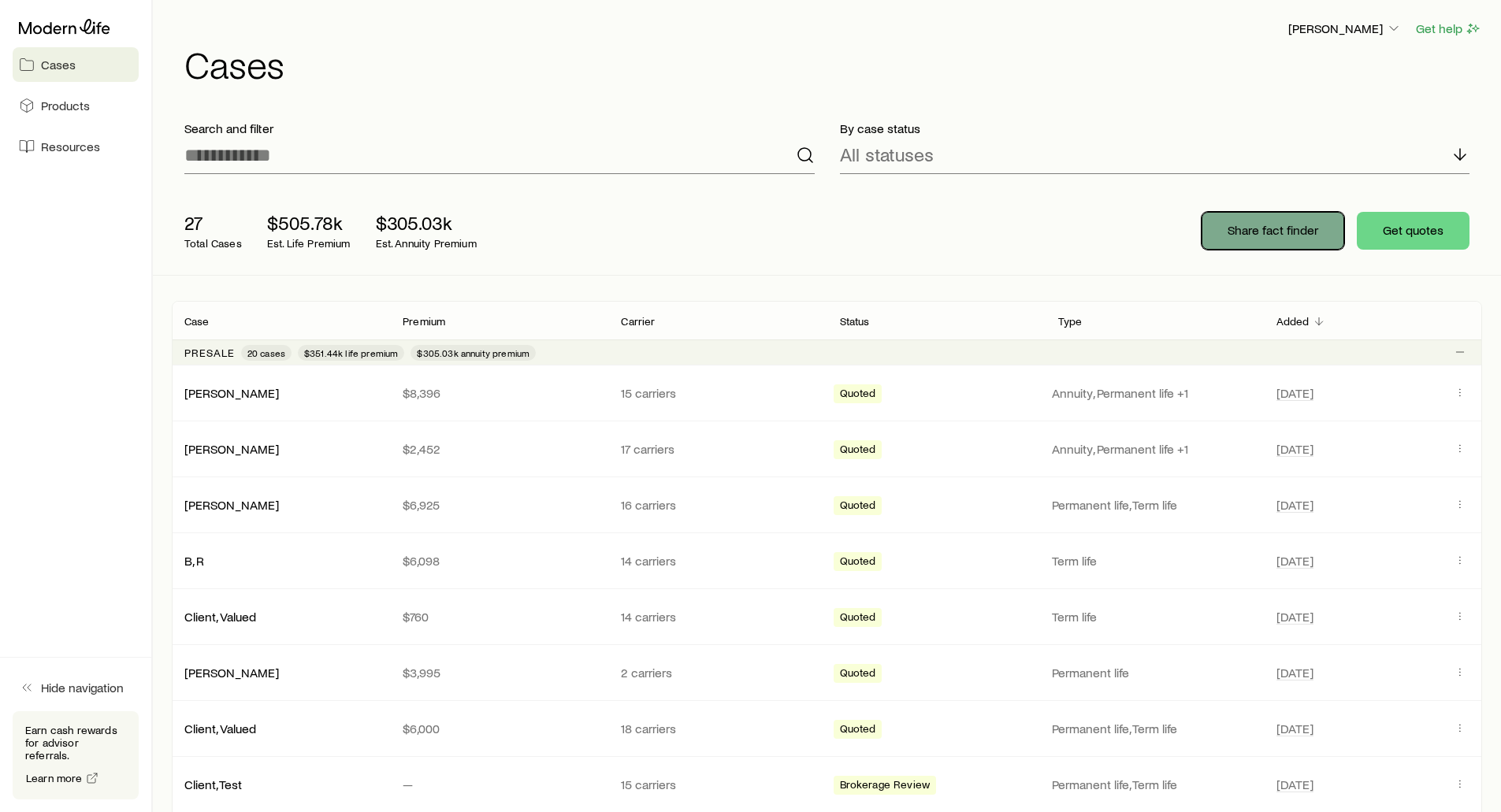
click at [1241, 226] on p "Share fact finder" at bounding box center [1273, 230] width 91 height 16
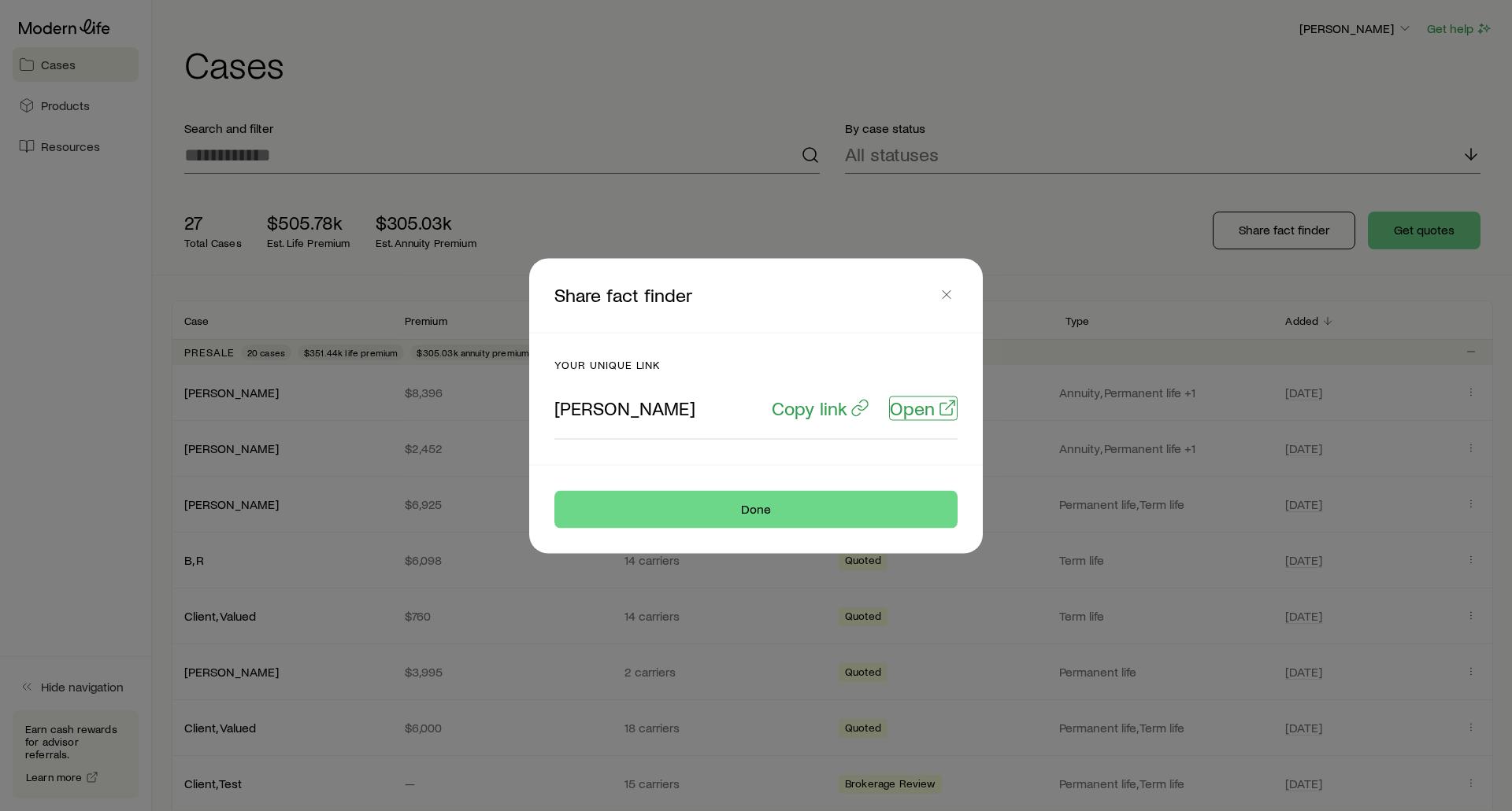
click at [920, 410] on p "Open" at bounding box center [912, 407] width 44 height 22
click at [801, 410] on p "Copy link" at bounding box center [809, 407] width 76 height 22
click at [951, 302] on button "button" at bounding box center [946, 294] width 22 height 22
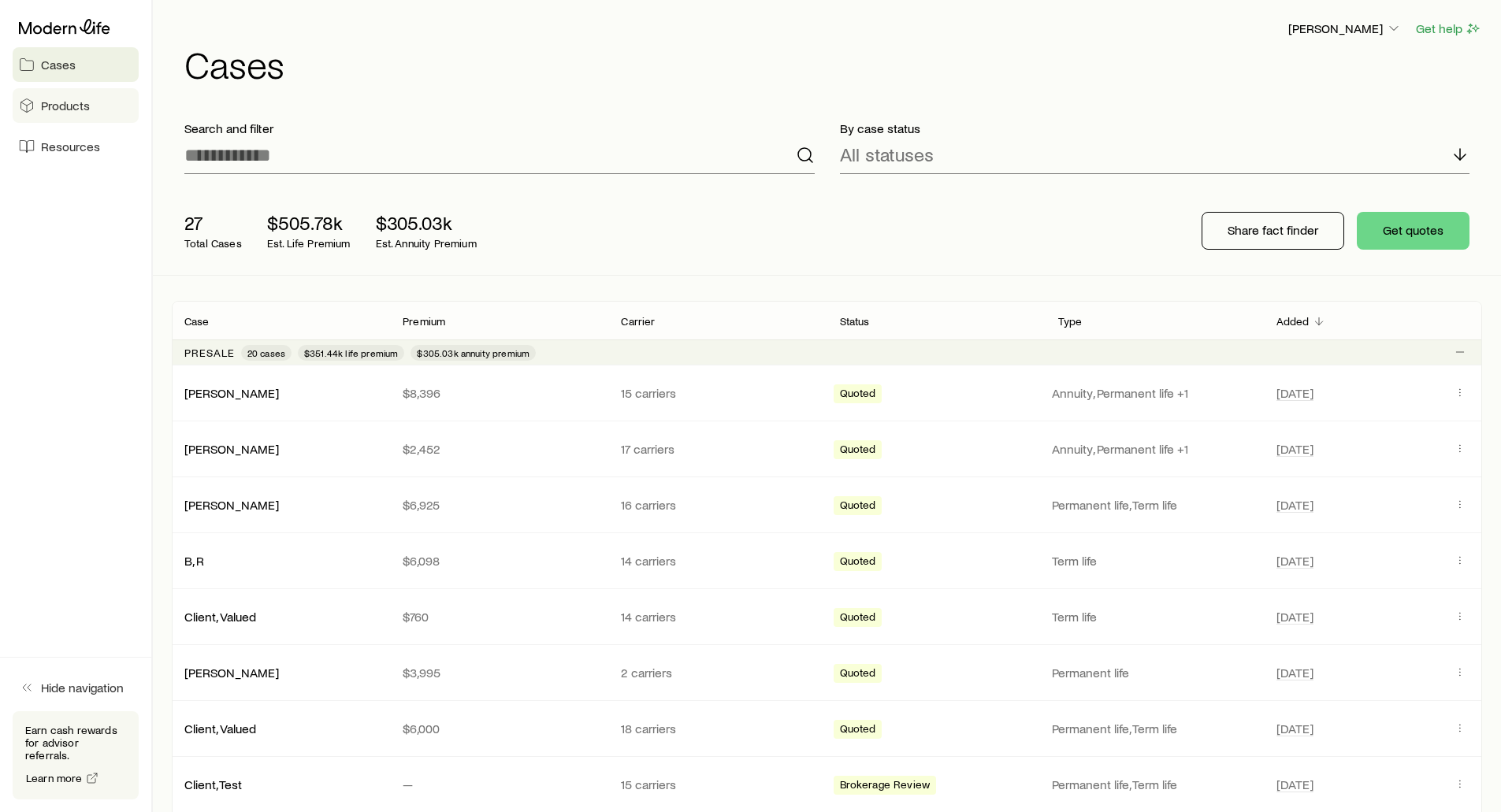
click at [51, 109] on span "Products" at bounding box center [65, 105] width 49 height 16
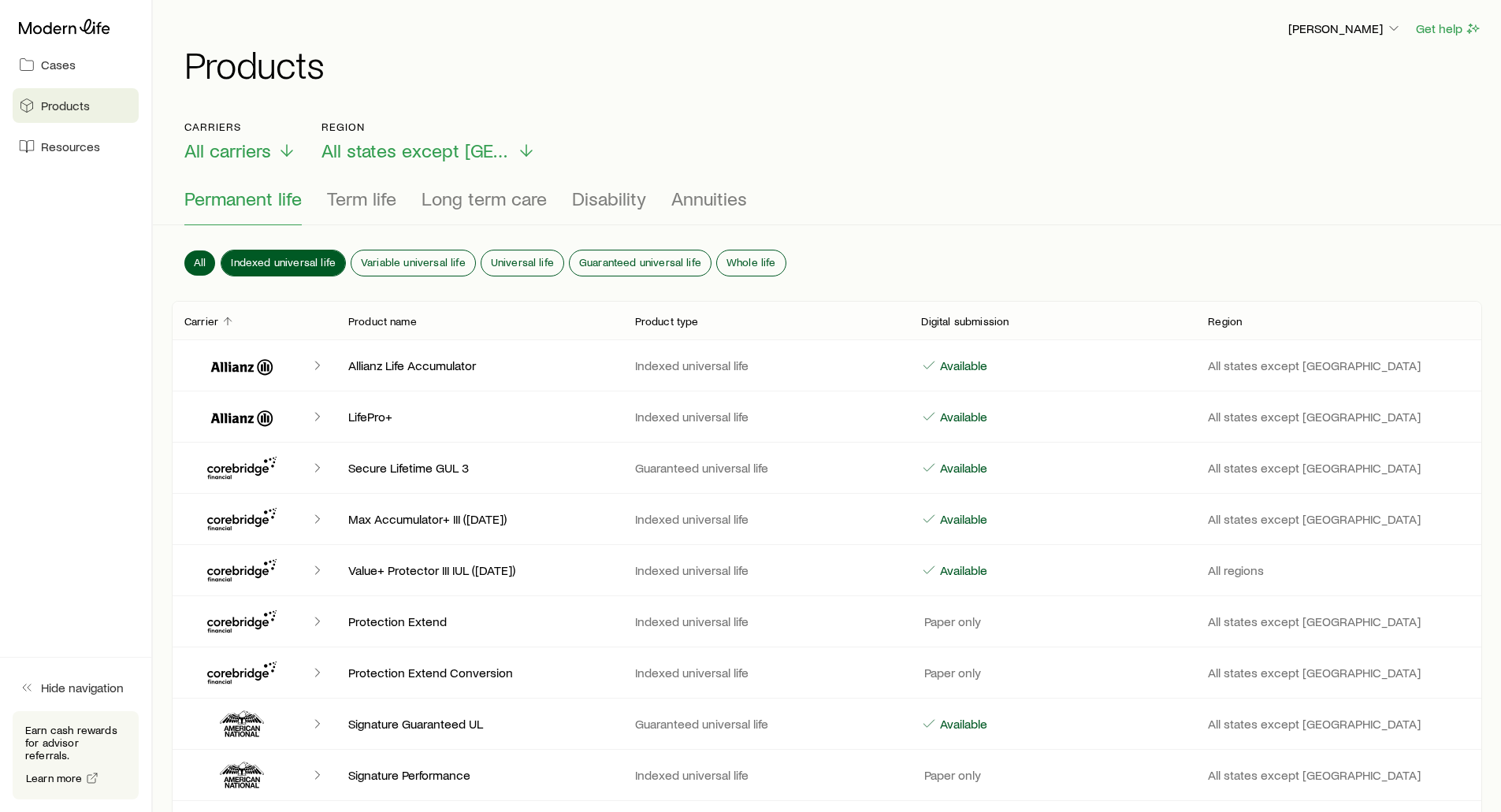
click at [294, 257] on span "Indexed universal life" at bounding box center [283, 262] width 105 height 12
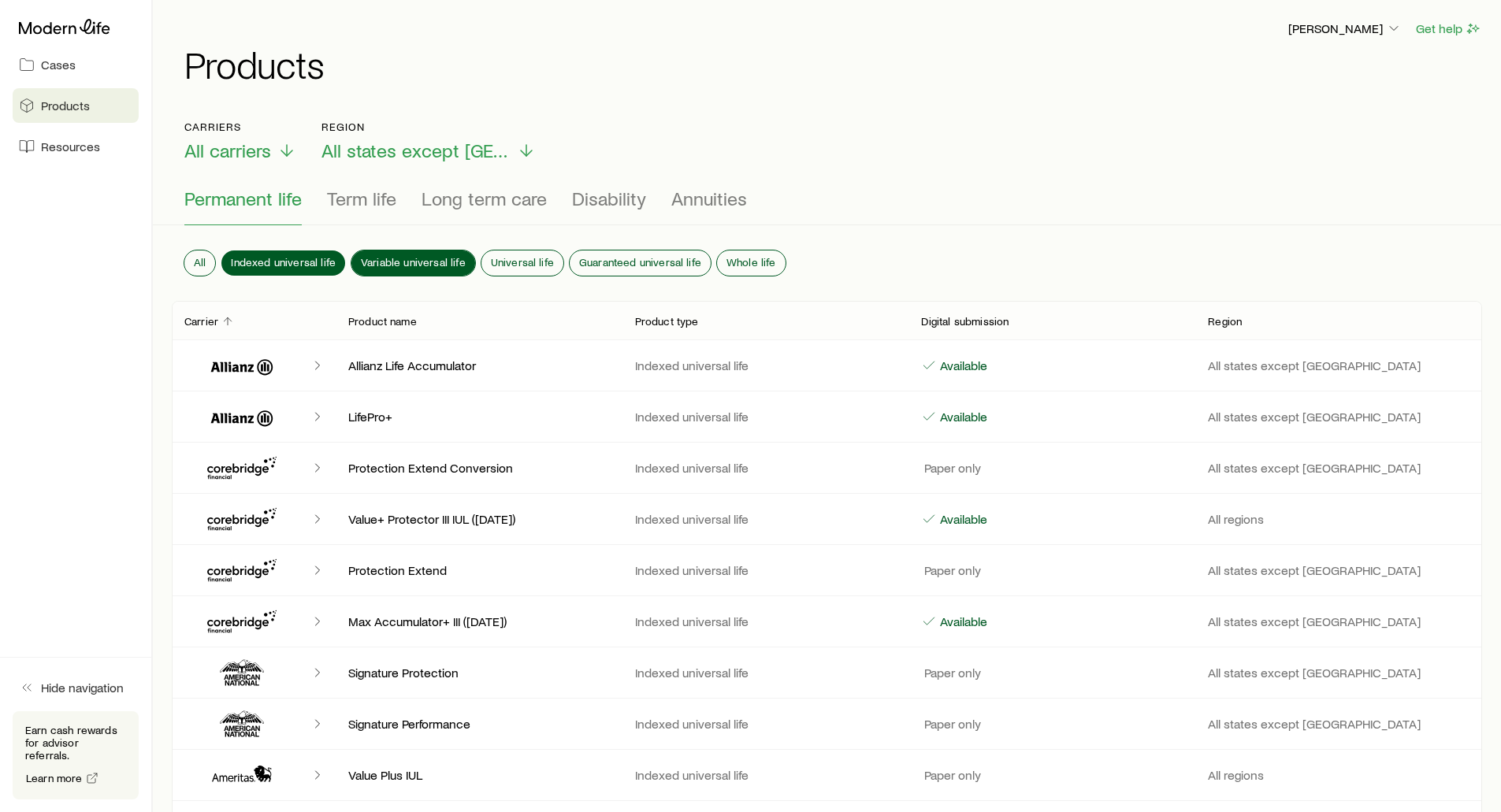
click at [397, 256] on span "Variable universal life" at bounding box center [413, 262] width 105 height 12
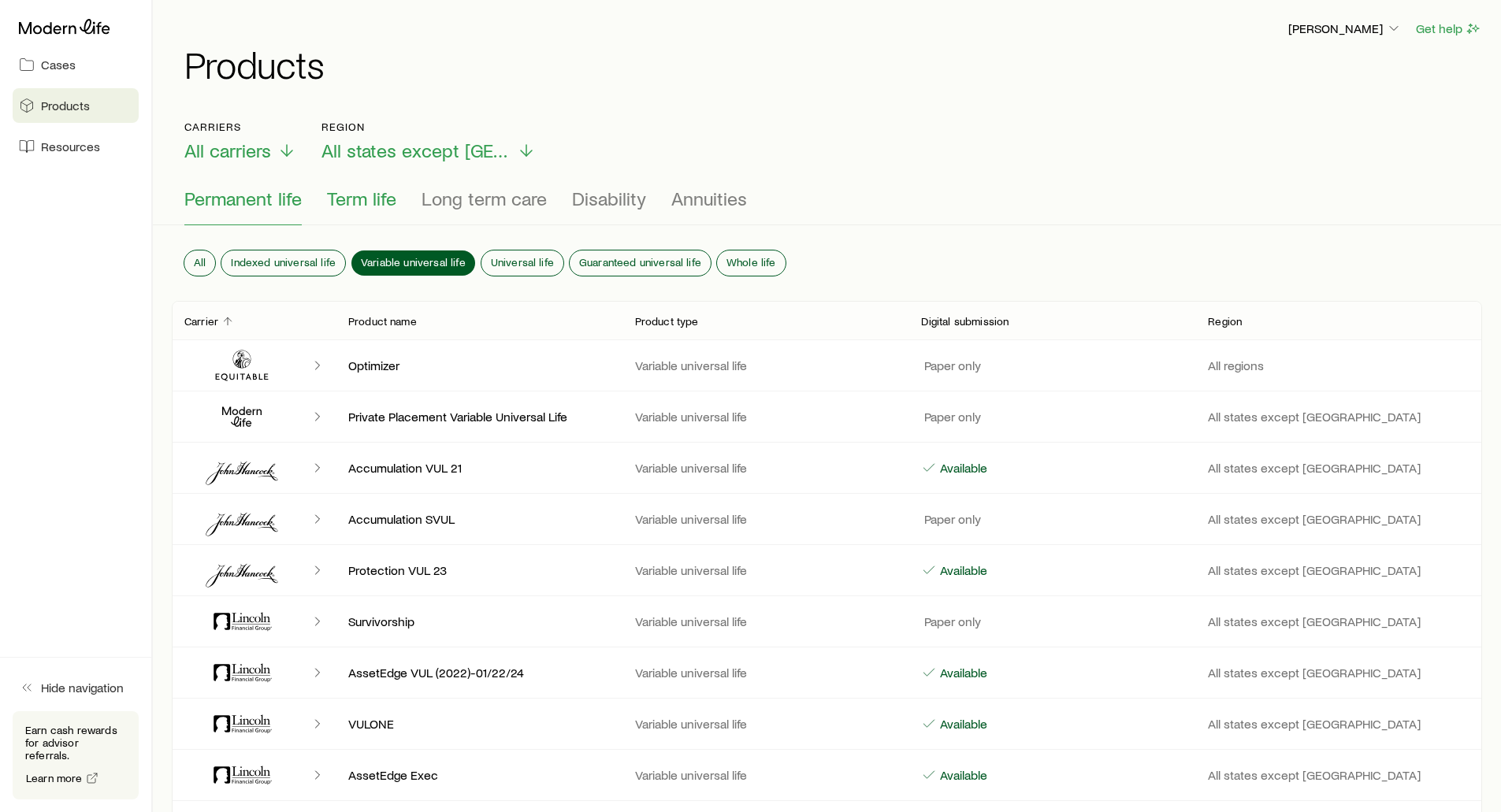
click at [336, 197] on span "Term life" at bounding box center [362, 198] width 69 height 22
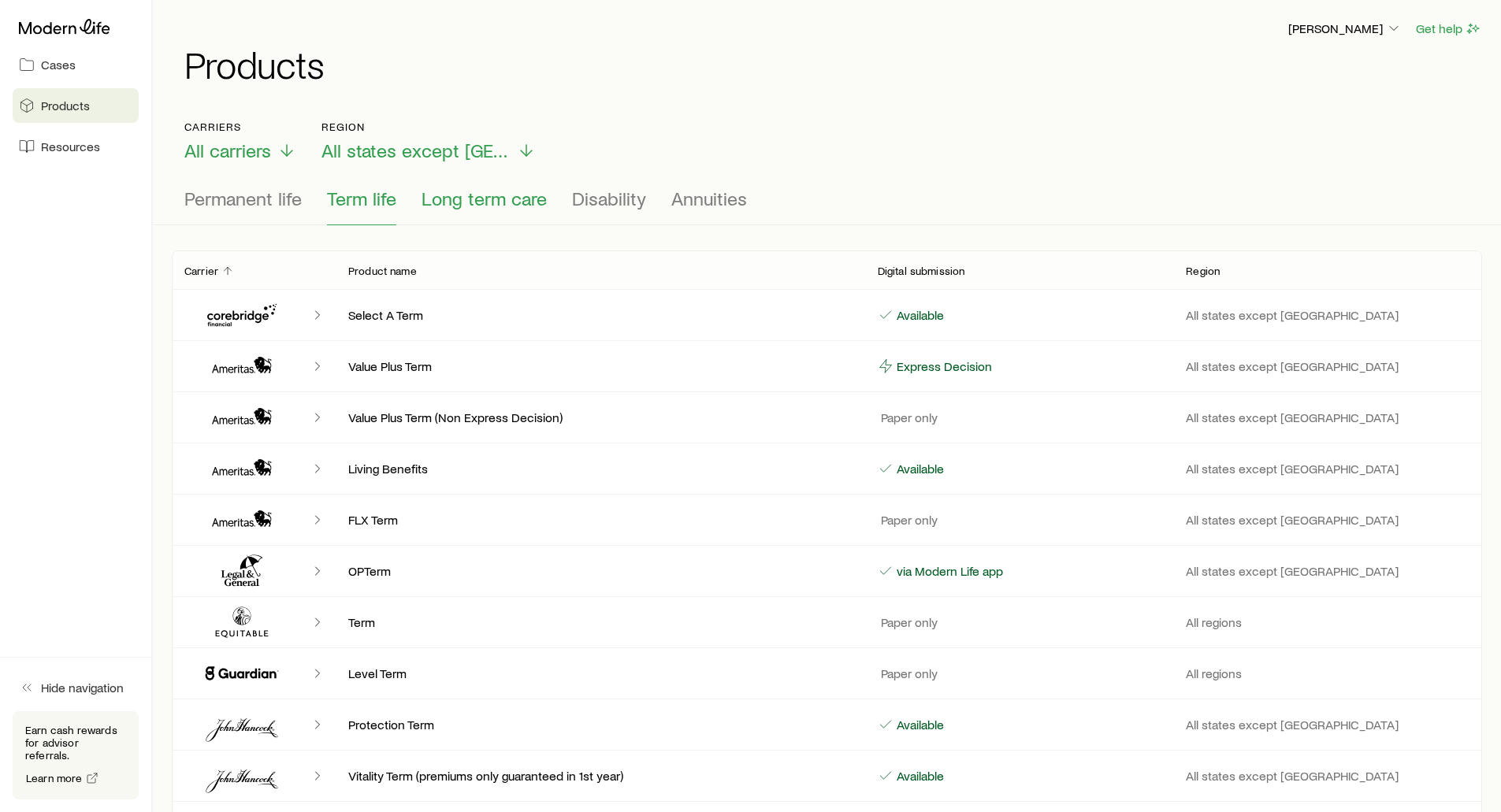
click at [470, 208] on span "Long term care" at bounding box center [484, 198] width 125 height 22
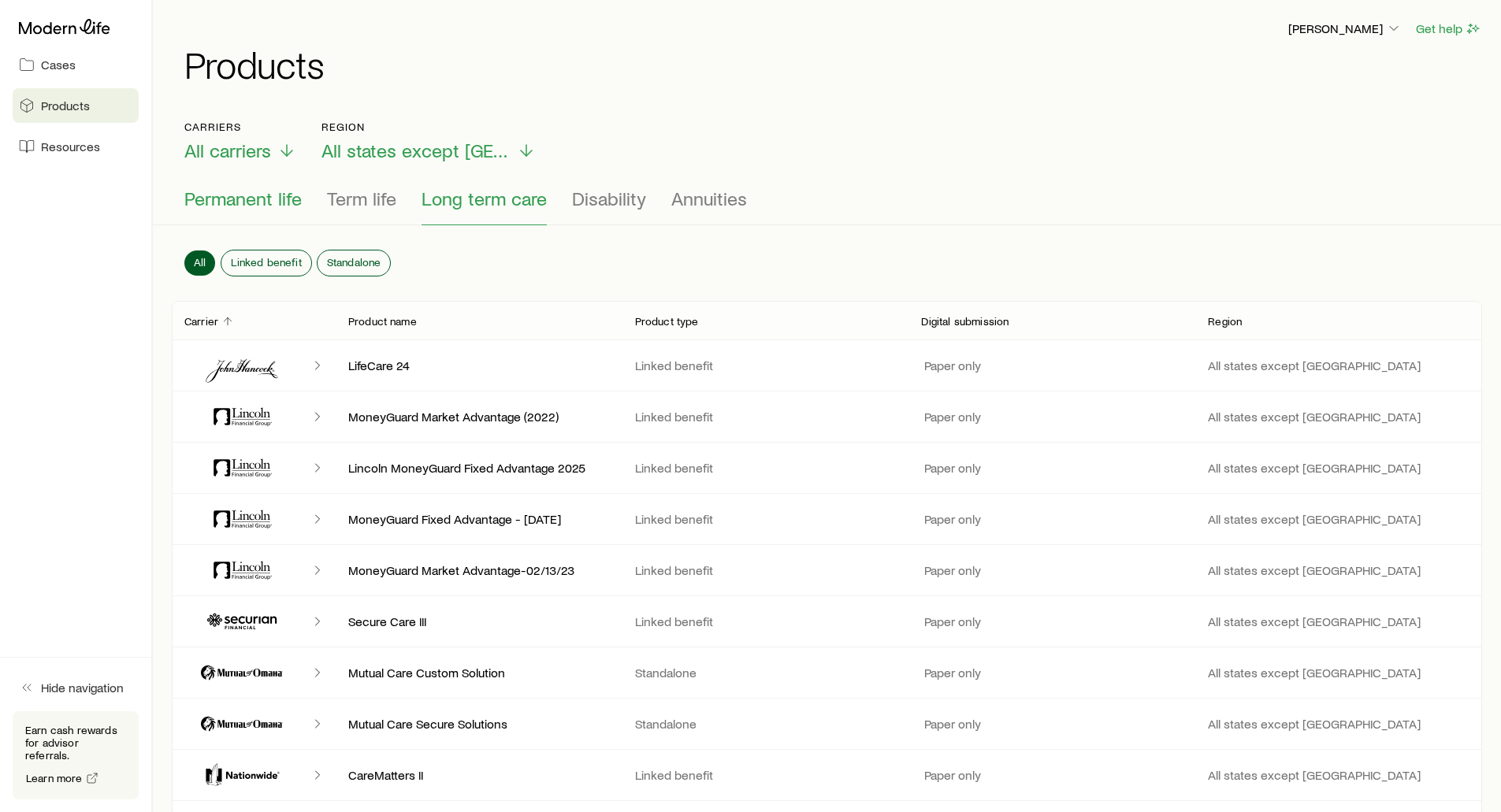
click at [224, 200] on span "Permanent life" at bounding box center [243, 198] width 117 height 22
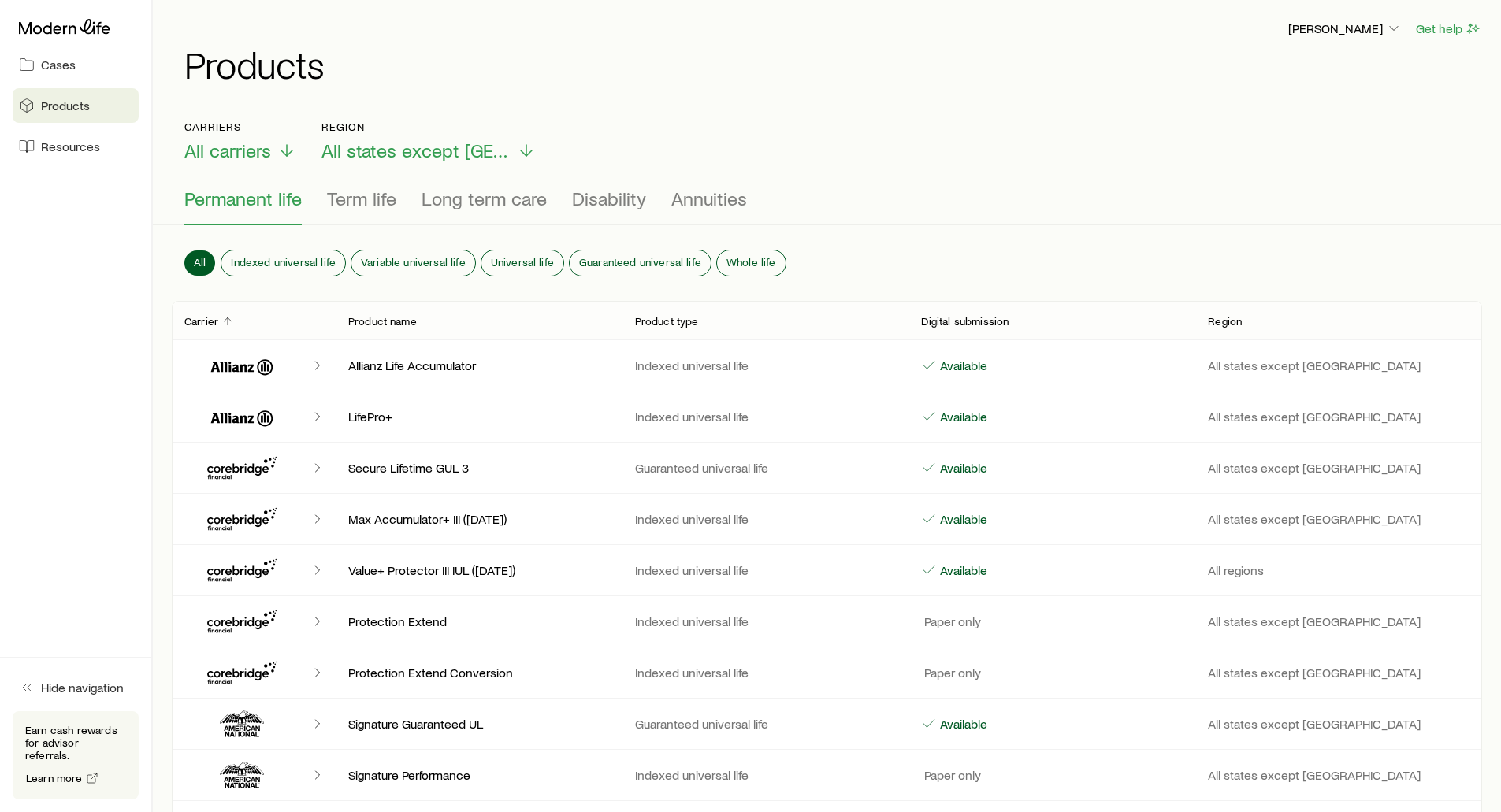
click at [474, 73] on h1 "Products" at bounding box center [833, 63] width 1298 height 38
click at [67, 62] on span "Cases" at bounding box center [58, 64] width 35 height 16
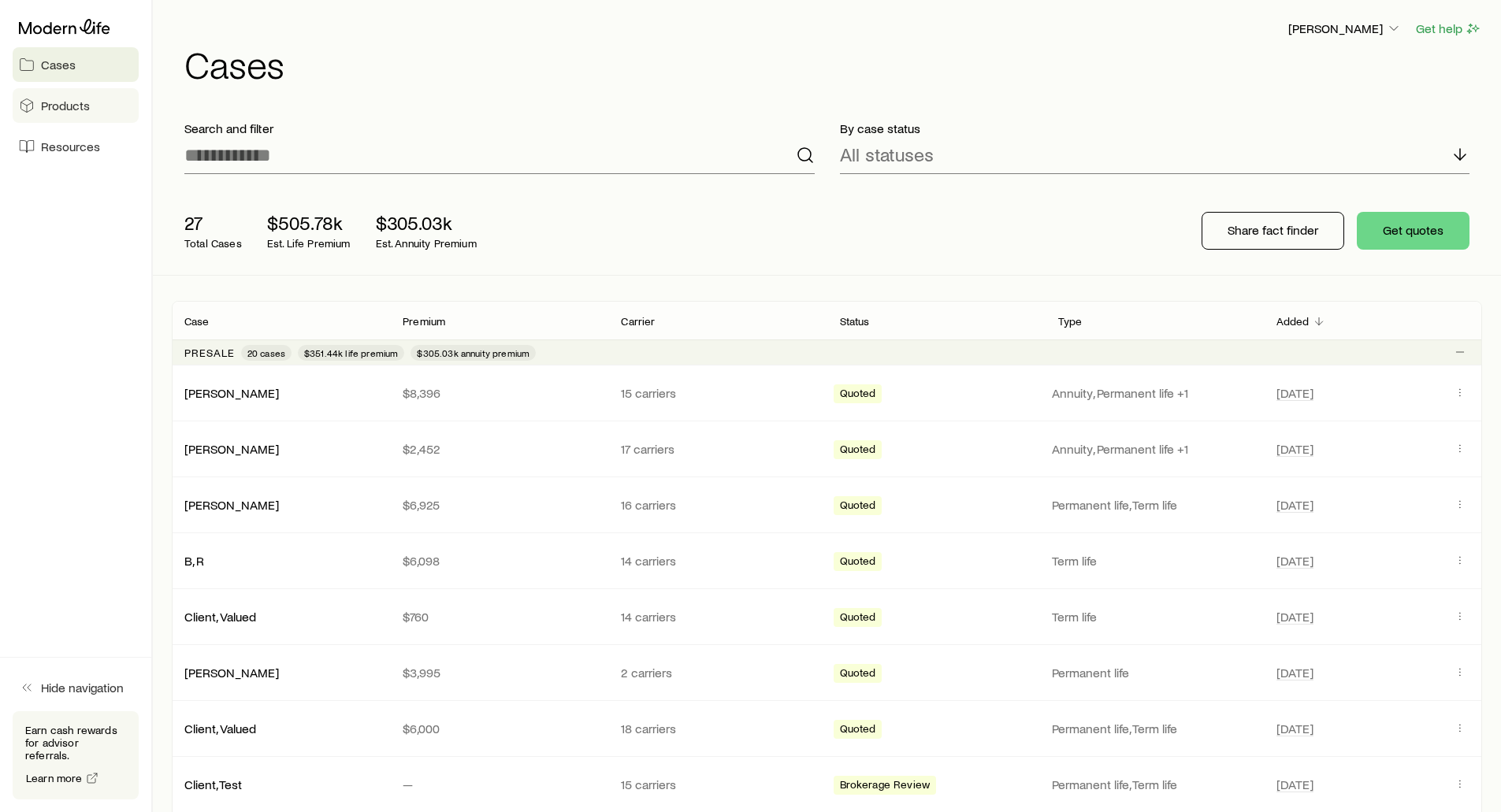
click at [61, 97] on link "Products" at bounding box center [75, 105] width 126 height 35
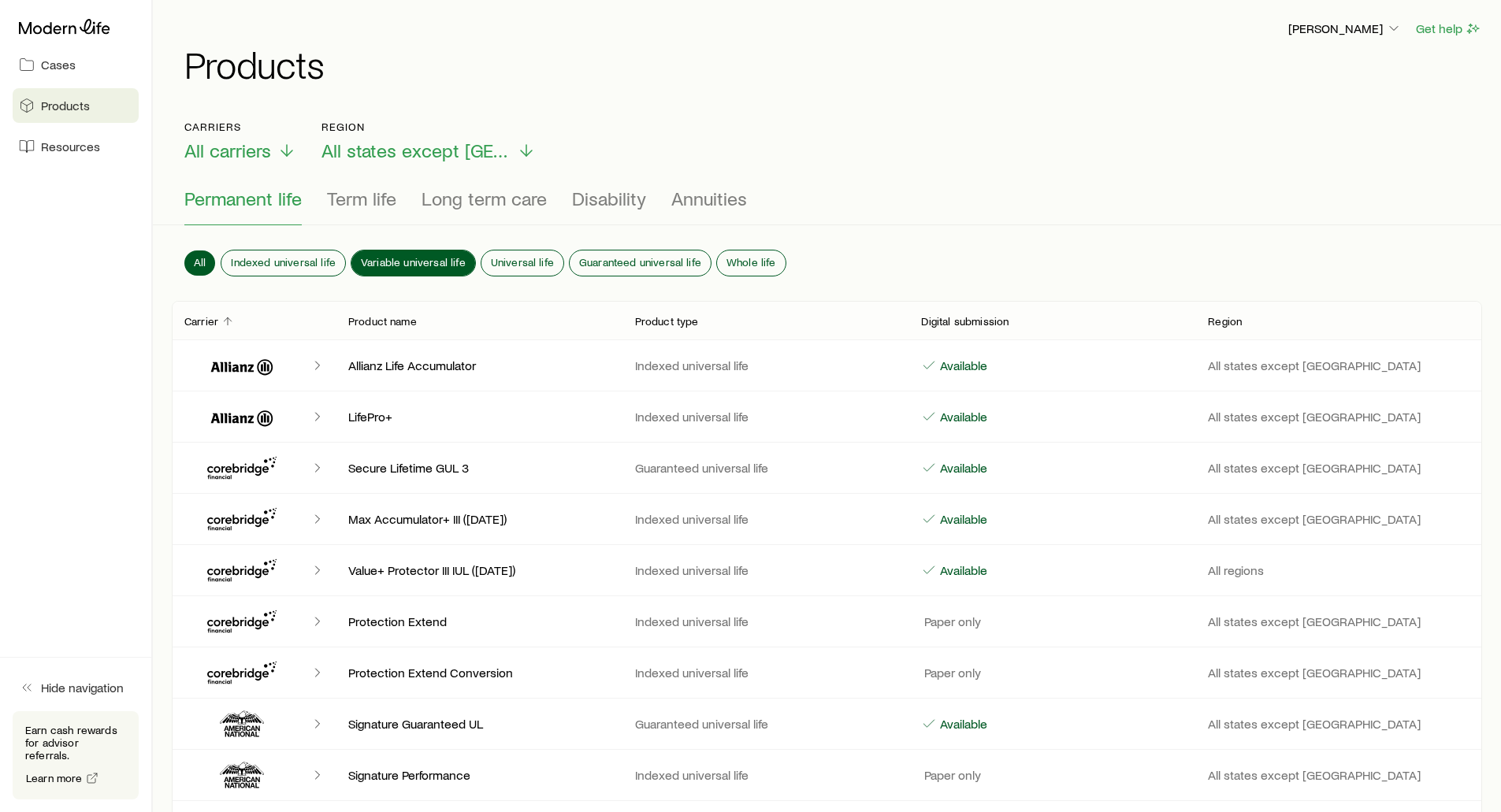
click at [396, 256] on span "Variable universal life" at bounding box center [413, 262] width 105 height 12
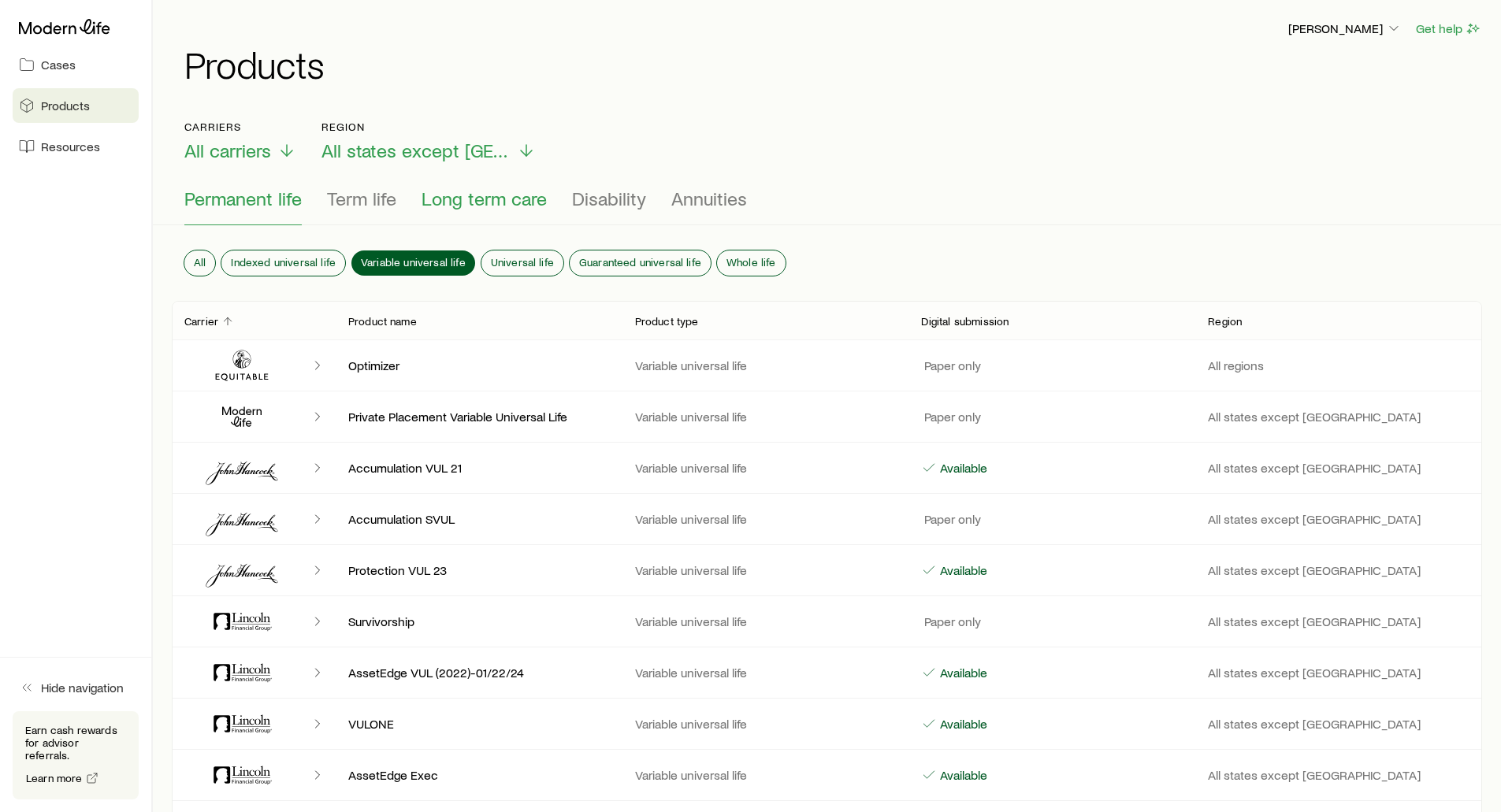
click at [453, 203] on span "Long term care" at bounding box center [484, 198] width 125 height 22
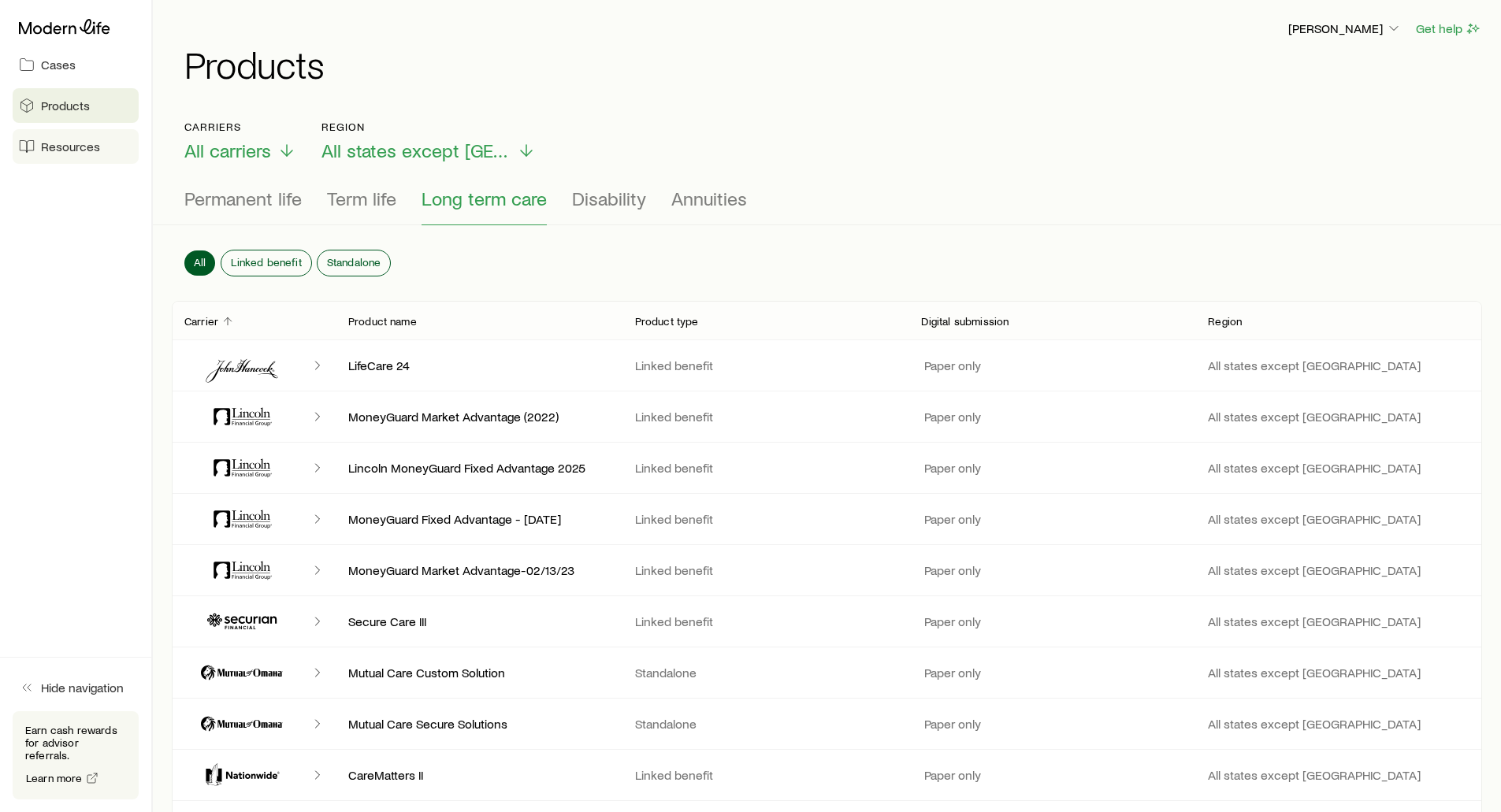
click at [78, 152] on span "Resources" at bounding box center [70, 147] width 59 height 16
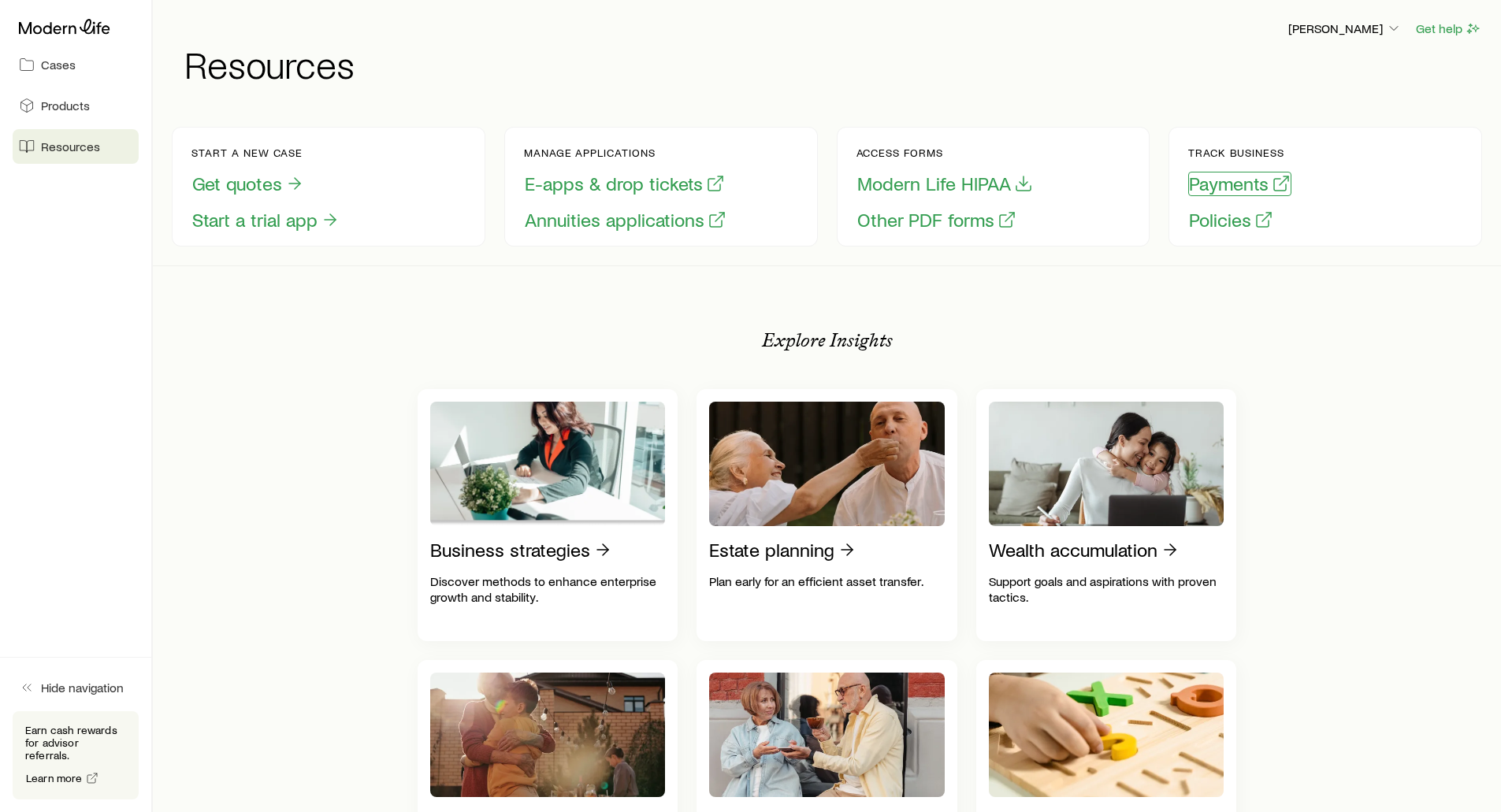
click at [1206, 186] on button "Payments" at bounding box center [1240, 185] width 103 height 25
click at [1227, 218] on button "Policies" at bounding box center [1231, 221] width 86 height 25
click at [62, 751] on p "Earn cash rewards for advisor referrals." at bounding box center [76, 743] width 101 height 38
click at [60, 64] on span "Cases" at bounding box center [58, 64] width 35 height 16
